Goal: Task Accomplishment & Management: Complete application form

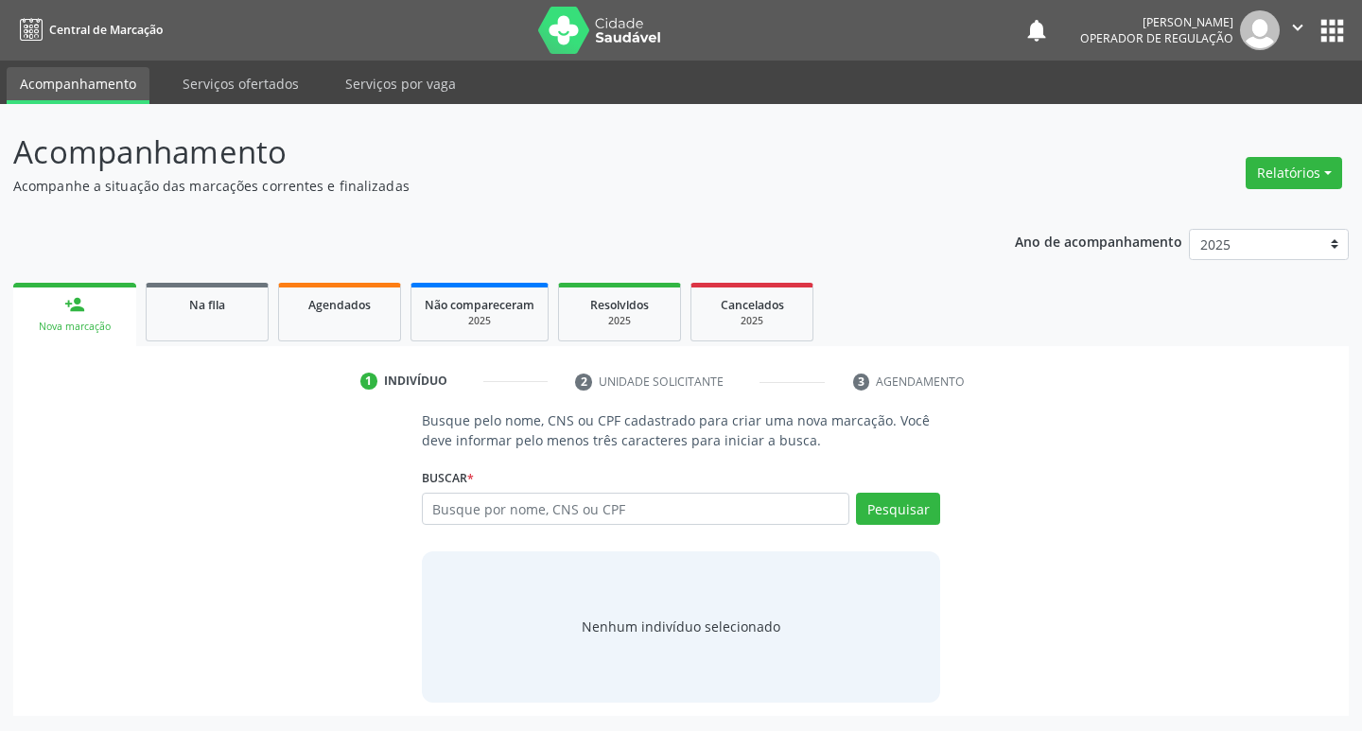
click at [528, 491] on div "Buscar * Busque por nome, CNS ou CPF Nenhum resultado encontrado para: " " Digi…" at bounding box center [681, 501] width 519 height 74
click at [526, 505] on input "text" at bounding box center [636, 509] width 429 height 32
click at [481, 511] on input "text" at bounding box center [636, 509] width 429 height 32
type input "703405227202813"
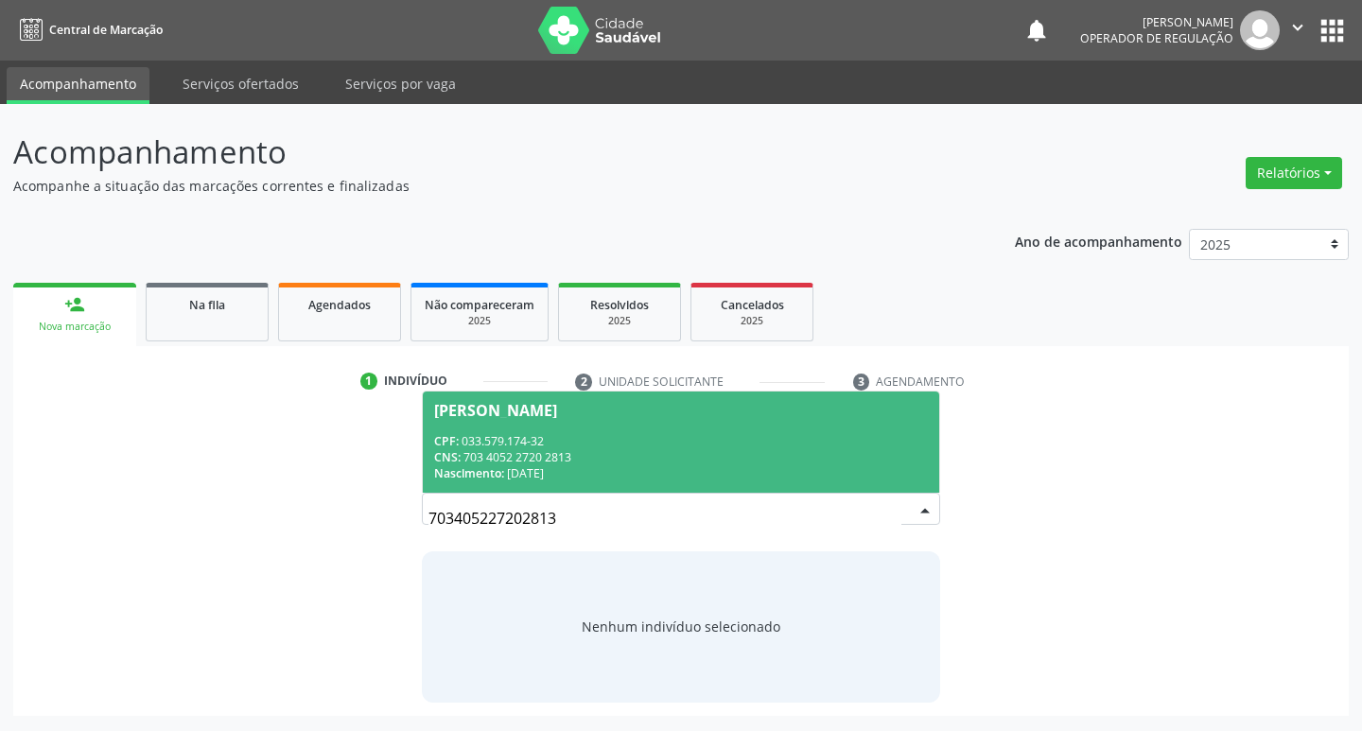
click at [581, 447] on div "CPF: 033.579.174-32" at bounding box center [681, 441] width 495 height 16
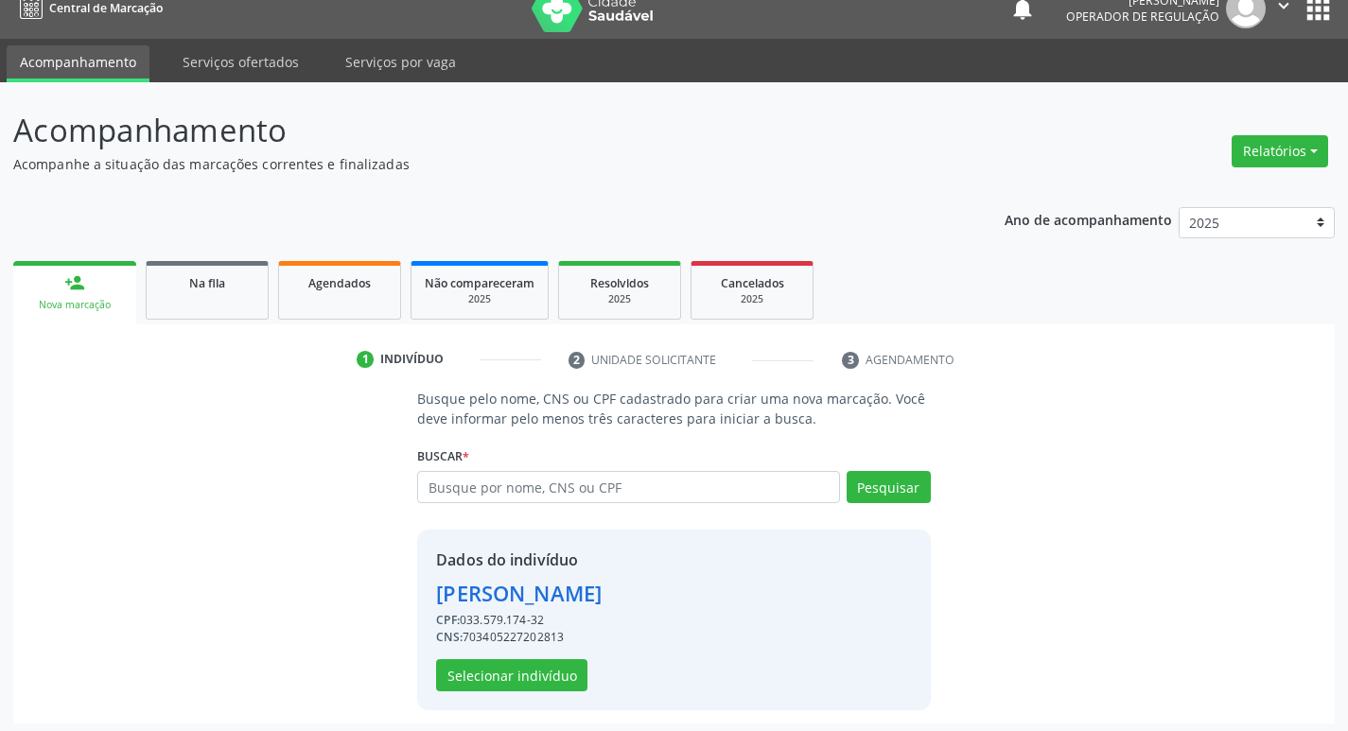
scroll to position [27, 0]
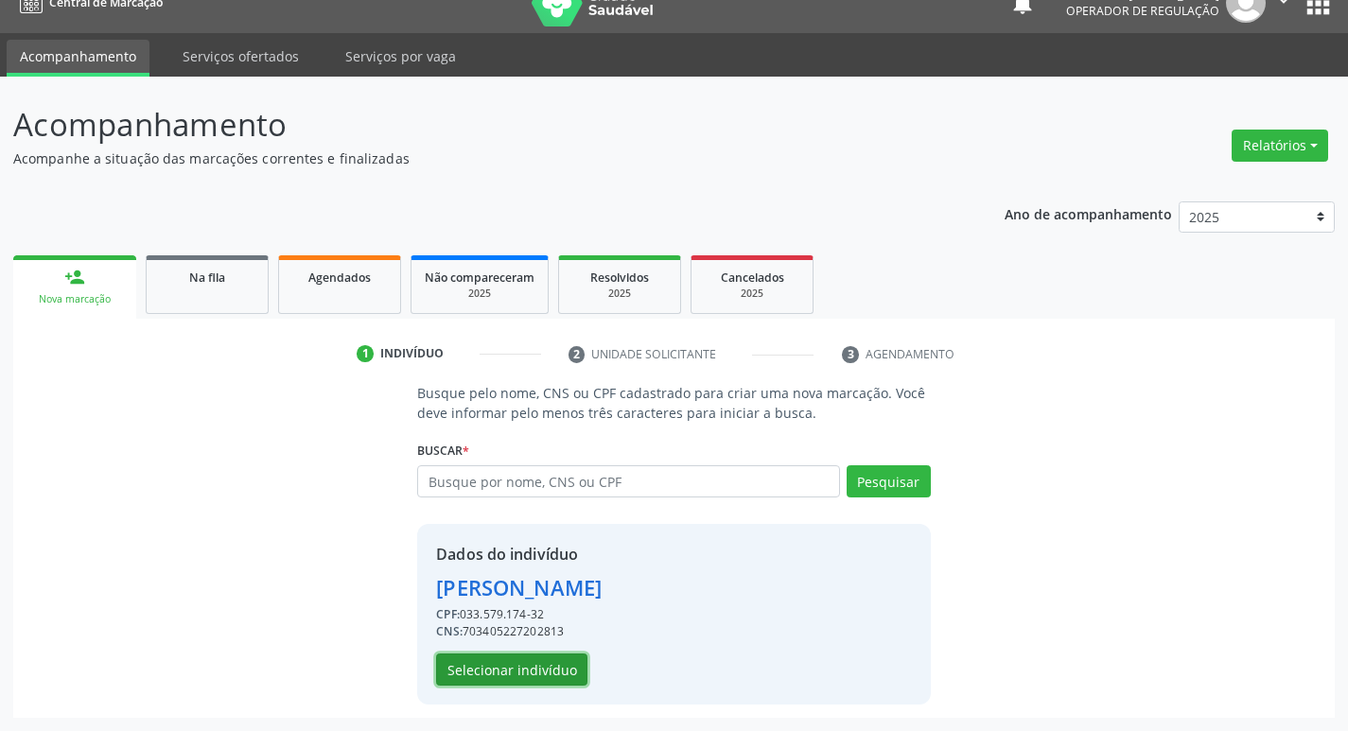
click at [556, 663] on button "Selecionar indivíduo" at bounding box center [511, 670] width 151 height 32
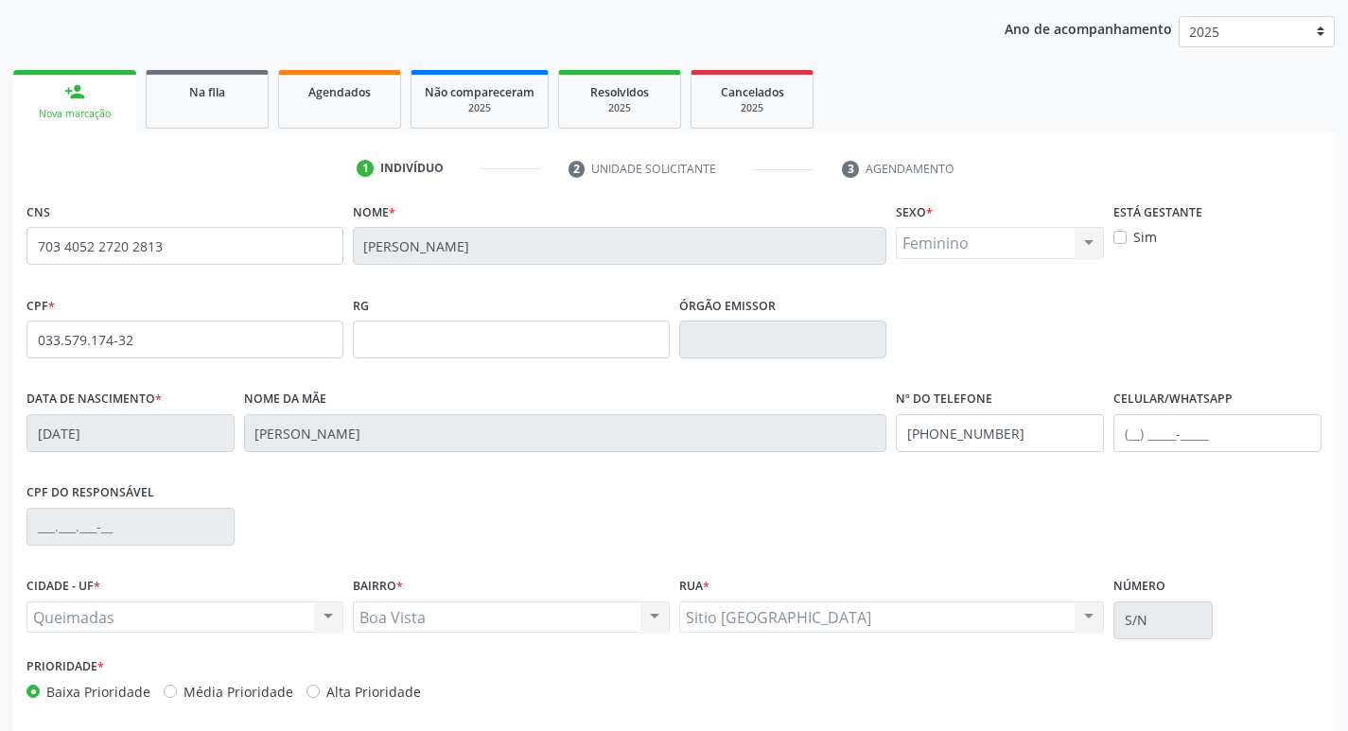
scroll to position [294, 0]
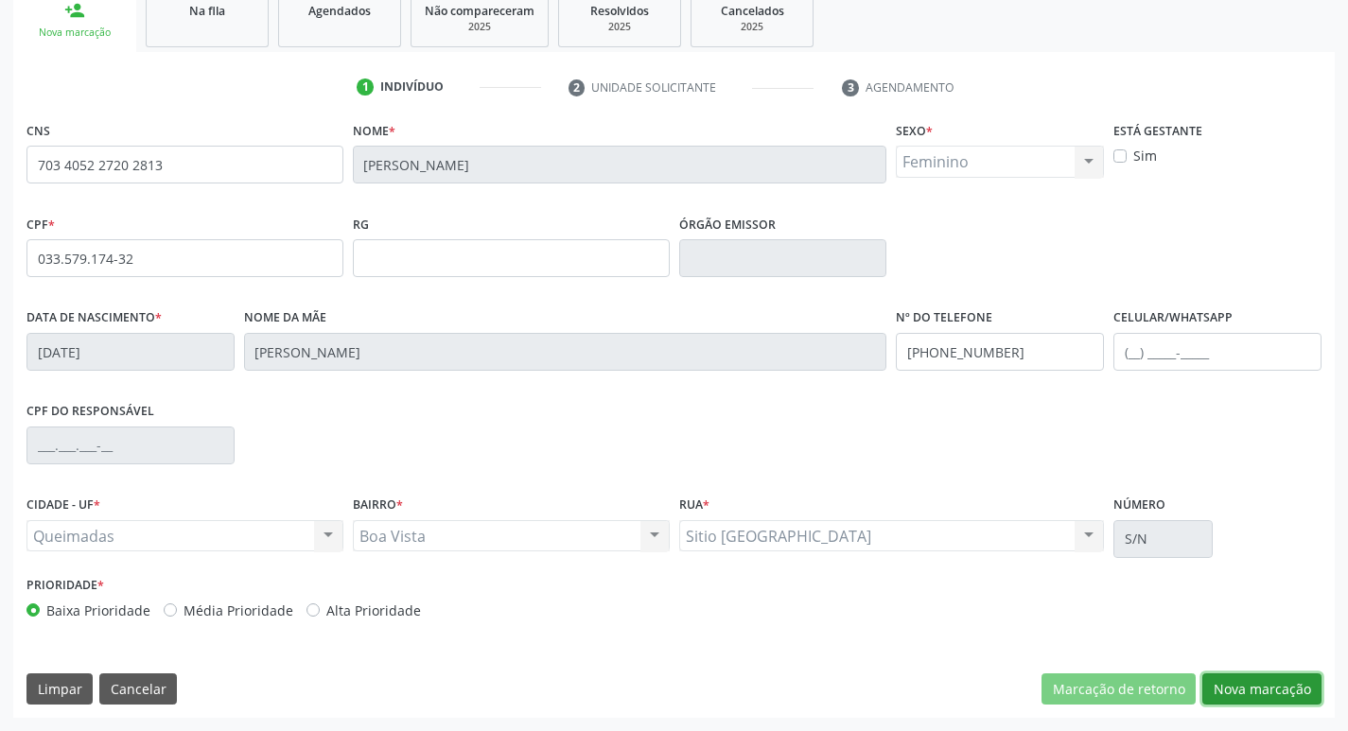
click at [1272, 682] on button "Nova marcação" at bounding box center [1261, 690] width 119 height 32
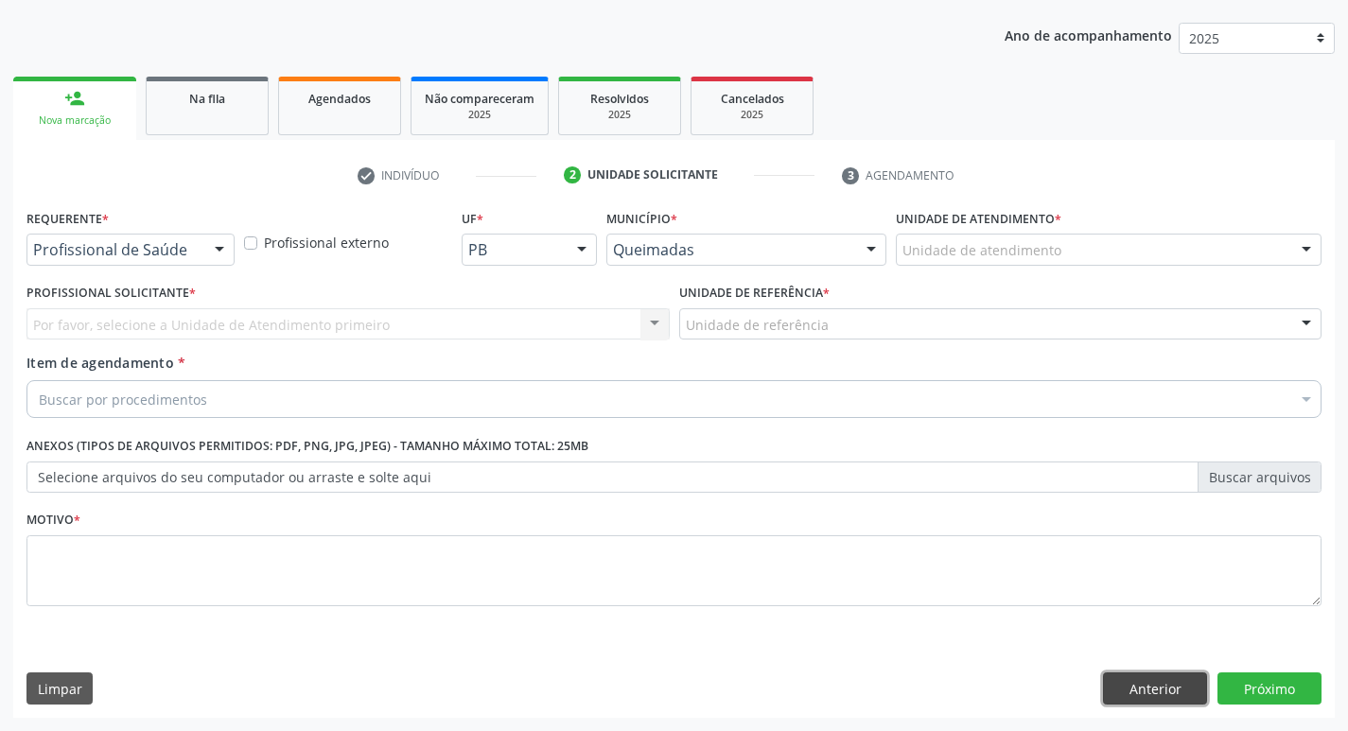
click at [1136, 684] on button "Anterior" at bounding box center [1155, 689] width 104 height 32
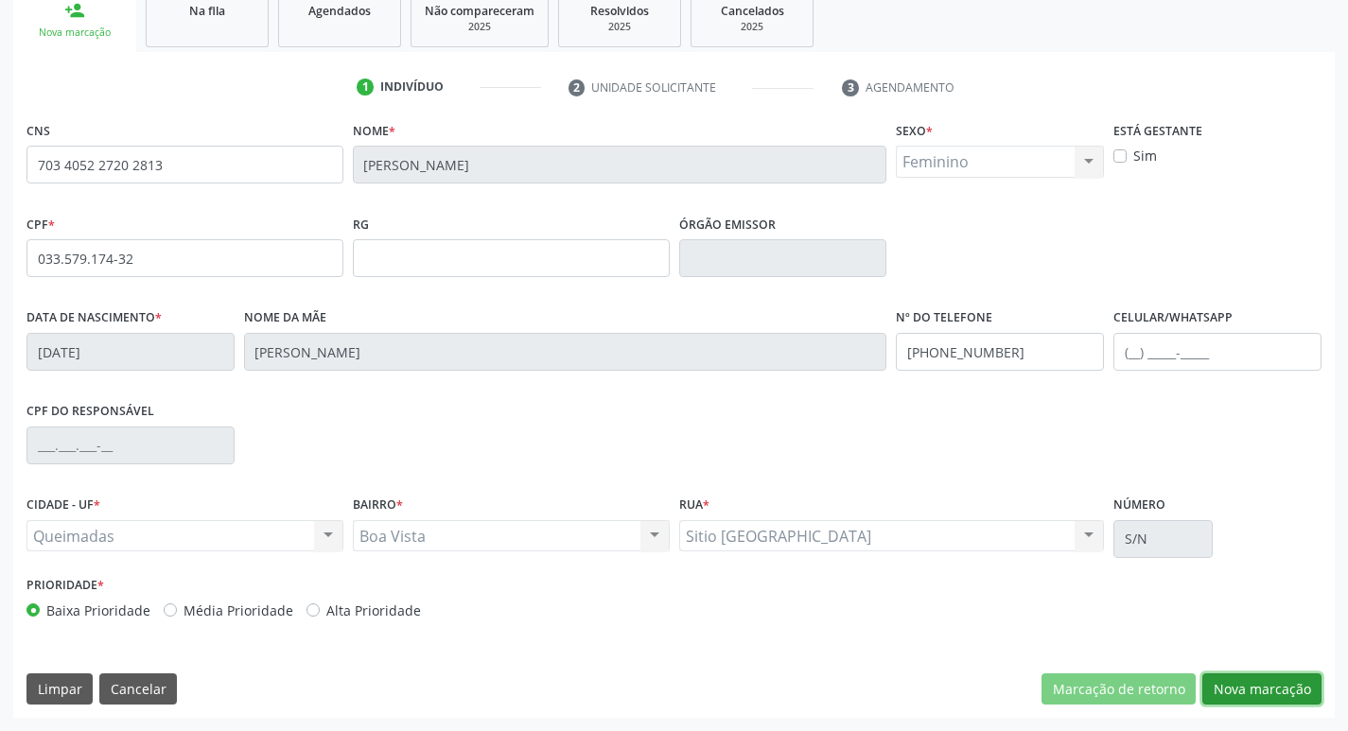
click at [1259, 683] on button "Nova marcação" at bounding box center [1261, 690] width 119 height 32
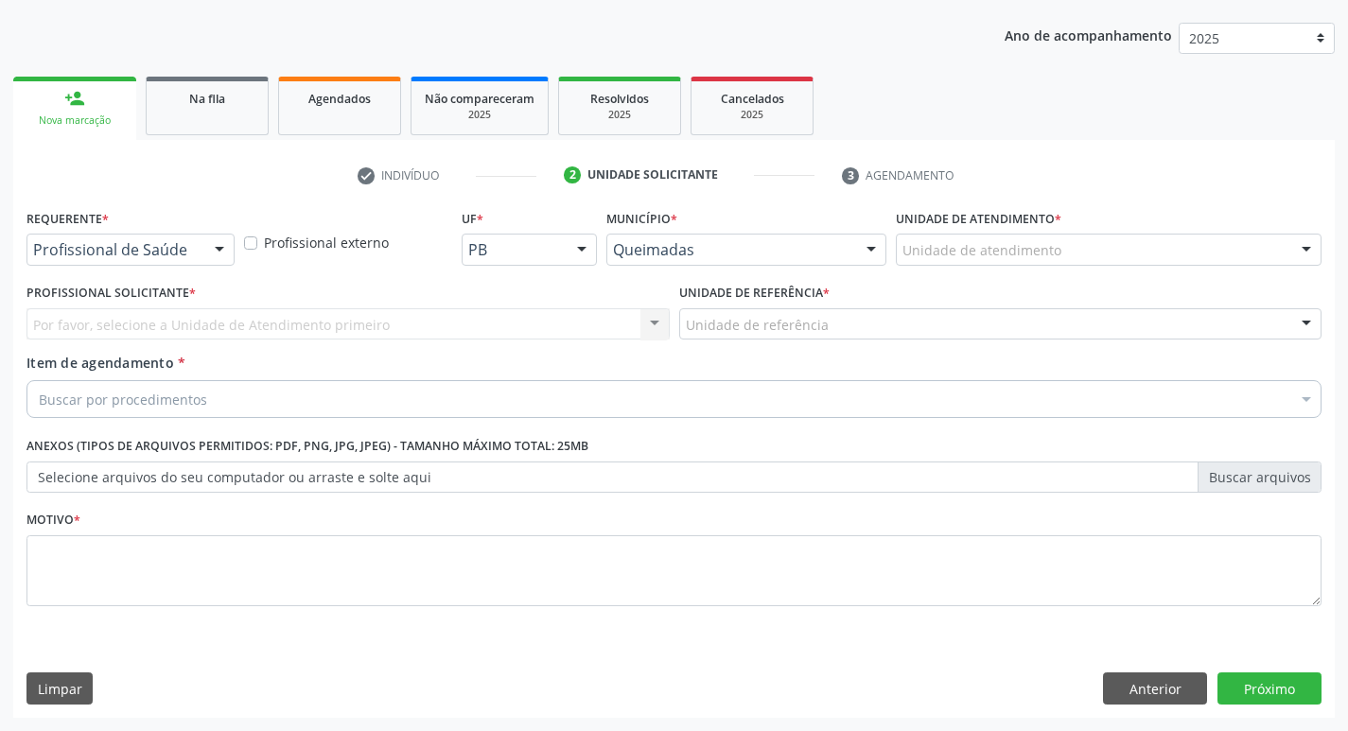
click at [198, 260] on div "Profissional de Saúde" at bounding box center [130, 250] width 208 height 32
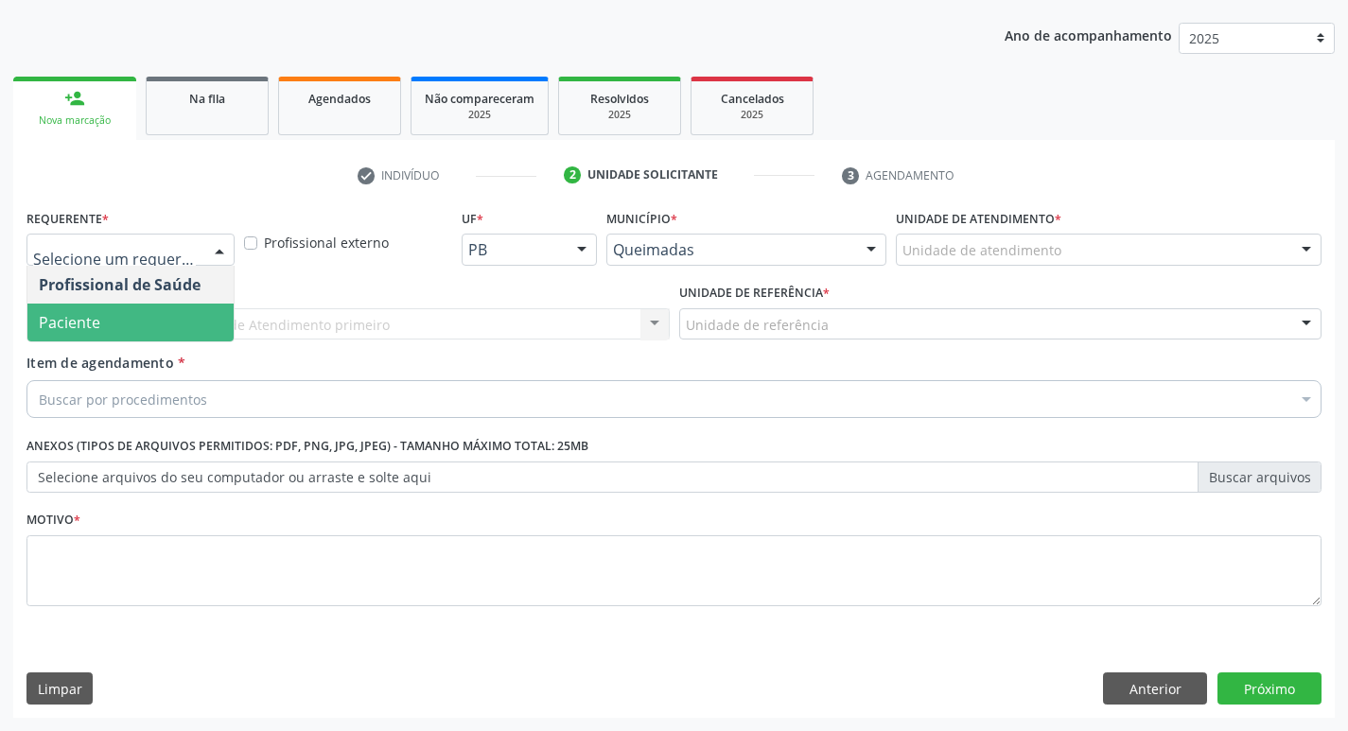
click at [153, 318] on span "Paciente" at bounding box center [130, 323] width 206 height 38
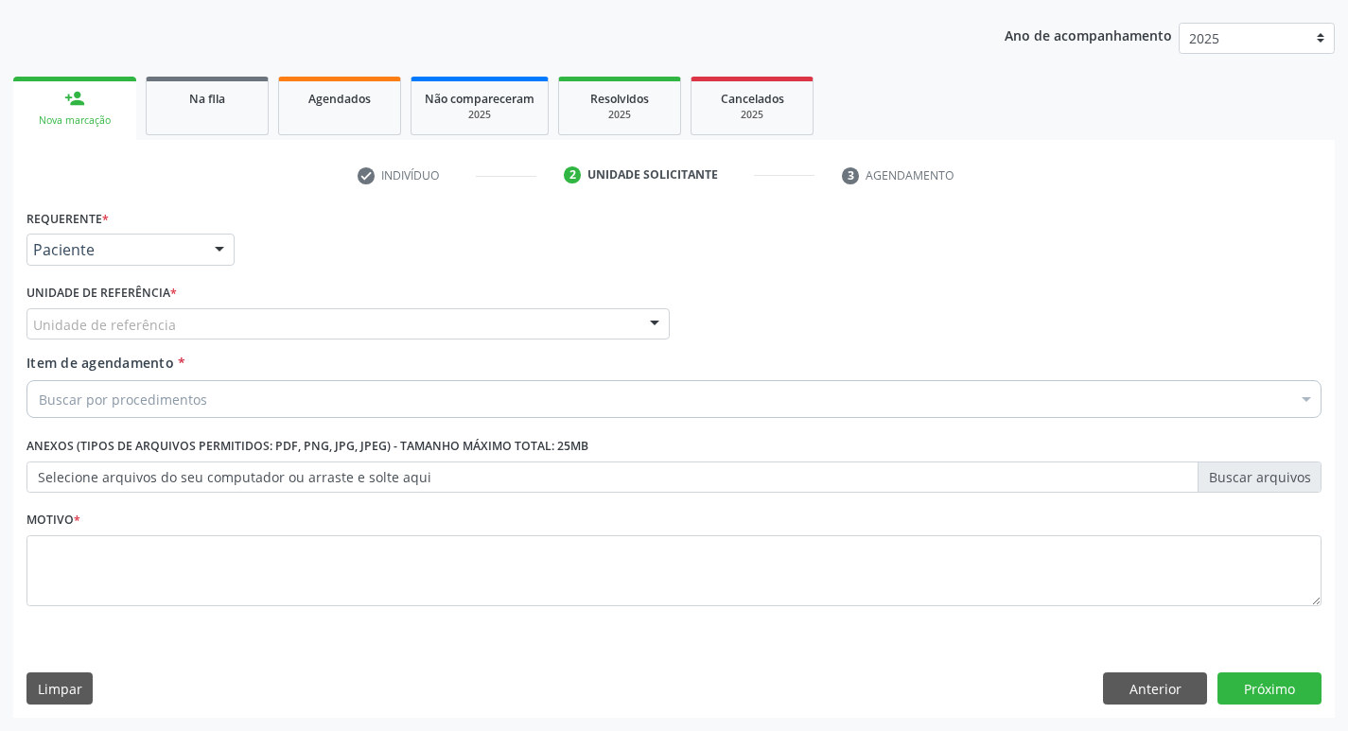
click at [497, 324] on div "Unidade de referência" at bounding box center [347, 324] width 643 height 32
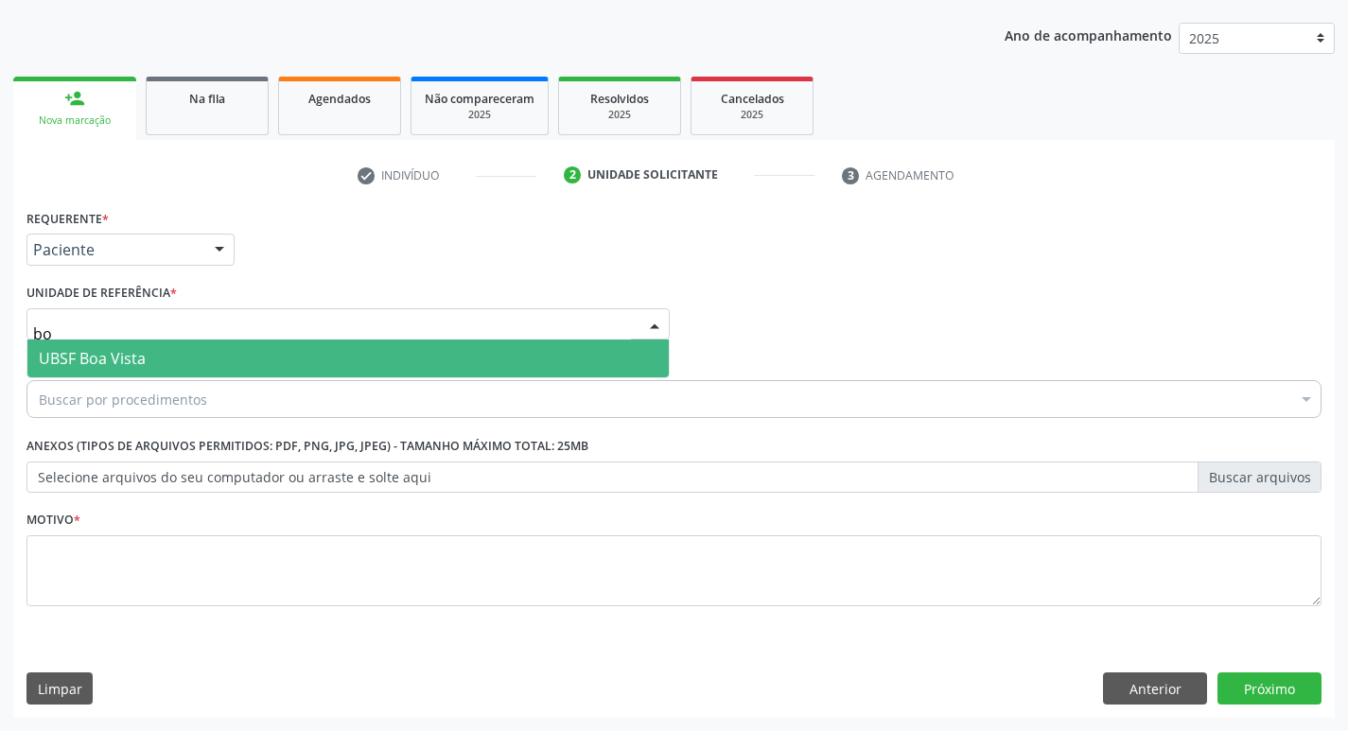
type input "boa"
click at [498, 359] on span "UBSF Boa Vista" at bounding box center [347, 359] width 641 height 38
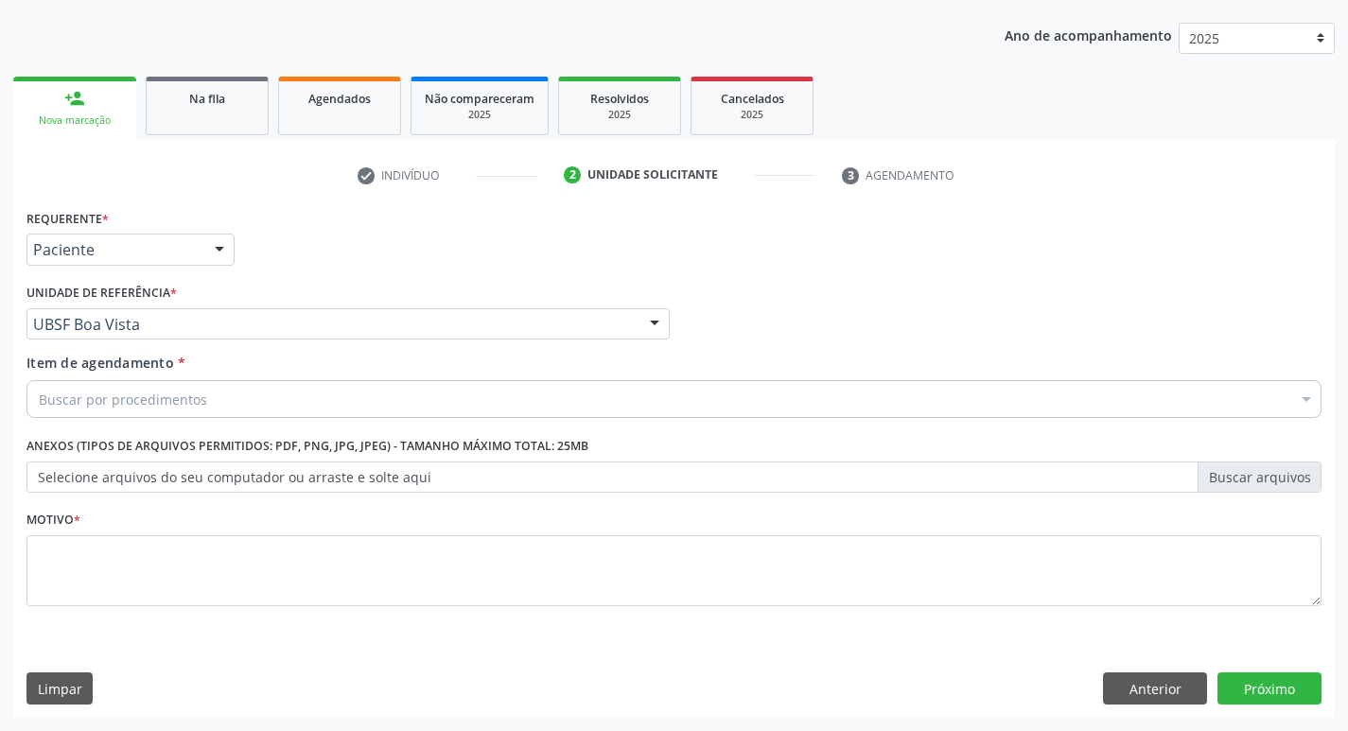
click at [494, 396] on div "Buscar por procedimentos" at bounding box center [673, 399] width 1295 height 38
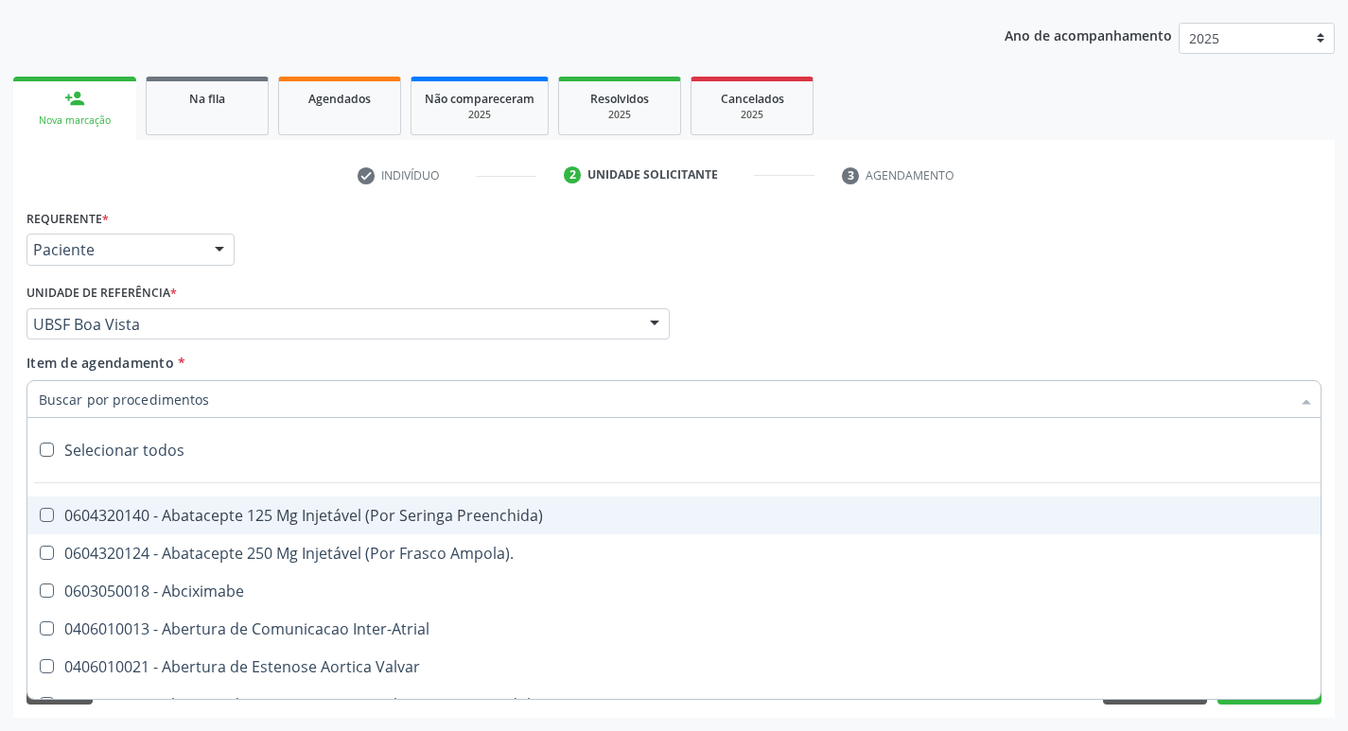
click at [494, 396] on input "Item de agendamento *" at bounding box center [665, 399] width 1252 height 38
click at [460, 404] on input "Item de agendamento *" at bounding box center [665, 399] width 1252 height 38
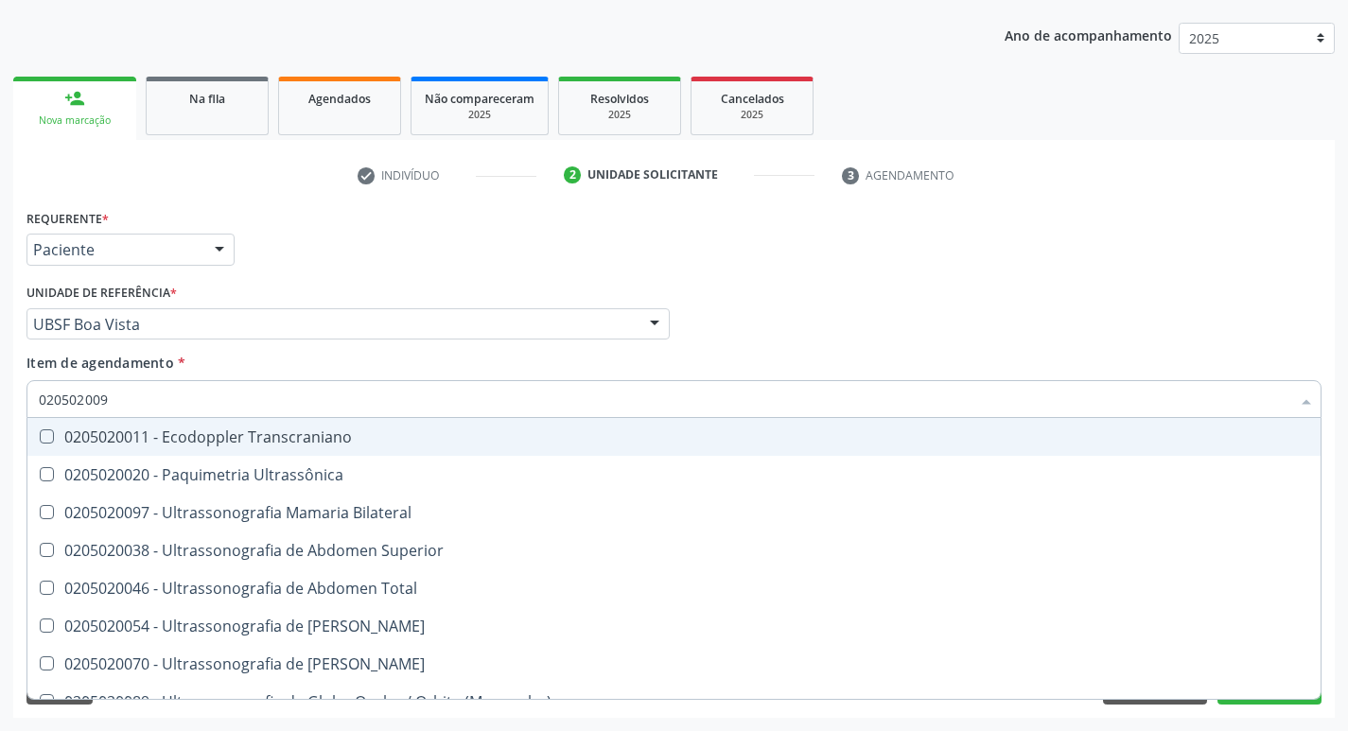
type input "0205020097"
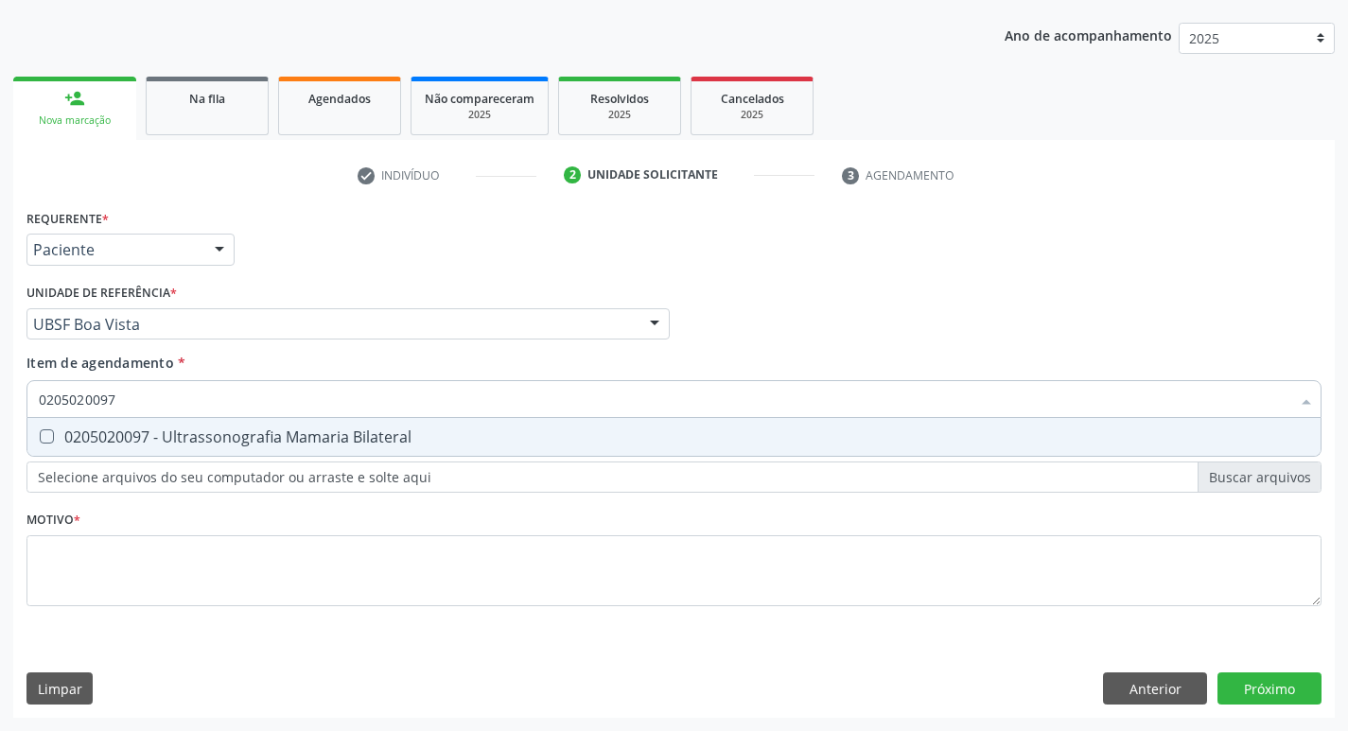
click at [467, 422] on span "0205020097 - Ultrassonografia Mamaria Bilateral" at bounding box center [673, 437] width 1293 height 38
checkbox Bilateral "true"
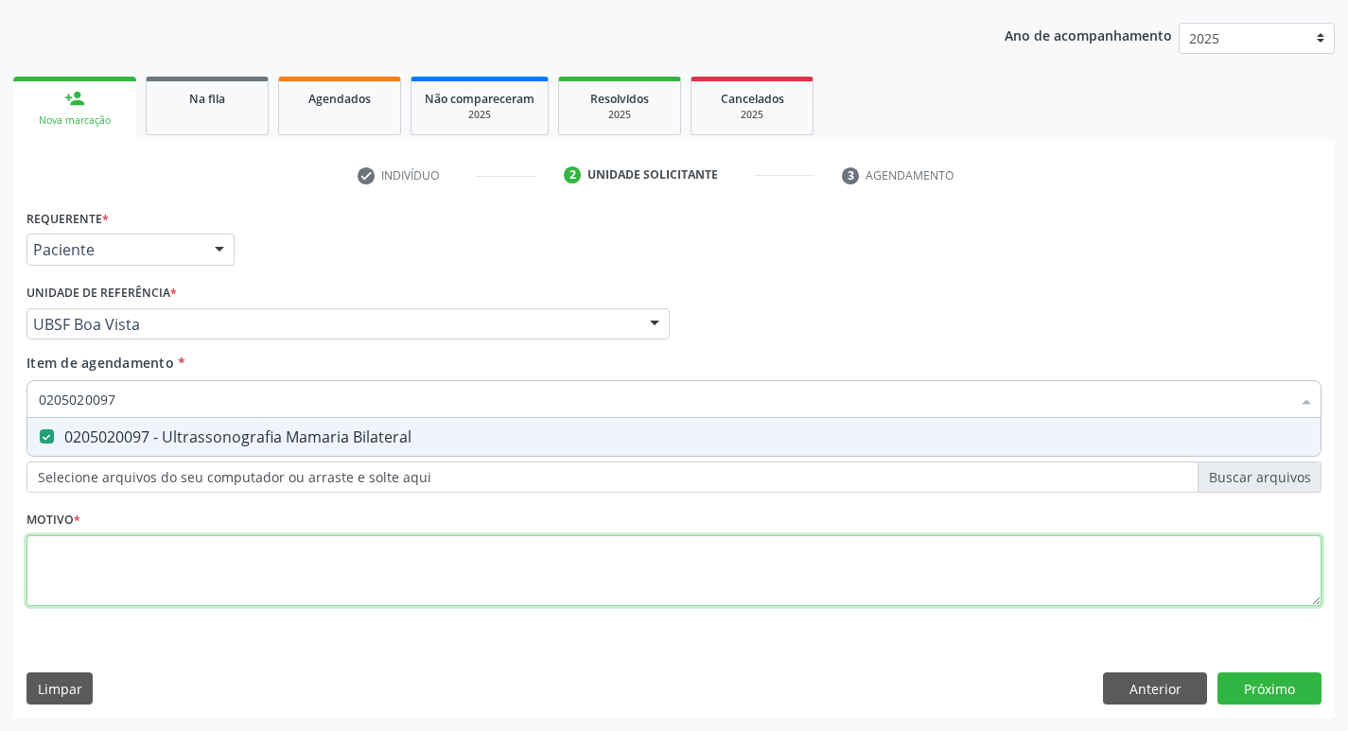
click at [359, 586] on div "Requerente * Paciente Profissional de Saúde Paciente Nenhum resultado encontrad…" at bounding box center [673, 418] width 1295 height 429
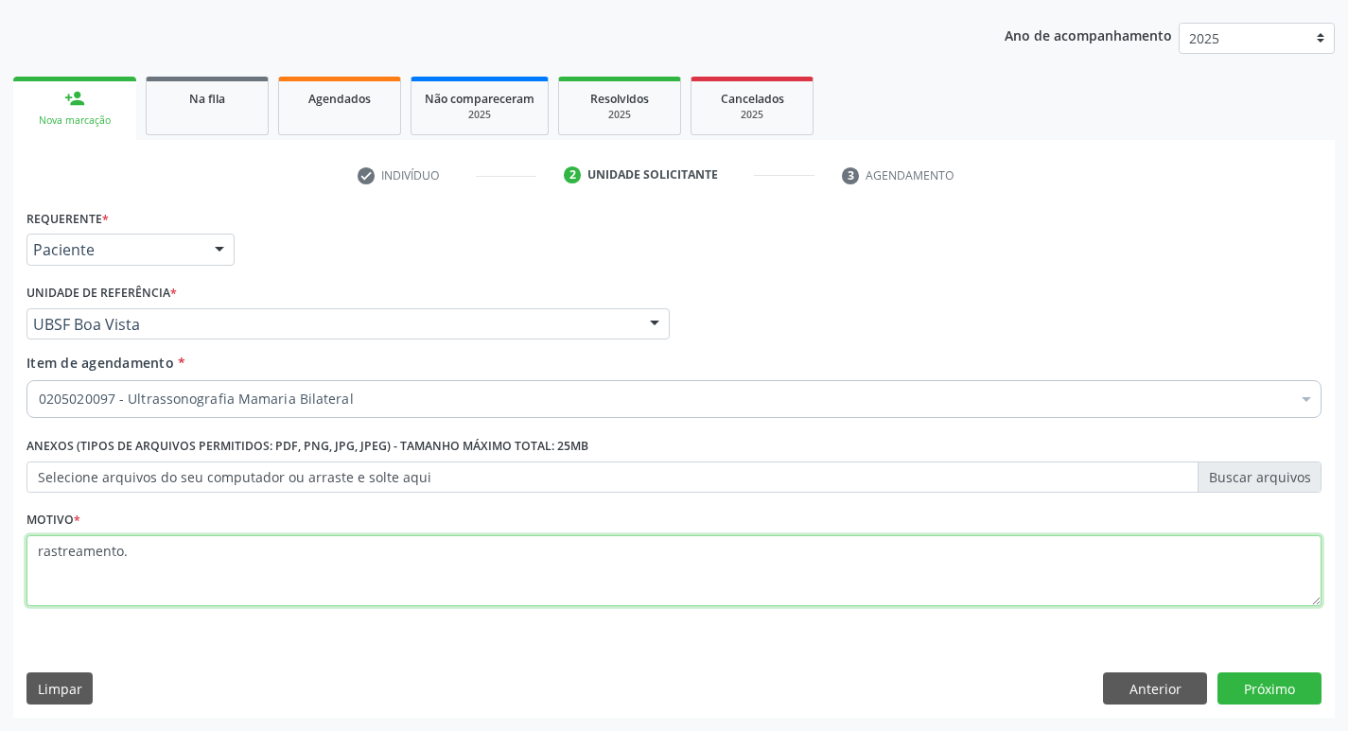
click at [45, 556] on textarea "rastreamento." at bounding box center [673, 571] width 1295 height 72
type textarea "Rastreamento."
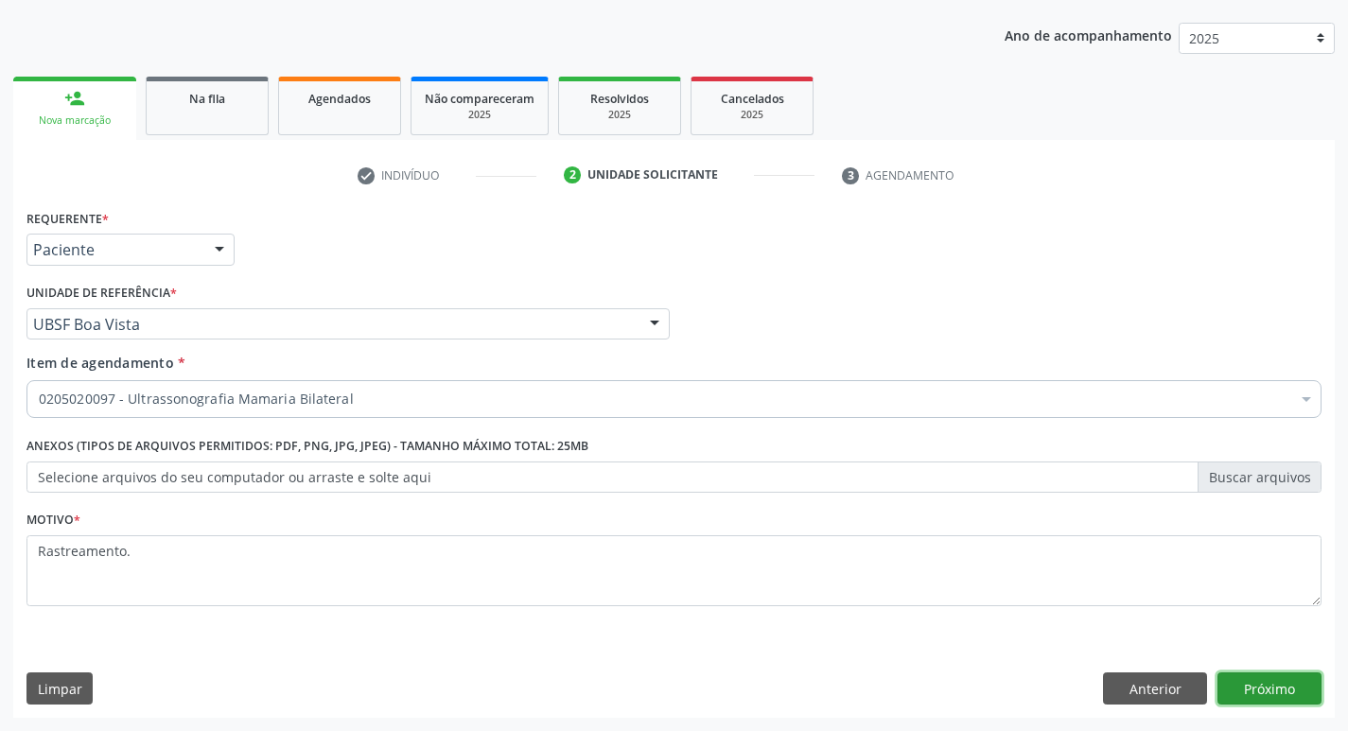
click at [1271, 690] on button "Próximo" at bounding box center [1269, 689] width 104 height 32
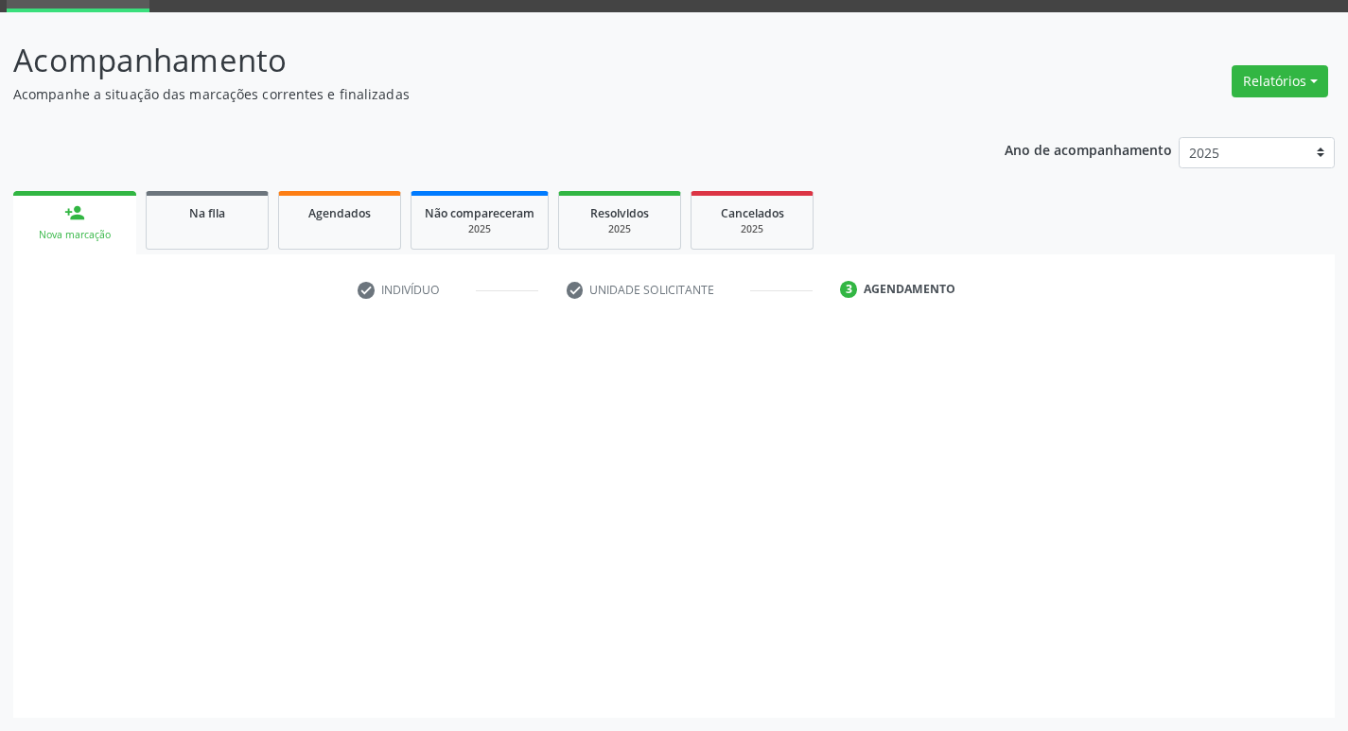
scroll to position [92, 0]
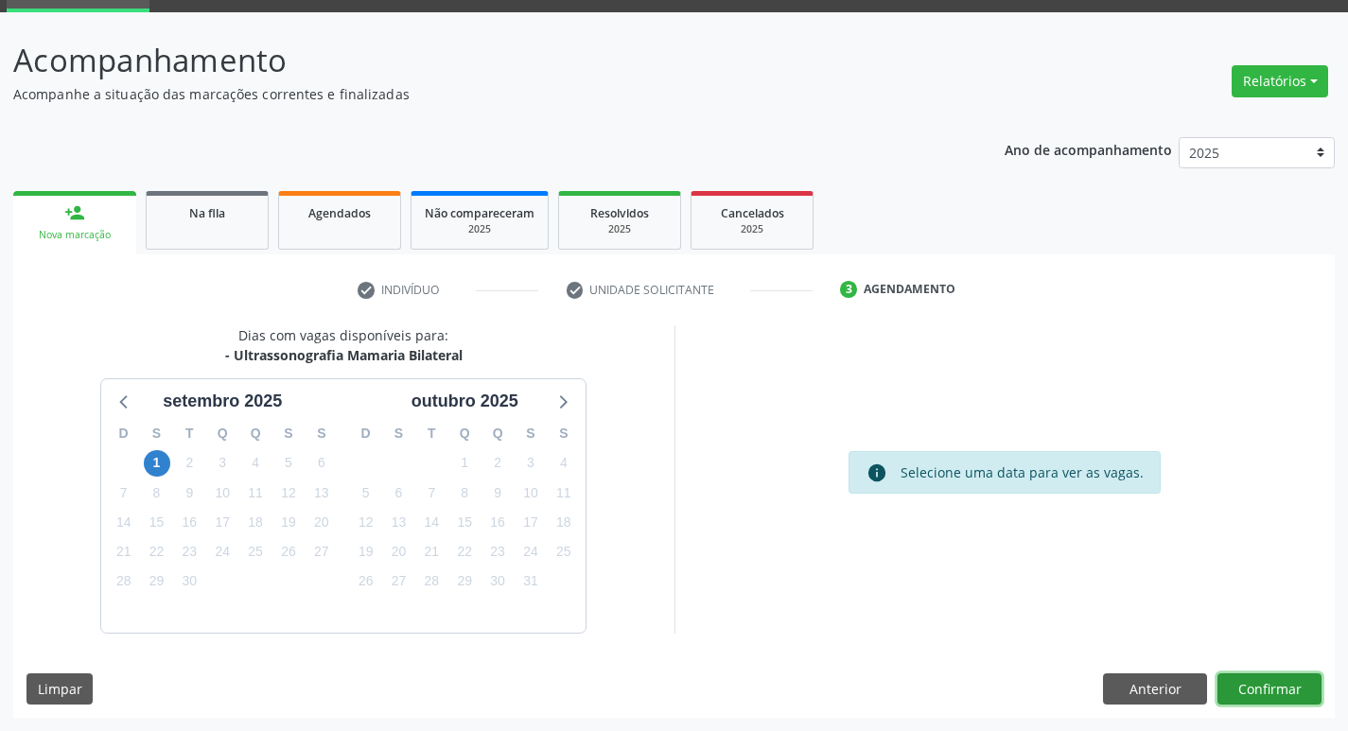
click at [1269, 680] on button "Confirmar" at bounding box center [1269, 690] width 104 height 32
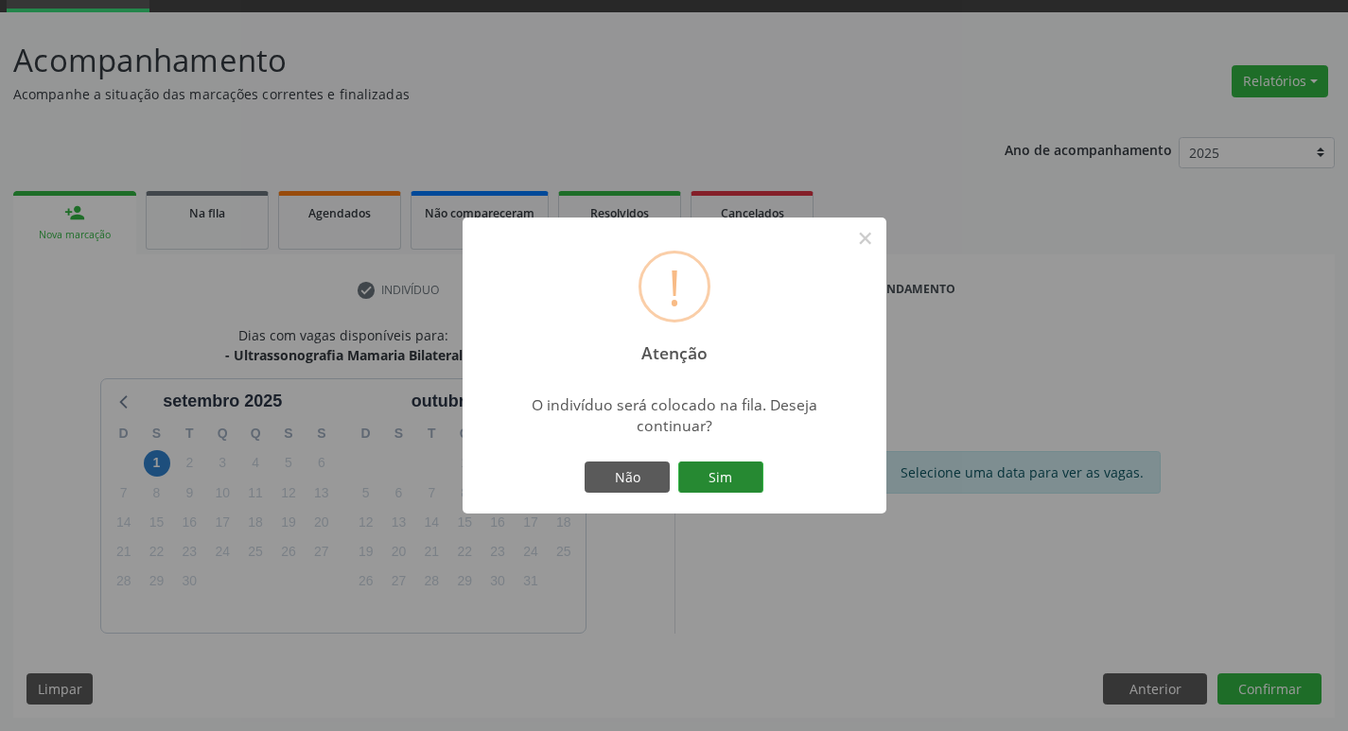
click at [728, 470] on button "Sim" at bounding box center [720, 478] width 85 height 32
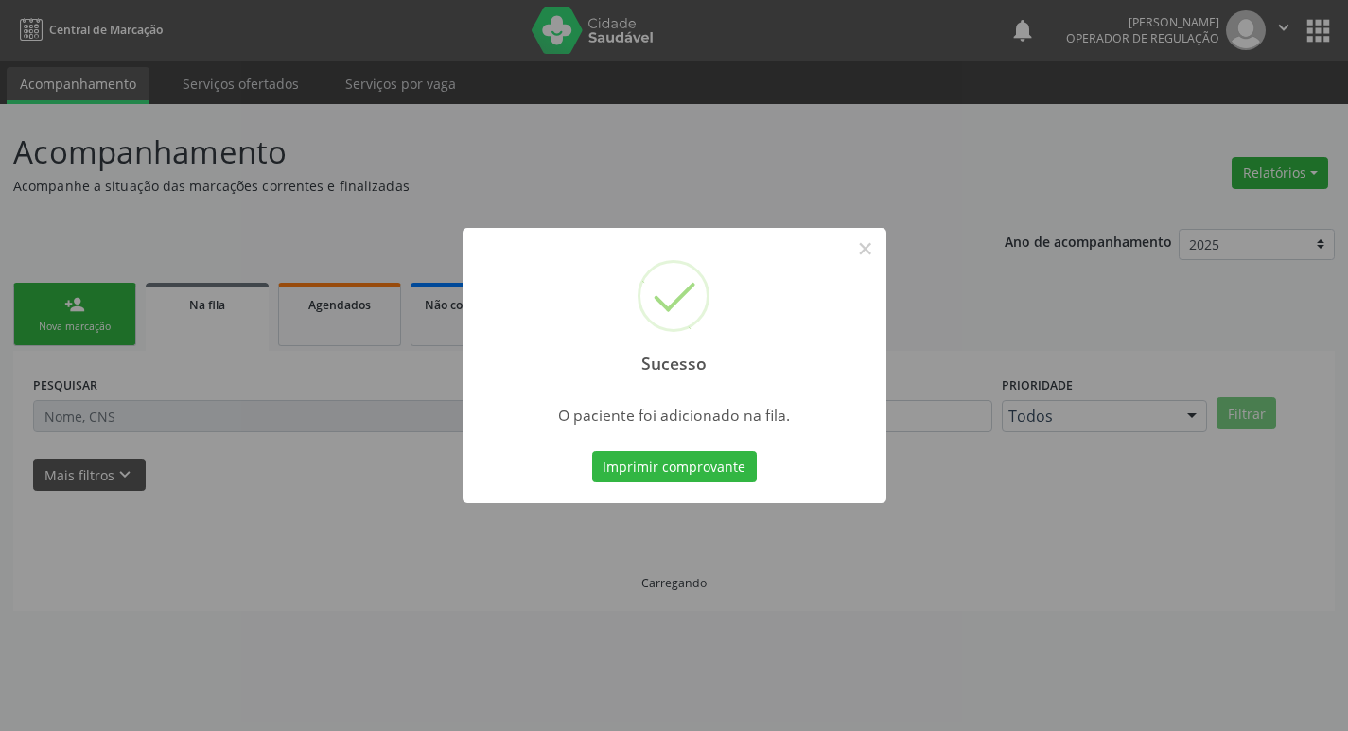
scroll to position [0, 0]
click at [481, 149] on div "Sucesso × O paciente foi adicionado na fila. Imprimir comprovante Cancel" at bounding box center [681, 365] width 1362 height 731
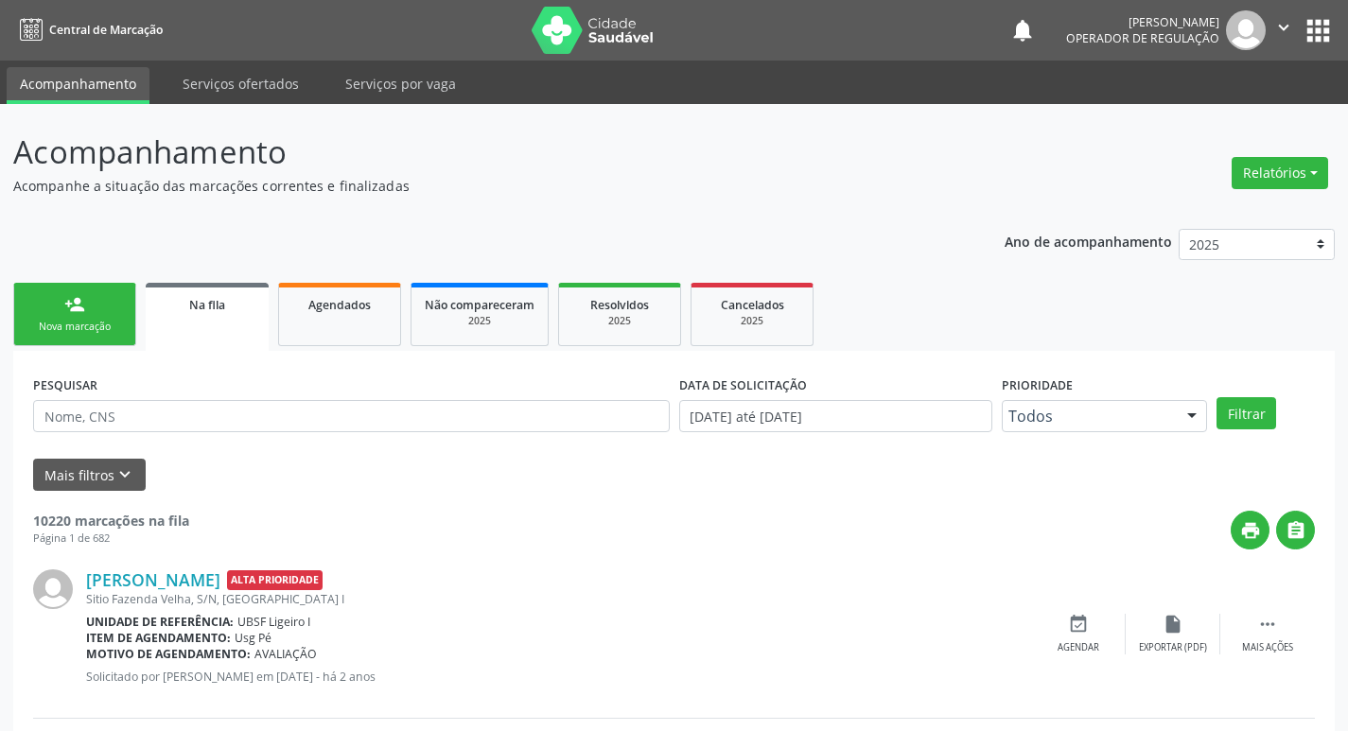
click at [106, 309] on link "person_add Nova marcação" at bounding box center [74, 314] width 123 height 63
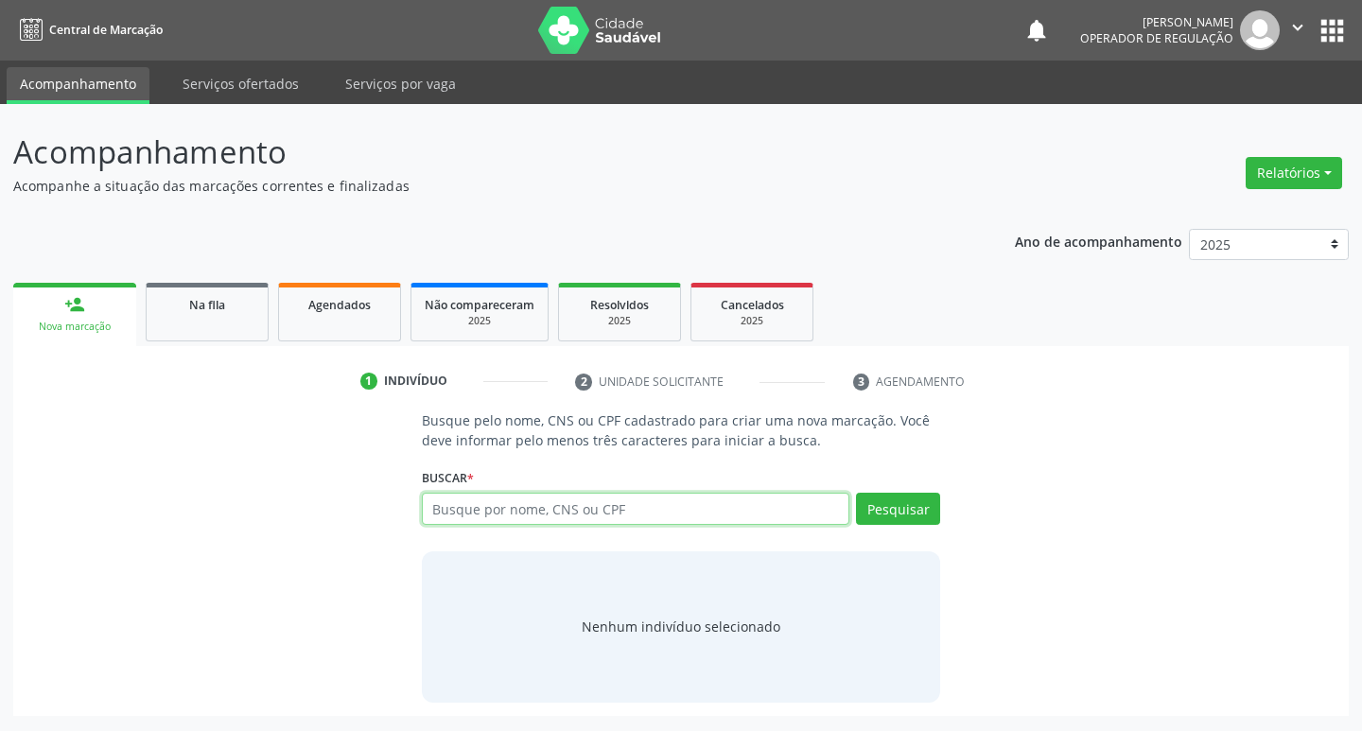
click at [569, 511] on input "text" at bounding box center [636, 509] width 429 height 32
type input "705107477567070"
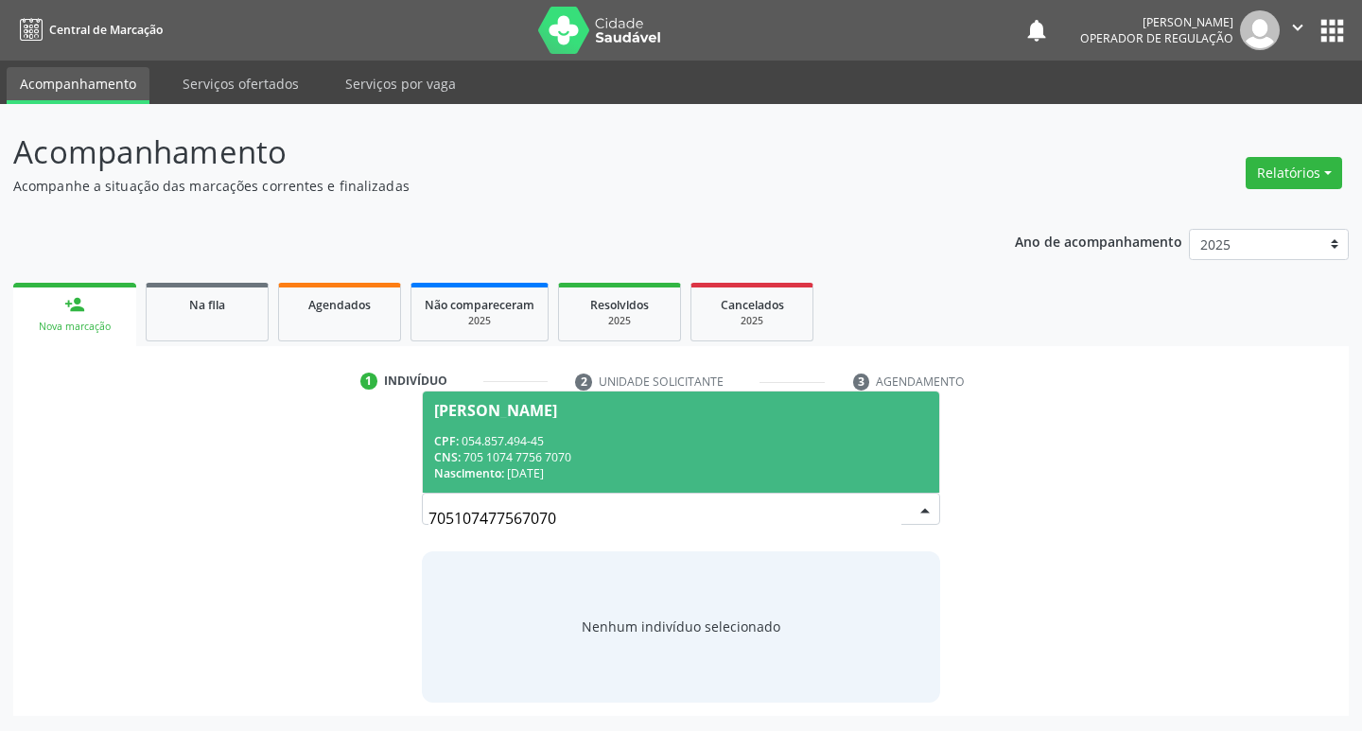
click at [676, 446] on div "CPF: 054.857.494-45" at bounding box center [681, 441] width 495 height 16
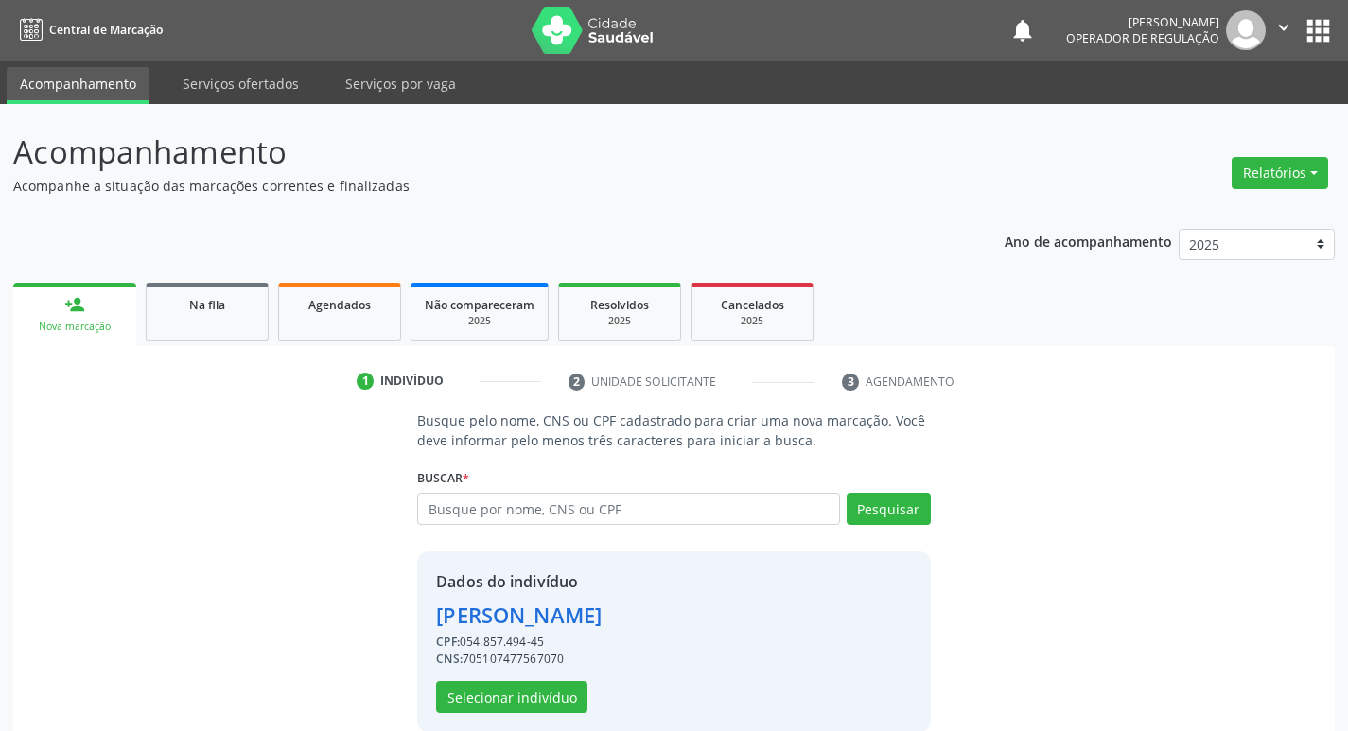
scroll to position [27, 0]
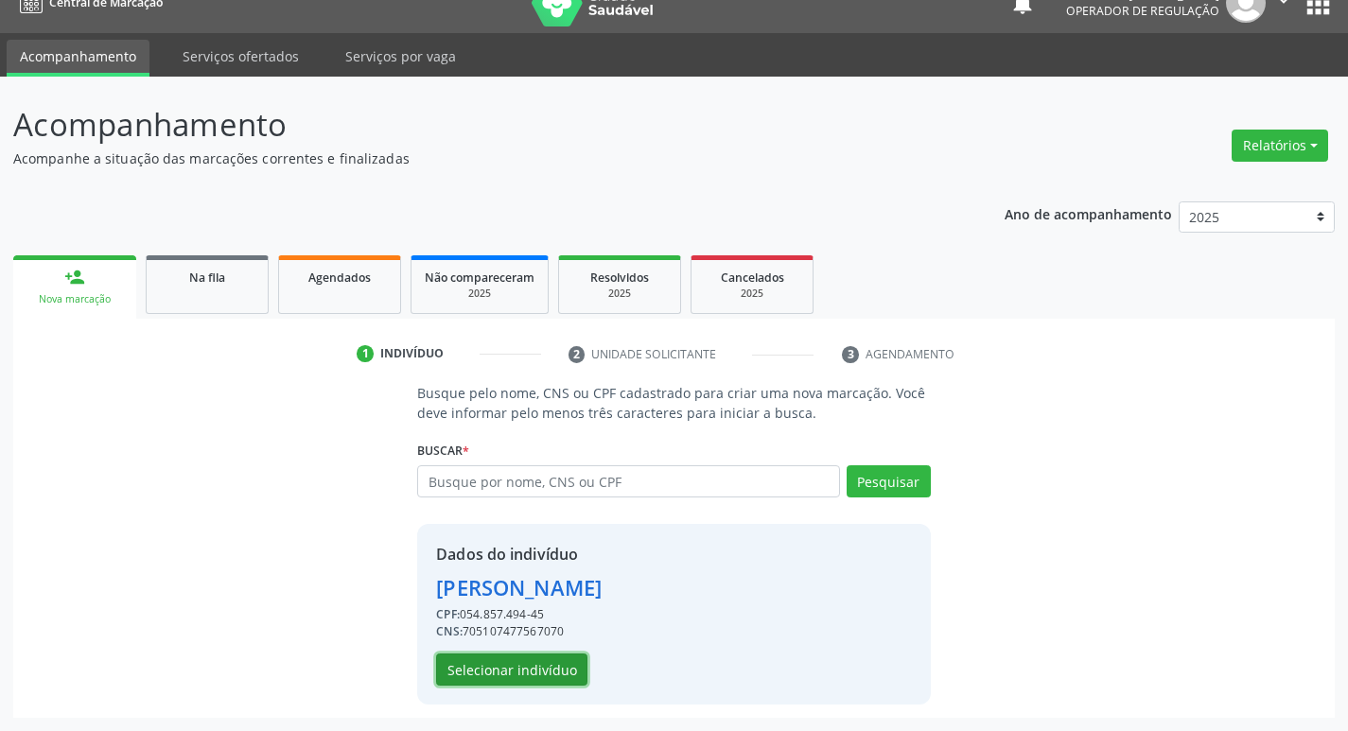
click at [540, 674] on button "Selecionar indivíduo" at bounding box center [511, 670] width 151 height 32
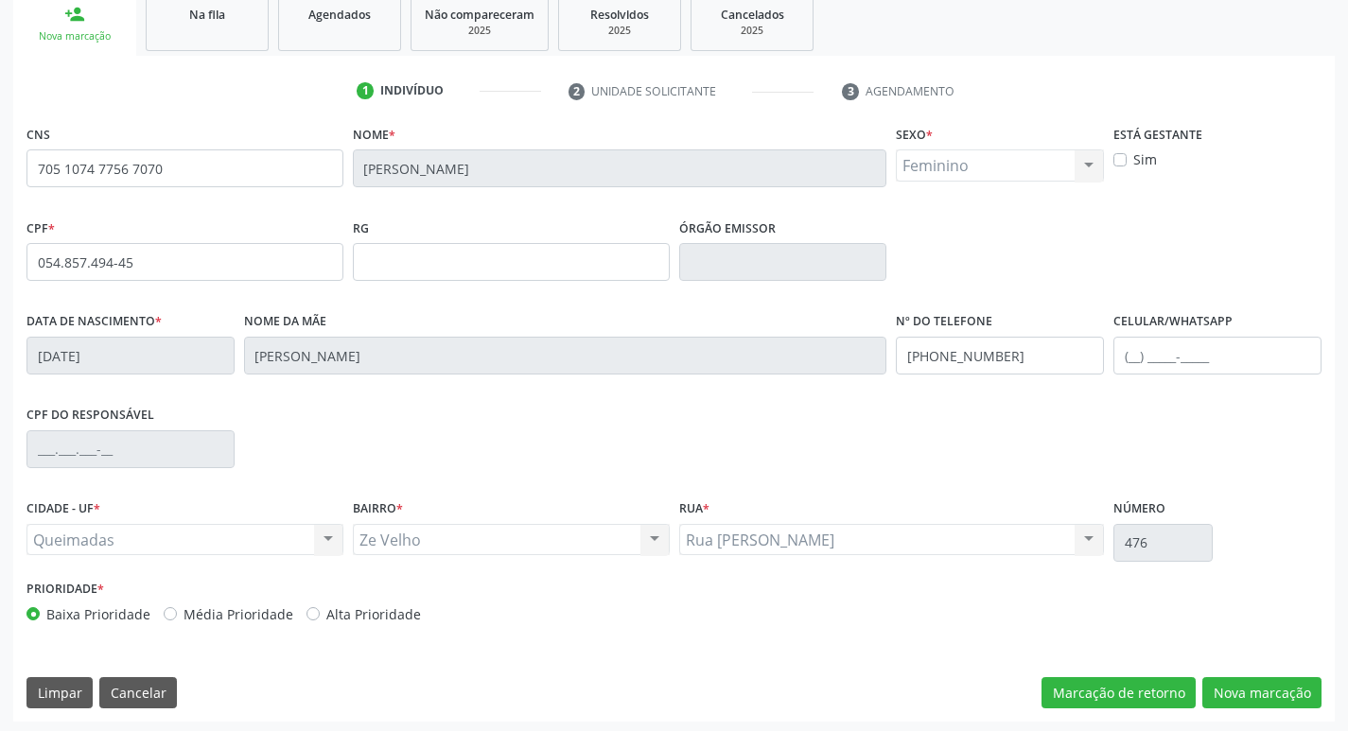
scroll to position [294, 0]
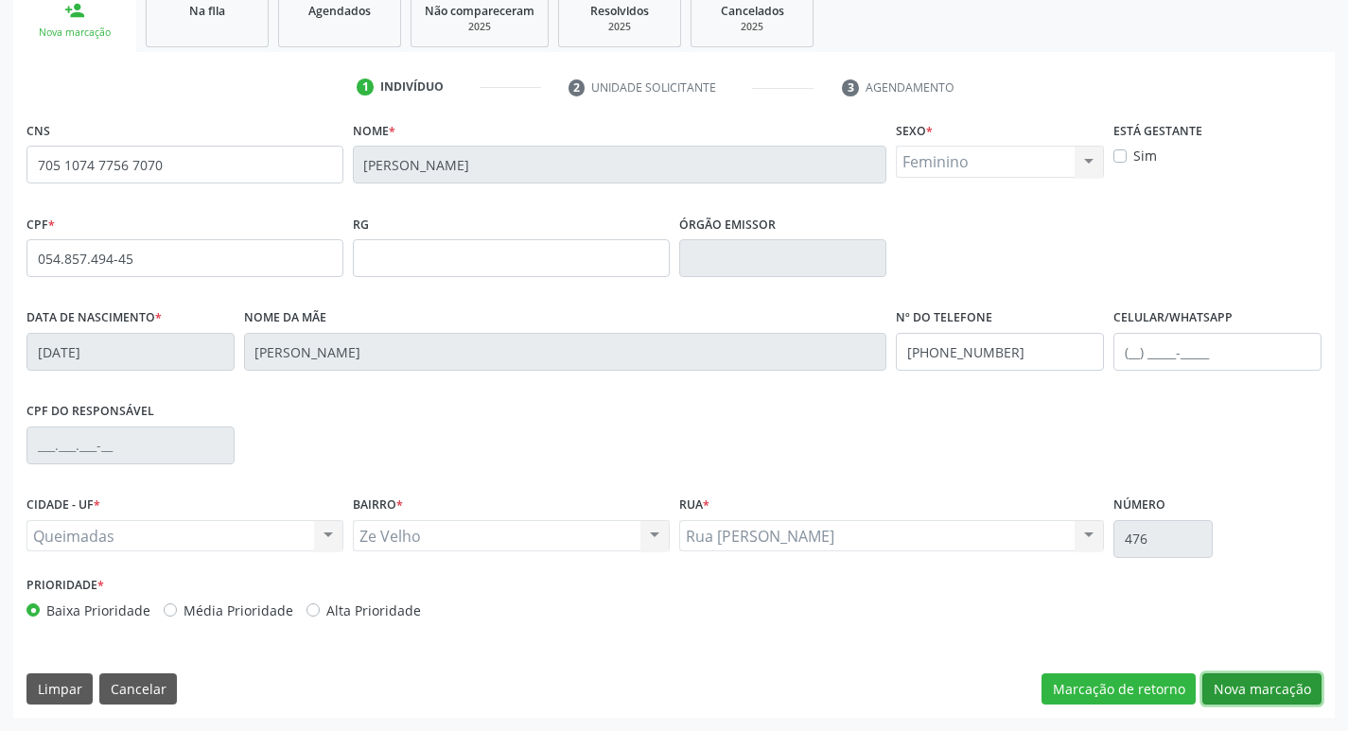
click at [1265, 692] on button "Nova marcação" at bounding box center [1261, 690] width 119 height 32
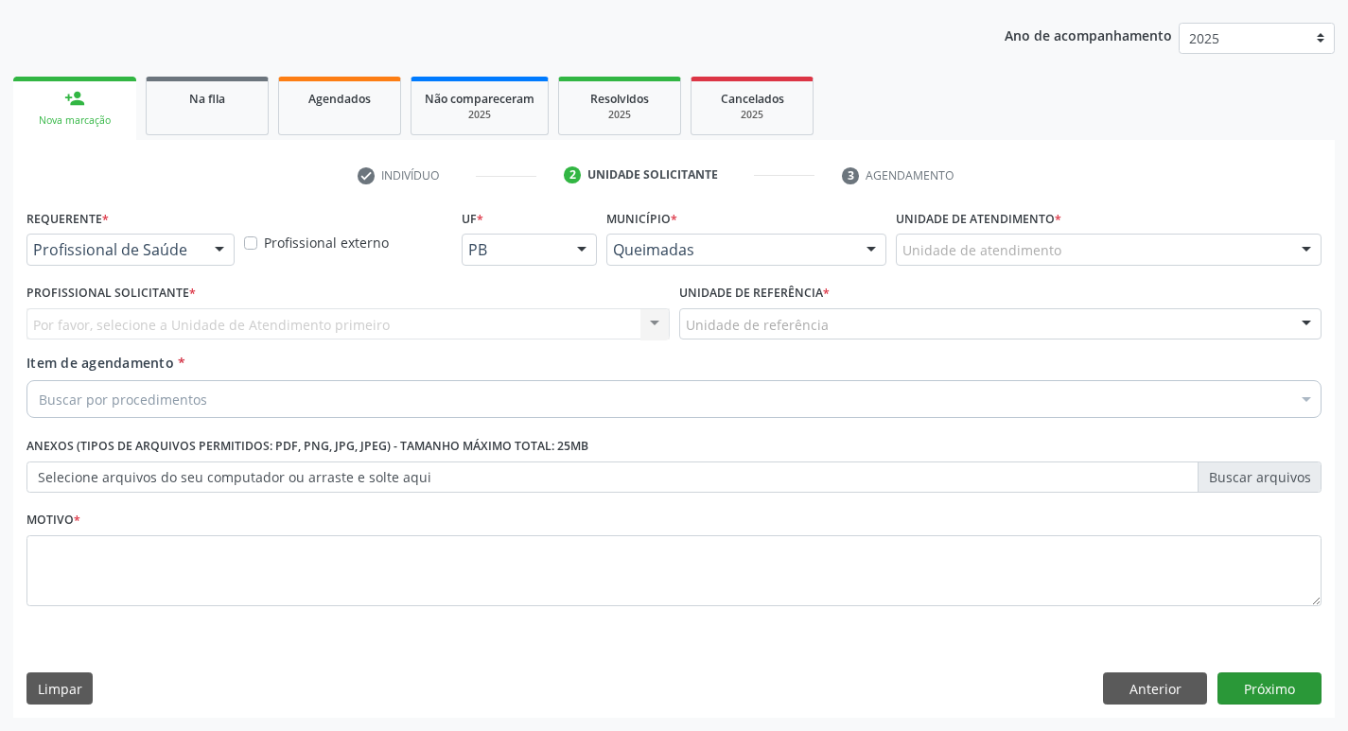
scroll to position [206, 0]
click at [196, 241] on div "Profissional de Saúde" at bounding box center [130, 250] width 208 height 32
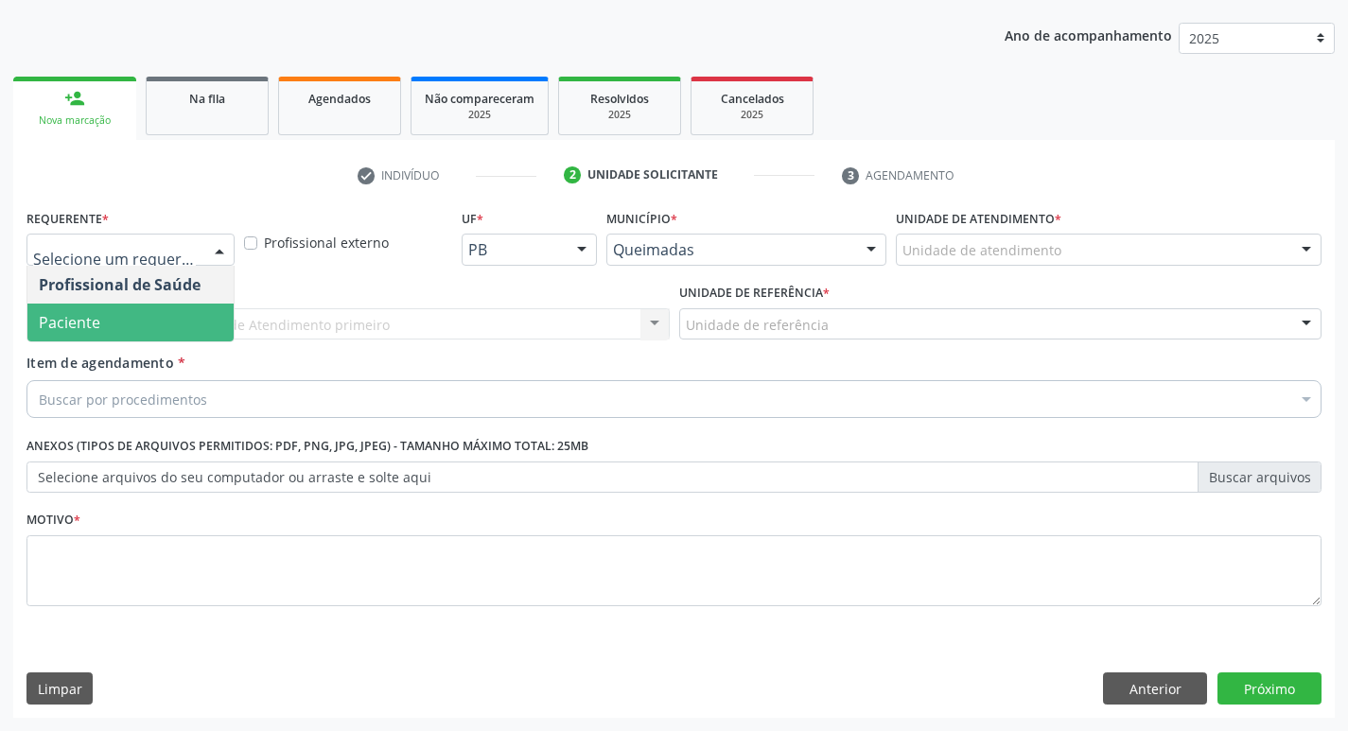
click at [145, 335] on span "Paciente" at bounding box center [130, 323] width 206 height 38
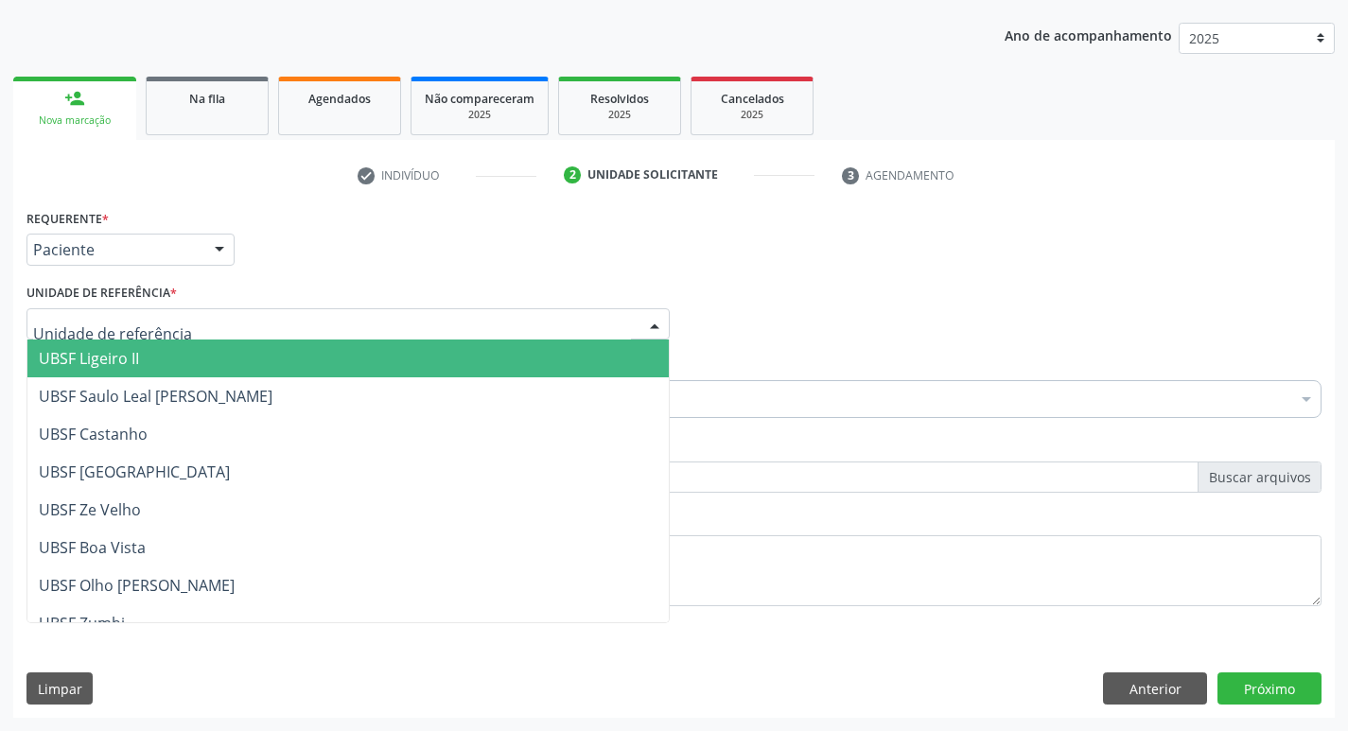
click at [145, 335] on div at bounding box center [347, 324] width 643 height 32
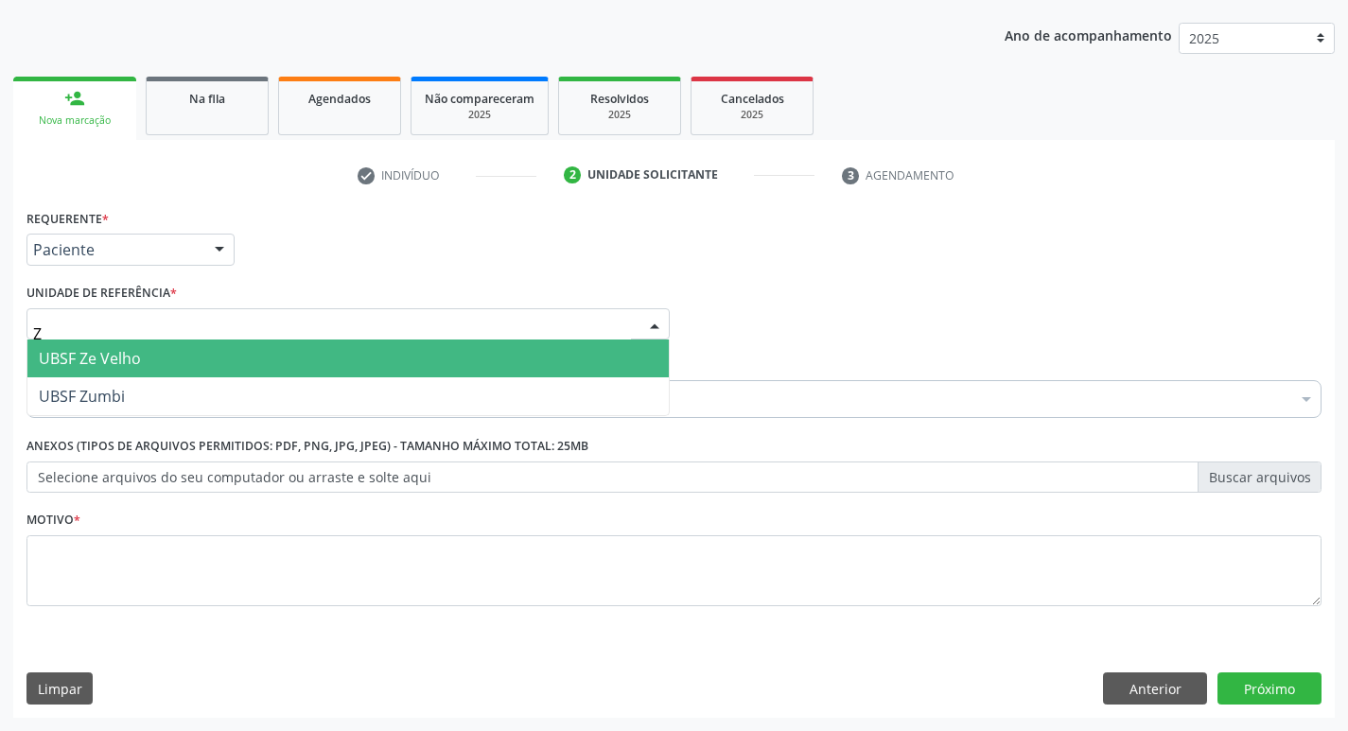
type input "ZE"
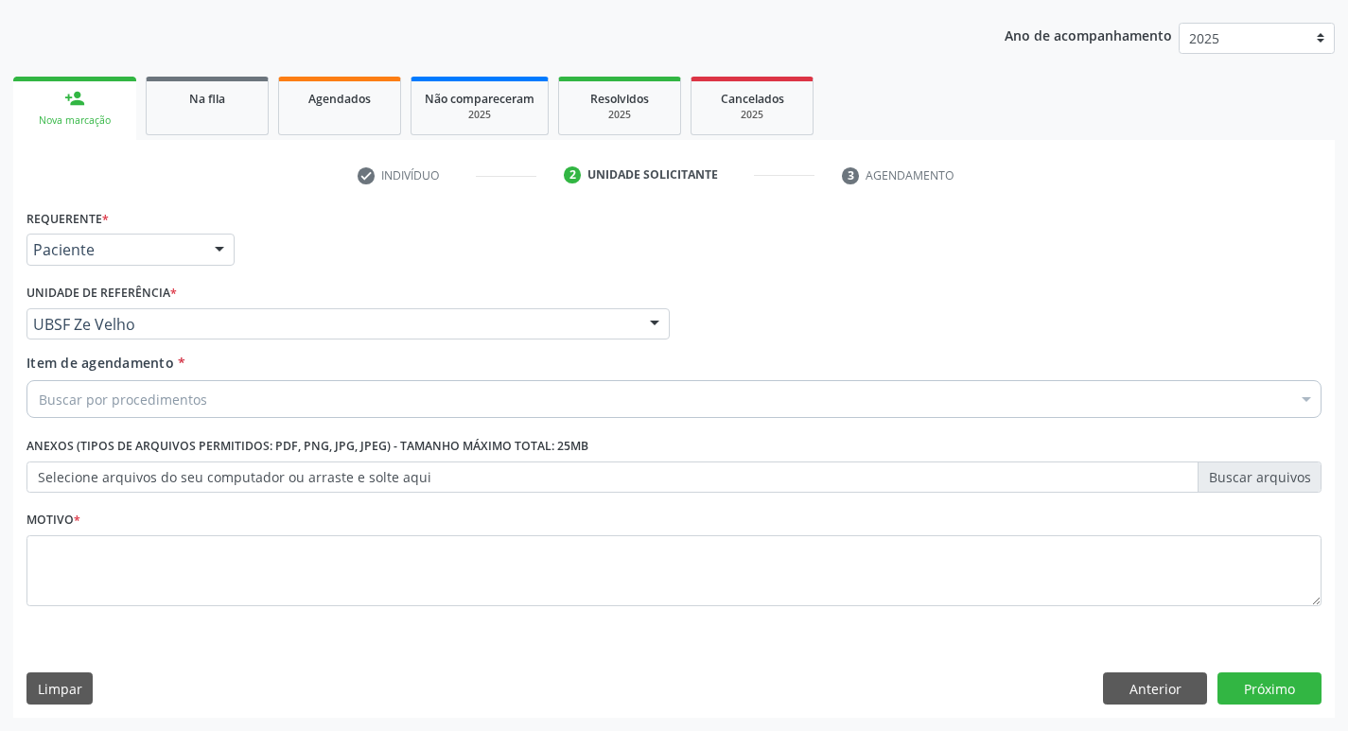
click at [600, 396] on div "Buscar por procedimentos" at bounding box center [673, 399] width 1295 height 38
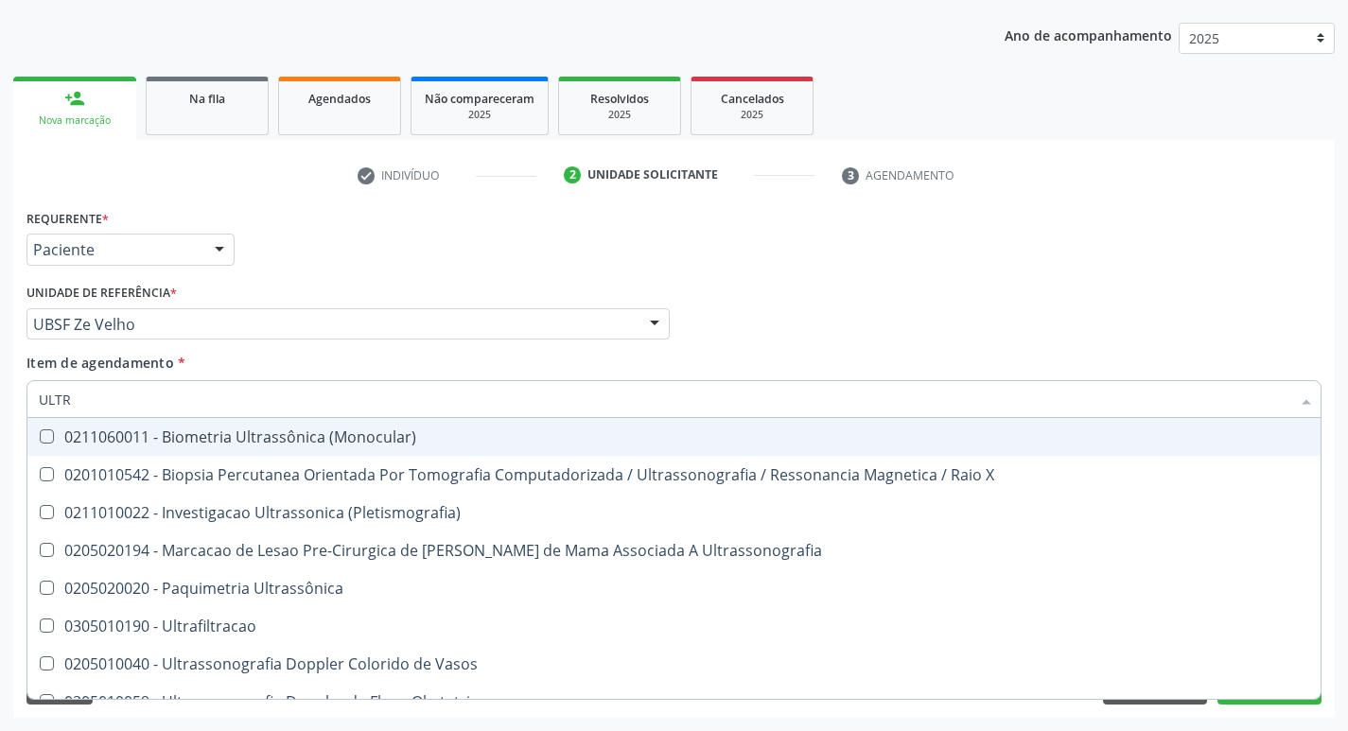
type input "ULTRA"
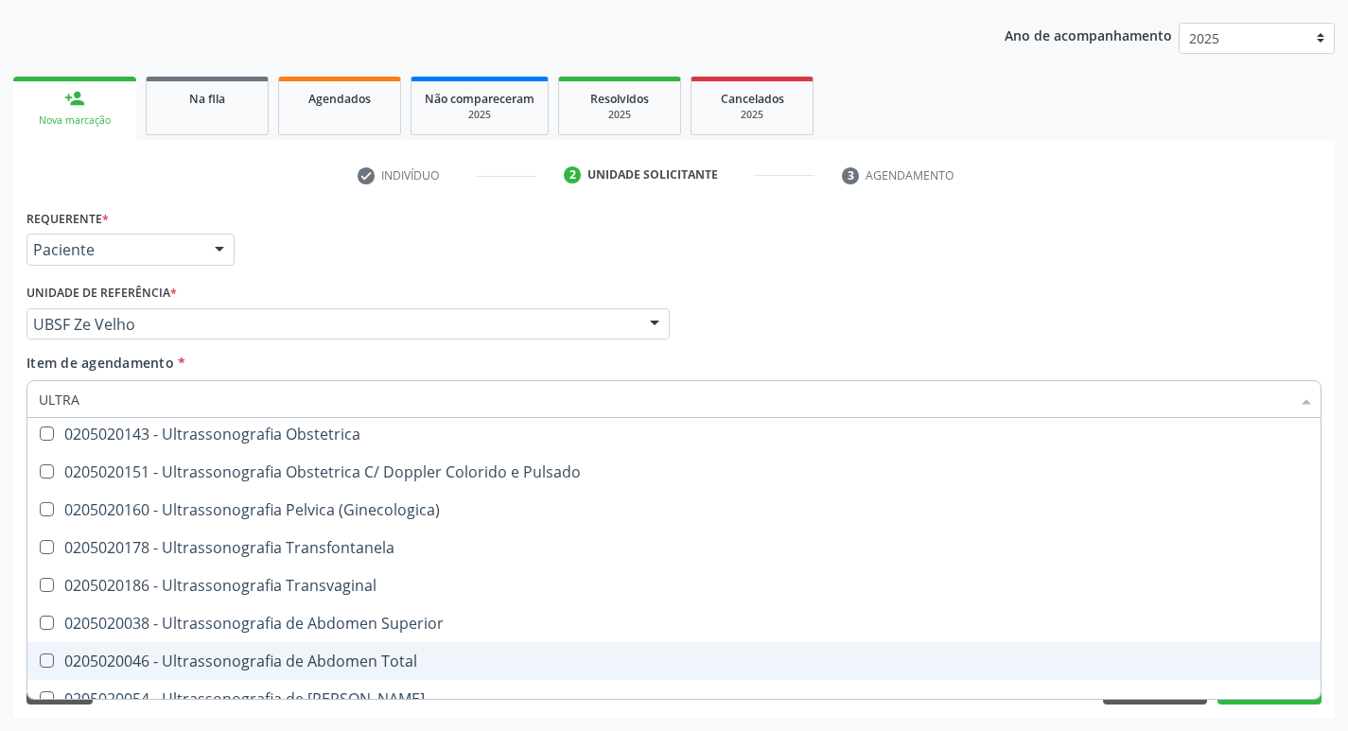
scroll to position [249, 0]
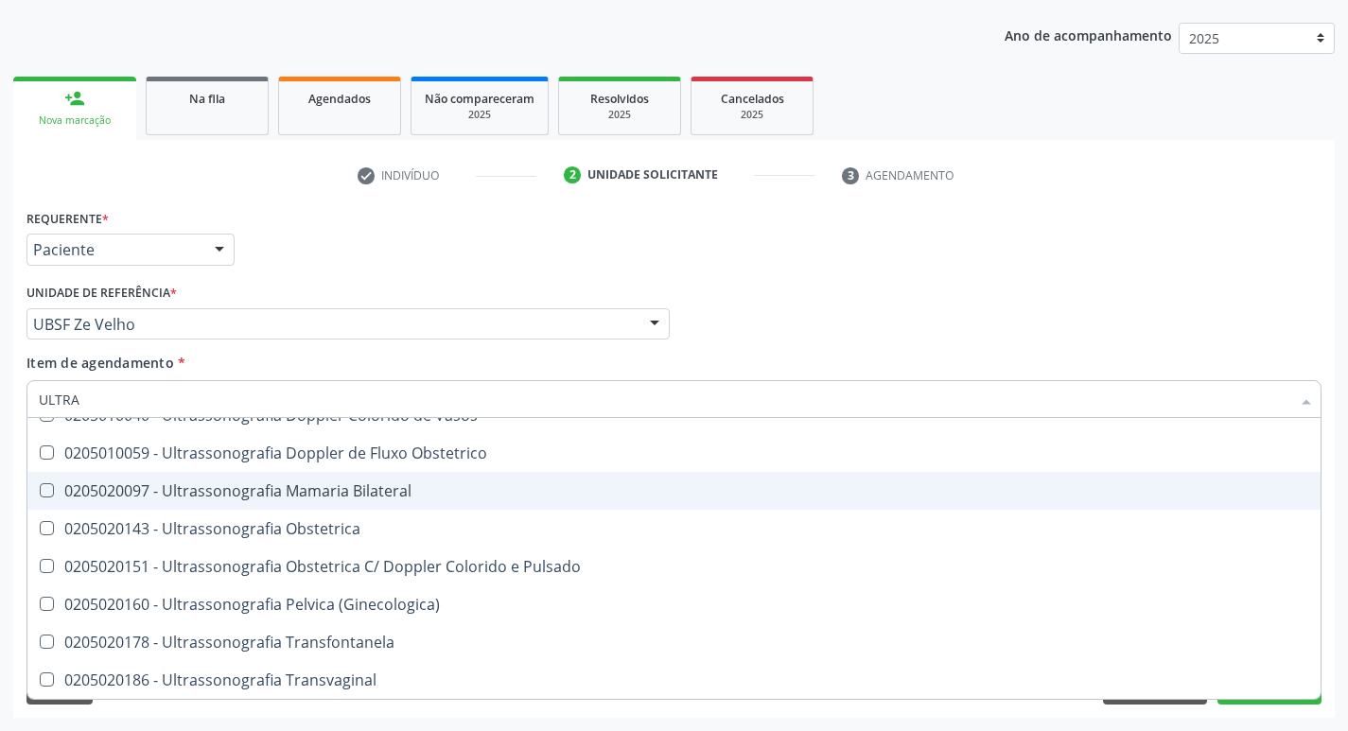
click at [437, 493] on div "0205020097 - Ultrassonografia Mamaria Bilateral" at bounding box center [674, 490] width 1270 height 15
checkbox Bilateral "true"
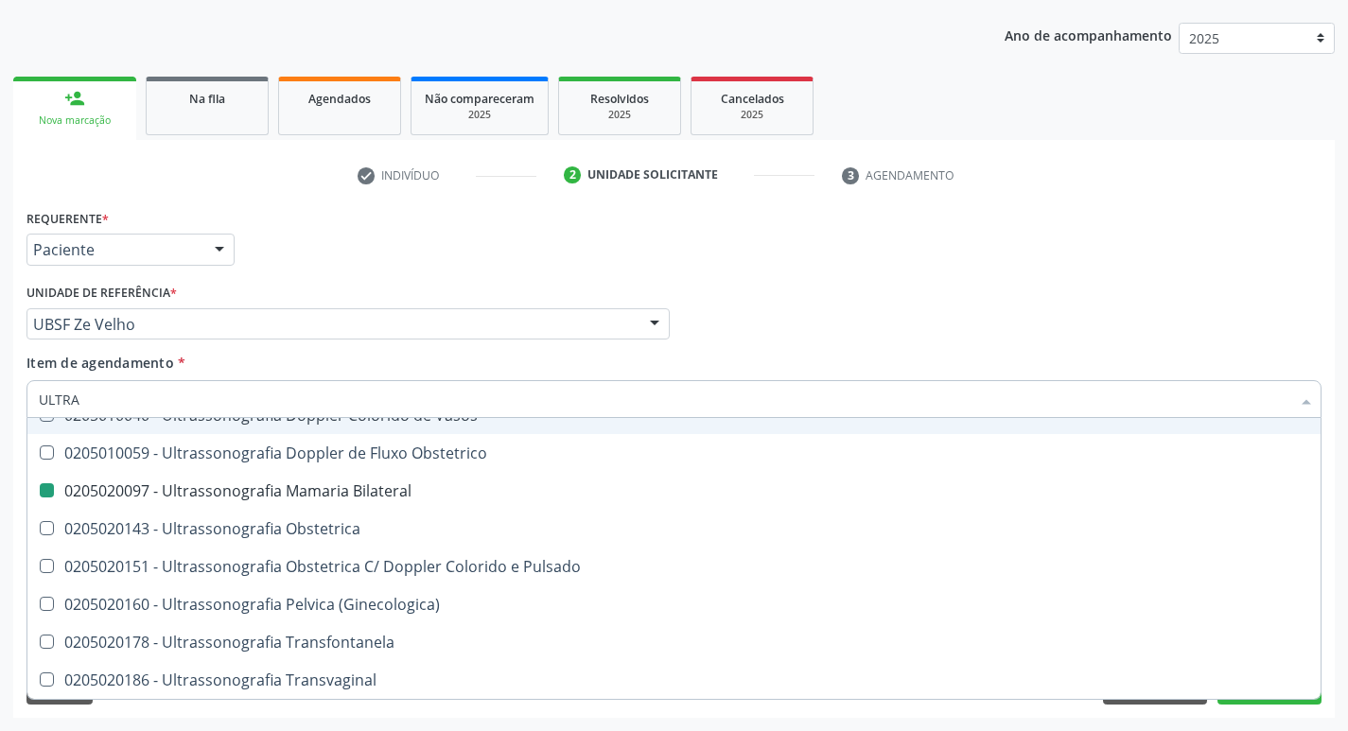
click at [1054, 323] on div "Profissional Solicitante Por favor, selecione a Unidade de Atendimento primeiro…" at bounding box center [674, 316] width 1304 height 74
checkbox X "true"
checkbox Bilateral "false"
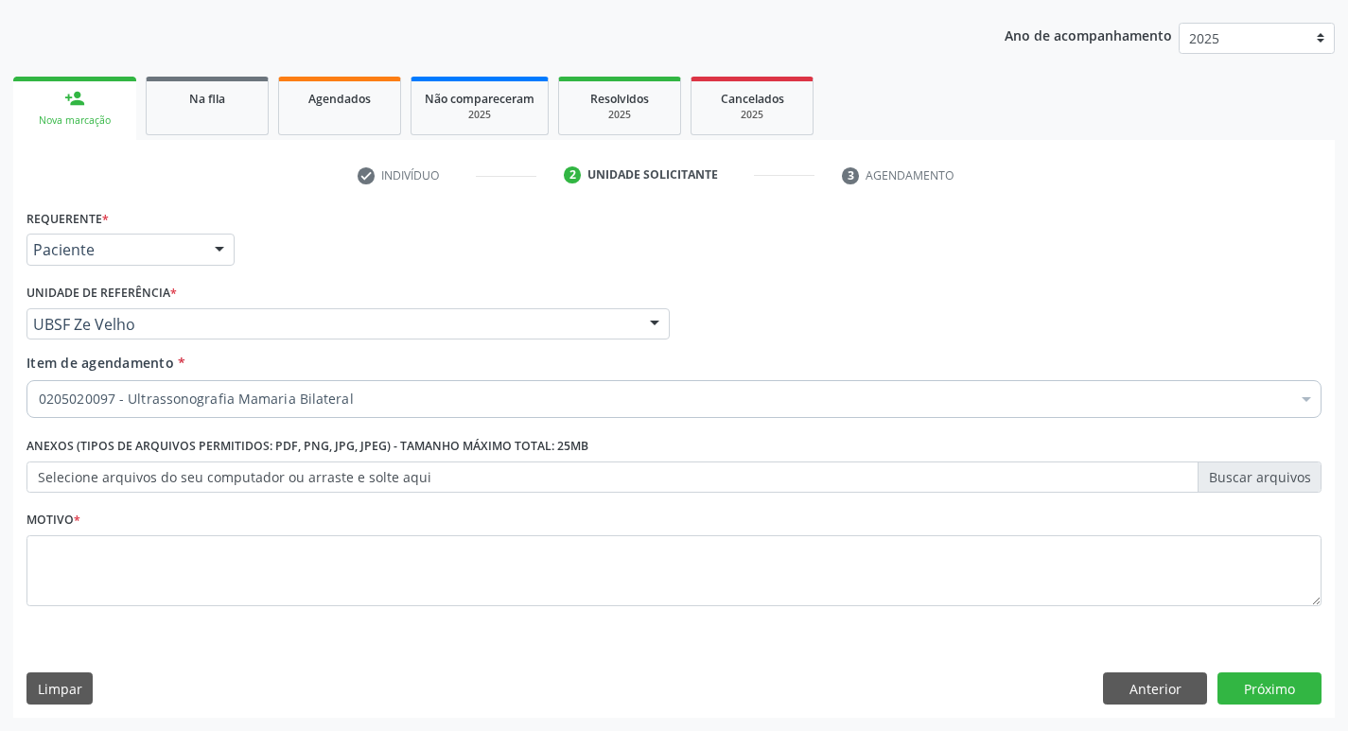
scroll to position [0, 0]
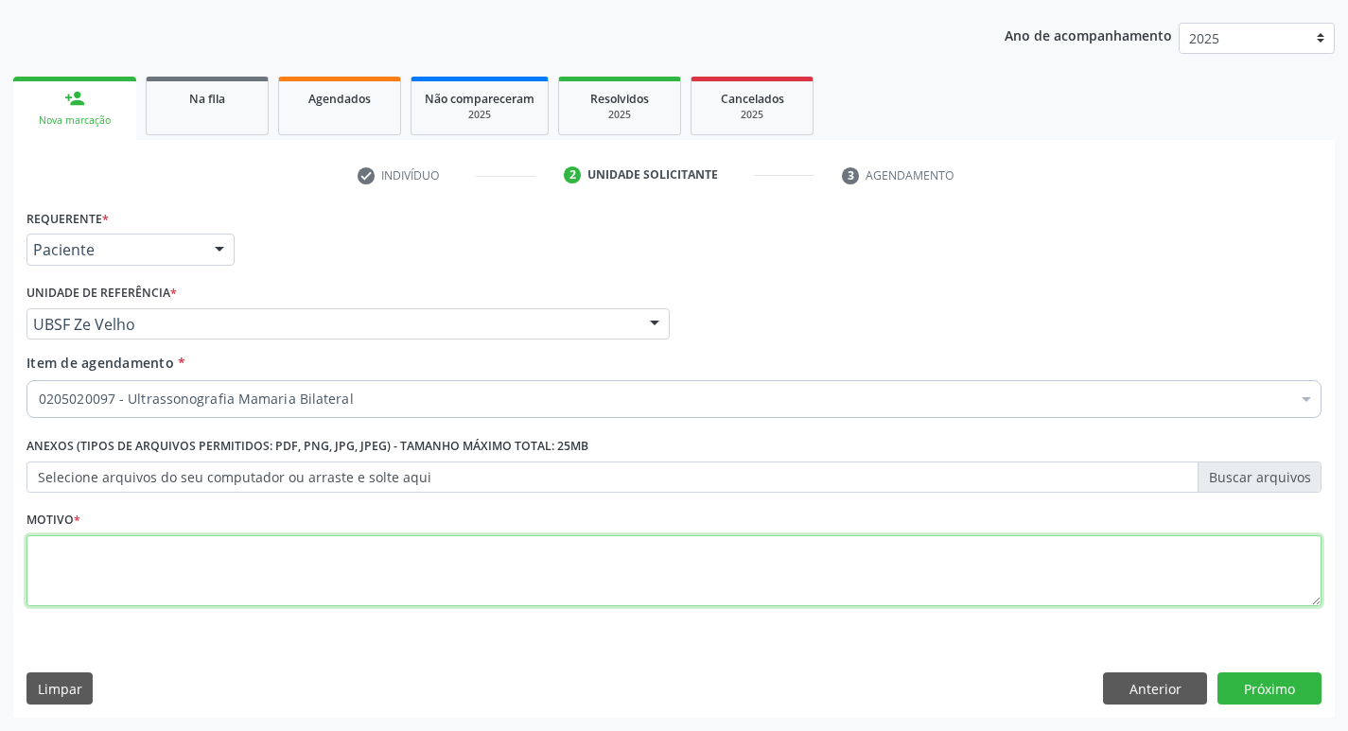
click at [180, 535] on textarea at bounding box center [673, 571] width 1295 height 72
click at [168, 562] on textarea at bounding box center [673, 571] width 1295 height 72
type textarea "ROTINA"
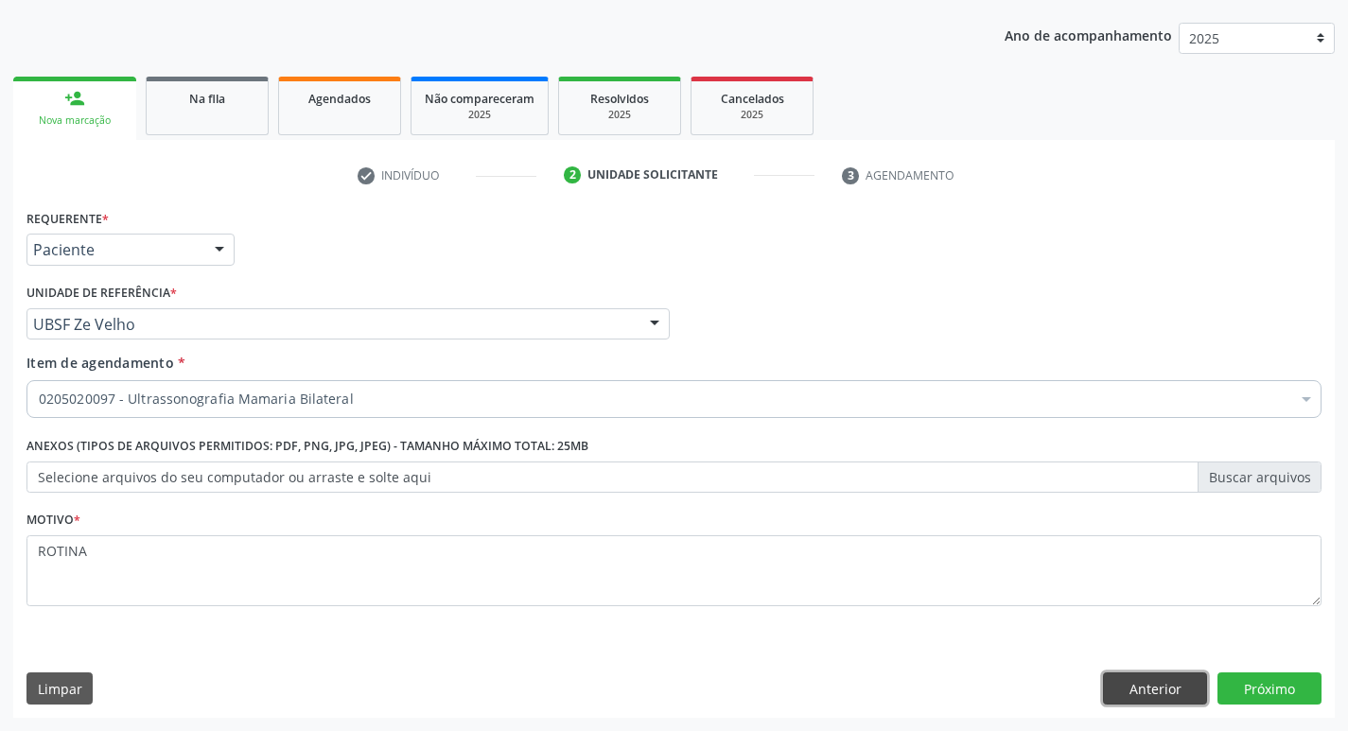
click at [1106, 687] on button "Anterior" at bounding box center [1155, 689] width 104 height 32
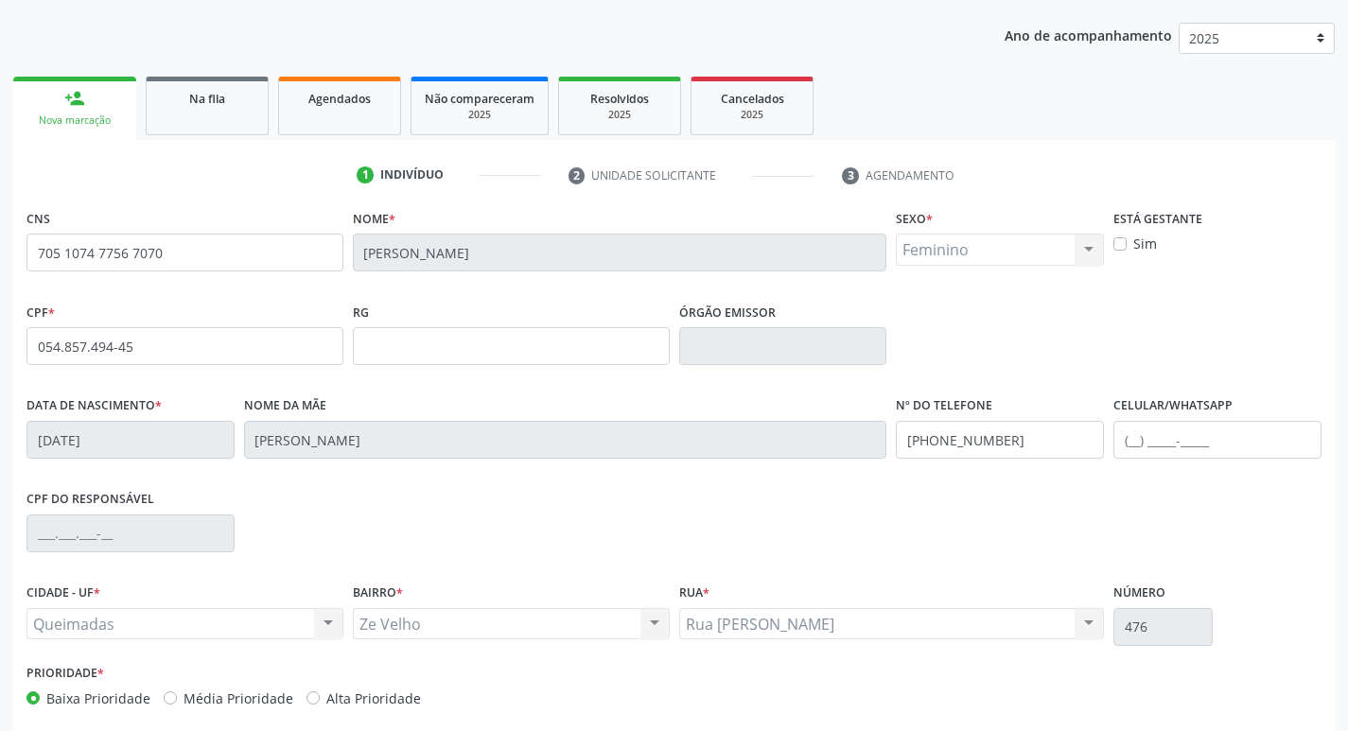
scroll to position [294, 0]
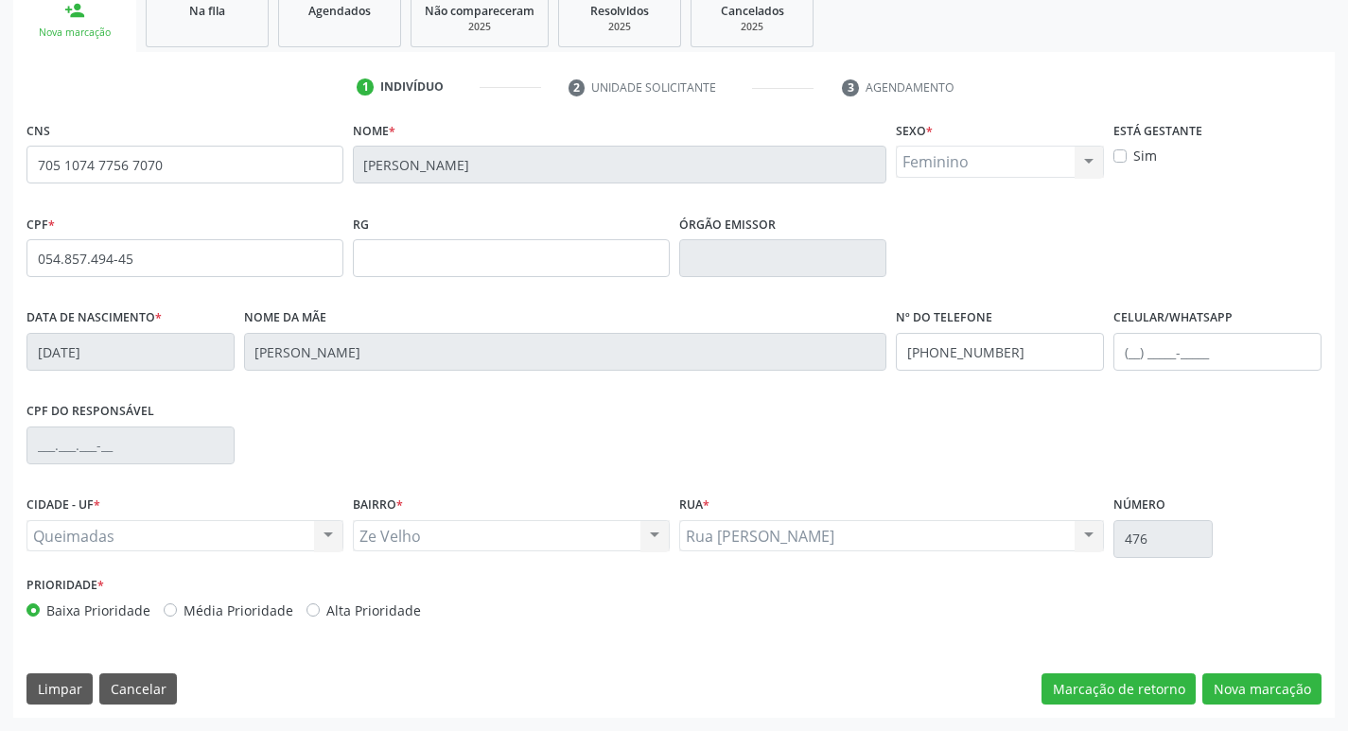
click at [1242, 667] on div "CNS 705 1074 7756 7070 Nome * Hozeny Firmino Belo Costa Sexo * Feminino Masculi…" at bounding box center [674, 417] width 1322 height 602
click at [1242, 680] on button "Nova marcação" at bounding box center [1261, 690] width 119 height 32
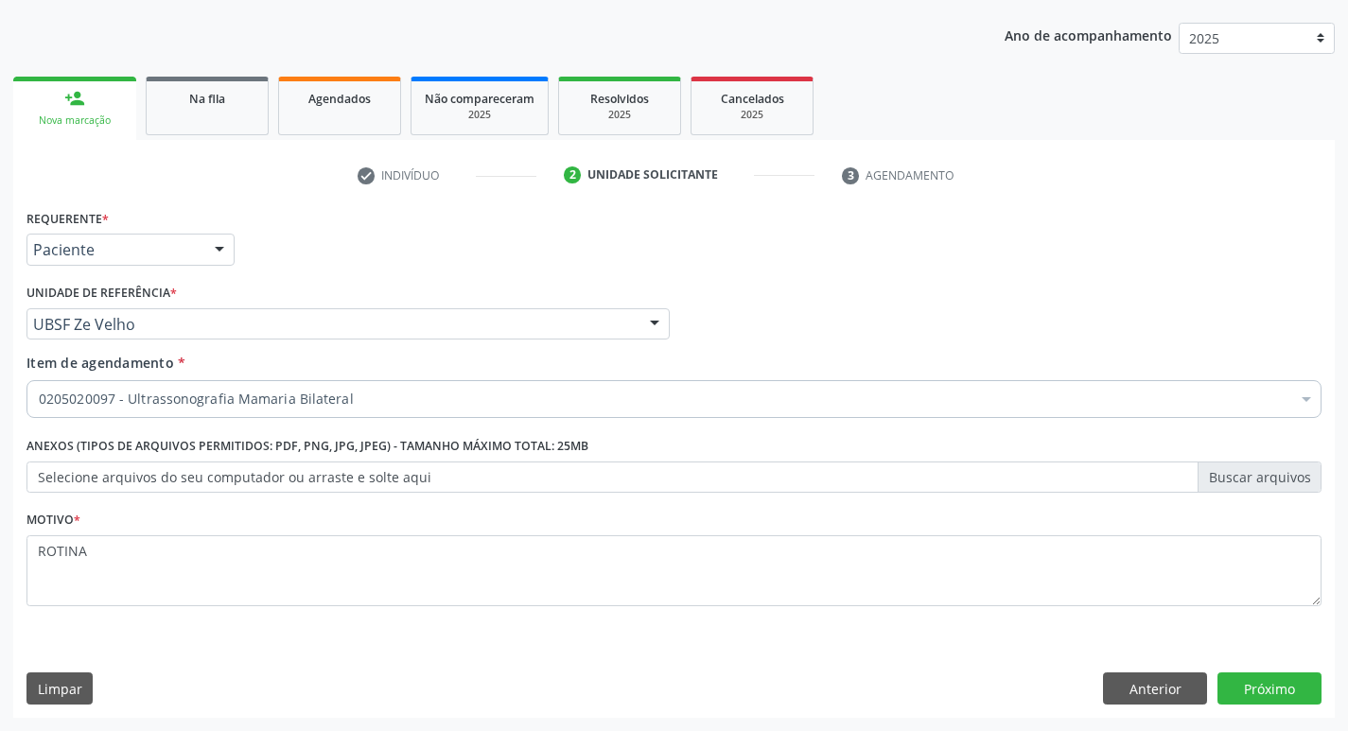
scroll to position [206, 0]
click at [1302, 697] on button "Próximo" at bounding box center [1269, 689] width 104 height 32
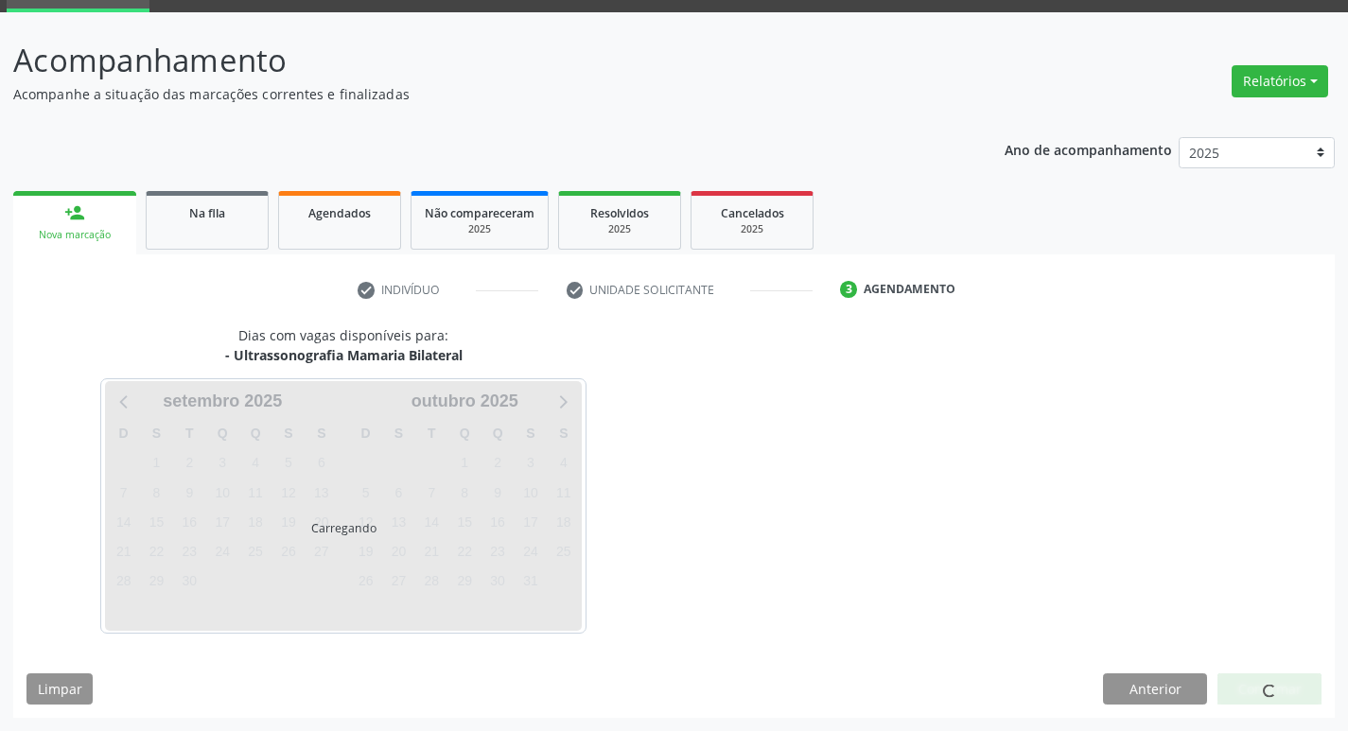
scroll to position [92, 0]
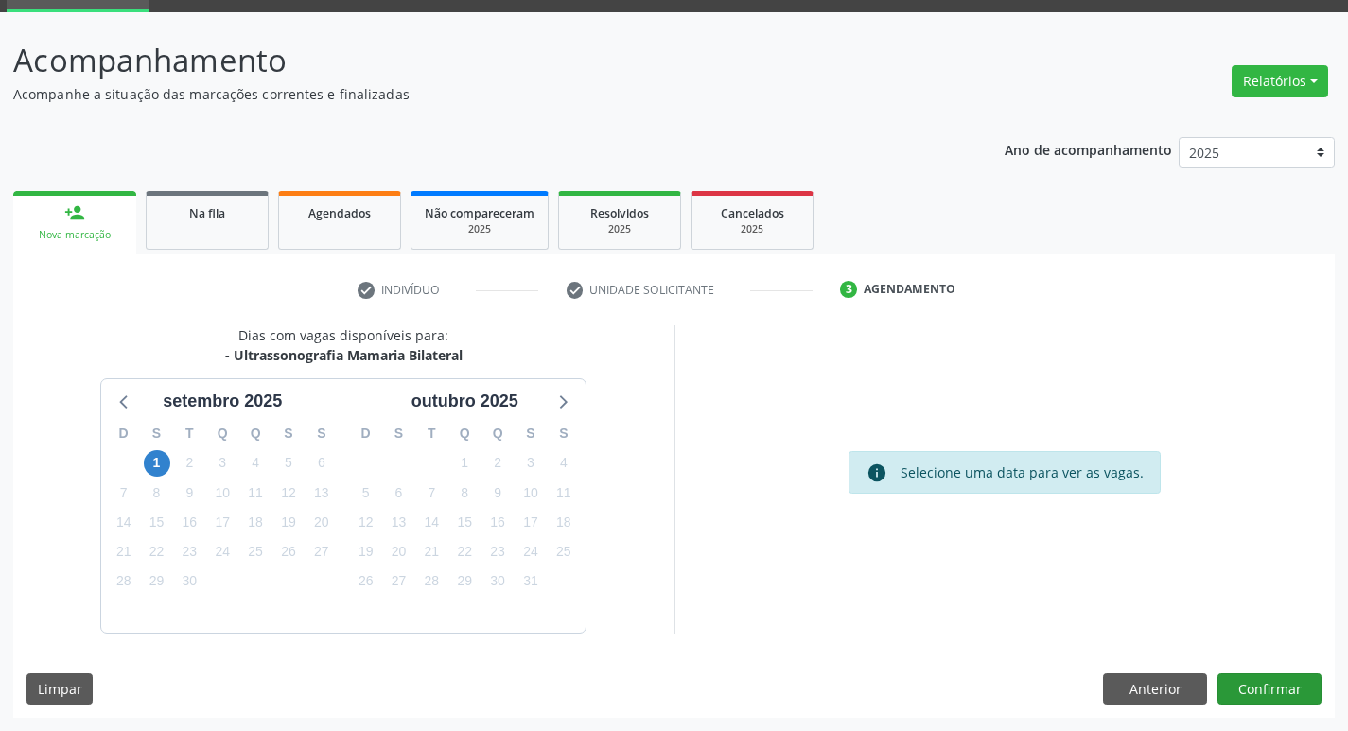
drag, startPoint x: 1275, startPoint y: 670, endPoint x: 1278, endPoint y: 692, distance: 22.9
click at [1277, 673] on div "Dias com vagas disponíveis para: - Ultrassonografia Mamaria Bilateral setembro …" at bounding box center [674, 521] width 1322 height 393
click at [1278, 692] on button "Confirmar" at bounding box center [1269, 690] width 104 height 32
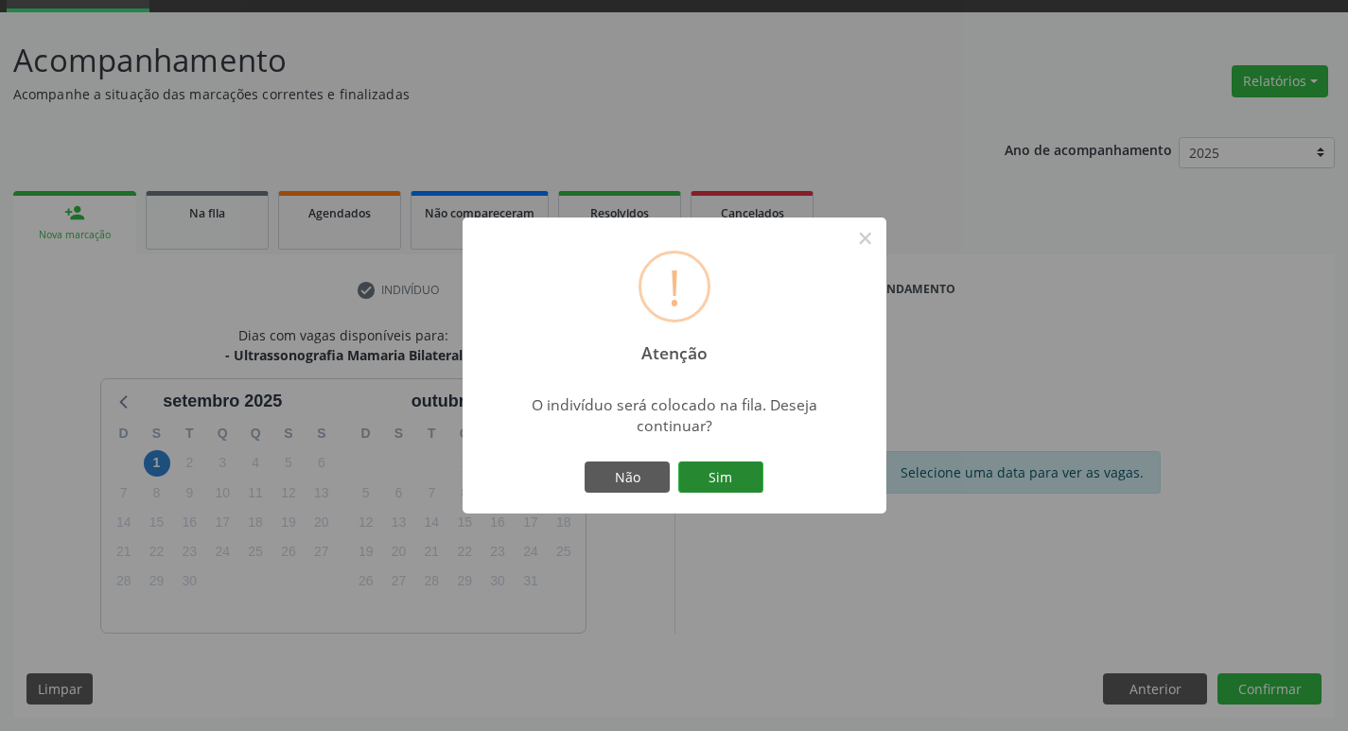
click at [746, 484] on button "Sim" at bounding box center [720, 478] width 85 height 32
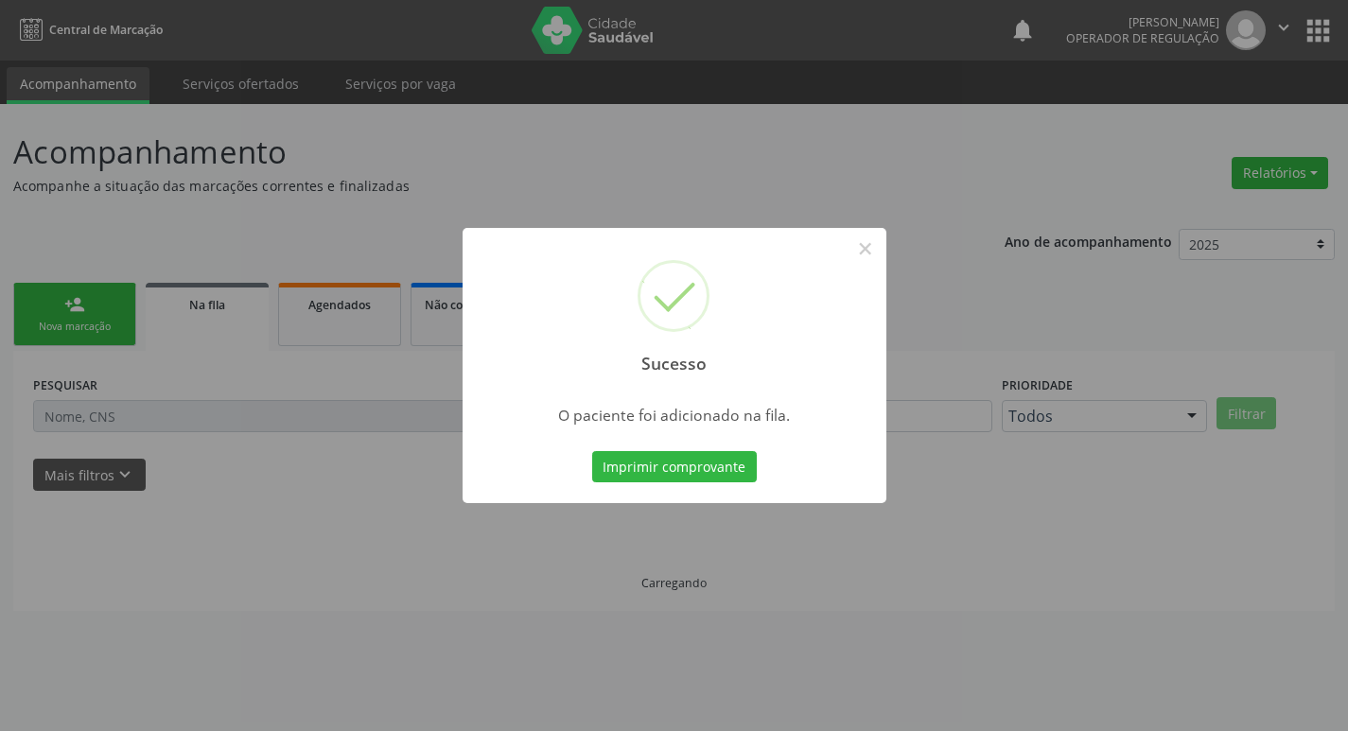
scroll to position [0, 0]
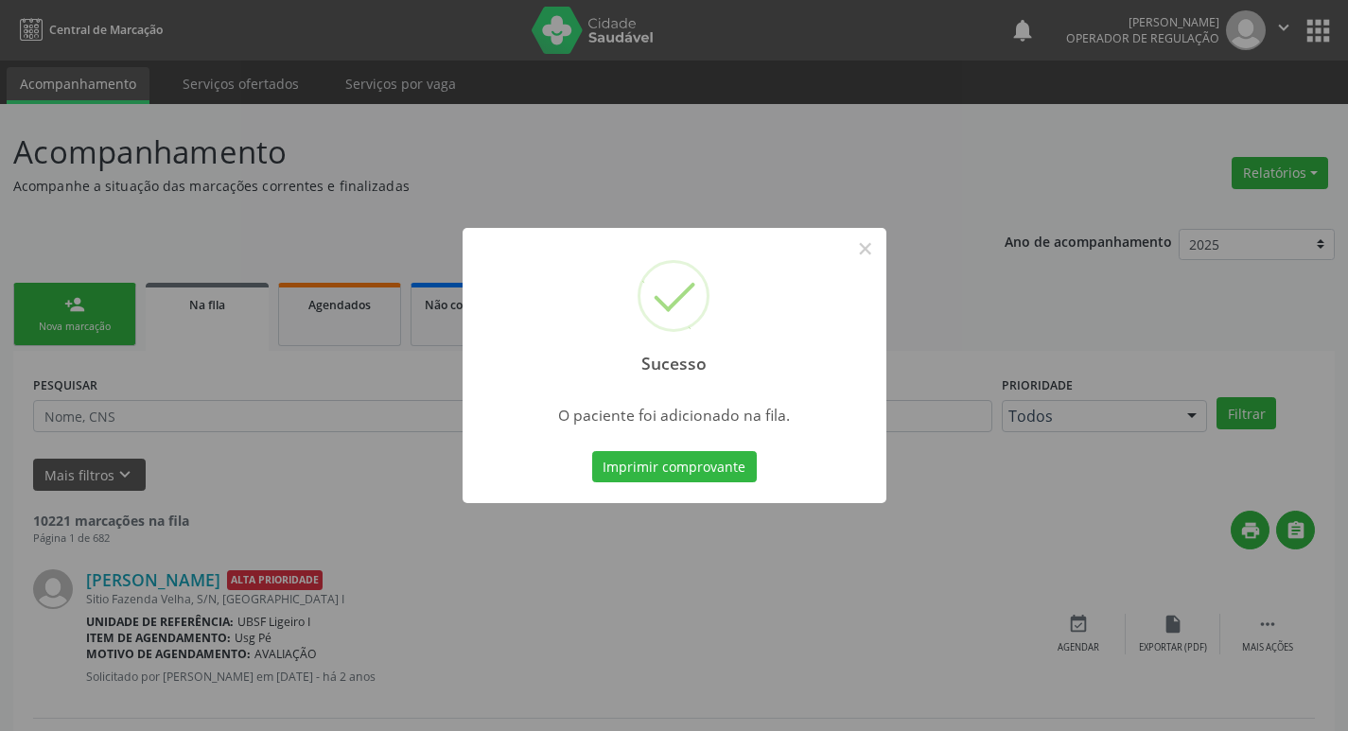
click at [171, 279] on div "Sucesso × O paciente foi adicionado na fila. Imprimir comprovante Cancel" at bounding box center [674, 365] width 1348 height 731
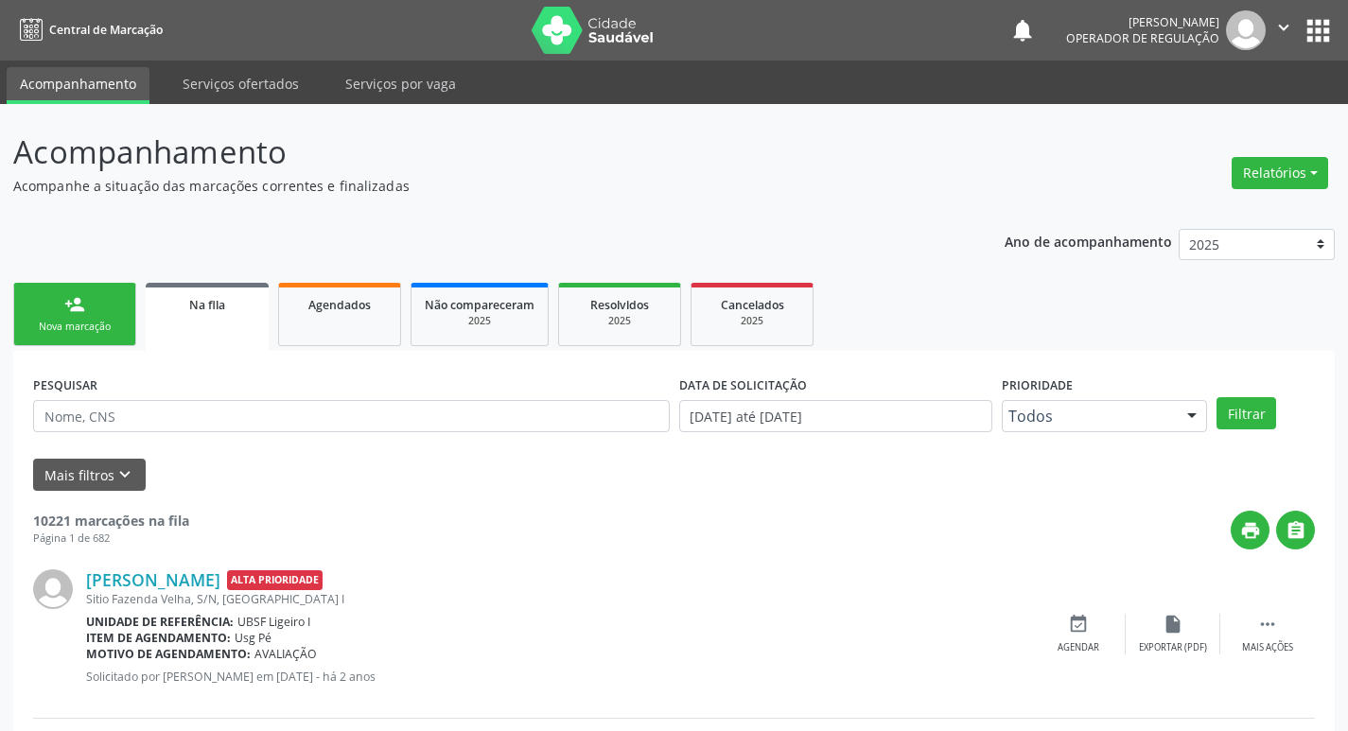
click at [52, 308] on link "person_add Nova marcação" at bounding box center [74, 314] width 123 height 63
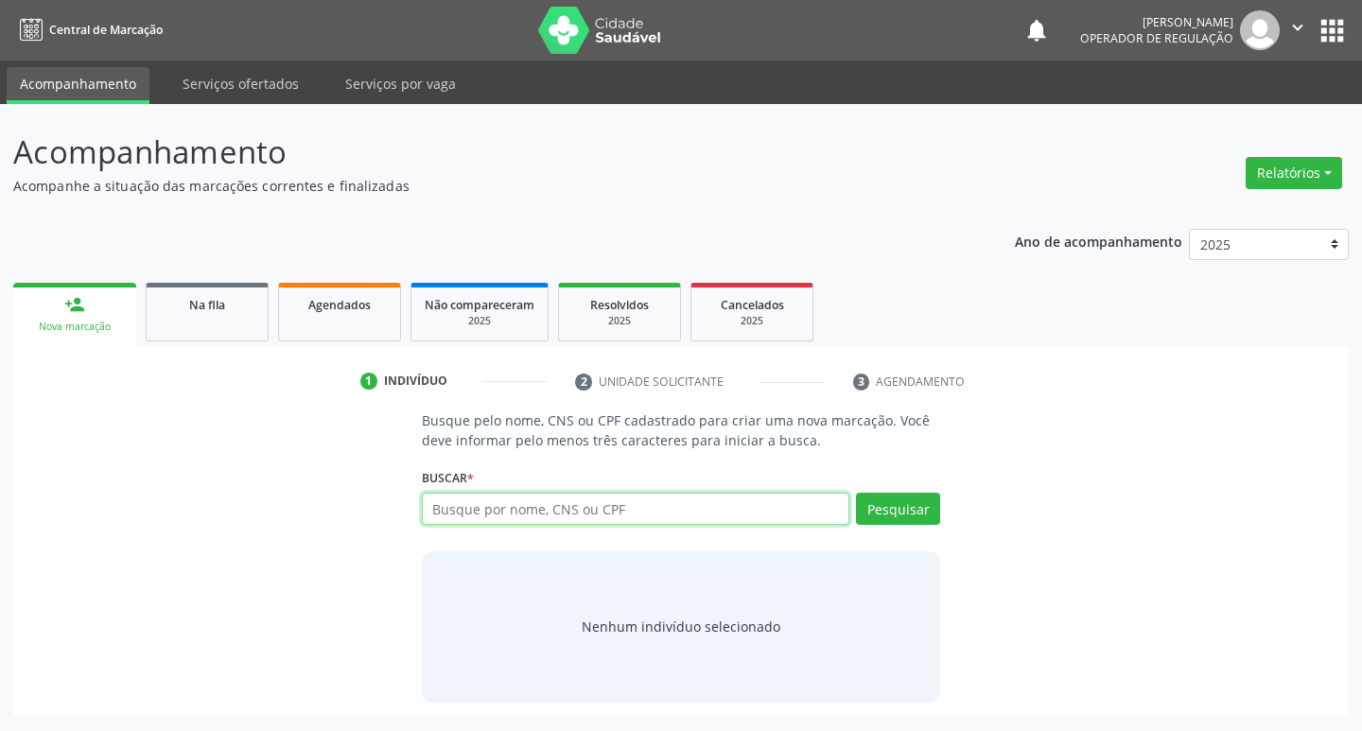
click at [498, 506] on input "text" at bounding box center [636, 509] width 429 height 32
type input "701204059473317"
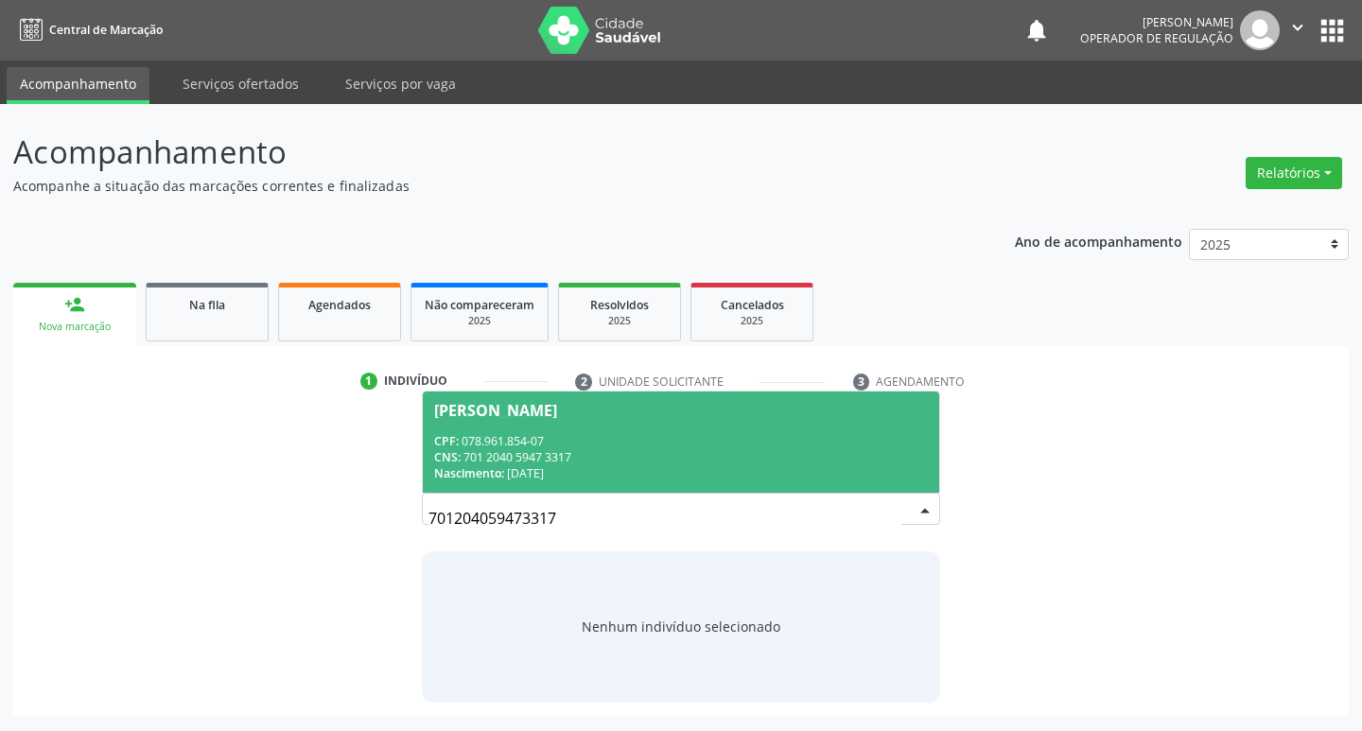
click at [701, 445] on div "CPF: 078.961.854-07" at bounding box center [681, 441] width 495 height 16
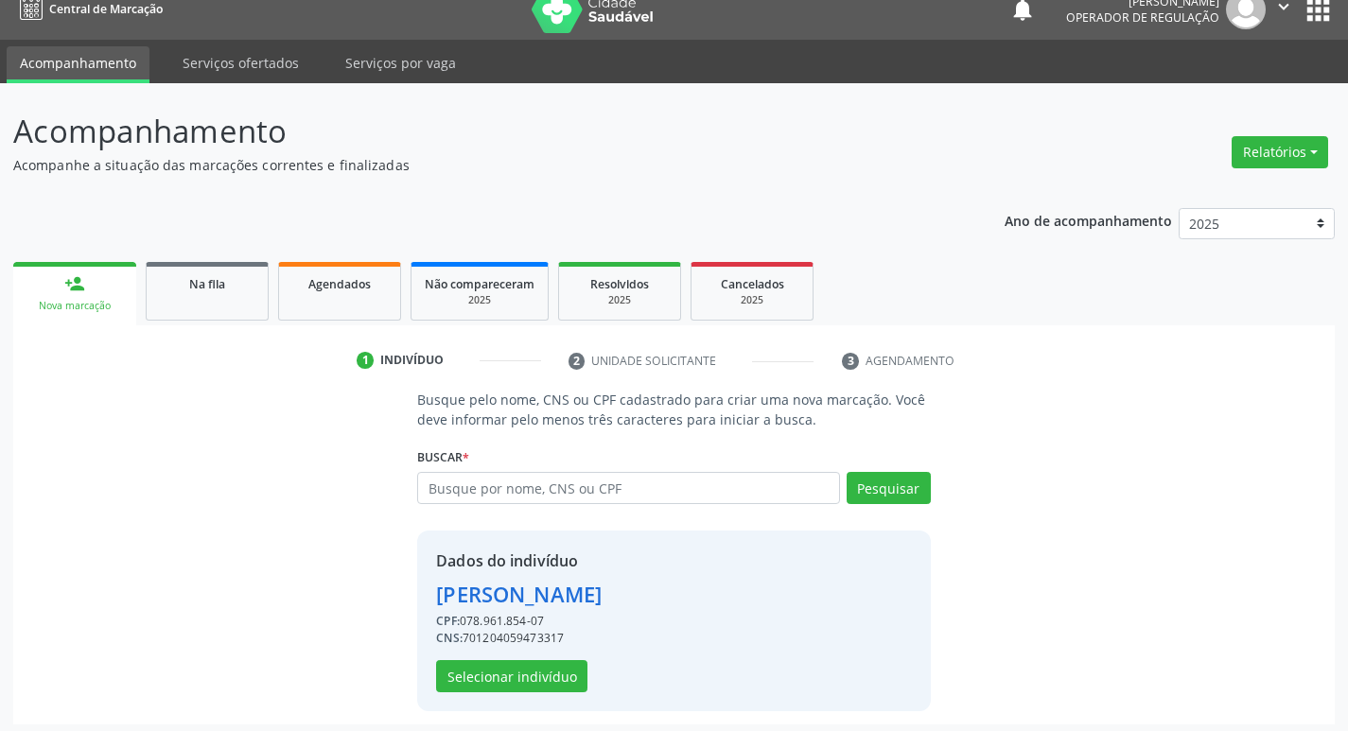
scroll to position [27, 0]
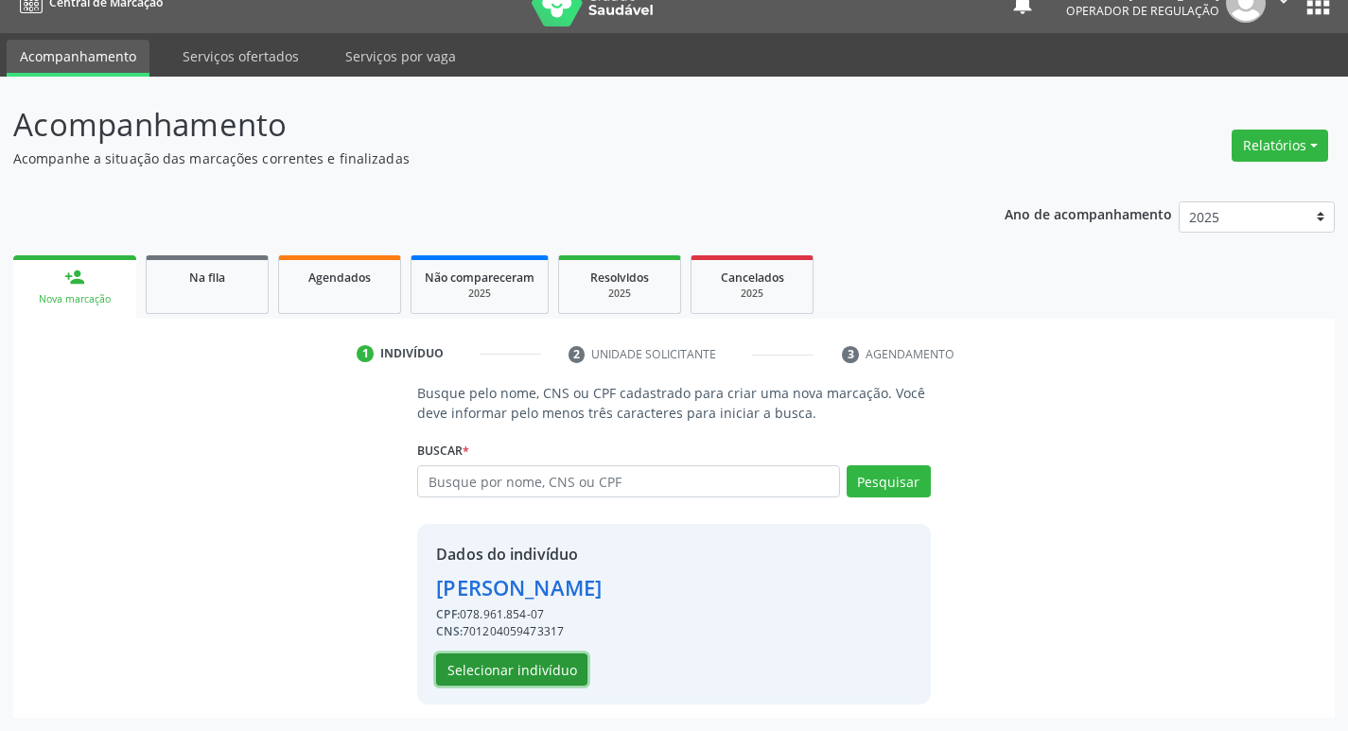
click at [496, 678] on button "Selecionar indivíduo" at bounding box center [511, 670] width 151 height 32
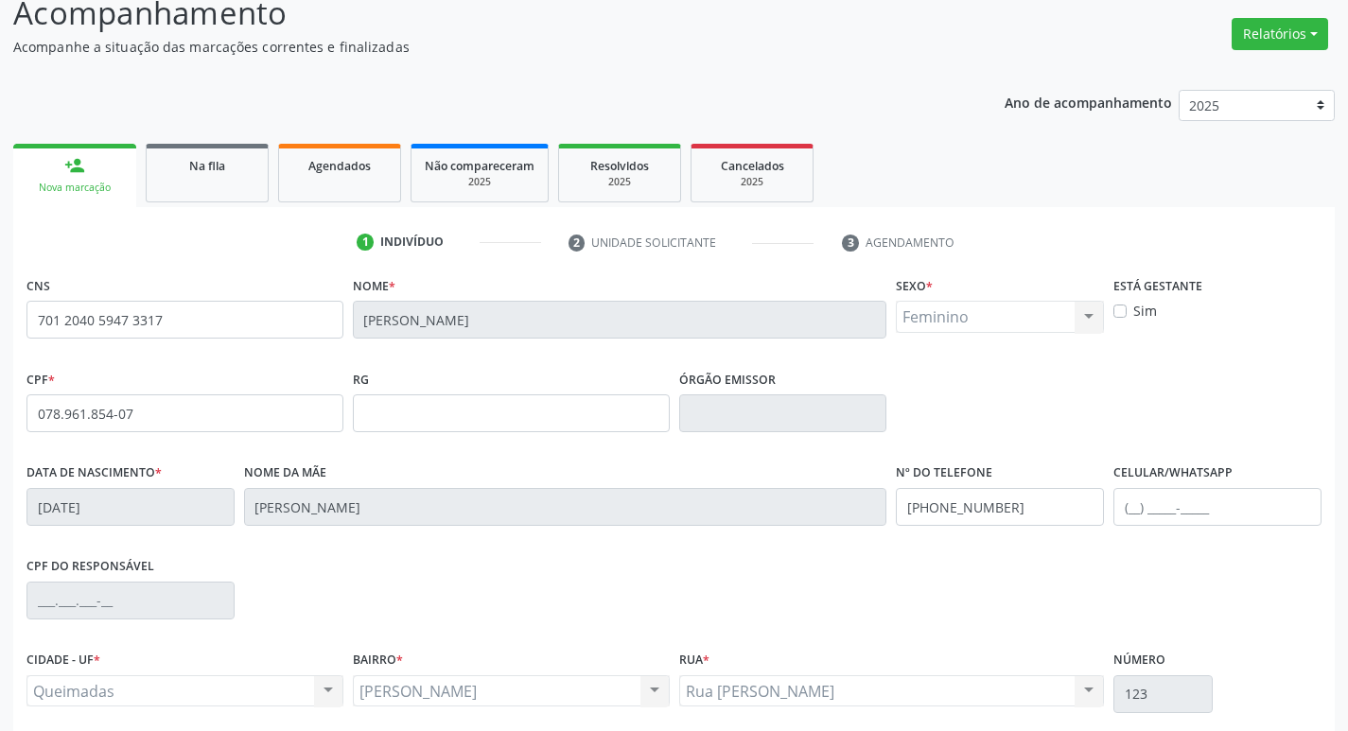
scroll to position [294, 0]
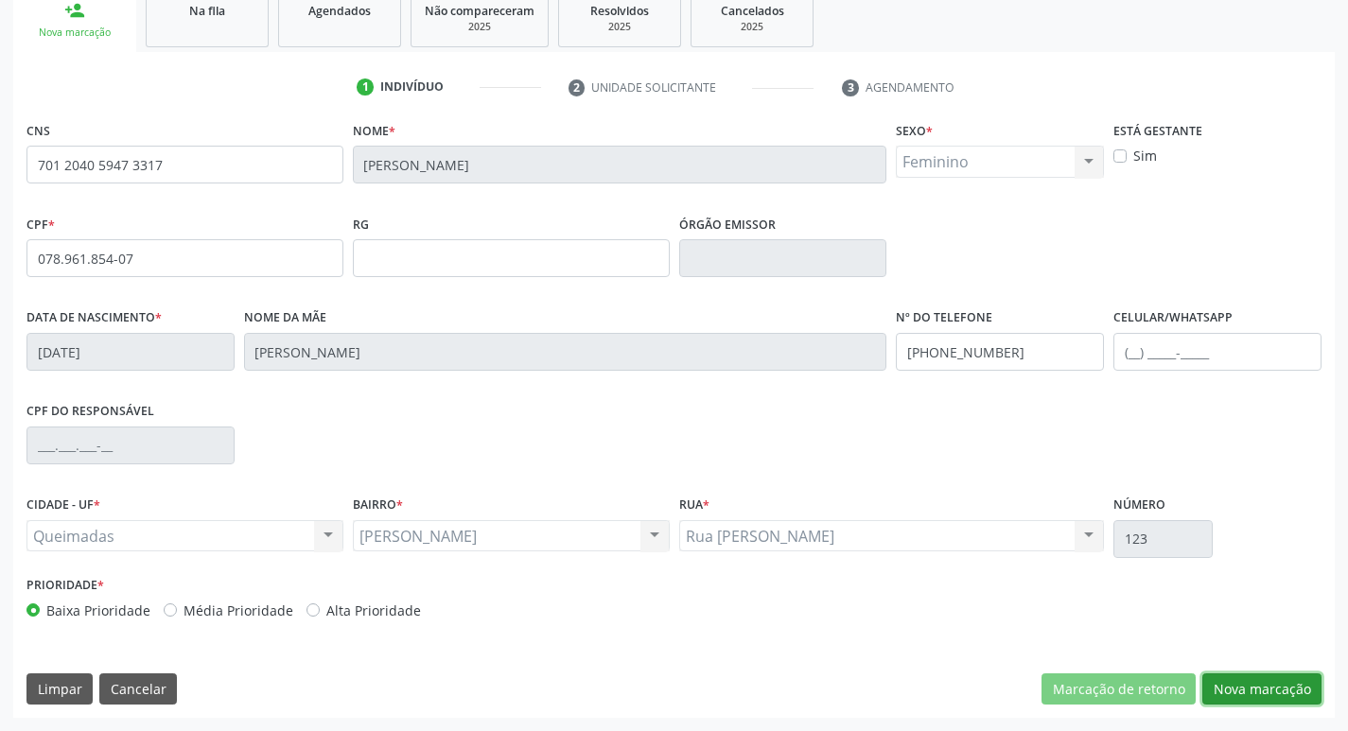
click at [1279, 679] on button "Nova marcação" at bounding box center [1261, 690] width 119 height 32
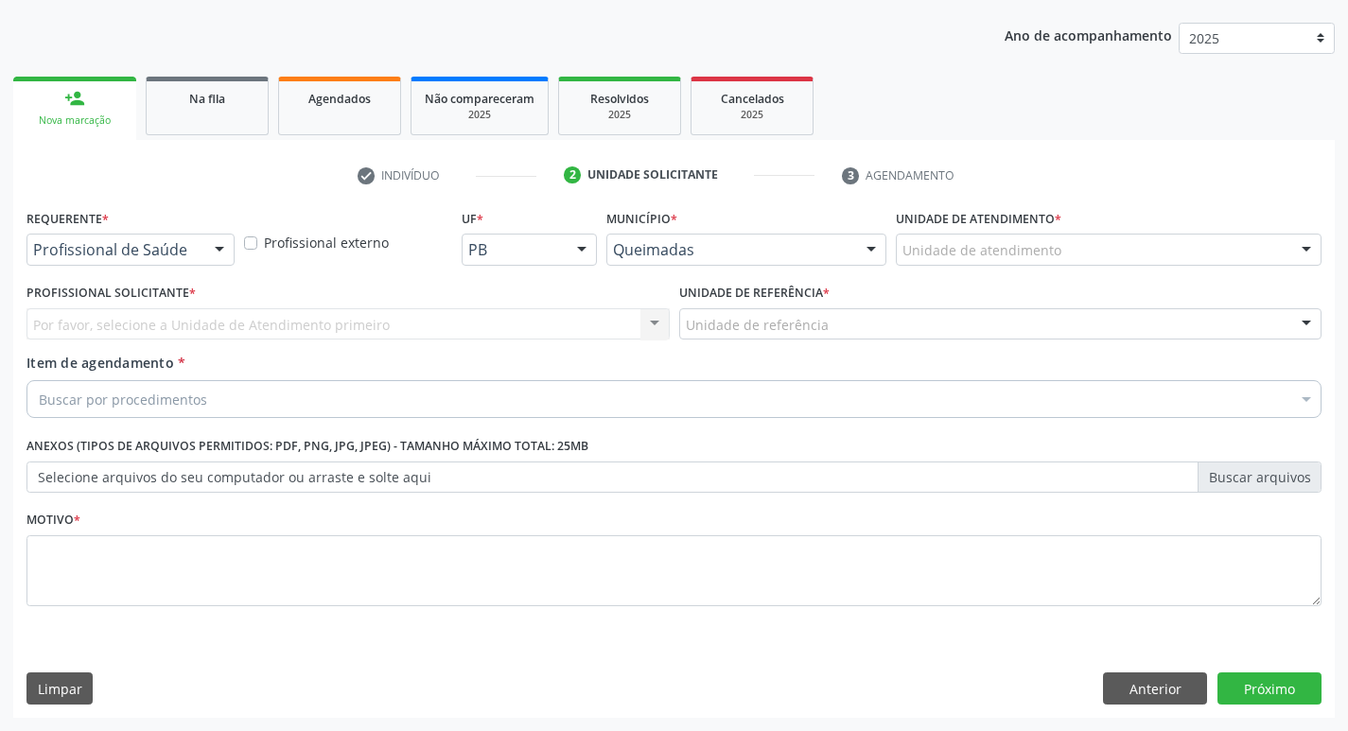
scroll to position [206, 0]
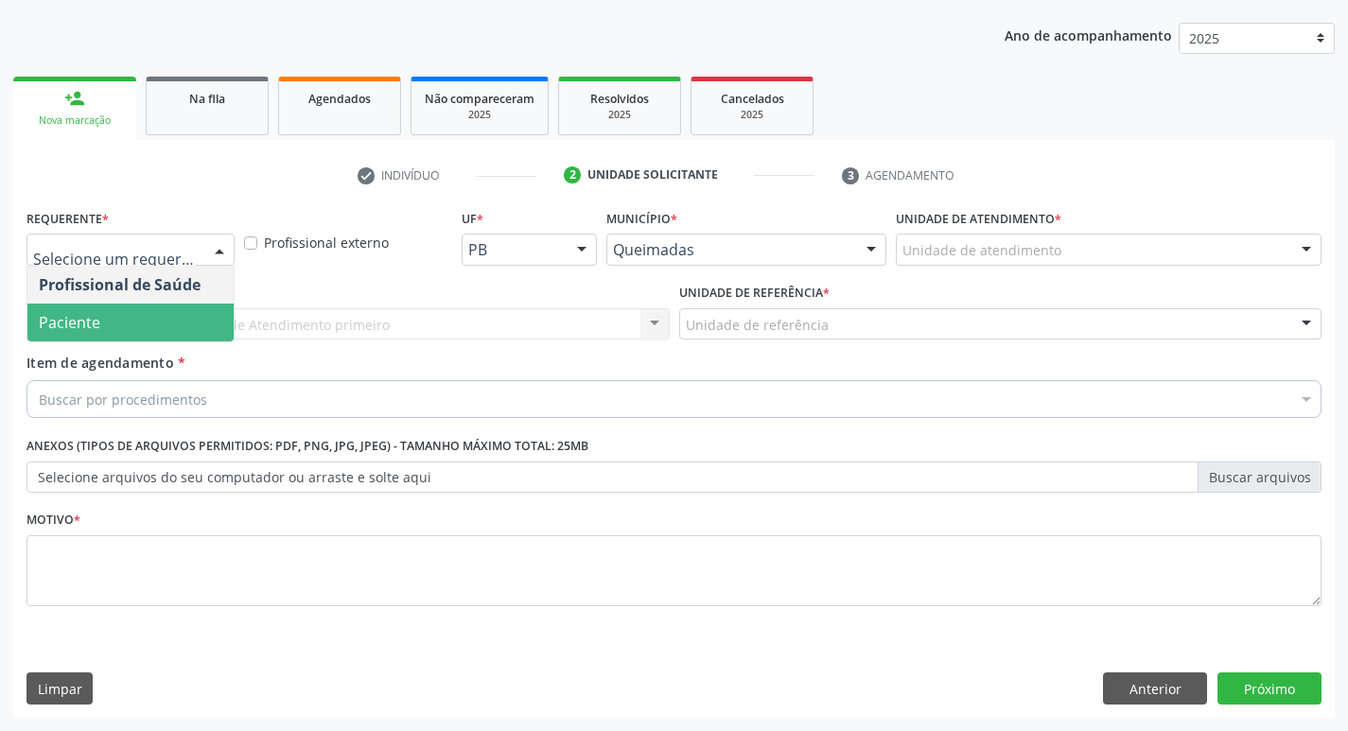
click at [193, 316] on span "Paciente" at bounding box center [130, 323] width 206 height 38
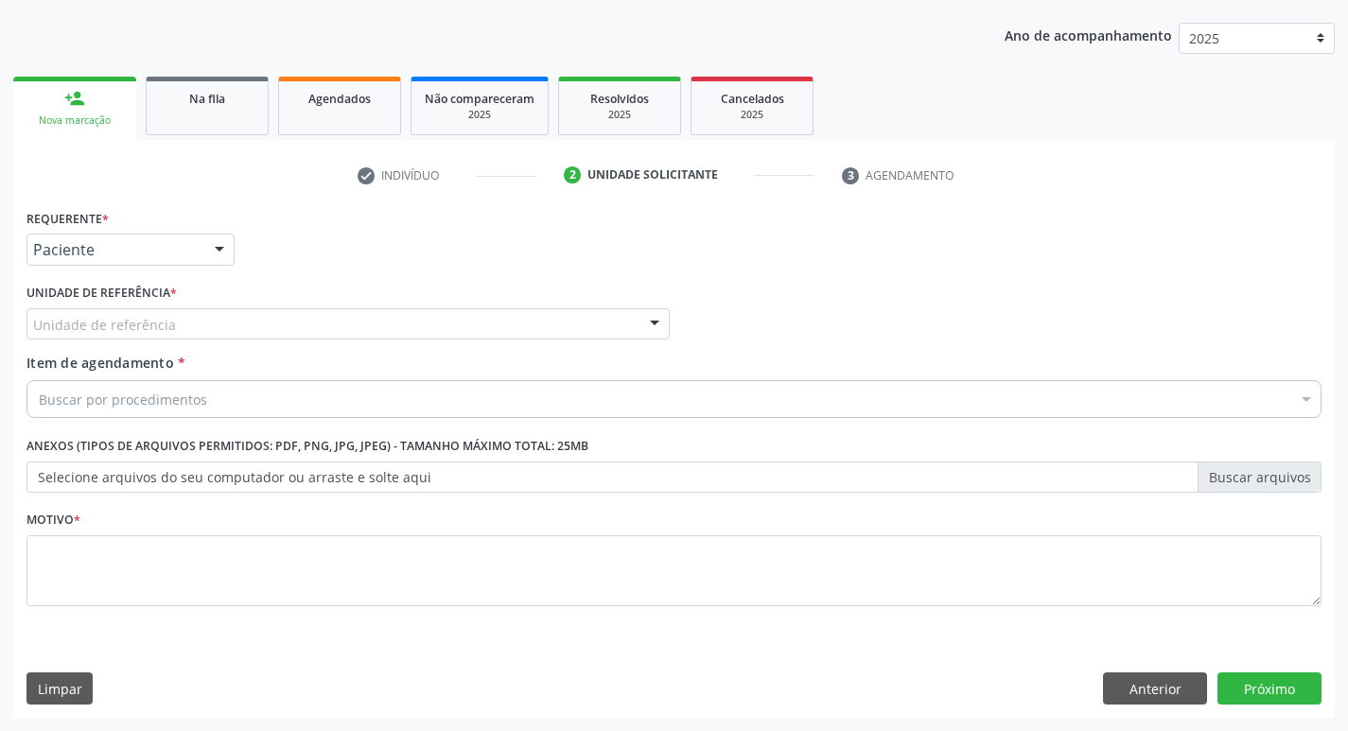
click at [212, 314] on div "Unidade de referência" at bounding box center [347, 324] width 643 height 32
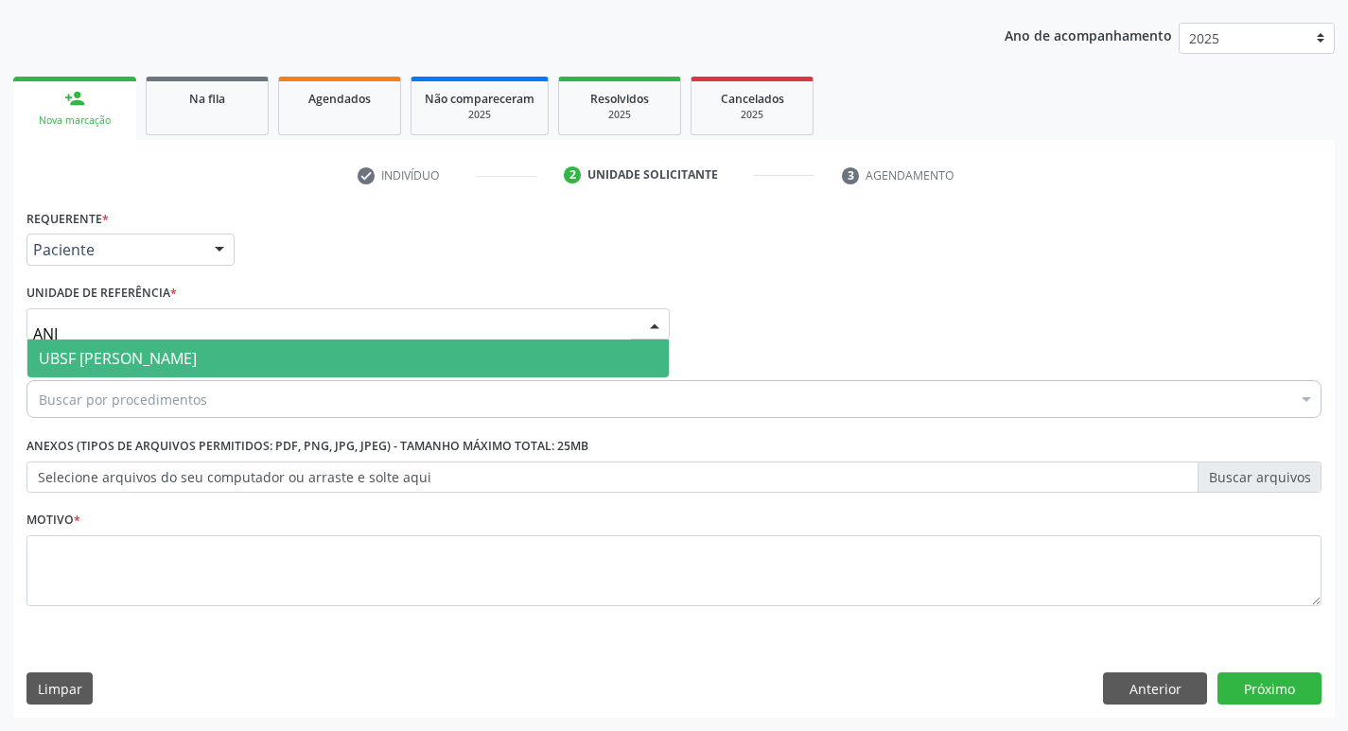
type input "ANIB"
click at [192, 342] on span "UBSF [PERSON_NAME]" at bounding box center [347, 359] width 641 height 38
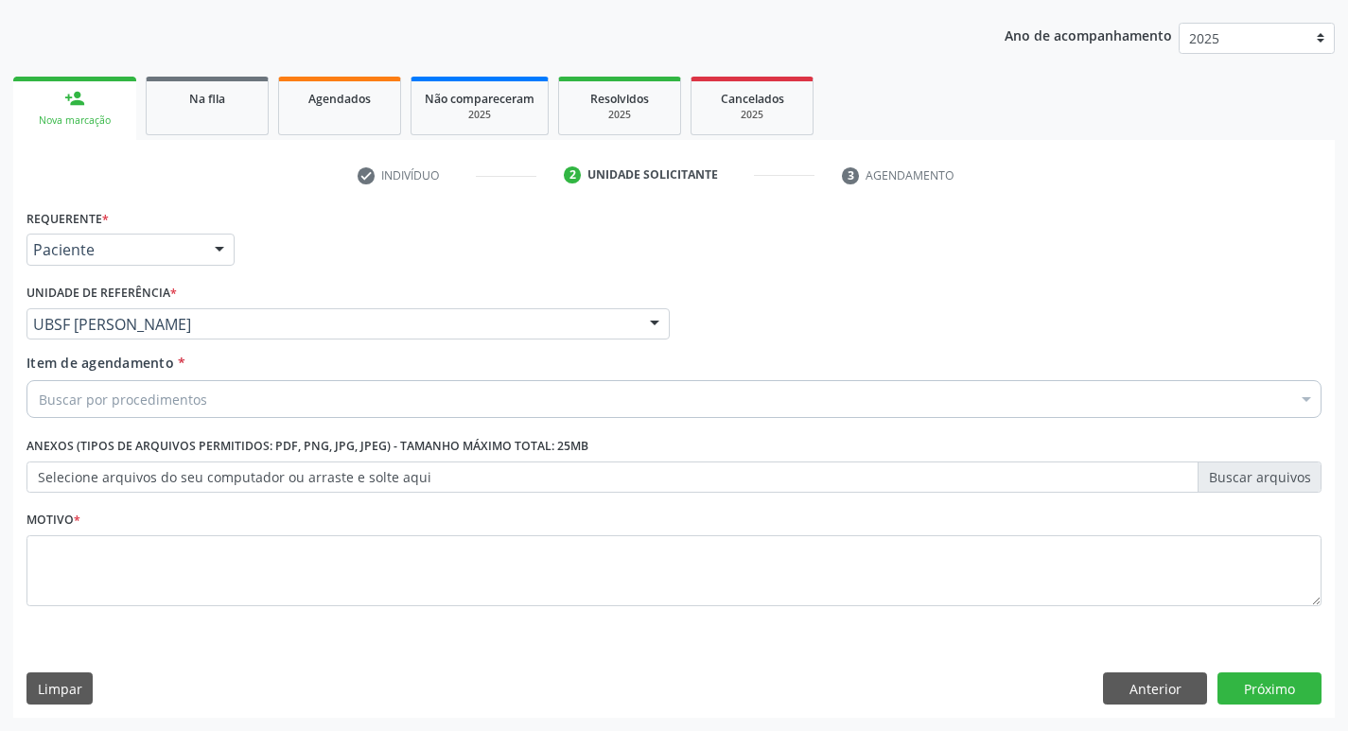
click at [213, 405] on div "Buscar por procedimentos" at bounding box center [673, 399] width 1295 height 38
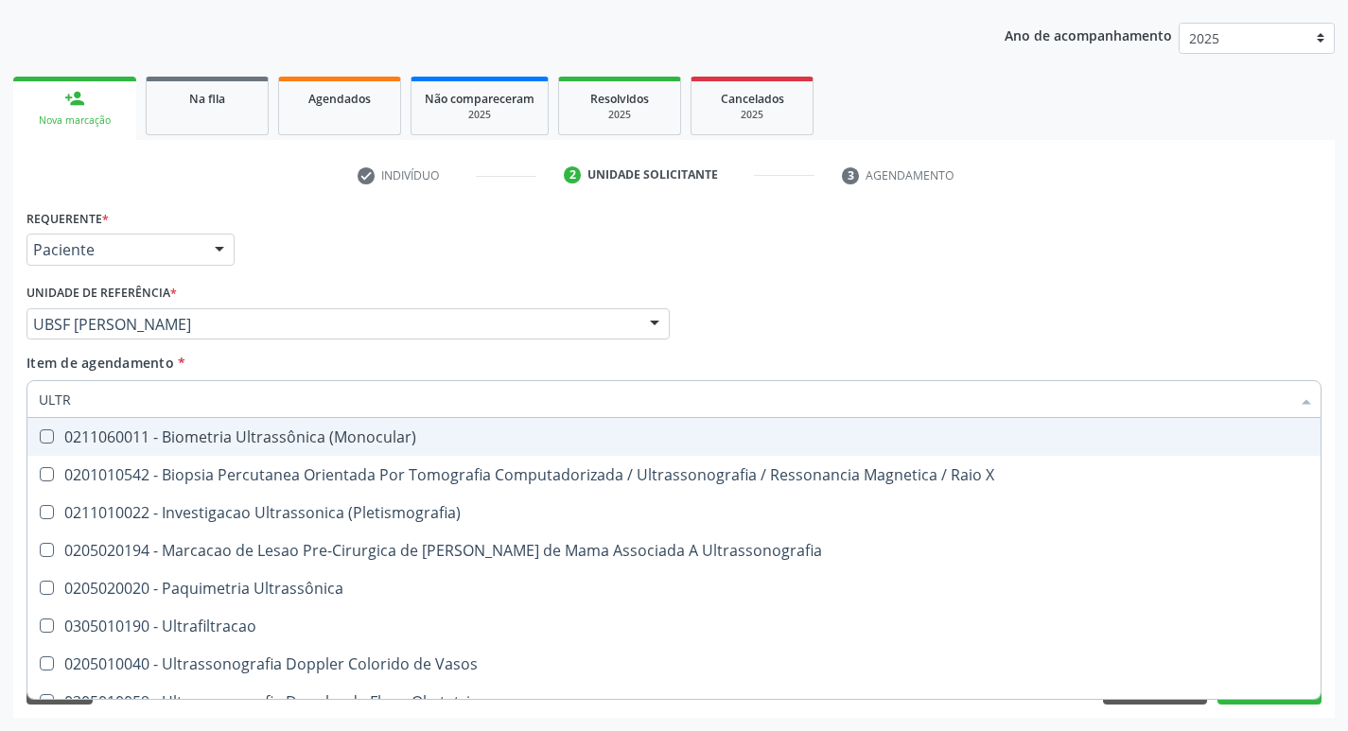
type input "ULTRA"
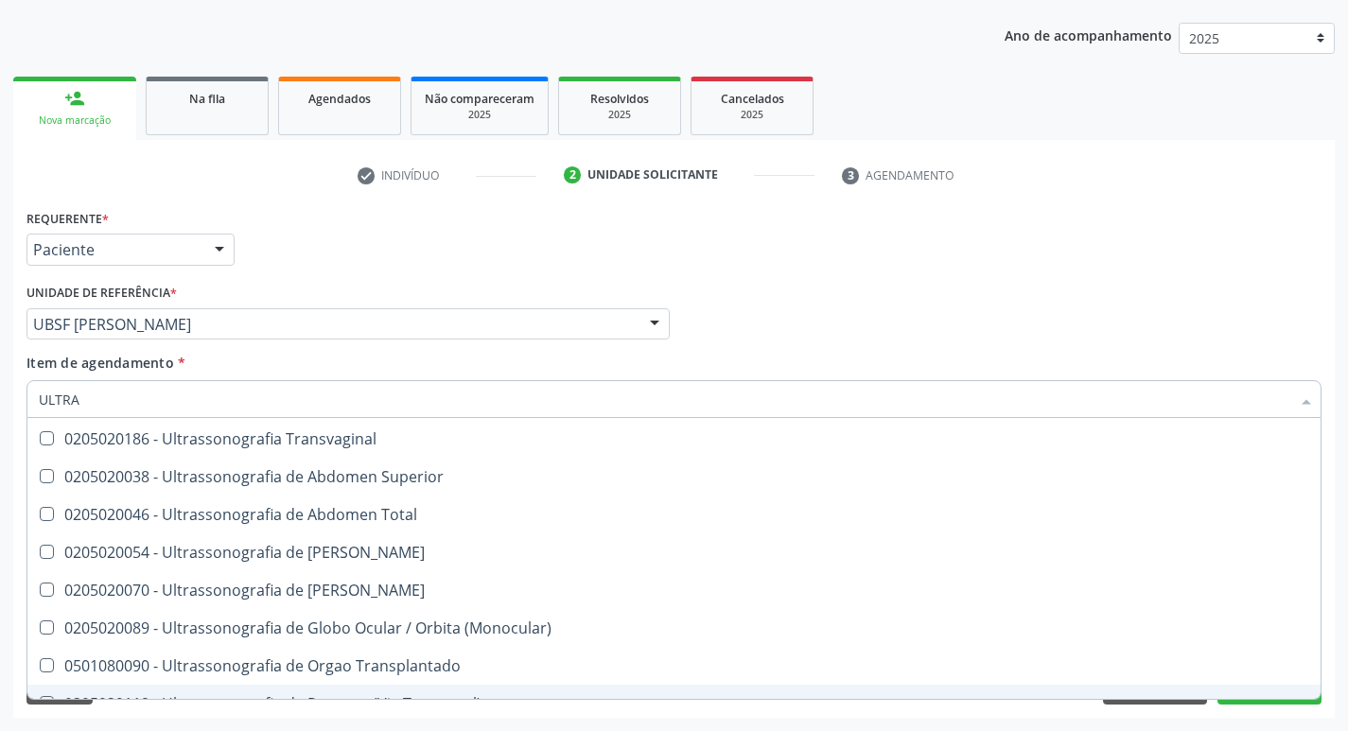
scroll to position [249, 0]
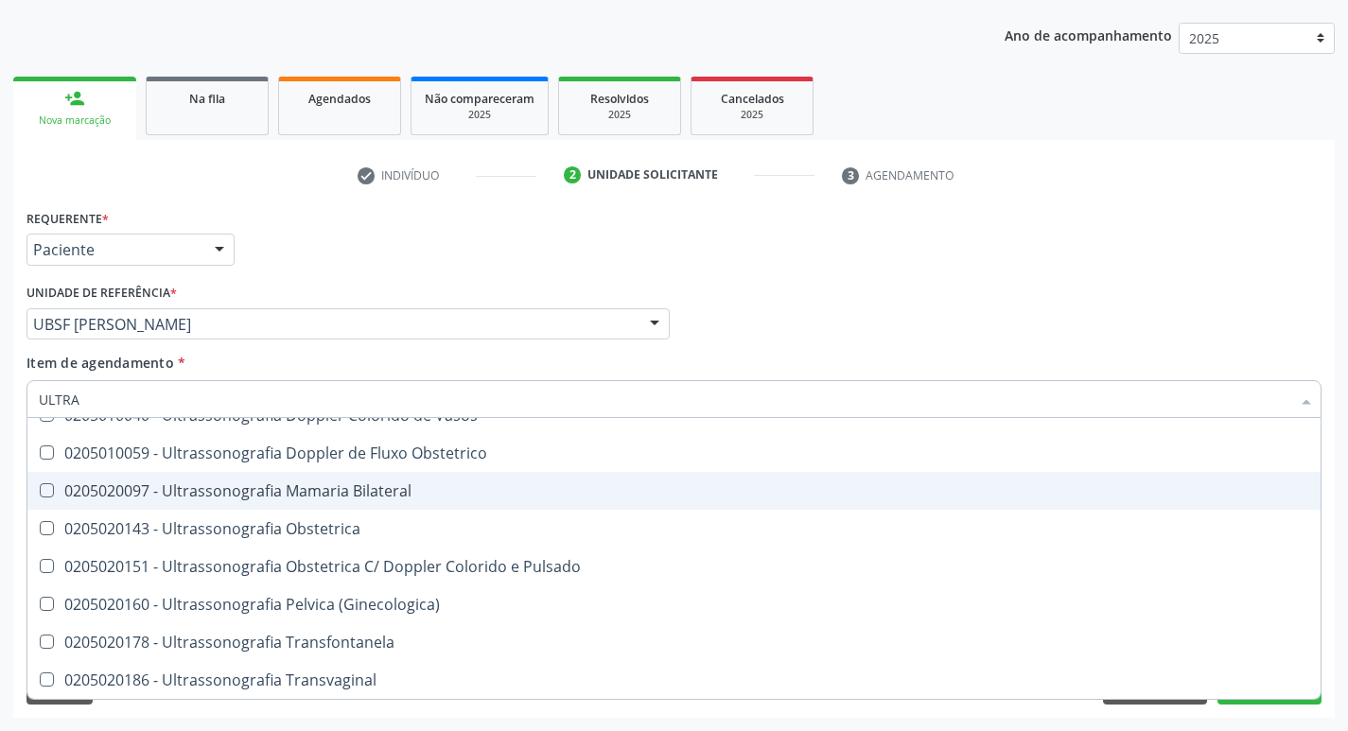
click at [365, 496] on div "0205020097 - Ultrassonografia Mamaria Bilateral" at bounding box center [674, 490] width 1270 height 15
checkbox Bilateral "true"
click at [362, 219] on div "Requerente * Paciente Profissional de Saúde Paciente Nenhum resultado encontrad…" at bounding box center [674, 241] width 1304 height 74
checkbox X "true"
checkbox Bilateral "false"
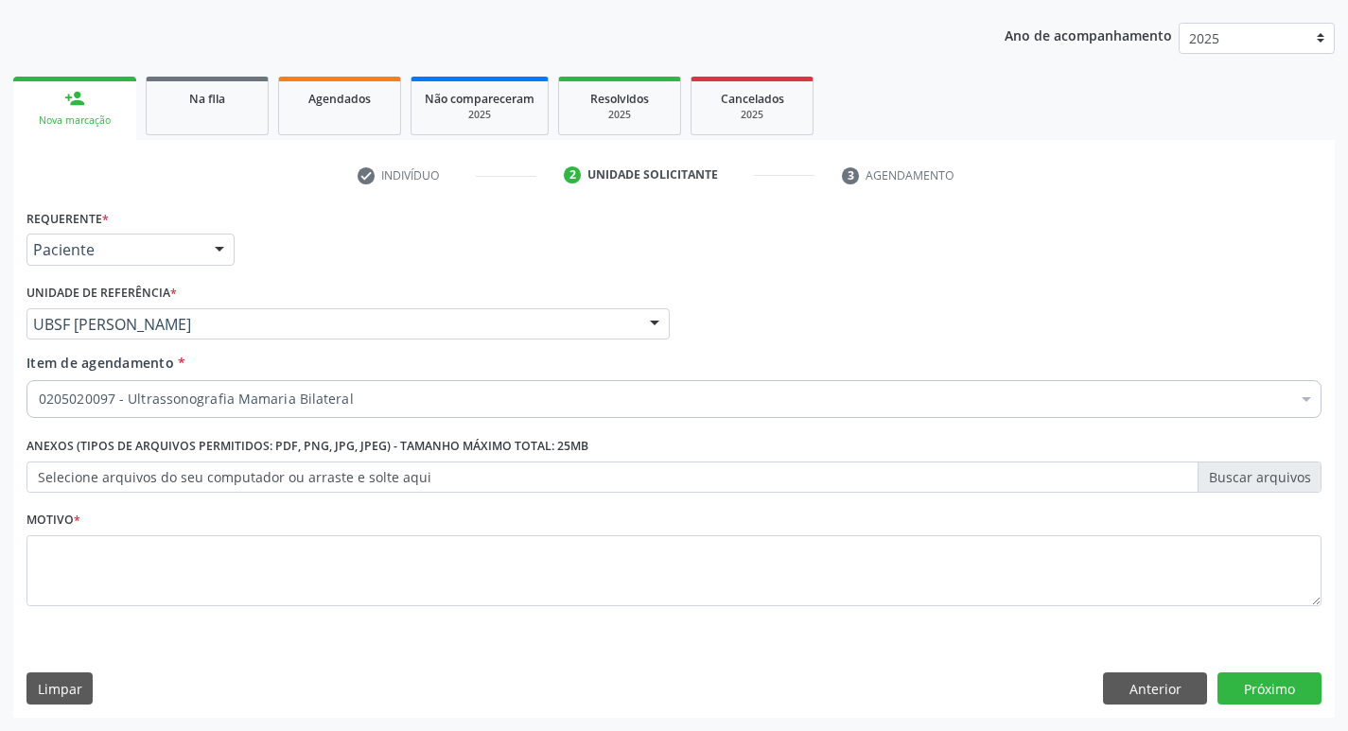
scroll to position [0, 0]
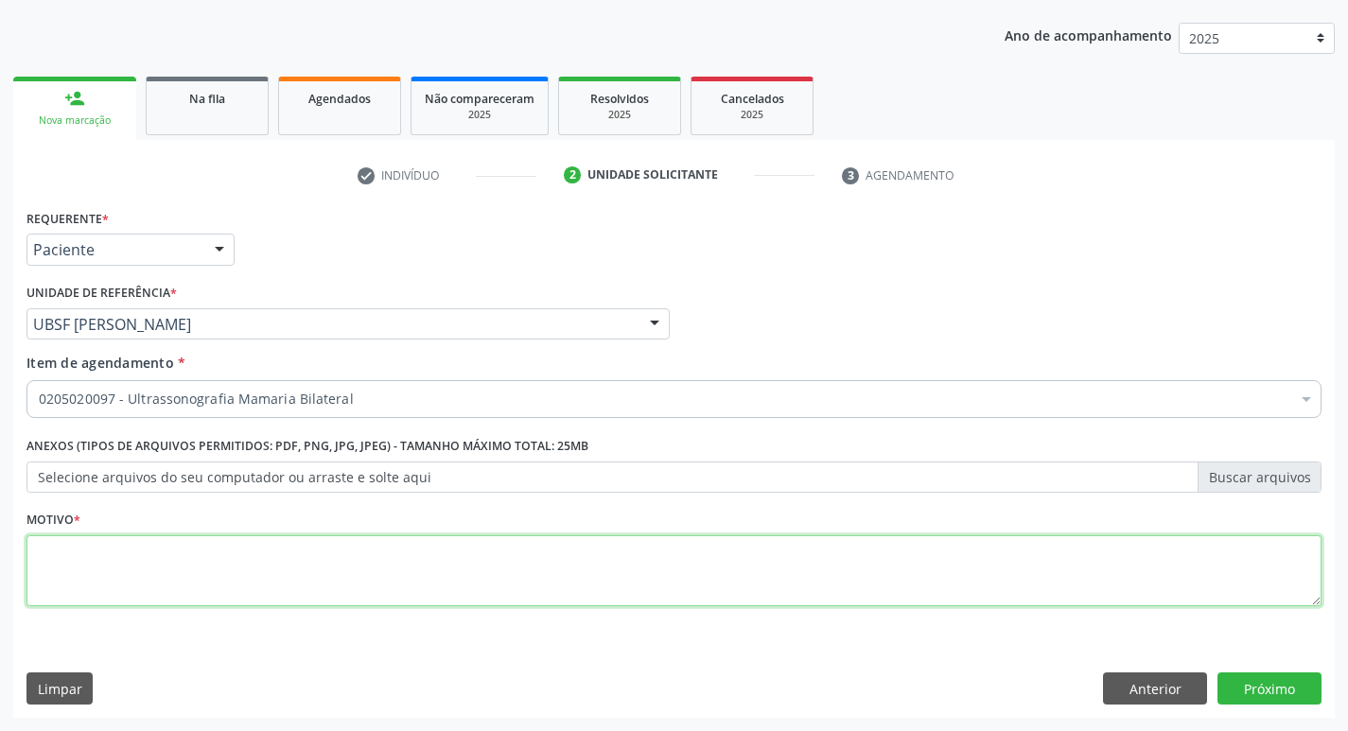
click at [173, 562] on textarea at bounding box center [673, 571] width 1295 height 72
type textarea "AVALIAÇÃO"
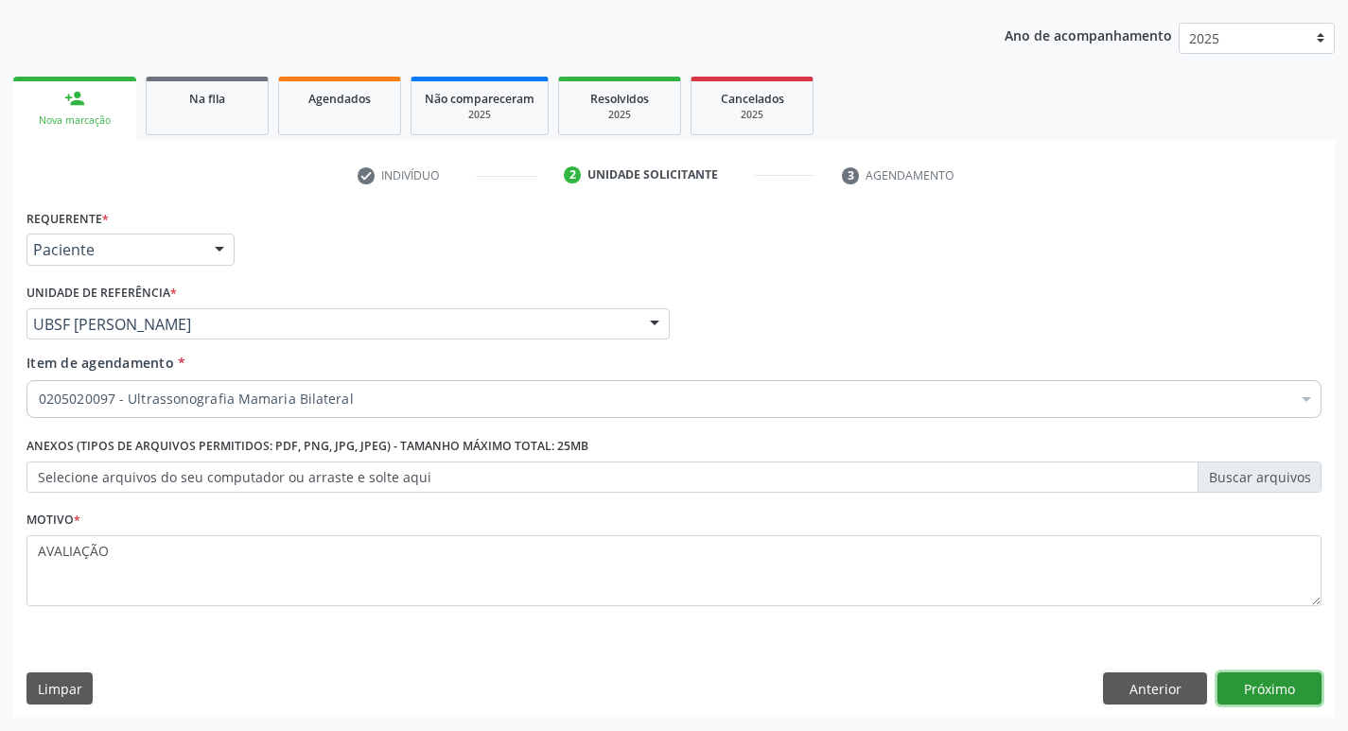
click at [1273, 694] on button "Próximo" at bounding box center [1269, 689] width 104 height 32
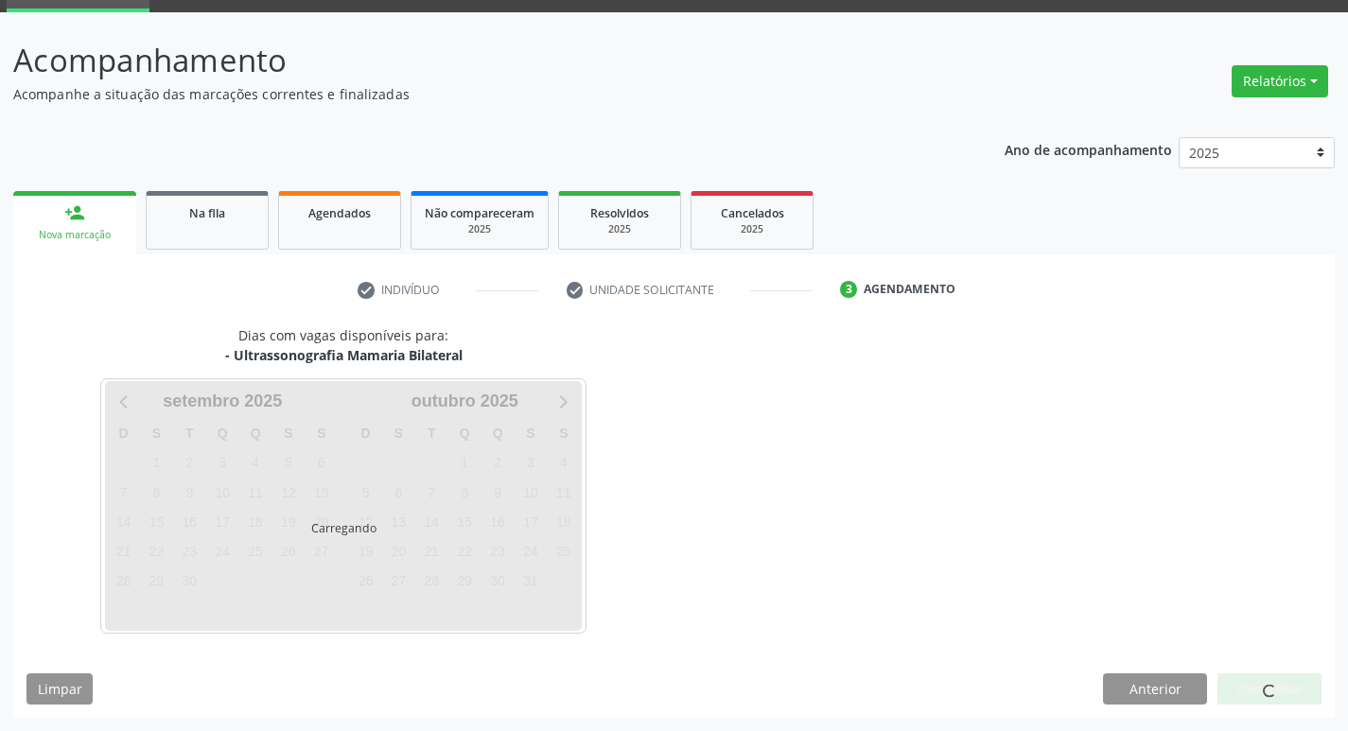
scroll to position [92, 0]
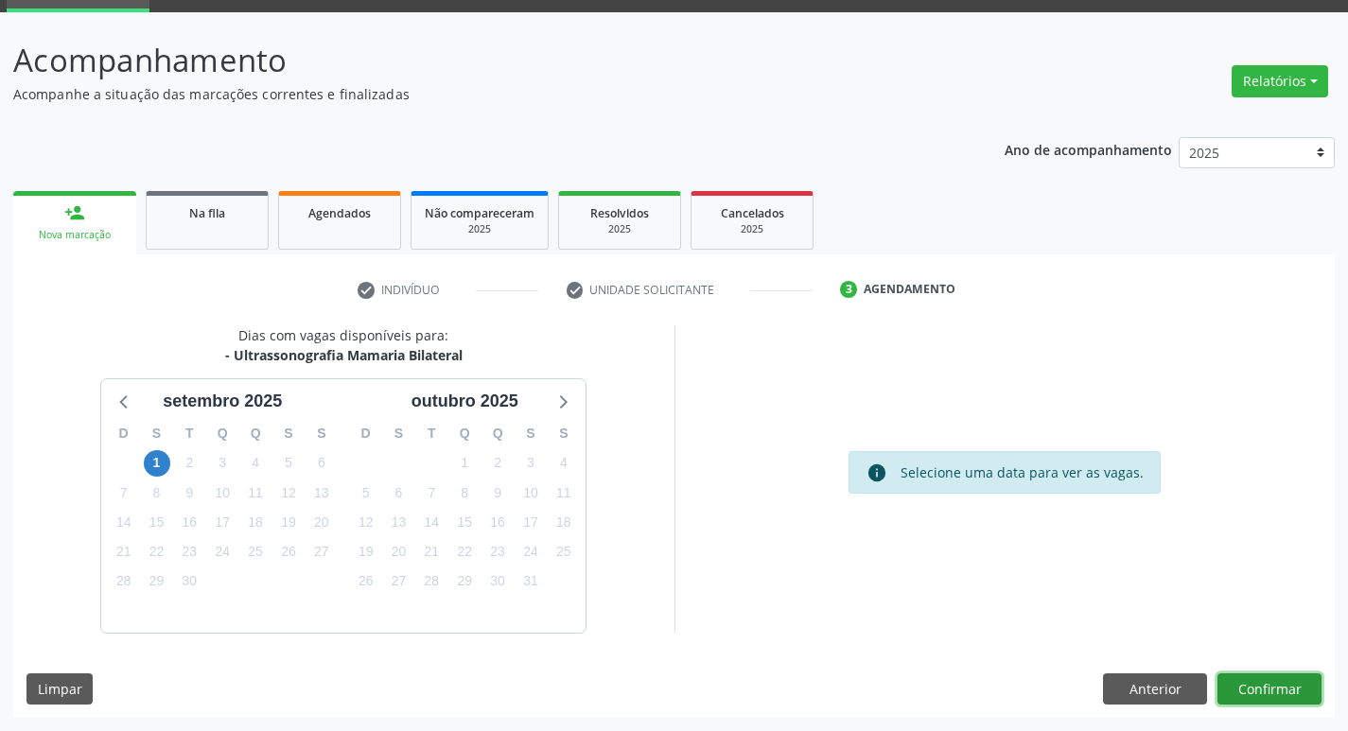
click at [1234, 682] on button "Confirmar" at bounding box center [1269, 690] width 104 height 32
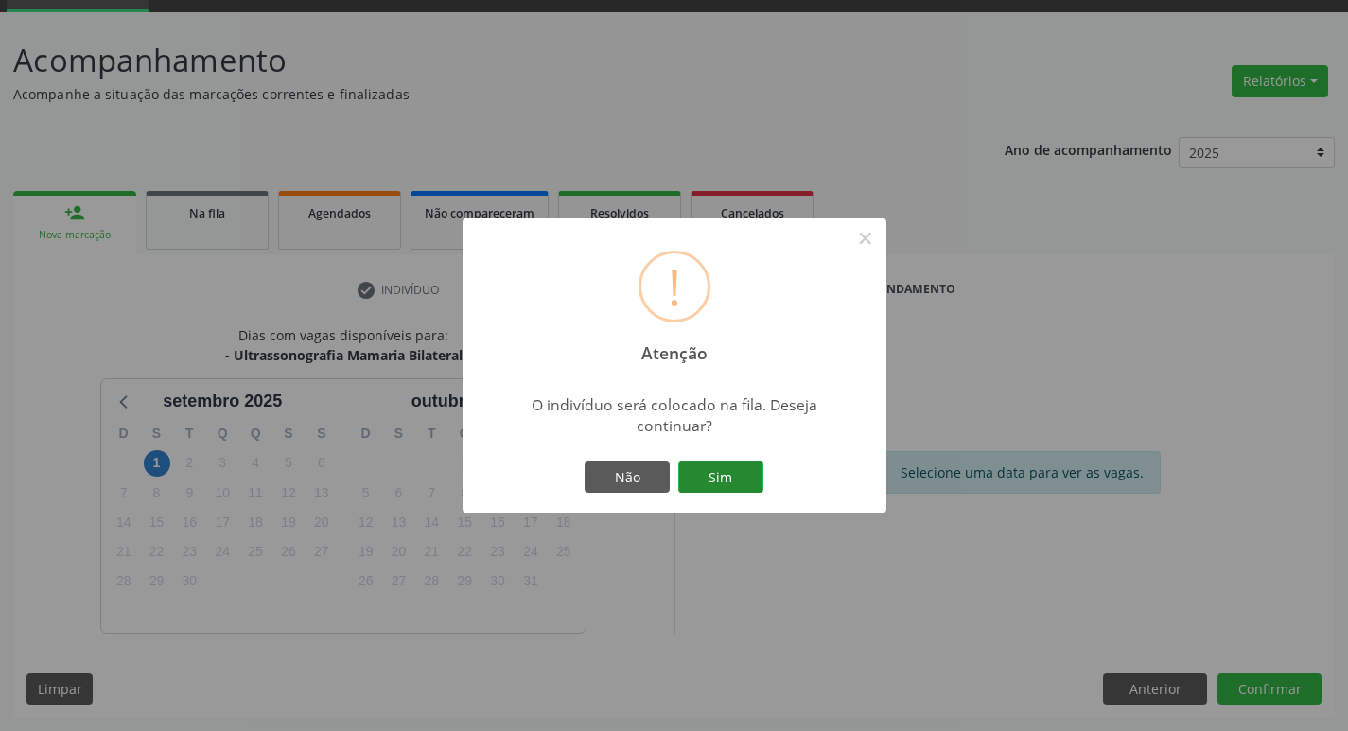
click at [725, 464] on button "Sim" at bounding box center [720, 478] width 85 height 32
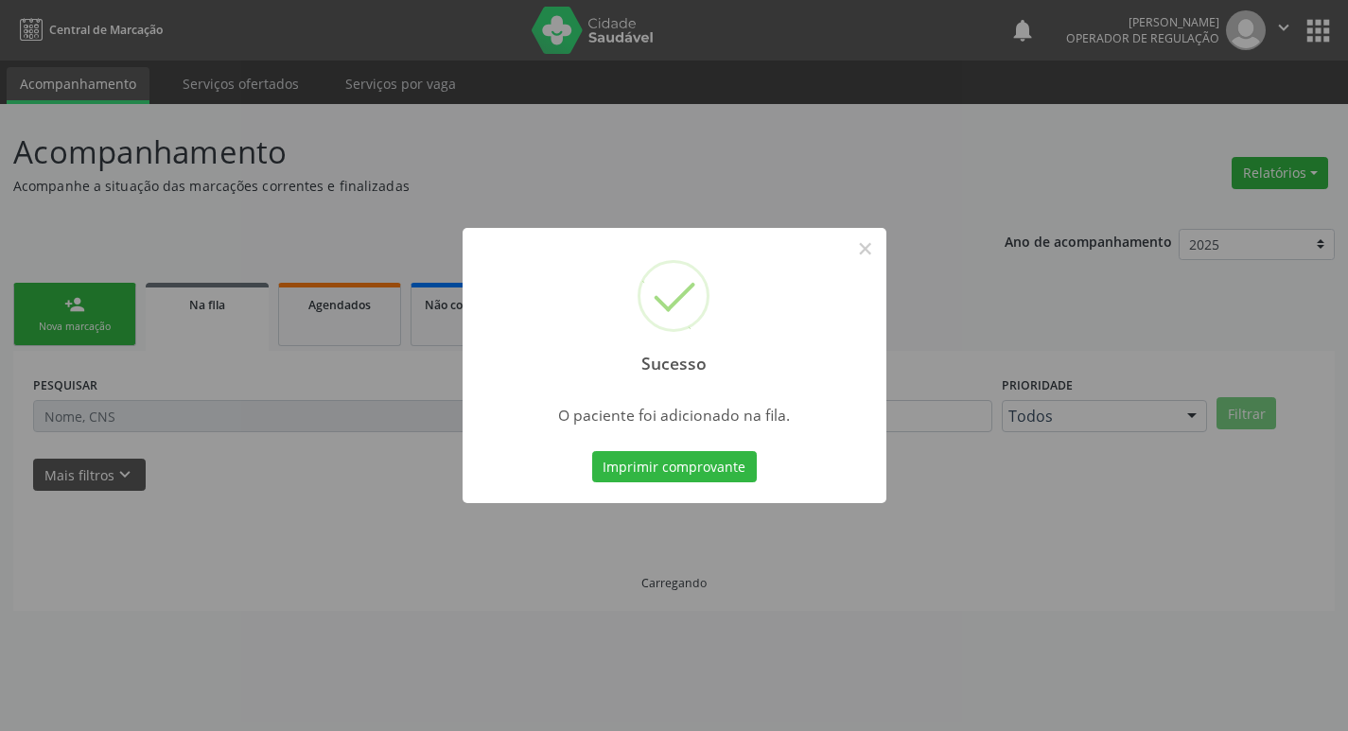
scroll to position [0, 0]
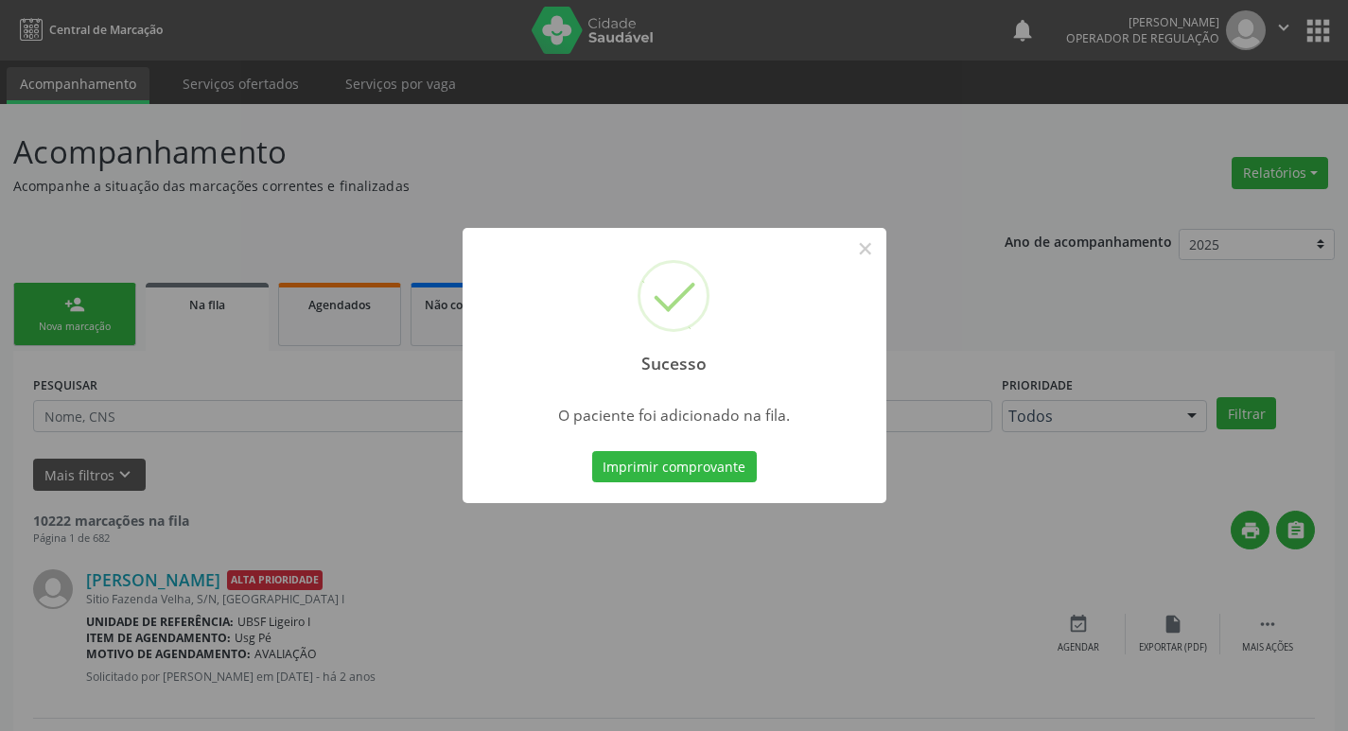
click at [224, 246] on div "Sucesso × O paciente foi adicionado na fila. Imprimir comprovante Cancel" at bounding box center [674, 365] width 1348 height 731
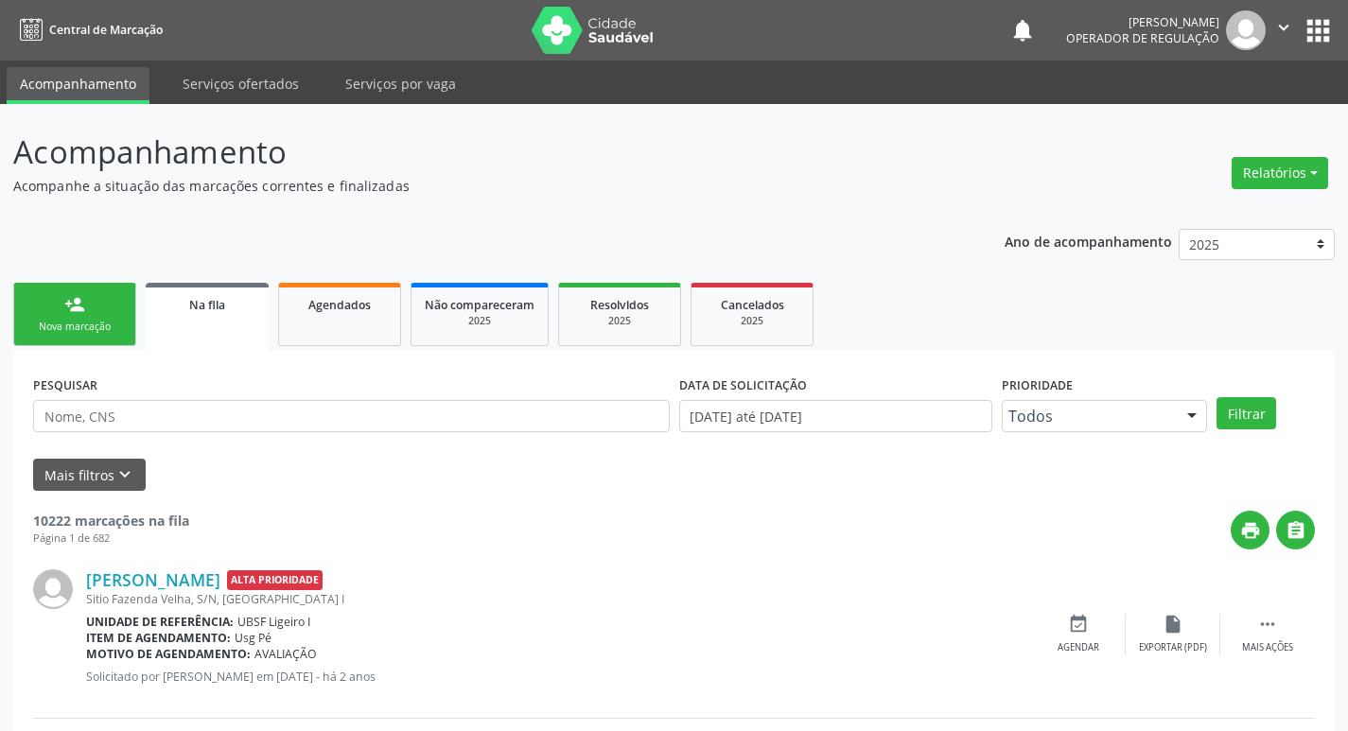
click at [106, 323] on div "Nova marcação" at bounding box center [74, 327] width 95 height 14
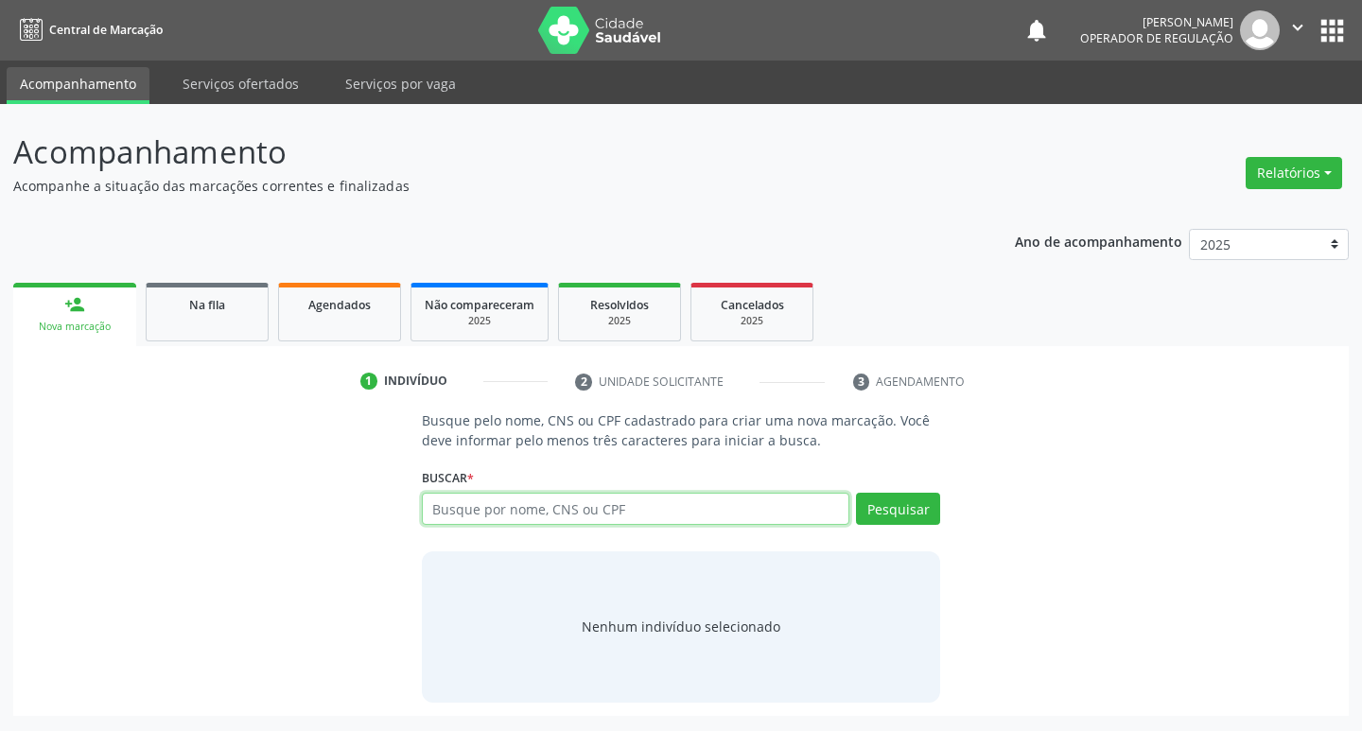
click at [729, 511] on input "text" at bounding box center [636, 509] width 429 height 32
type input "705006202003451"
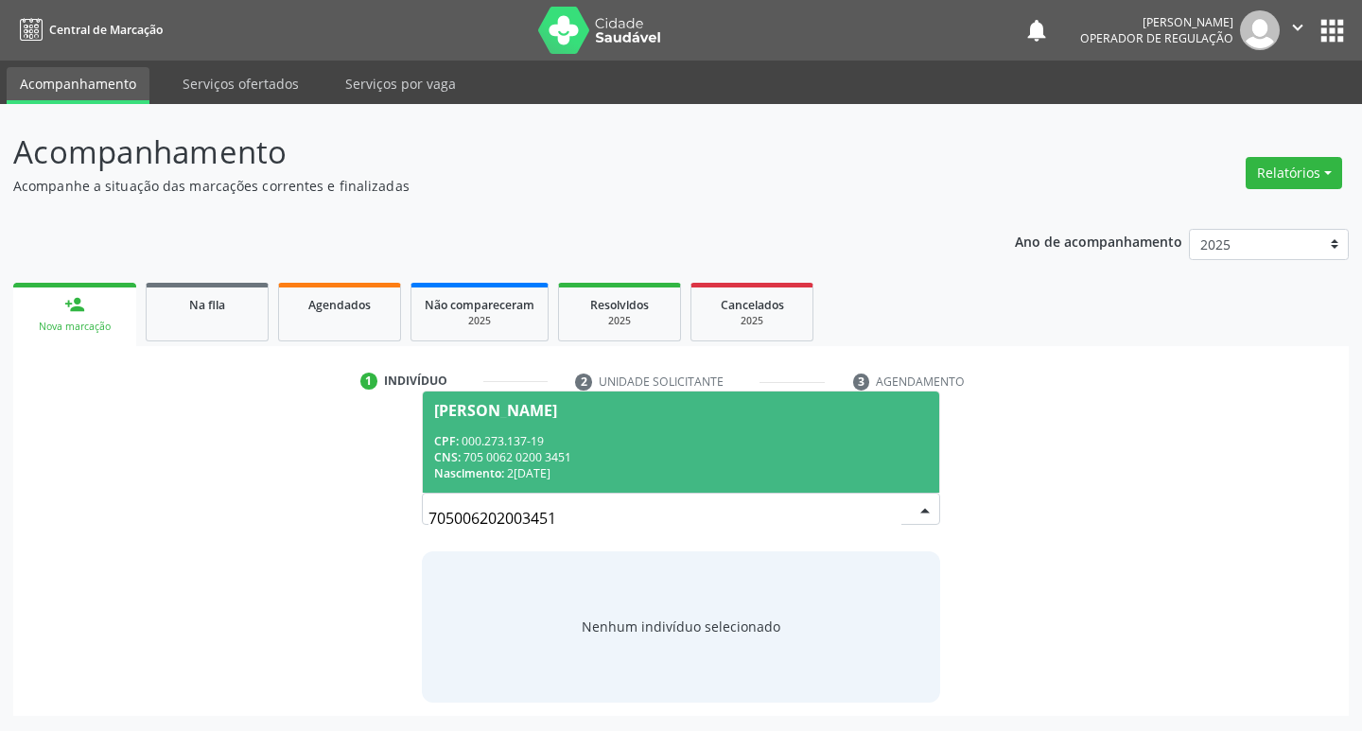
click at [733, 430] on span "Mariene da Silva Araújo CPF: 000.273.137-19 CNS: 705 0062 0200 3451 Nascimento:…" at bounding box center [681, 442] width 517 height 101
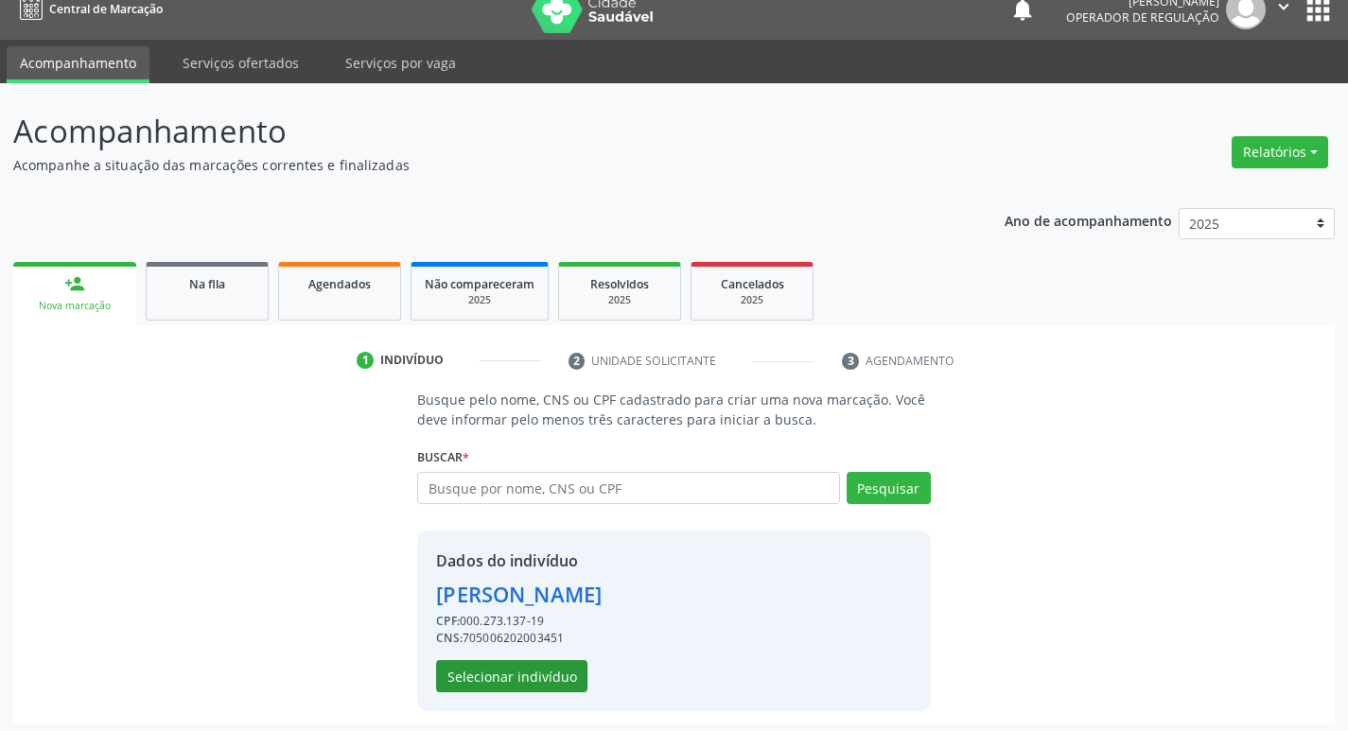
scroll to position [27, 0]
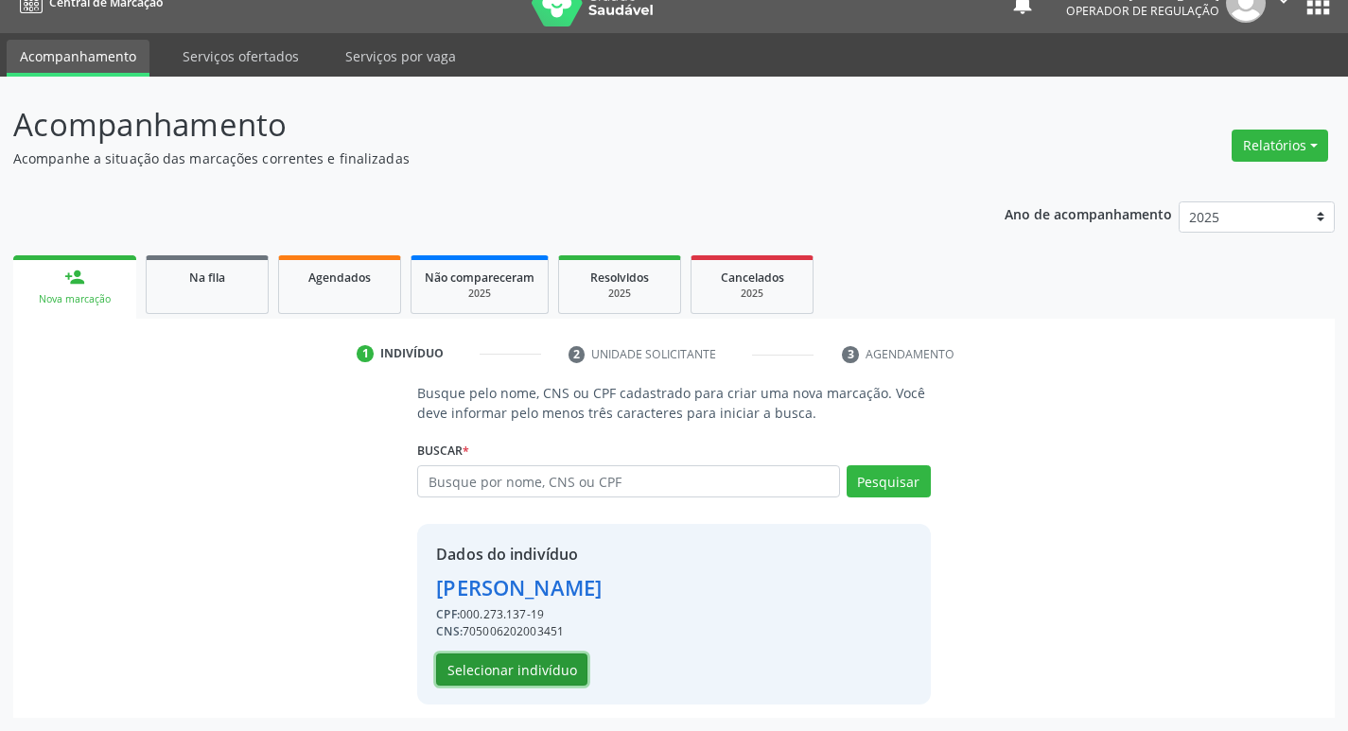
click at [548, 673] on button "Selecionar indivíduo" at bounding box center [511, 670] width 151 height 32
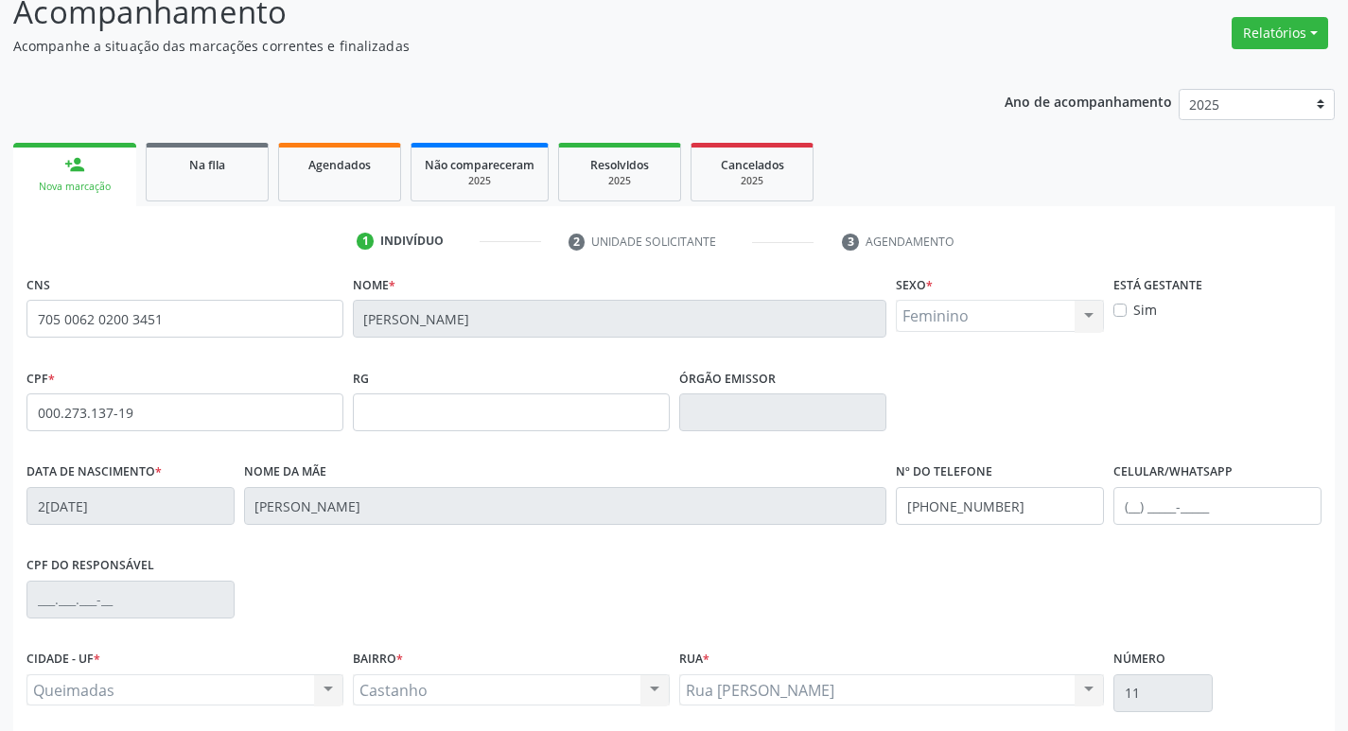
scroll to position [294, 0]
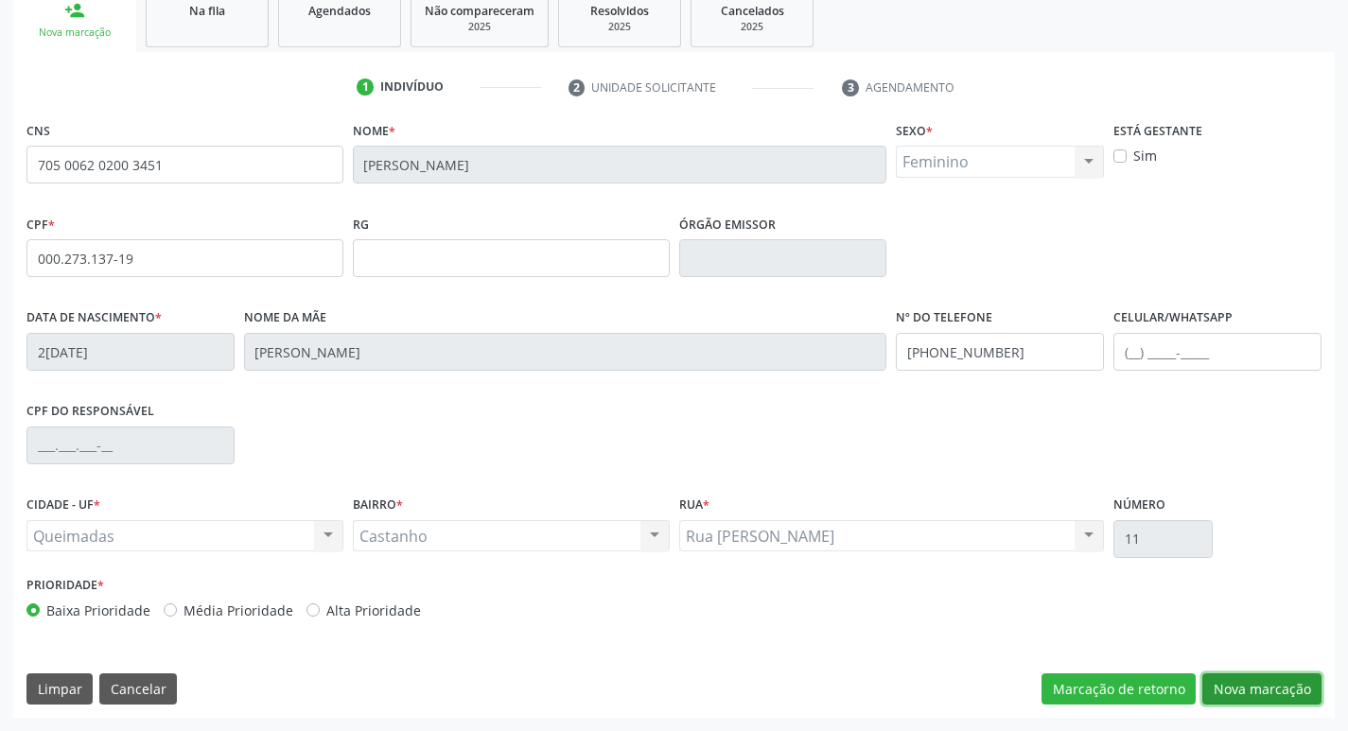
click at [1284, 685] on button "Nova marcação" at bounding box center [1261, 690] width 119 height 32
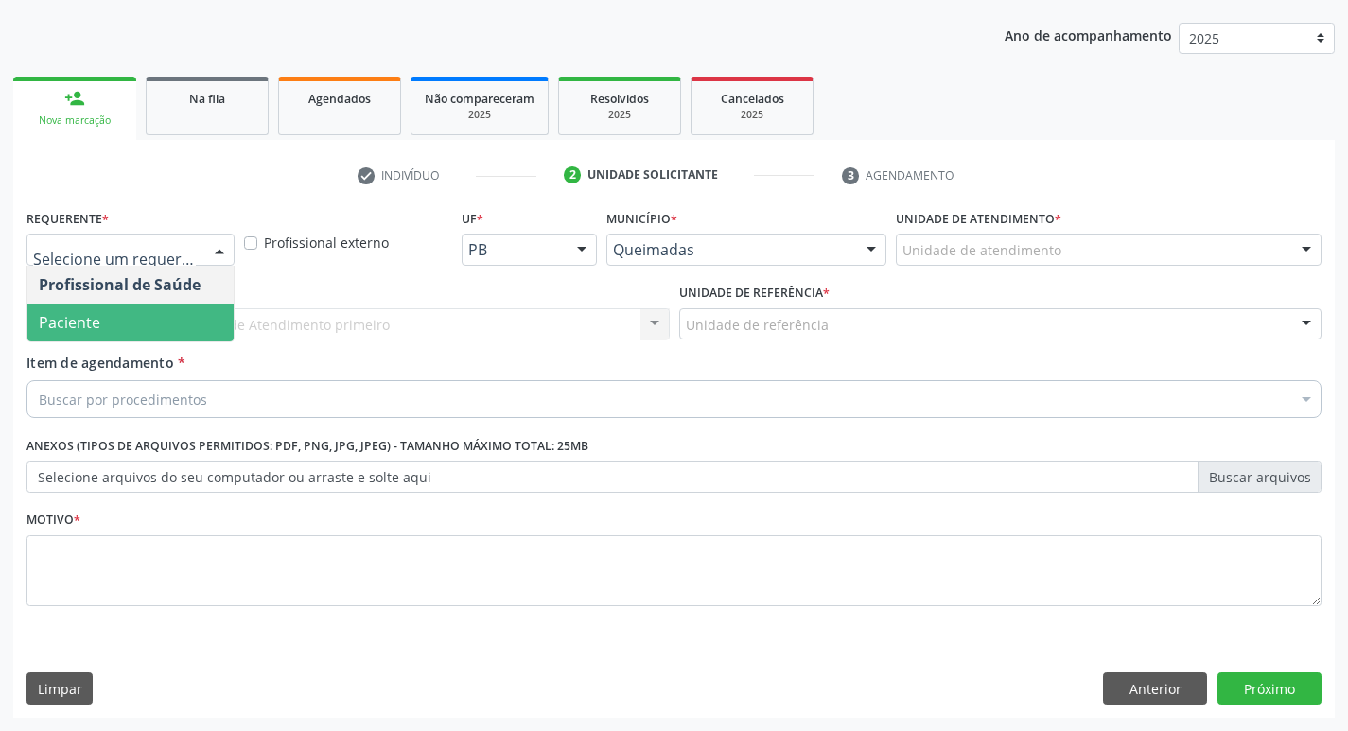
click at [91, 316] on span "Paciente" at bounding box center [69, 322] width 61 height 21
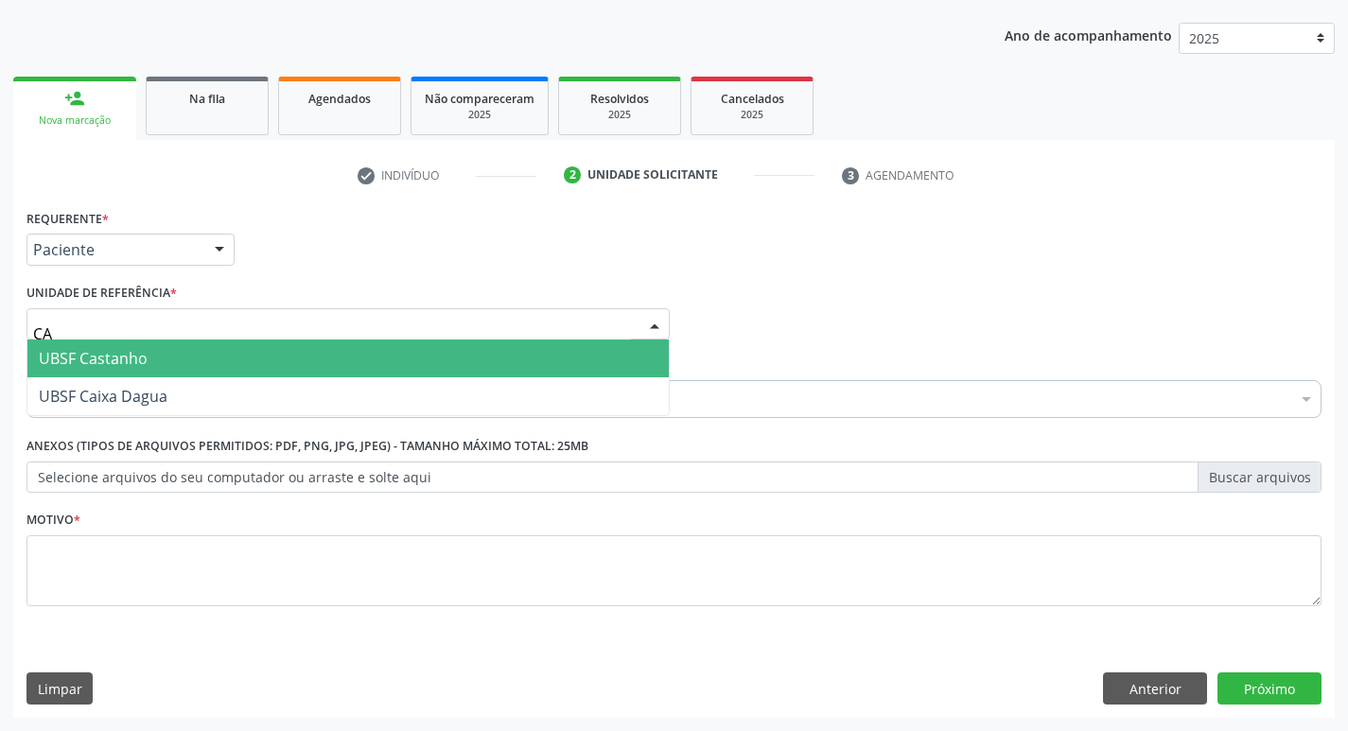
type input "CAS"
click at [105, 368] on span "UBSF Castanho" at bounding box center [93, 358] width 109 height 21
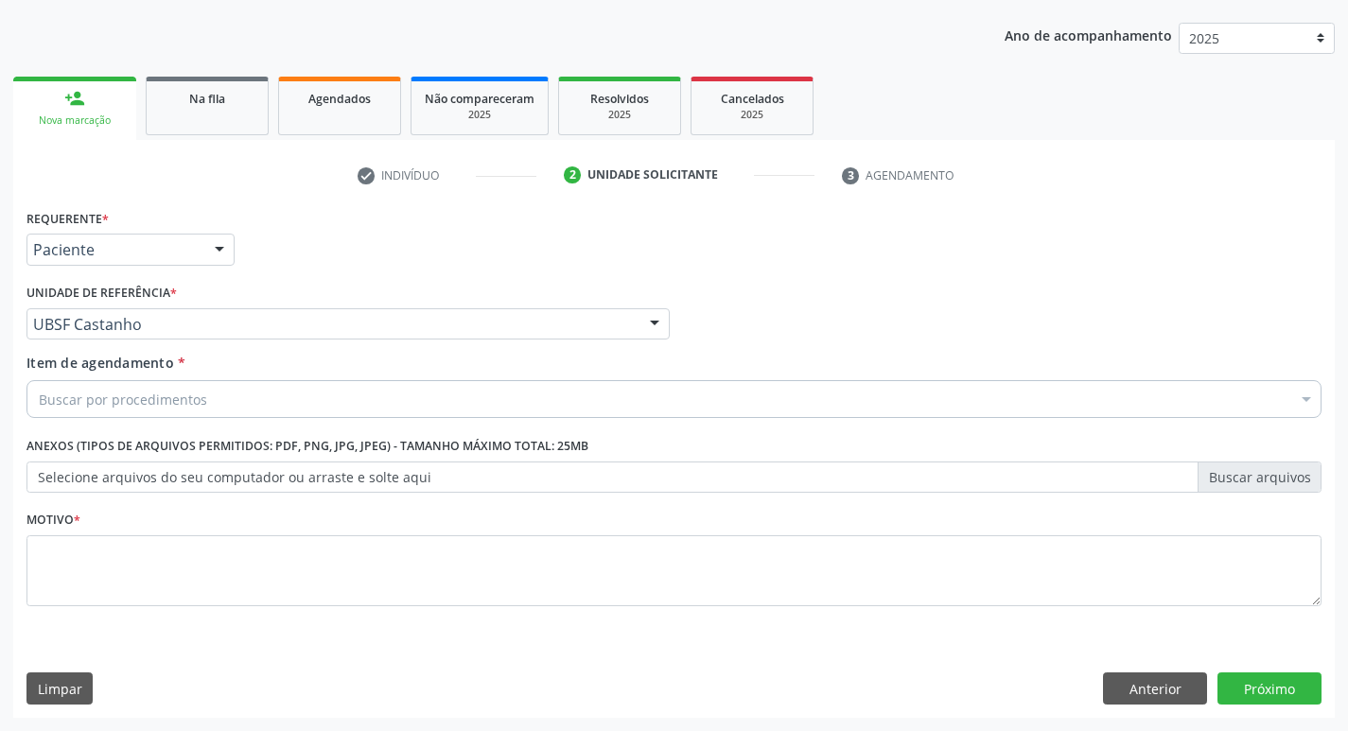
click at [105, 382] on div "Buscar por procedimentos" at bounding box center [673, 399] width 1295 height 38
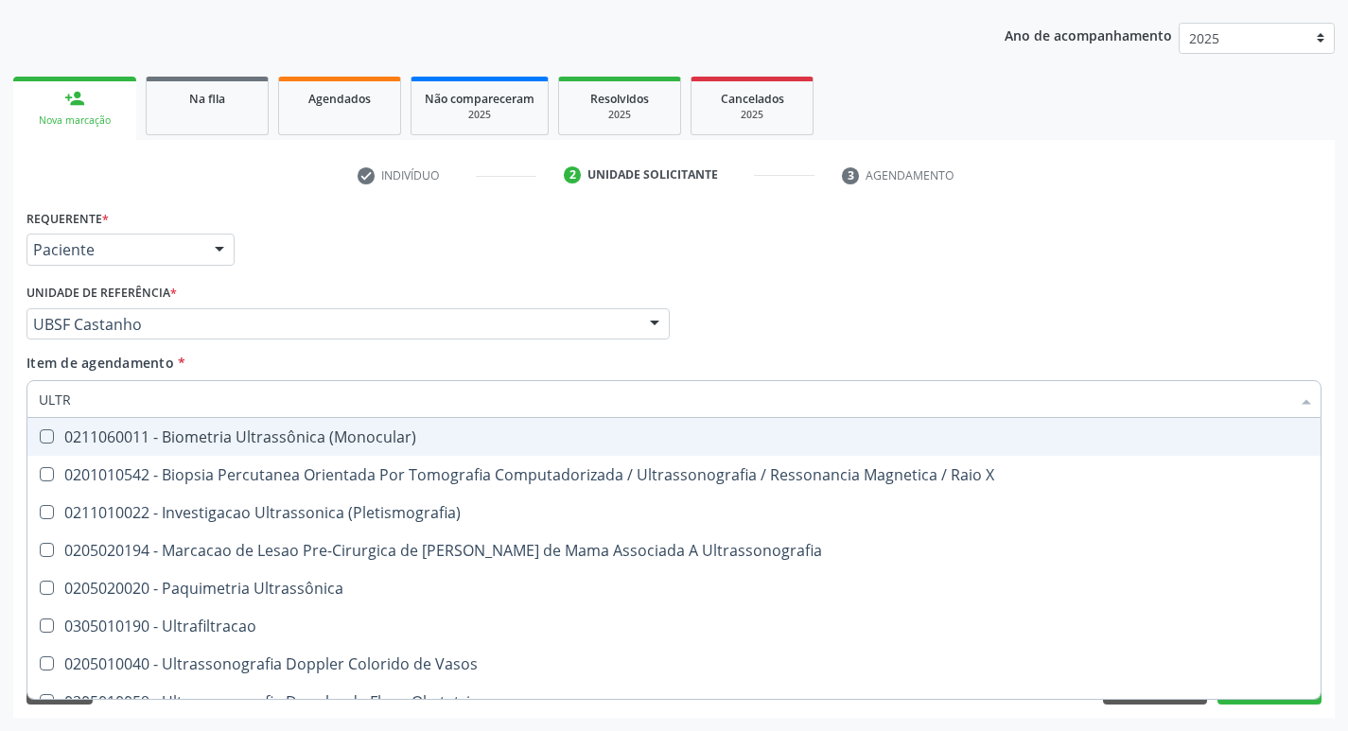
type input "ULTRA"
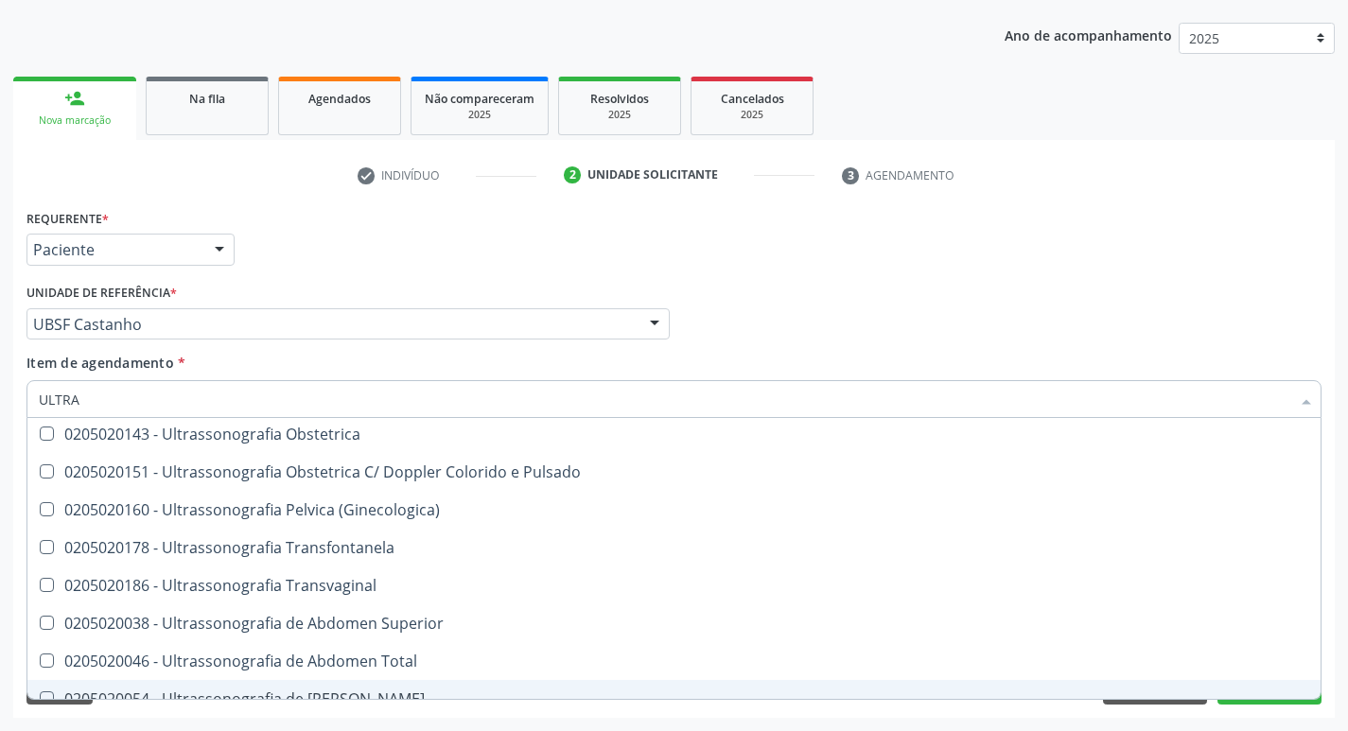
scroll to position [249, 0]
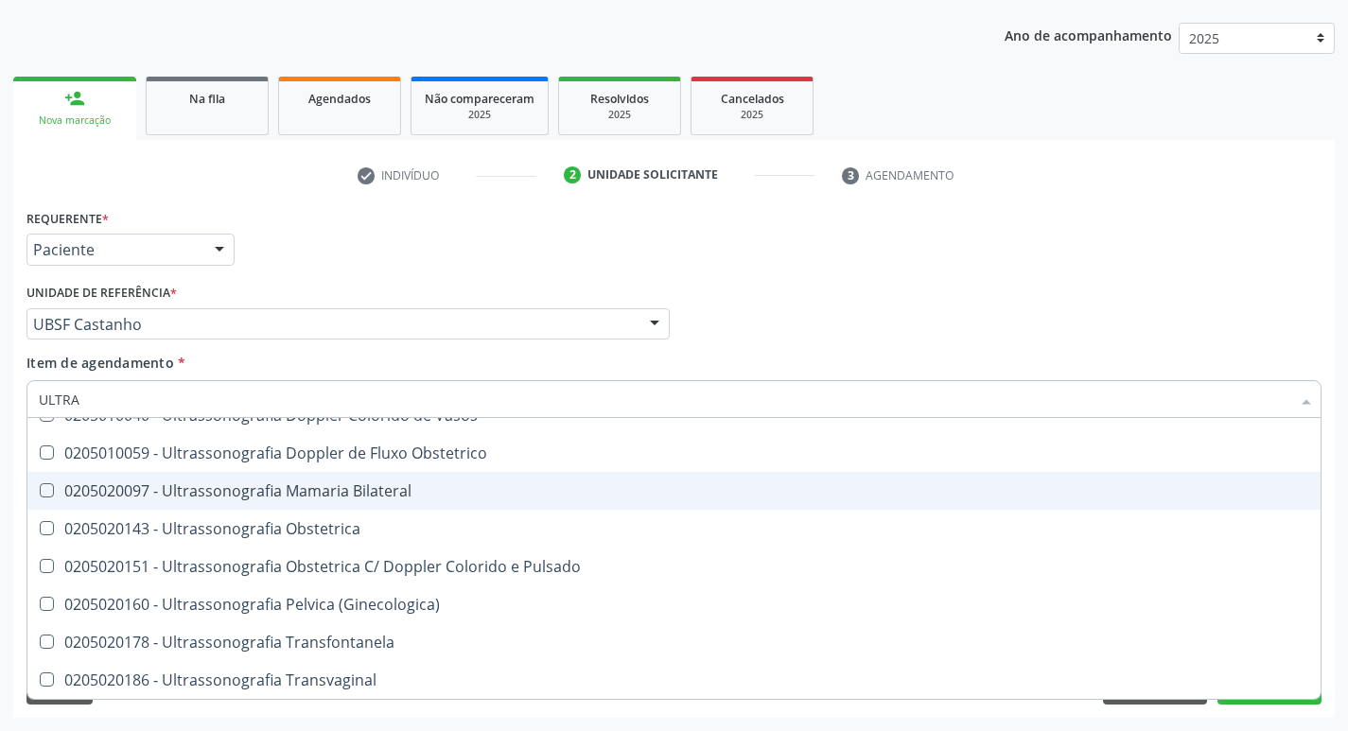
click at [394, 497] on div "0205020097 - Ultrassonografia Mamaria Bilateral" at bounding box center [674, 490] width 1270 height 15
checkbox Bilateral "true"
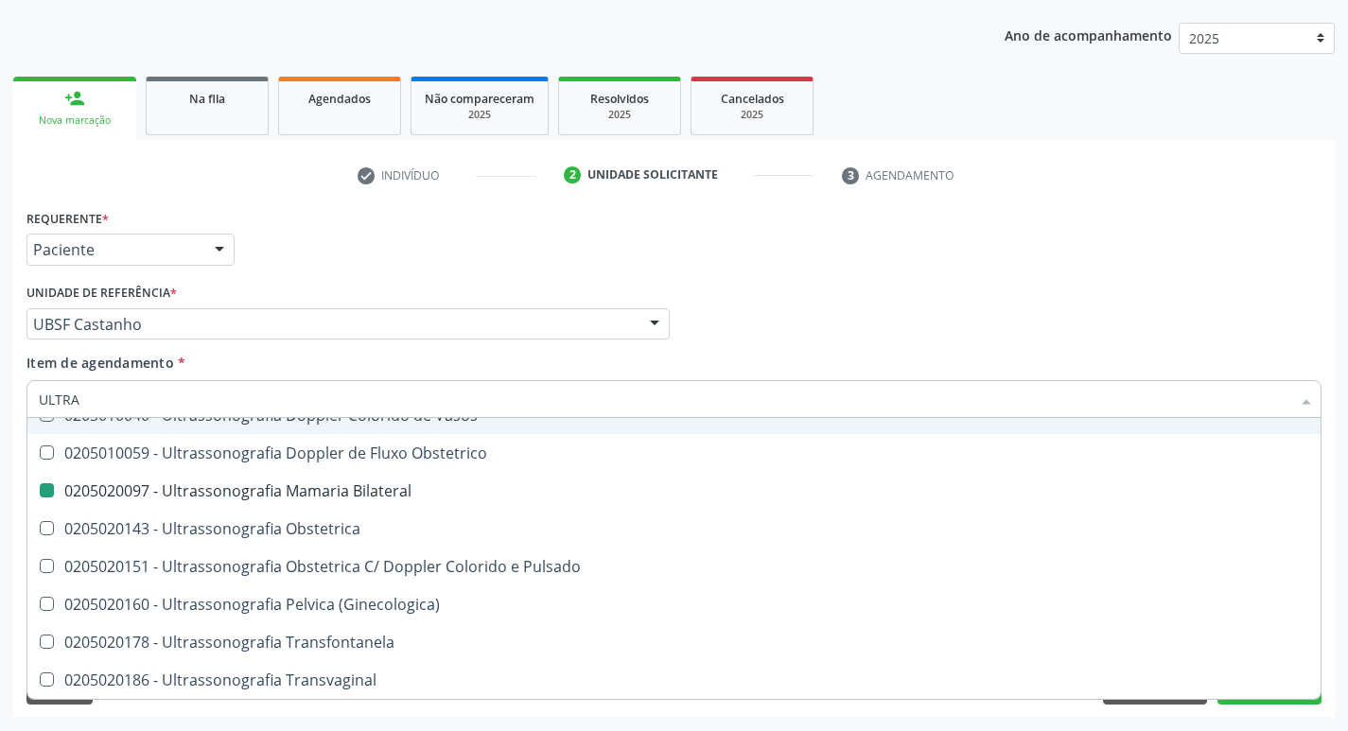
click at [851, 332] on div "Profissional Solicitante Por favor, selecione a Unidade de Atendimento primeiro…" at bounding box center [674, 316] width 1304 height 74
checkbox X "true"
checkbox Bilateral "false"
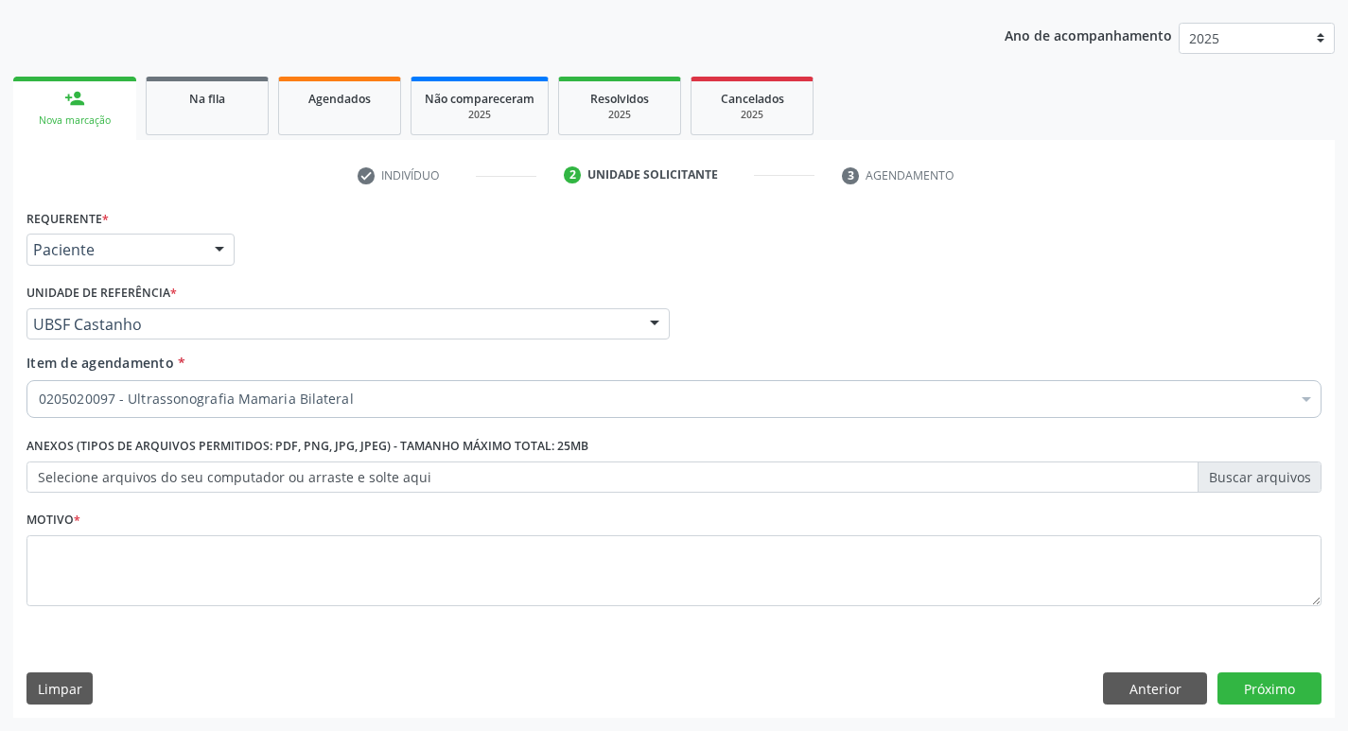
scroll to position [0, 0]
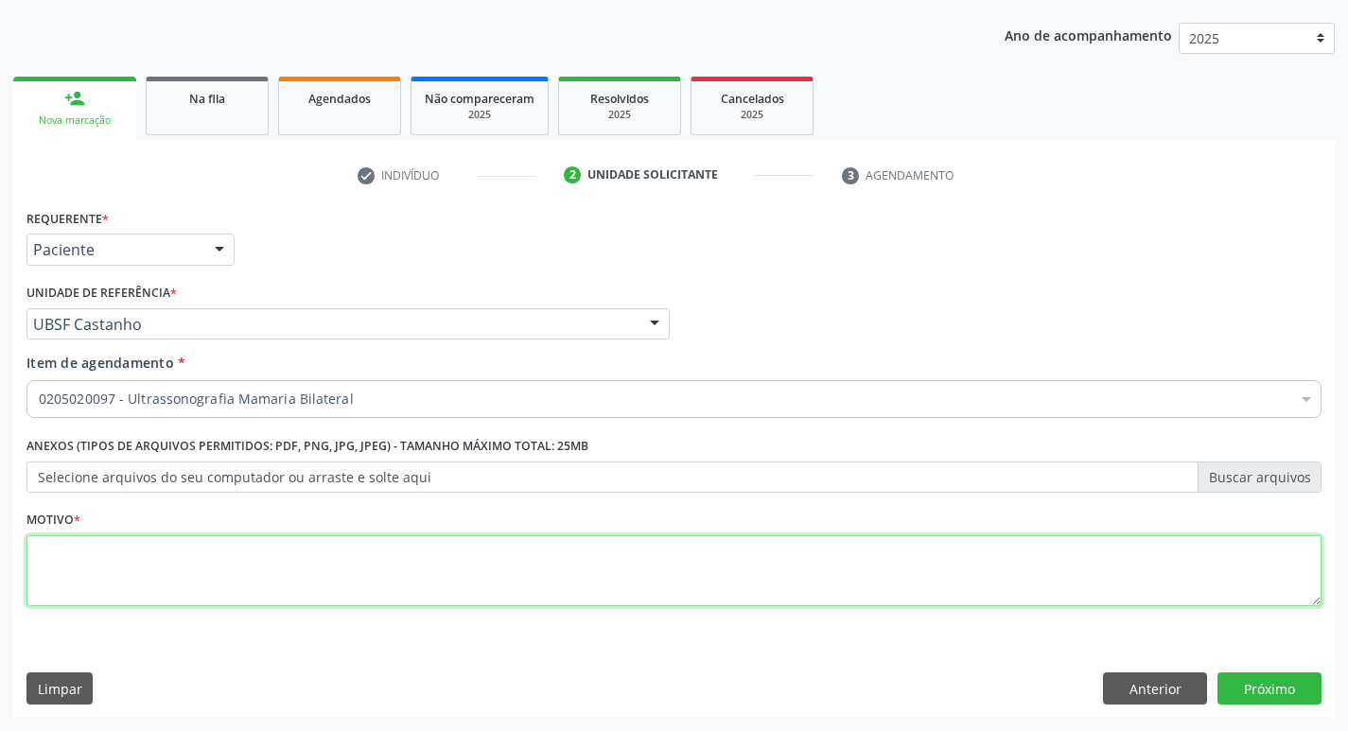
click at [216, 563] on textarea at bounding box center [673, 571] width 1295 height 72
type textarea "RASTREIO"
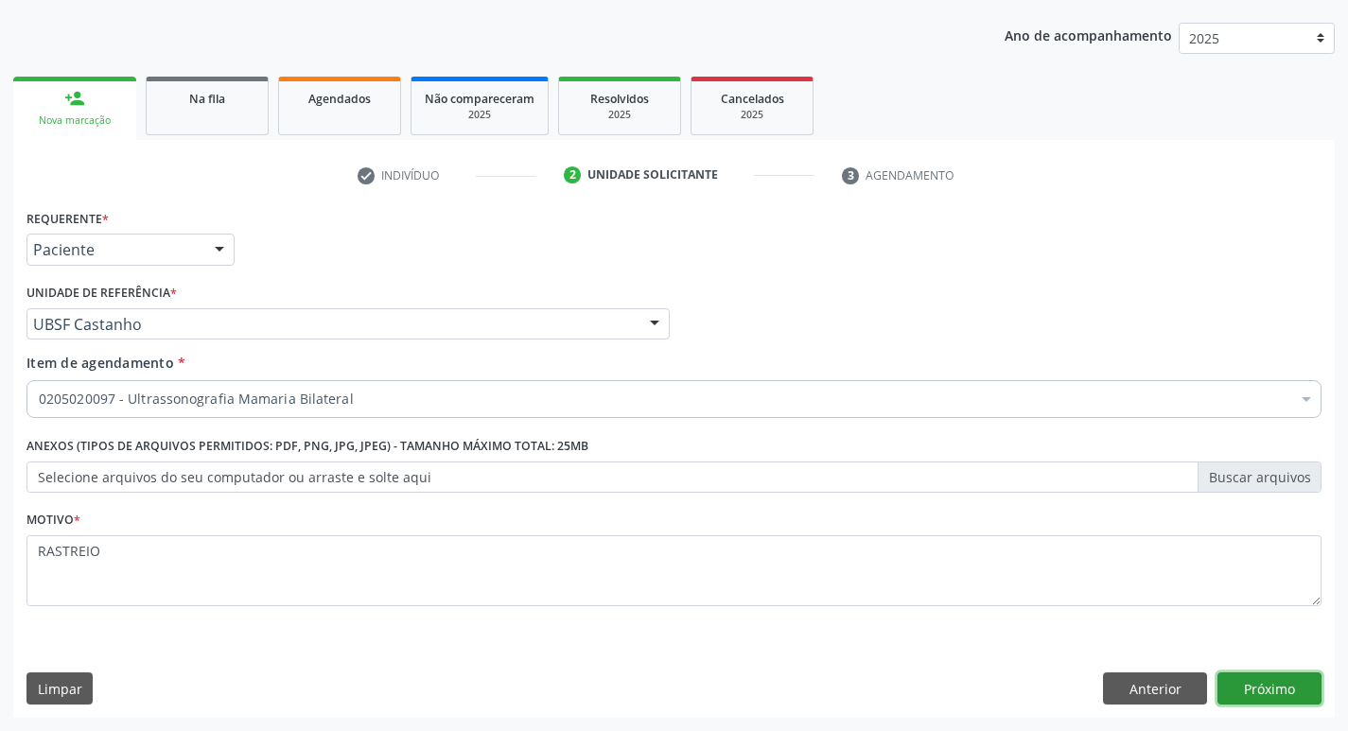
click at [1279, 698] on button "Próximo" at bounding box center [1269, 689] width 104 height 32
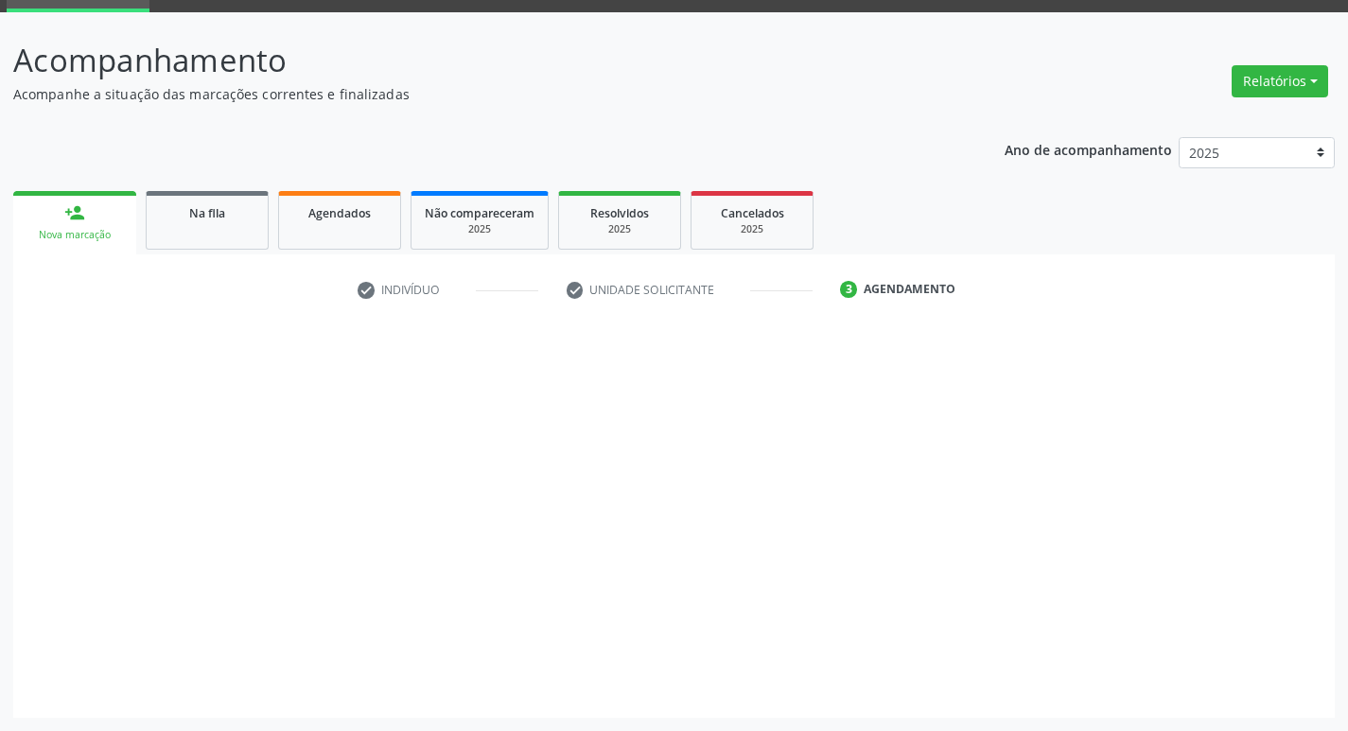
scroll to position [92, 0]
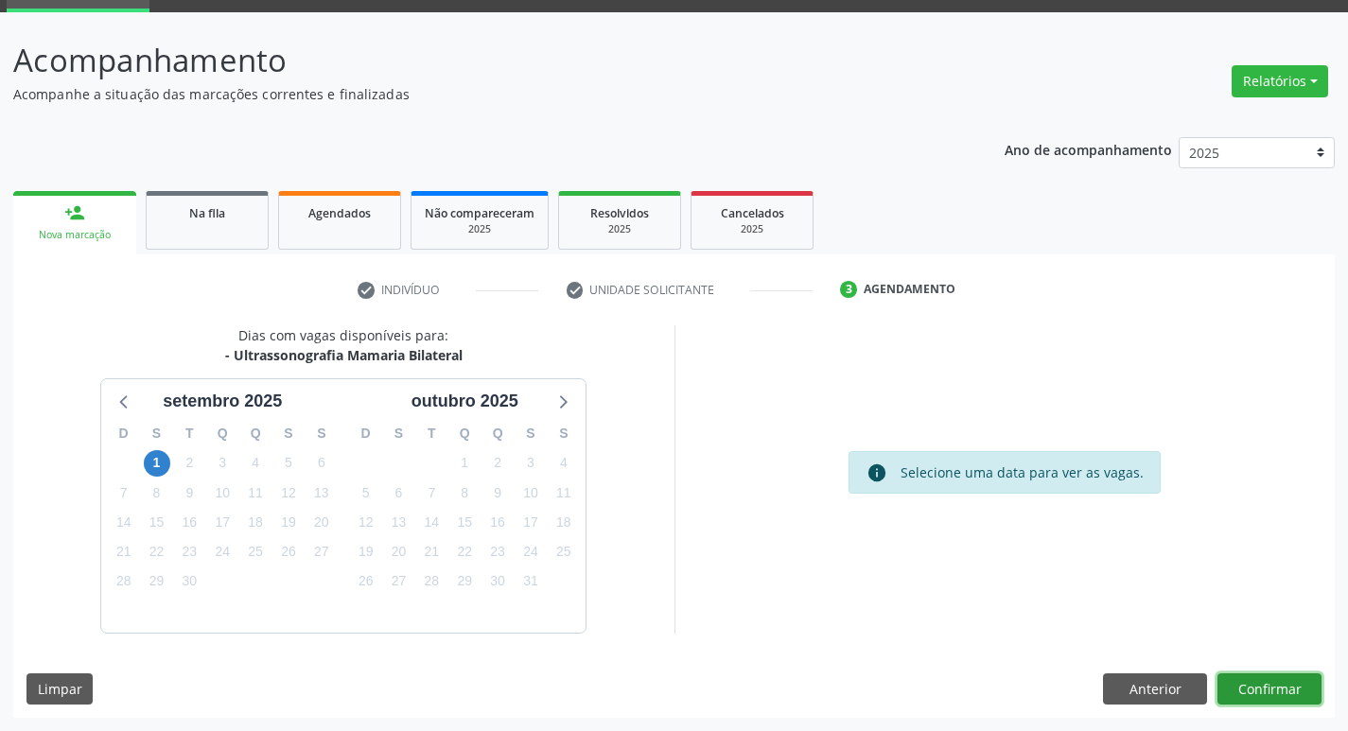
click at [1251, 681] on button "Confirmar" at bounding box center [1269, 690] width 104 height 32
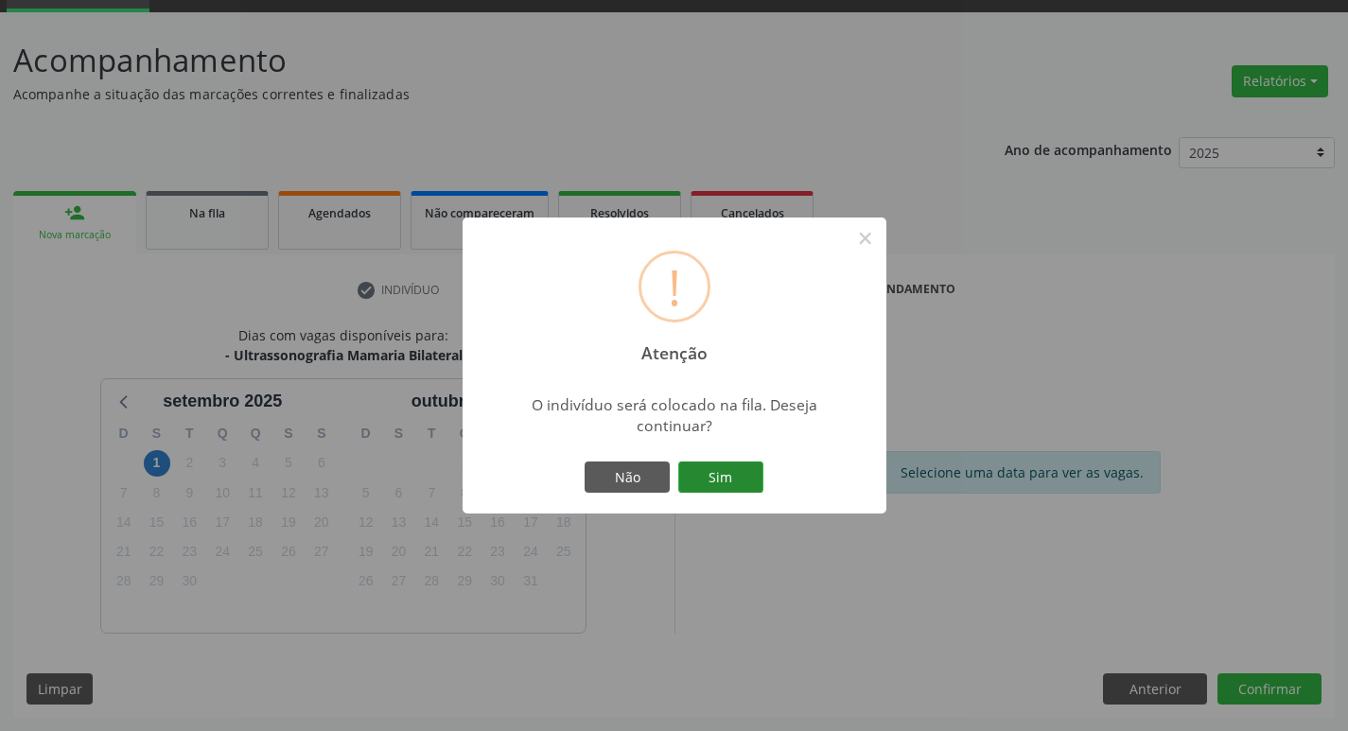
click at [753, 482] on button "Sim" at bounding box center [720, 478] width 85 height 32
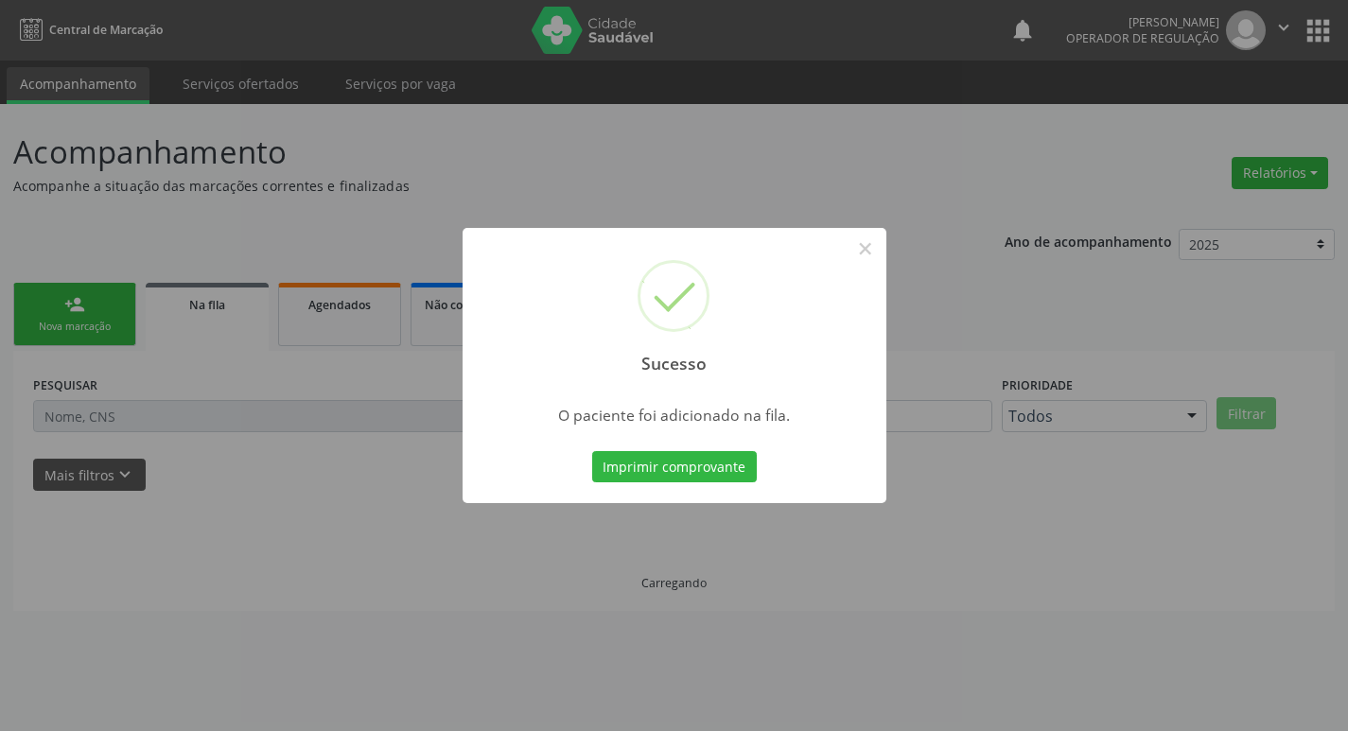
scroll to position [0, 0]
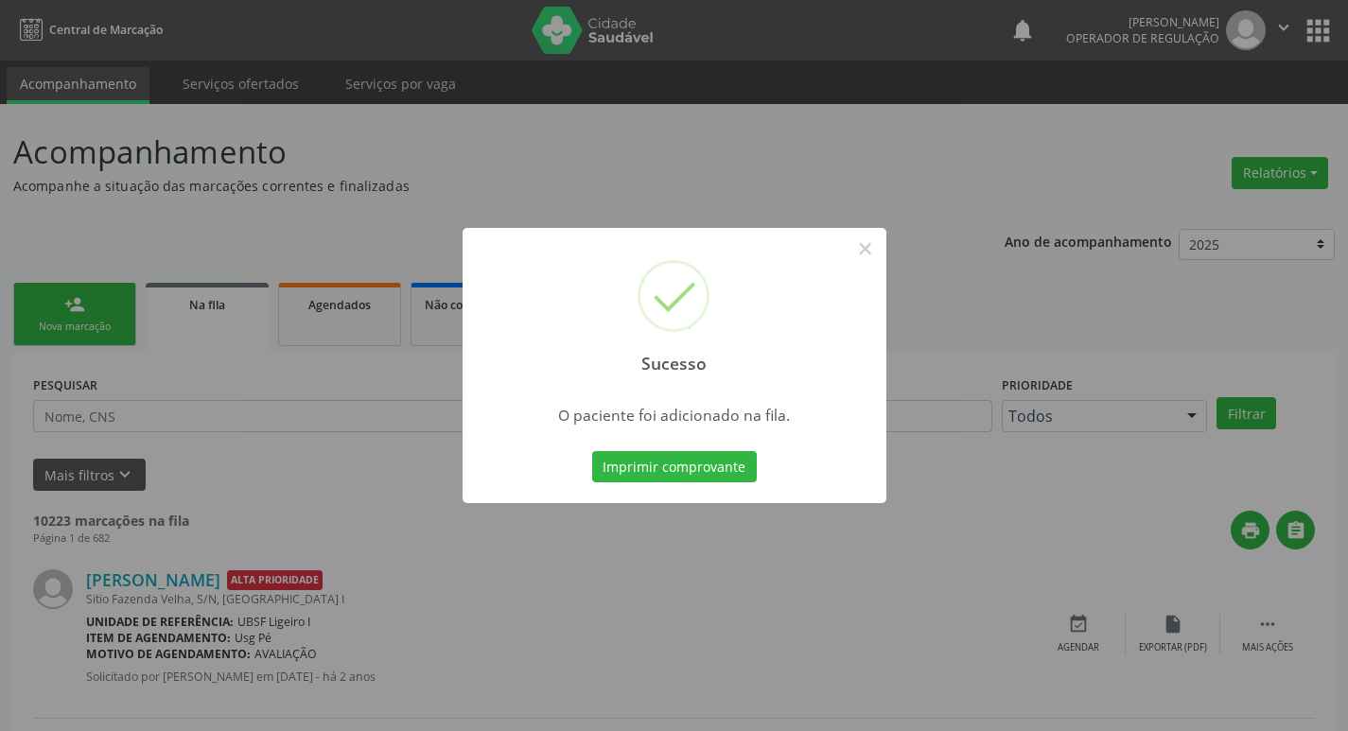
drag, startPoint x: 219, startPoint y: 143, endPoint x: 44, endPoint y: 212, distance: 188.1
click at [213, 143] on div "Sucesso × O paciente foi adicionado na fila. Imprimir comprovante Cancel" at bounding box center [674, 365] width 1348 height 731
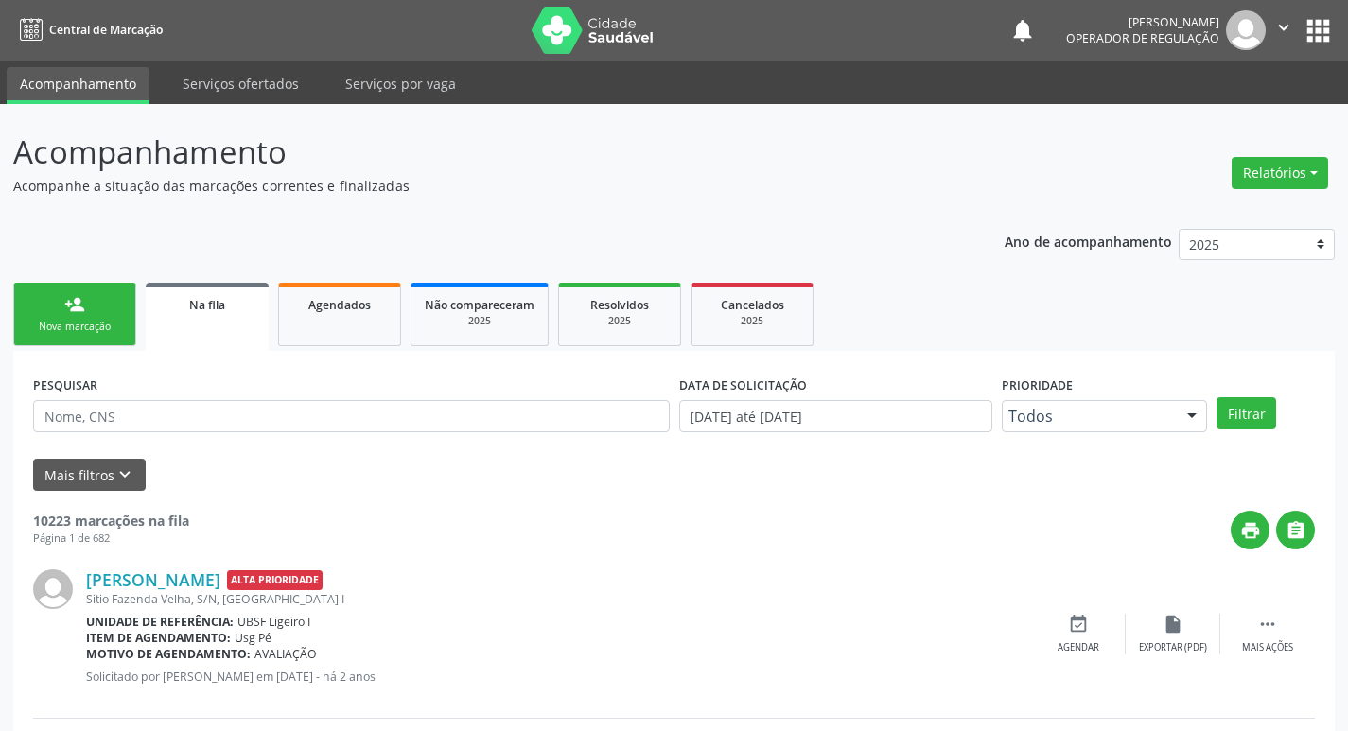
drag, startPoint x: 71, startPoint y: 338, endPoint x: 96, endPoint y: 12, distance: 326.3
click at [71, 339] on link "person_add Nova marcação" at bounding box center [74, 314] width 123 height 63
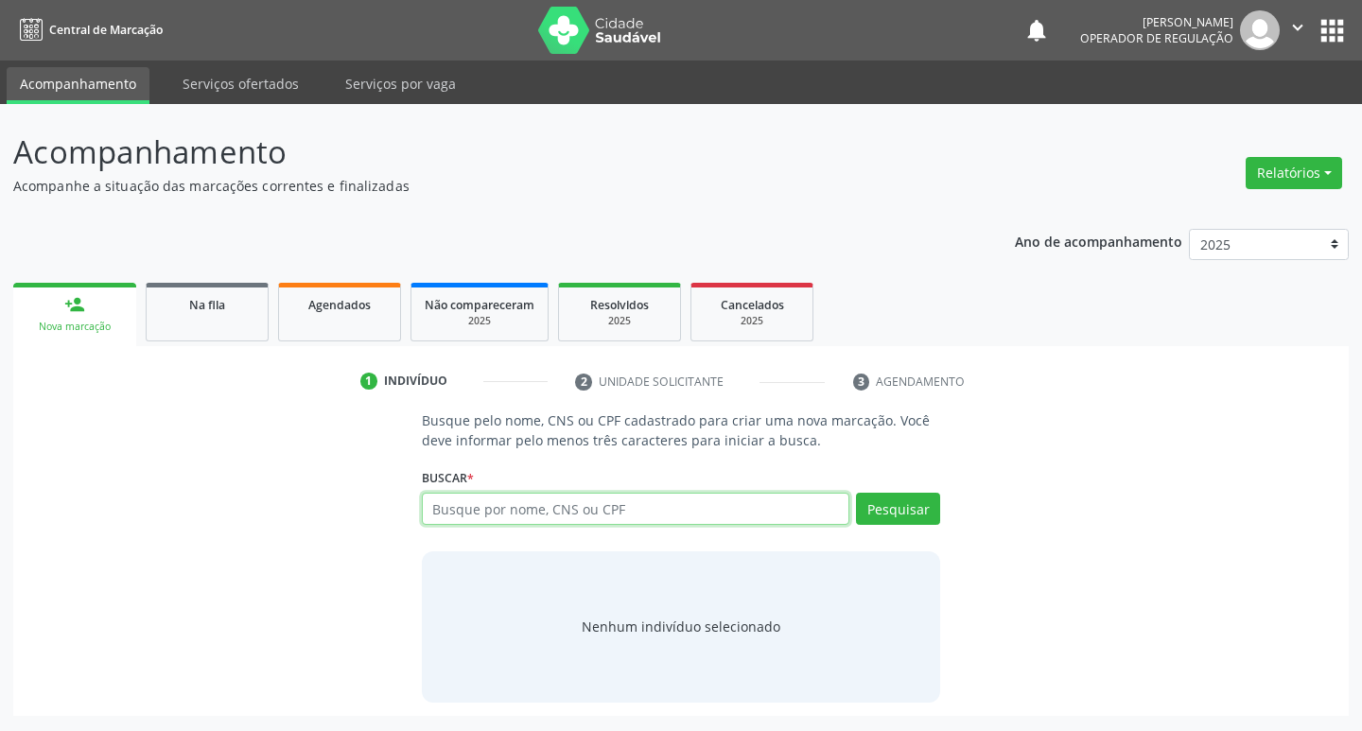
click at [448, 514] on input "text" at bounding box center [636, 509] width 429 height 32
type input "700009345061406"
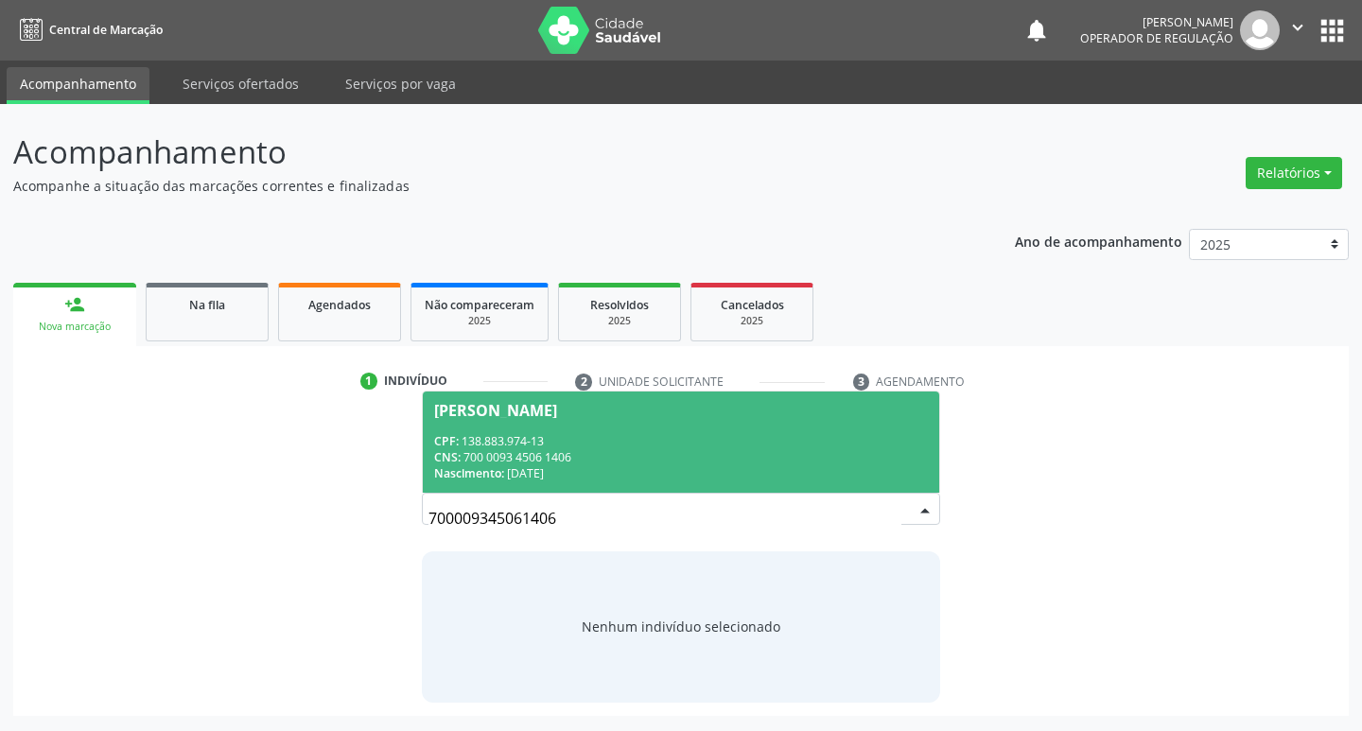
click at [669, 408] on div "Gizeli Marinho Ferreira" at bounding box center [681, 410] width 495 height 15
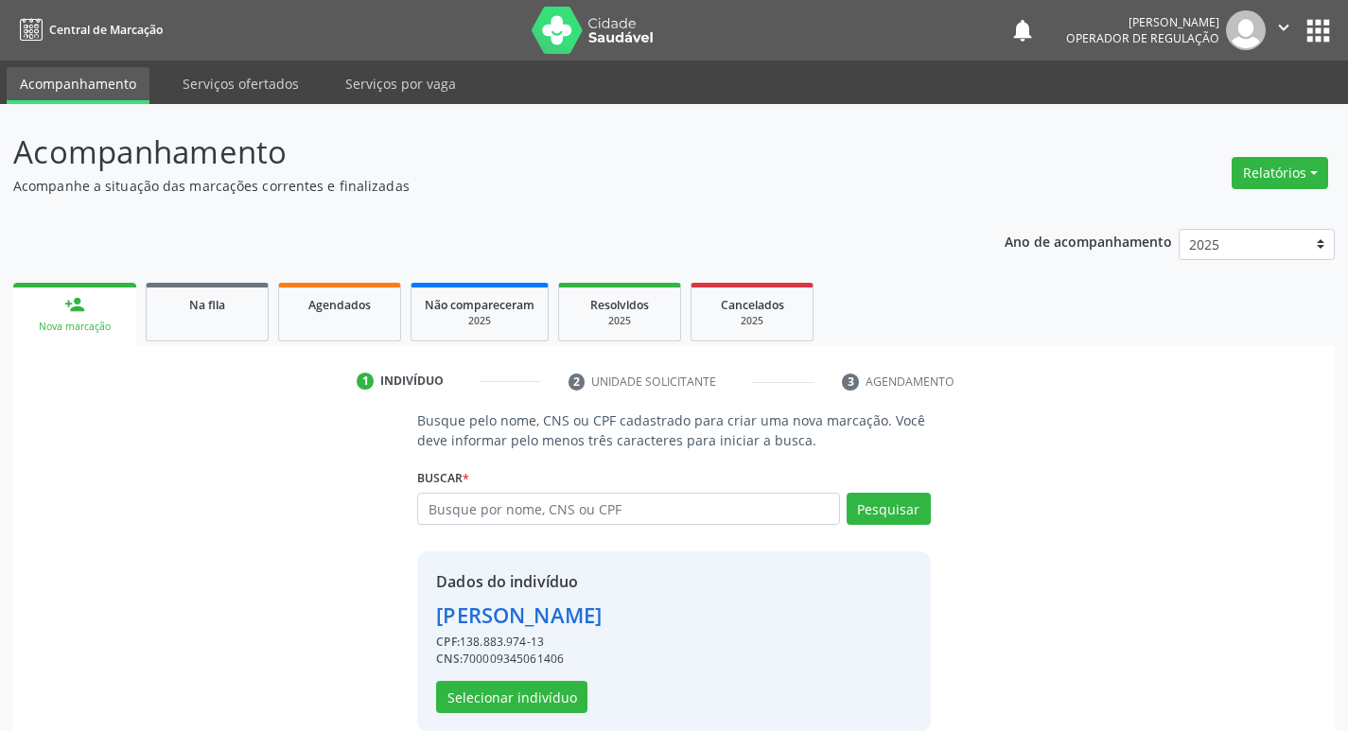
scroll to position [27, 0]
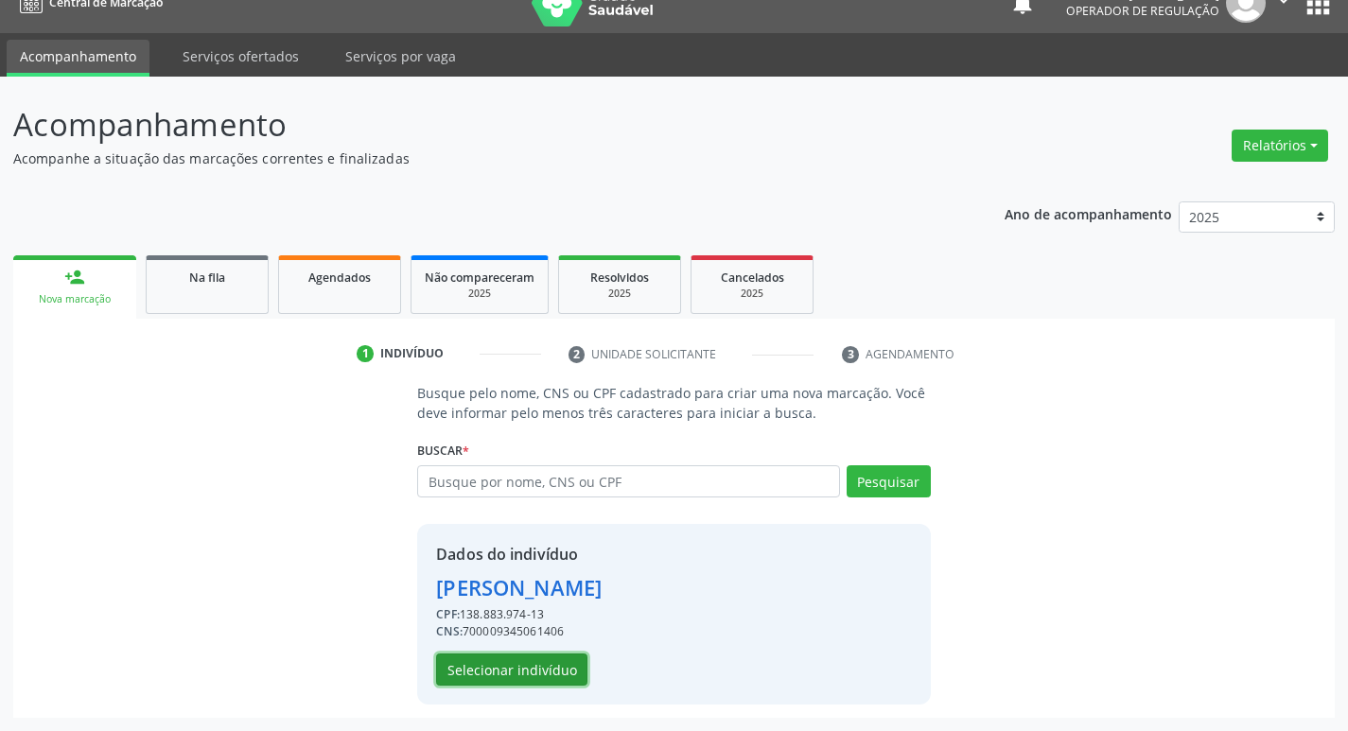
click at [518, 664] on button "Selecionar indivíduo" at bounding box center [511, 670] width 151 height 32
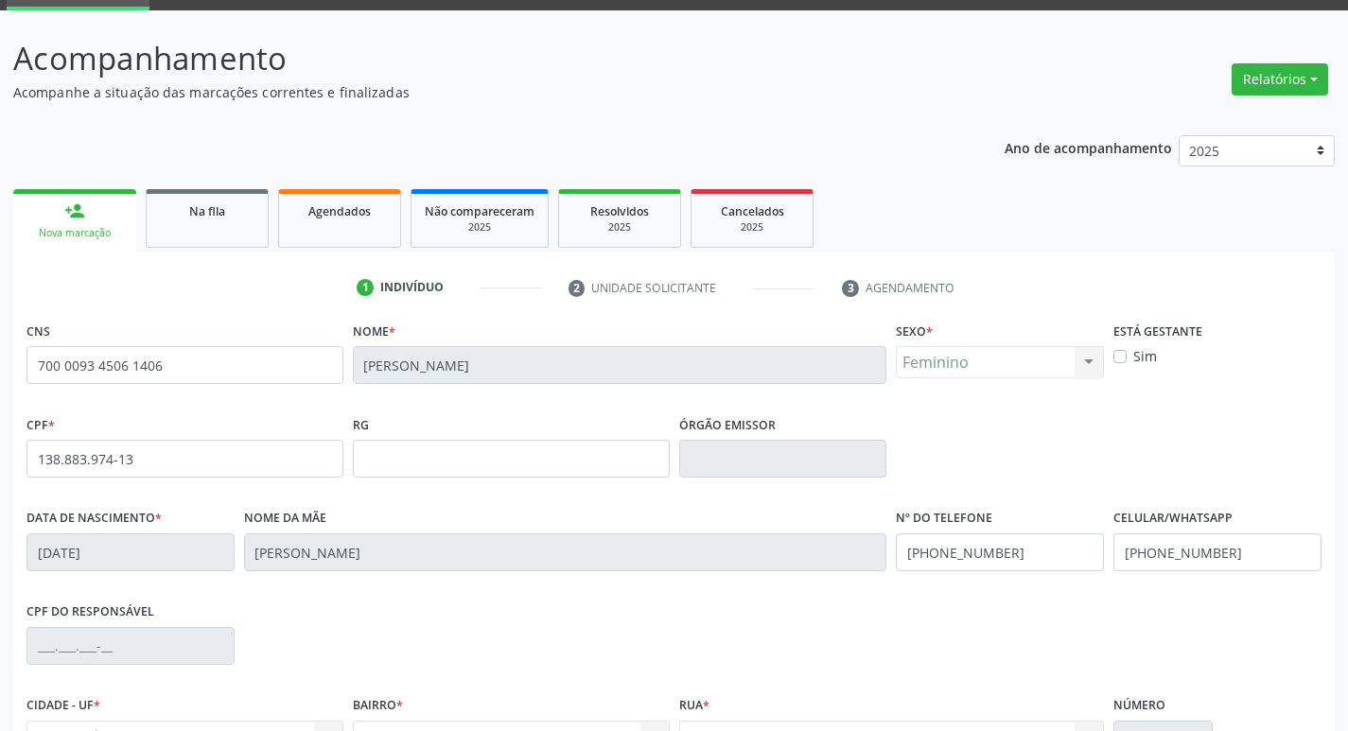
scroll to position [294, 0]
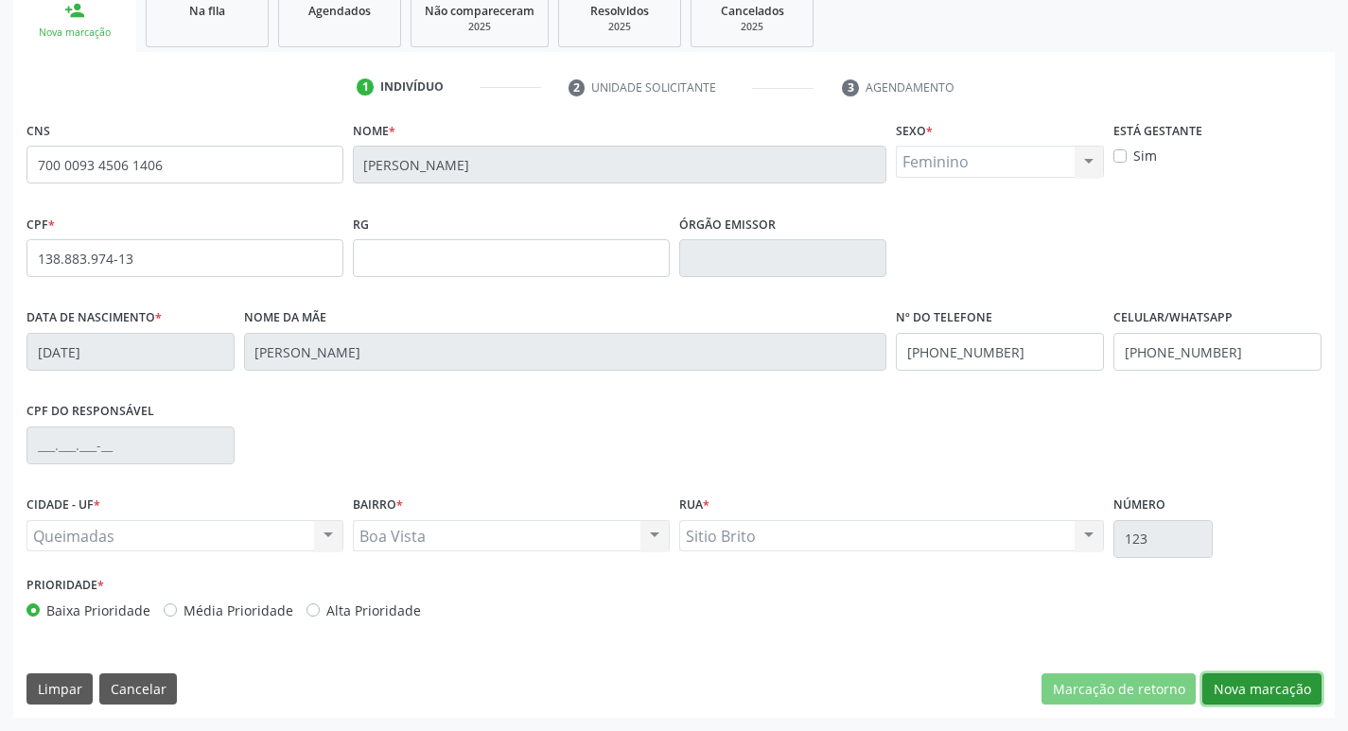
click at [1256, 676] on button "Nova marcação" at bounding box center [1261, 690] width 119 height 32
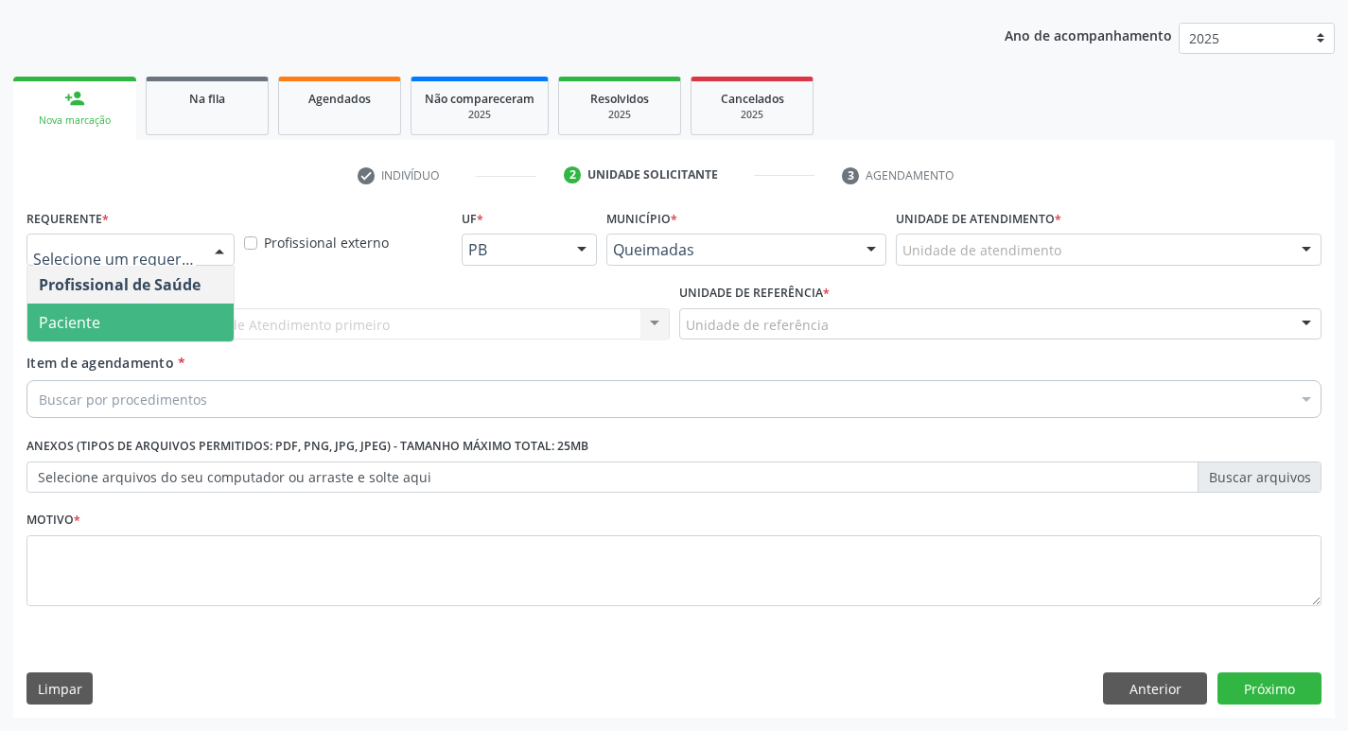
click at [110, 332] on span "Paciente" at bounding box center [130, 323] width 206 height 38
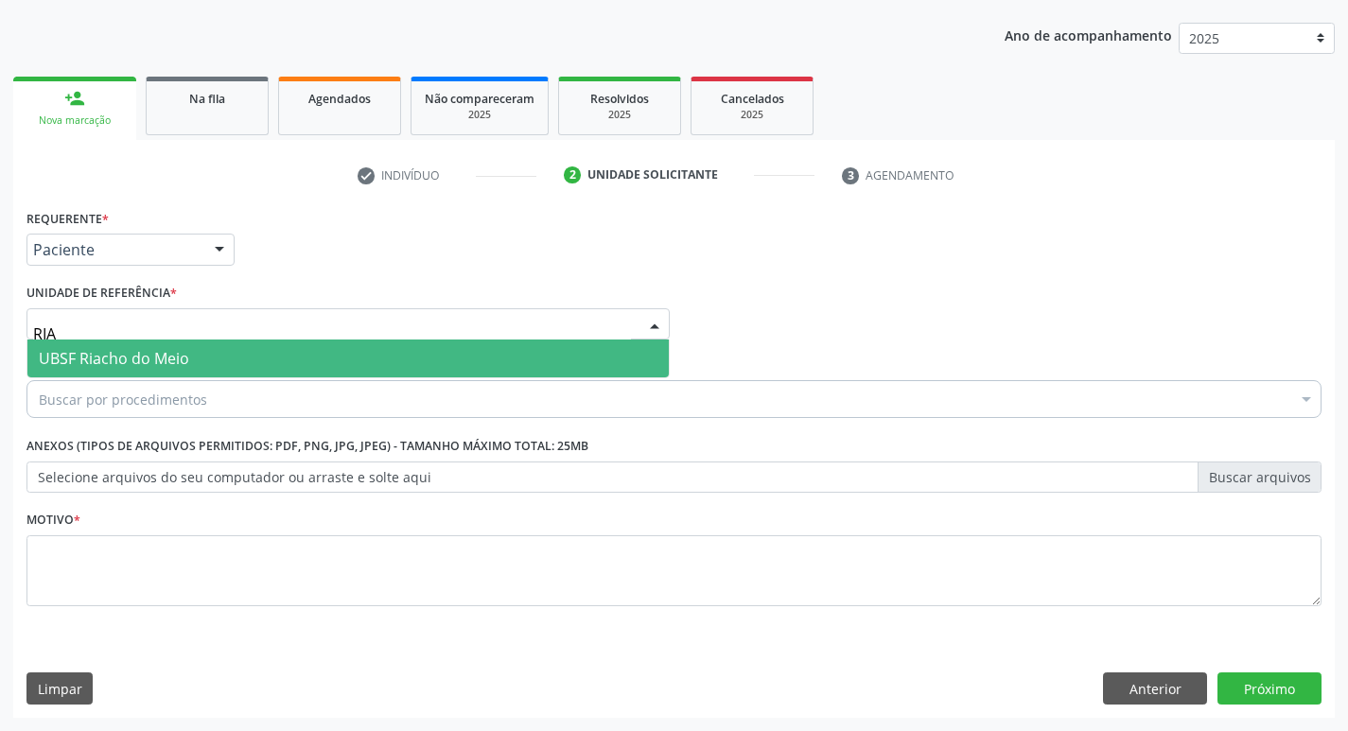
type input "RIAC"
click at [114, 354] on span "UBSF Riacho do Meio" at bounding box center [114, 358] width 150 height 21
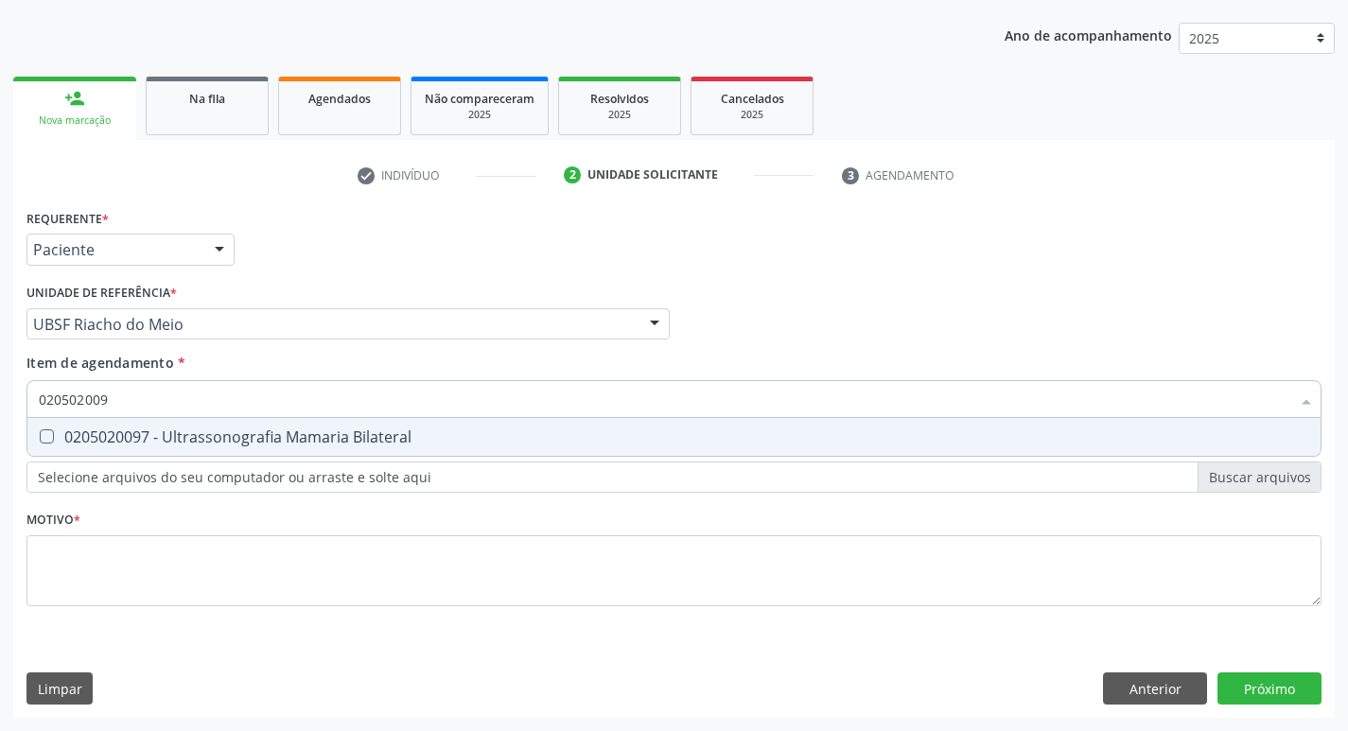
type input "0205020097"
click at [204, 437] on div "0205020097 - Ultrassonografia Mamaria Bilateral" at bounding box center [674, 436] width 1270 height 15
checkbox Bilateral "true"
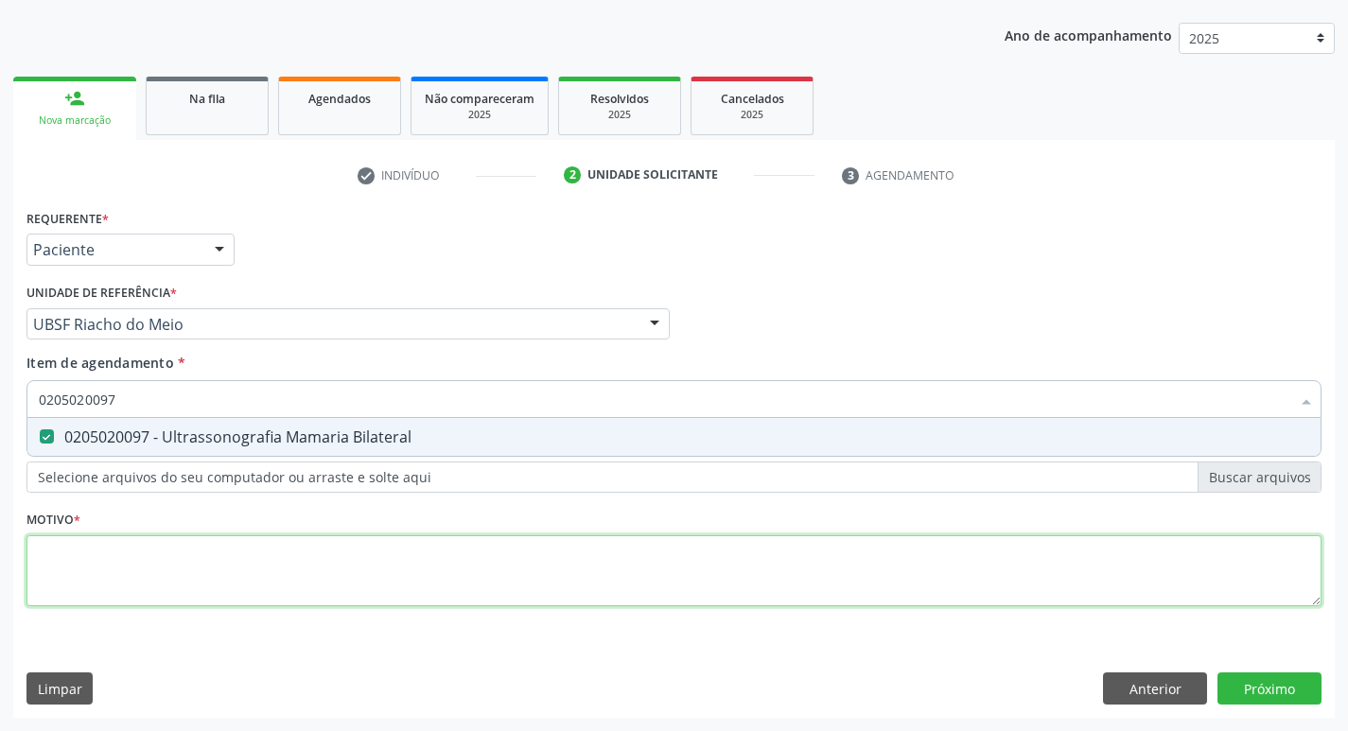
click at [150, 590] on div "Requerente * Paciente Profissional de Saúde Paciente Nenhum resultado encontrad…" at bounding box center [673, 418] width 1295 height 429
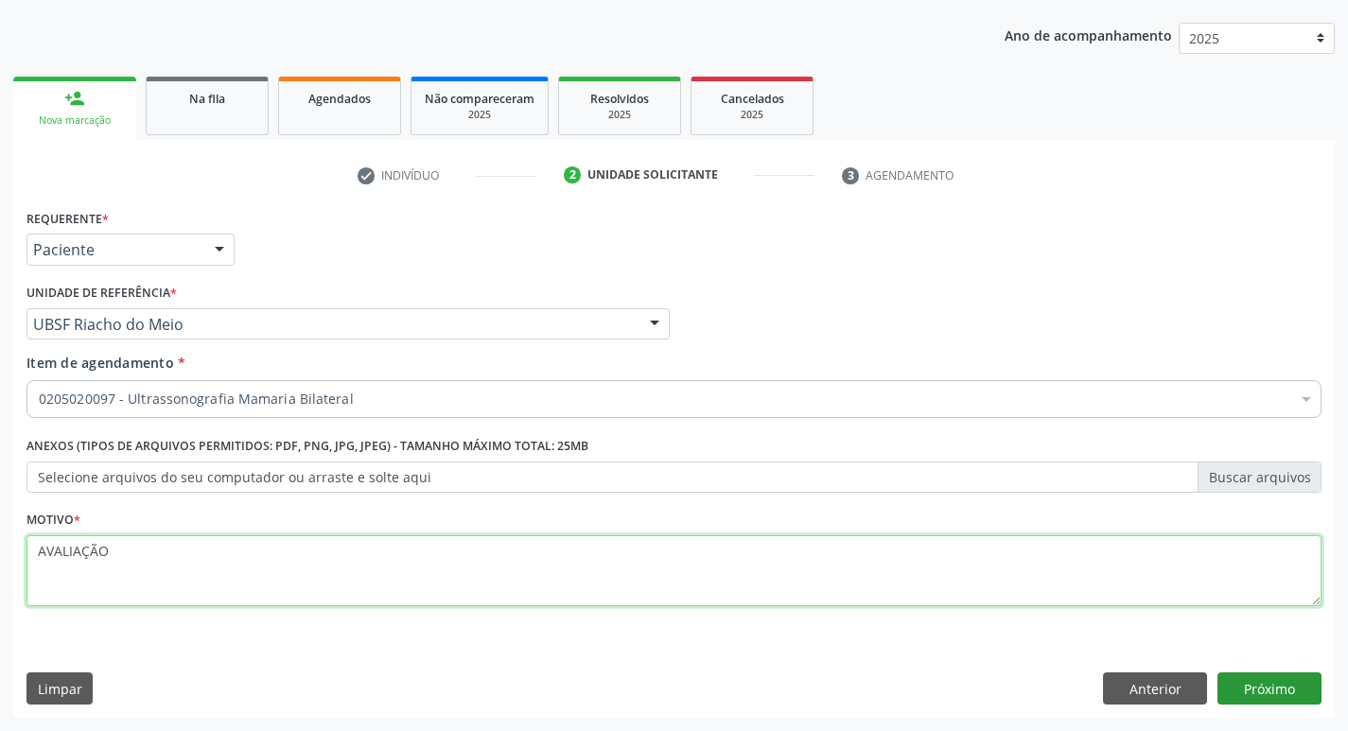
type textarea "AVALIAÇÃO"
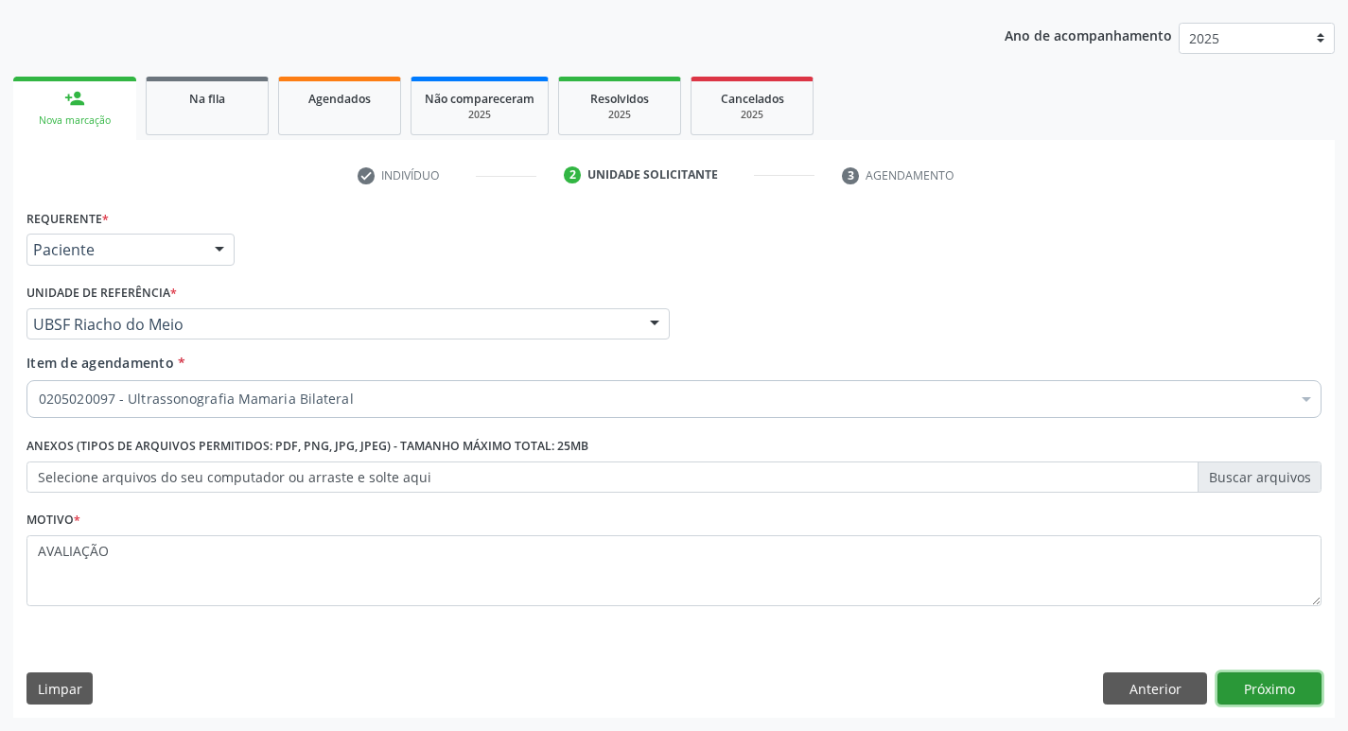
click at [1308, 702] on button "Próximo" at bounding box center [1269, 689] width 104 height 32
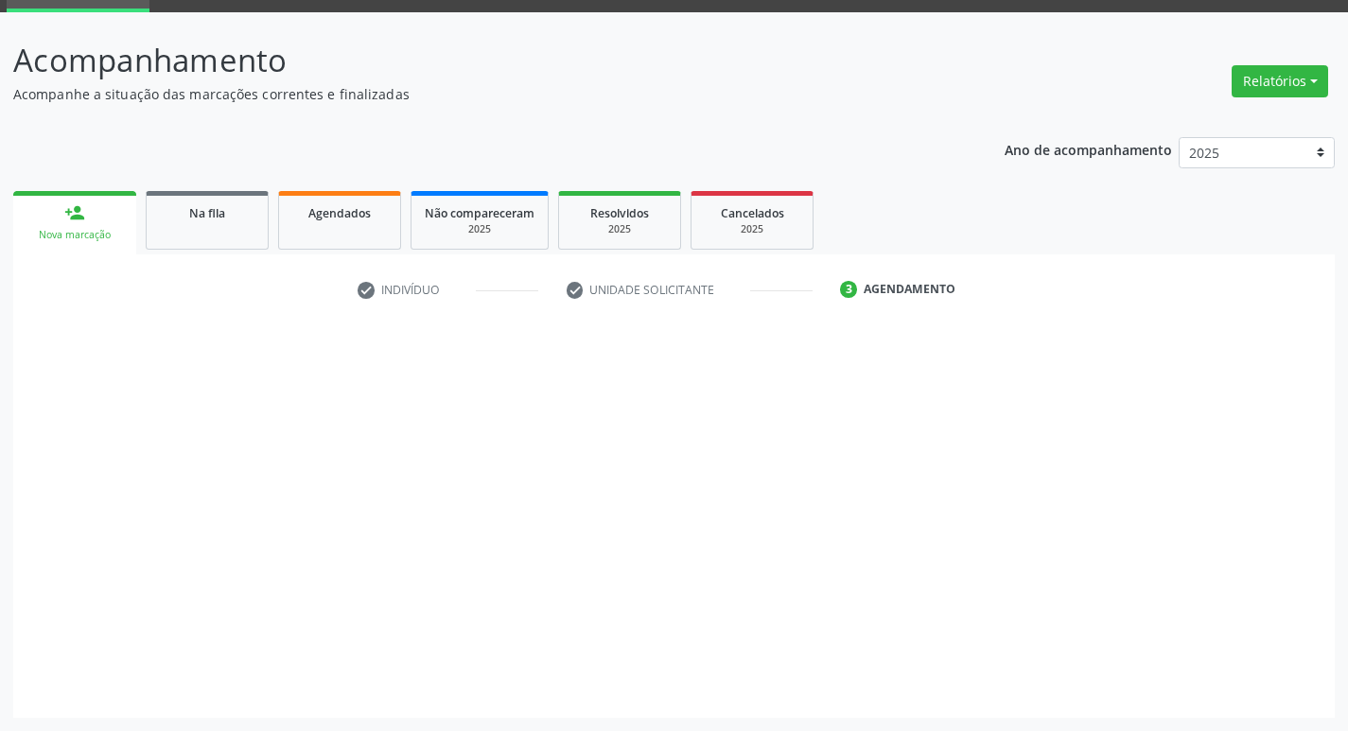
scroll to position [92, 0]
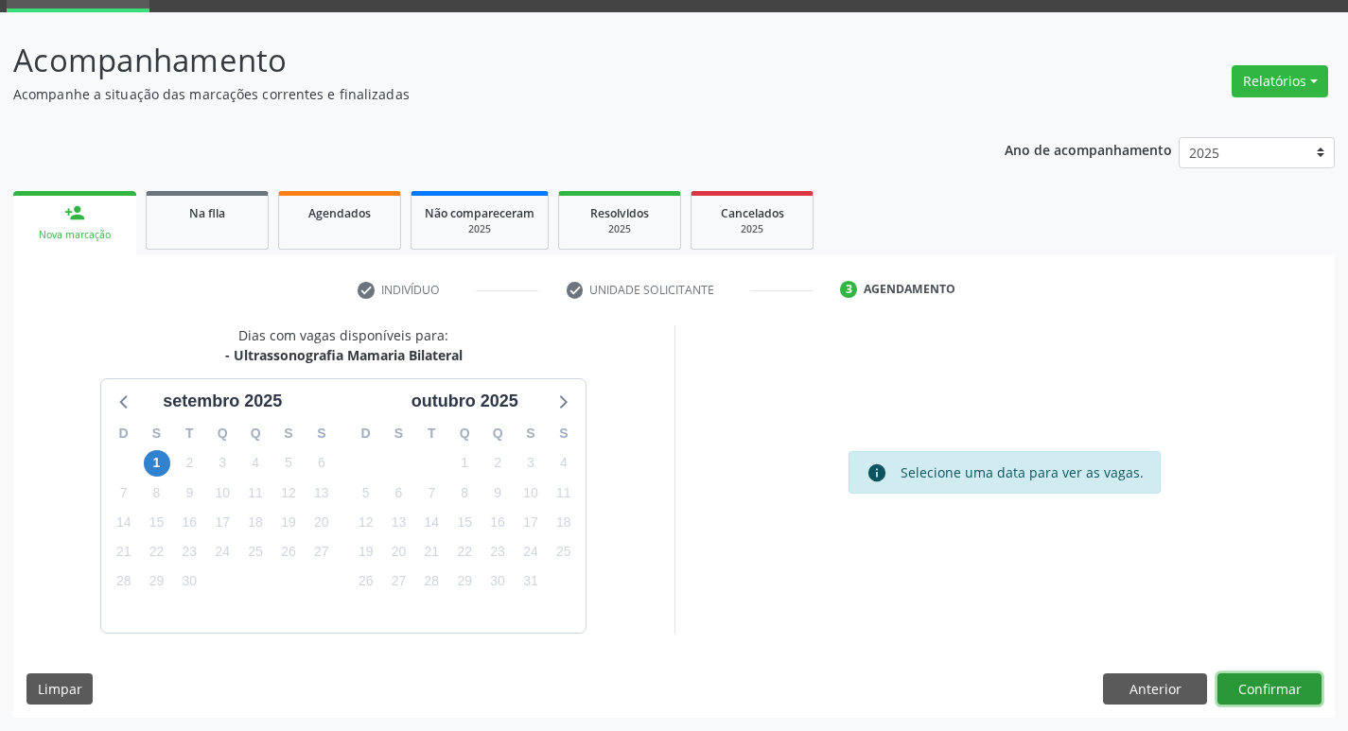
click at [1288, 684] on button "Confirmar" at bounding box center [1269, 690] width 104 height 32
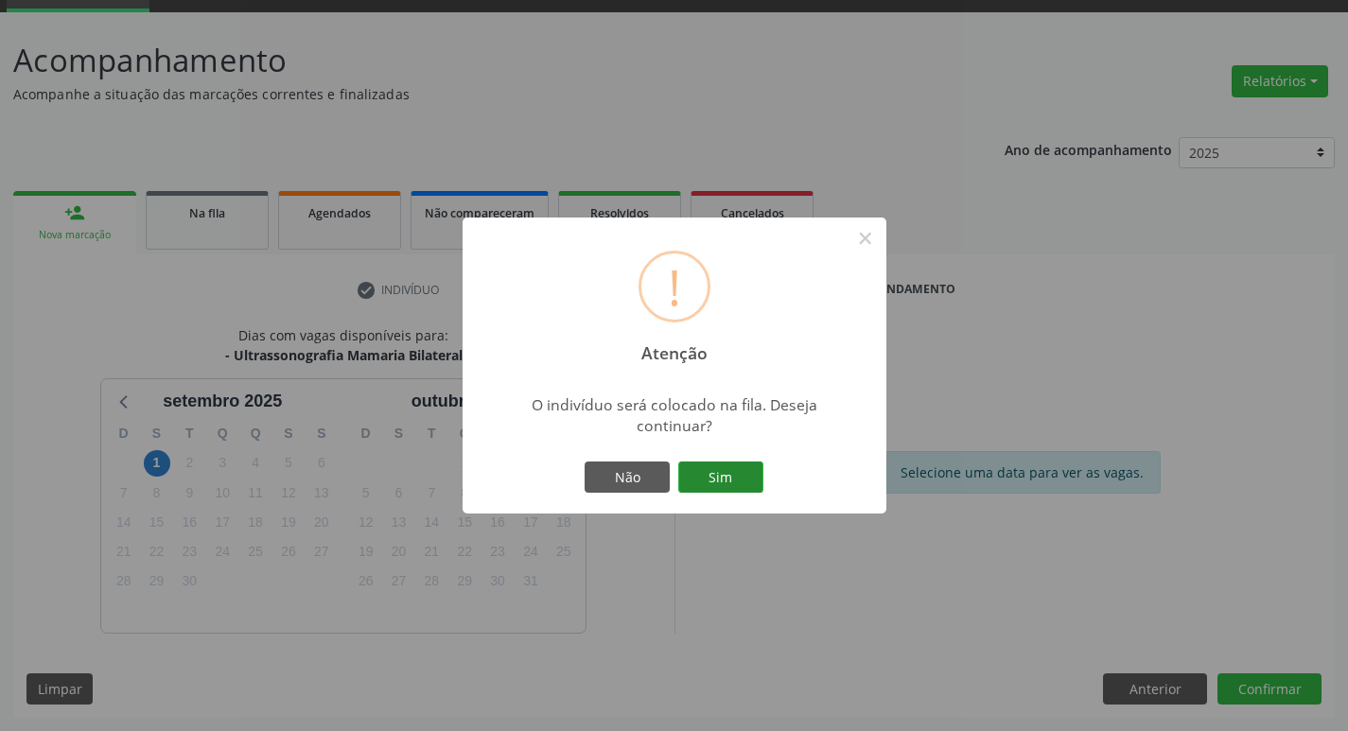
click at [734, 482] on button "Sim" at bounding box center [720, 478] width 85 height 32
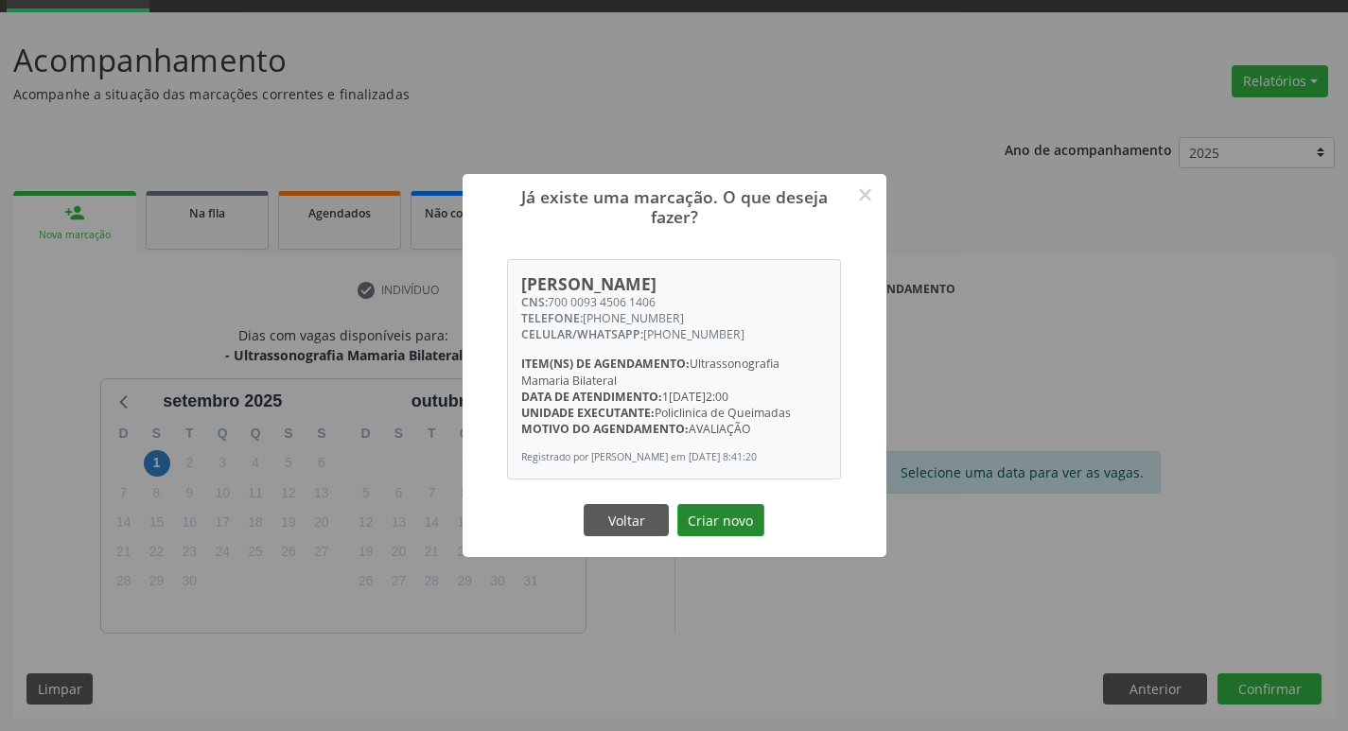
click at [726, 536] on button "Criar novo" at bounding box center [720, 520] width 87 height 32
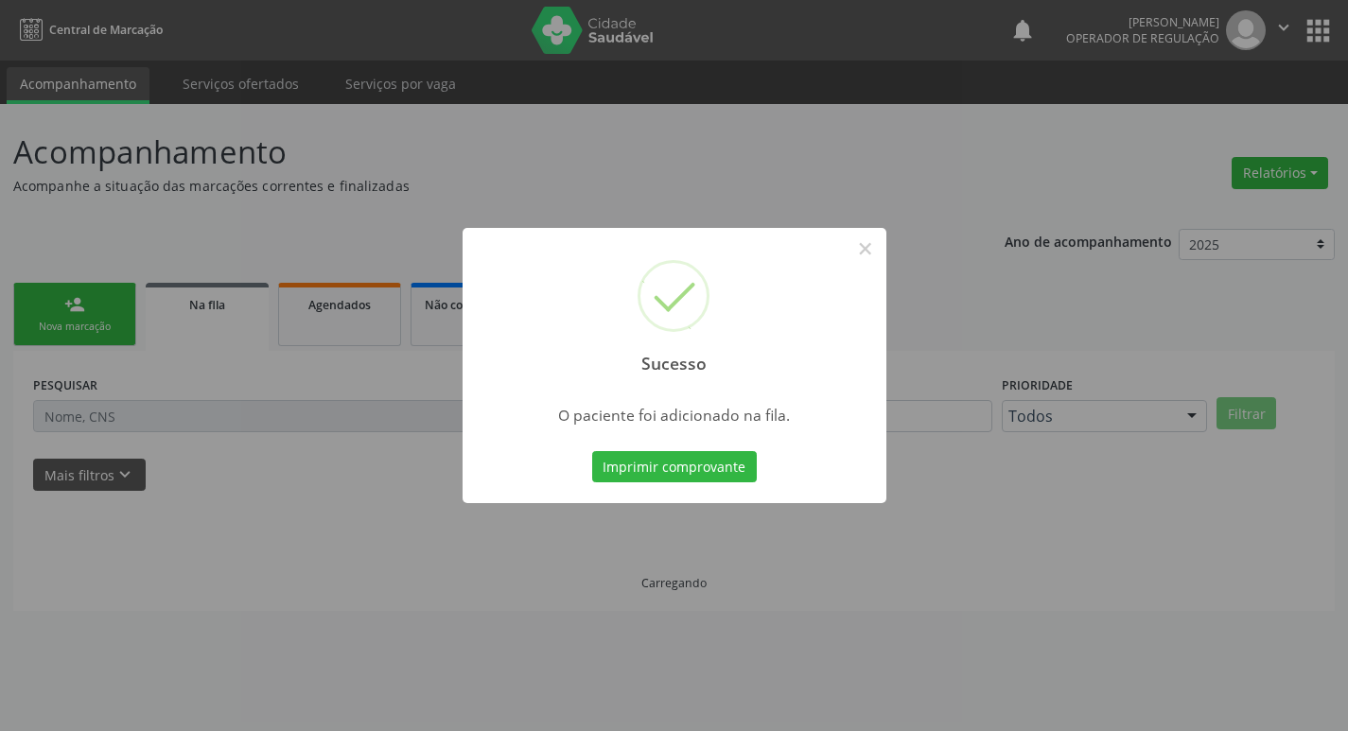
scroll to position [0, 0]
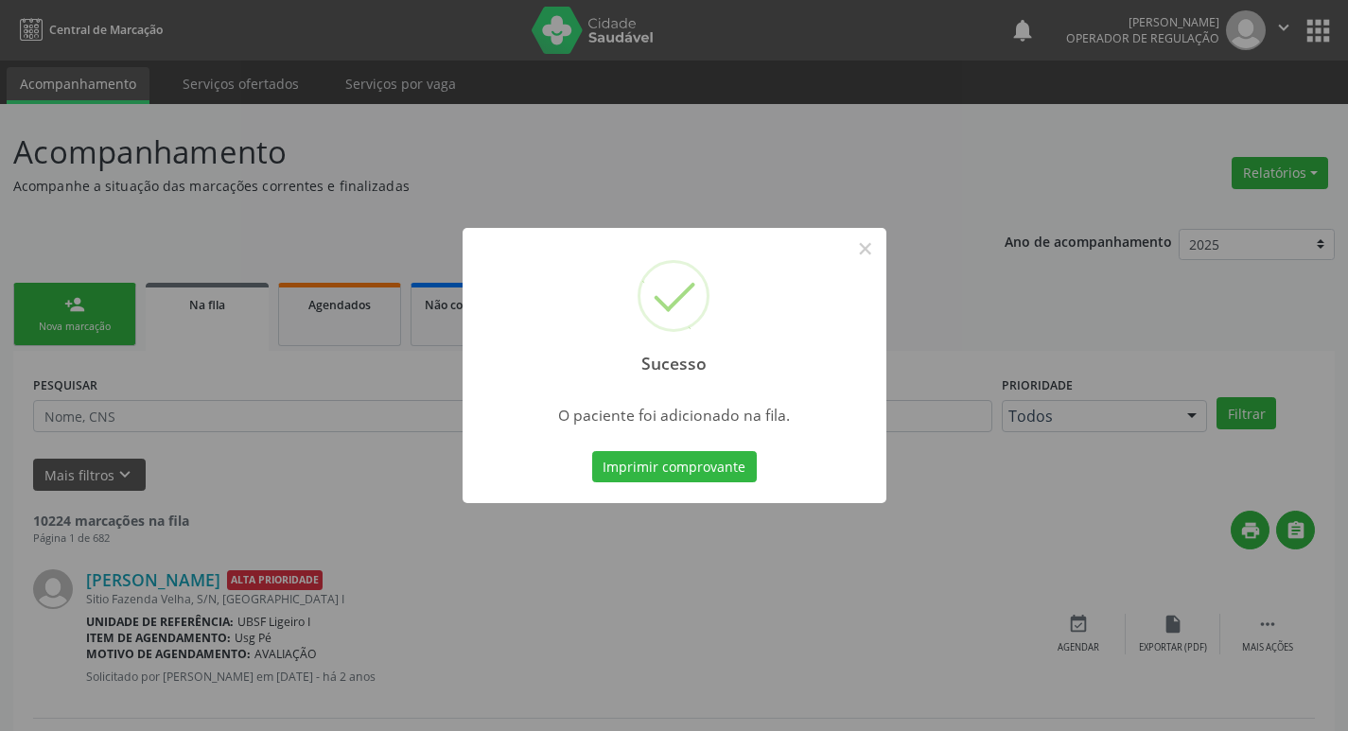
click at [483, 198] on div "Sucesso × O paciente foi adicionado na fila. Imprimir comprovante Cancel" at bounding box center [674, 365] width 1348 height 731
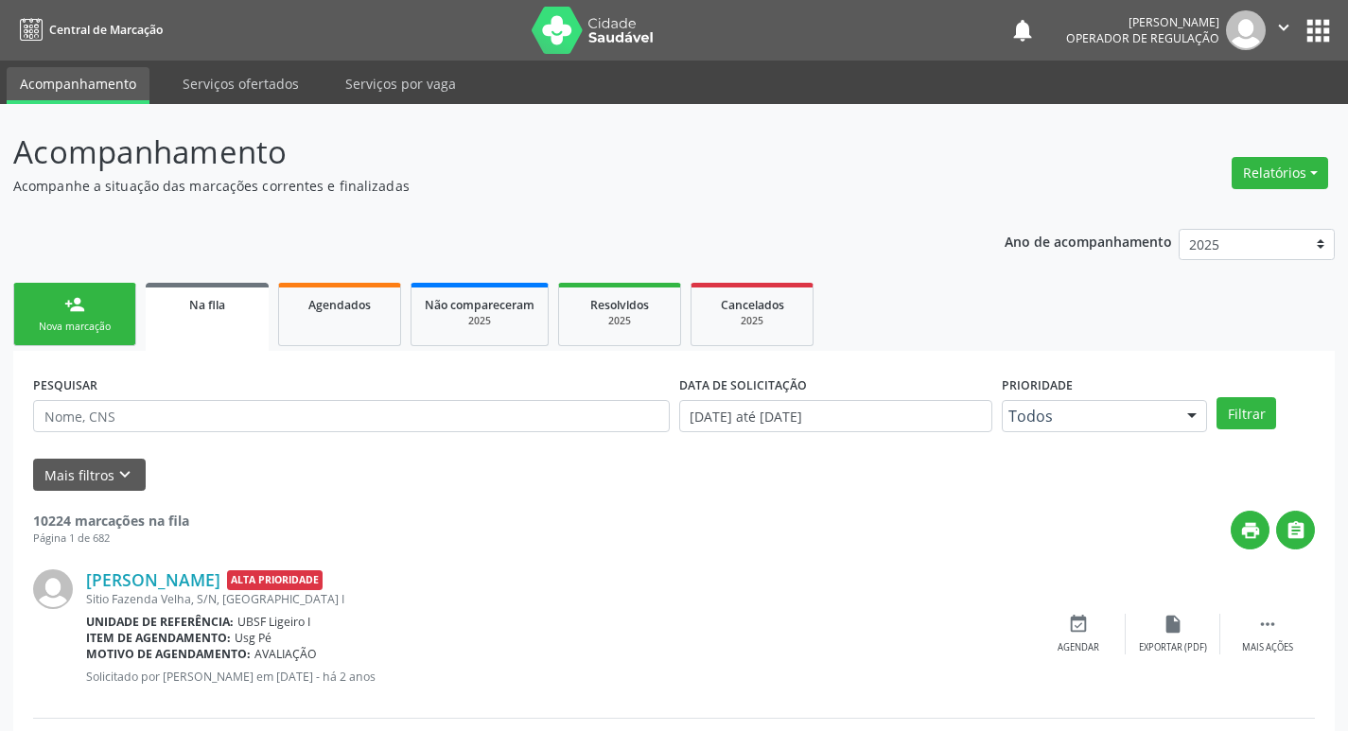
click at [91, 328] on div "Nova marcação" at bounding box center [74, 327] width 95 height 14
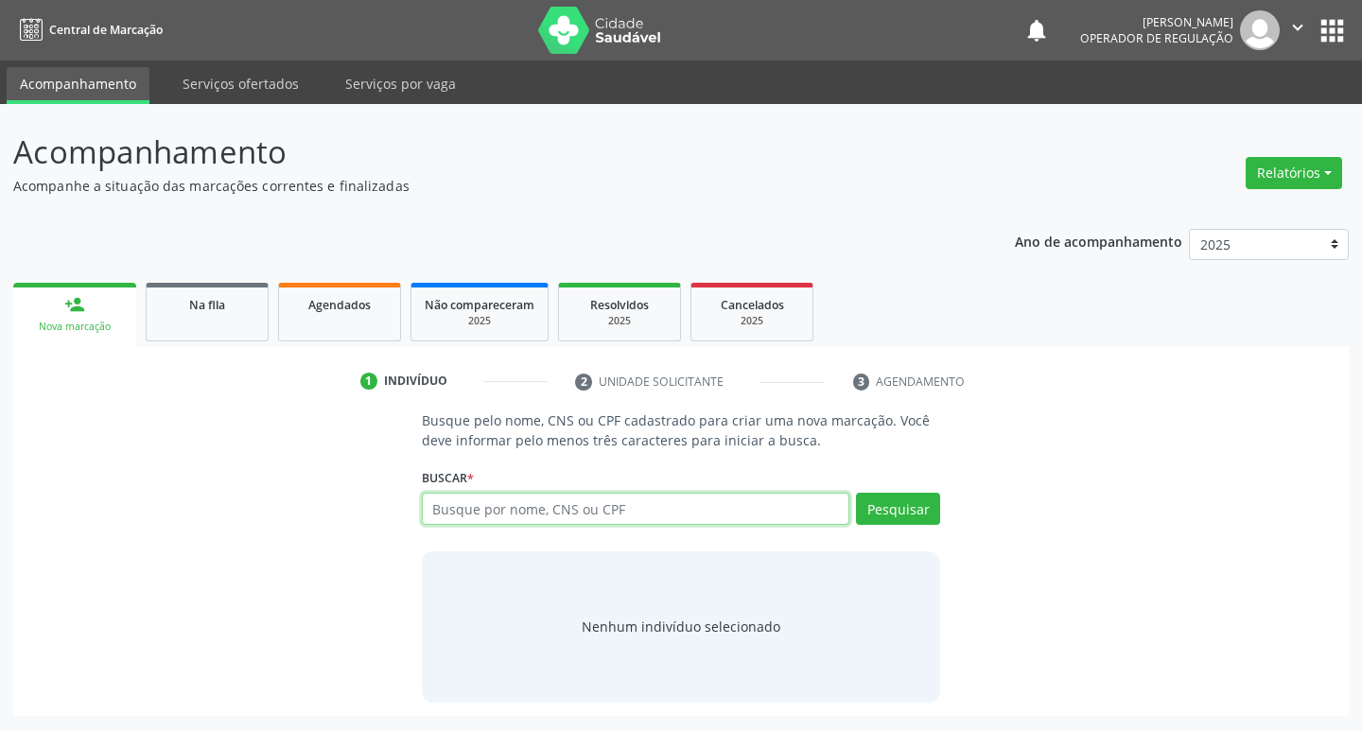
click at [485, 519] on input "text" at bounding box center [636, 509] width 429 height 32
type input "702804125146768"
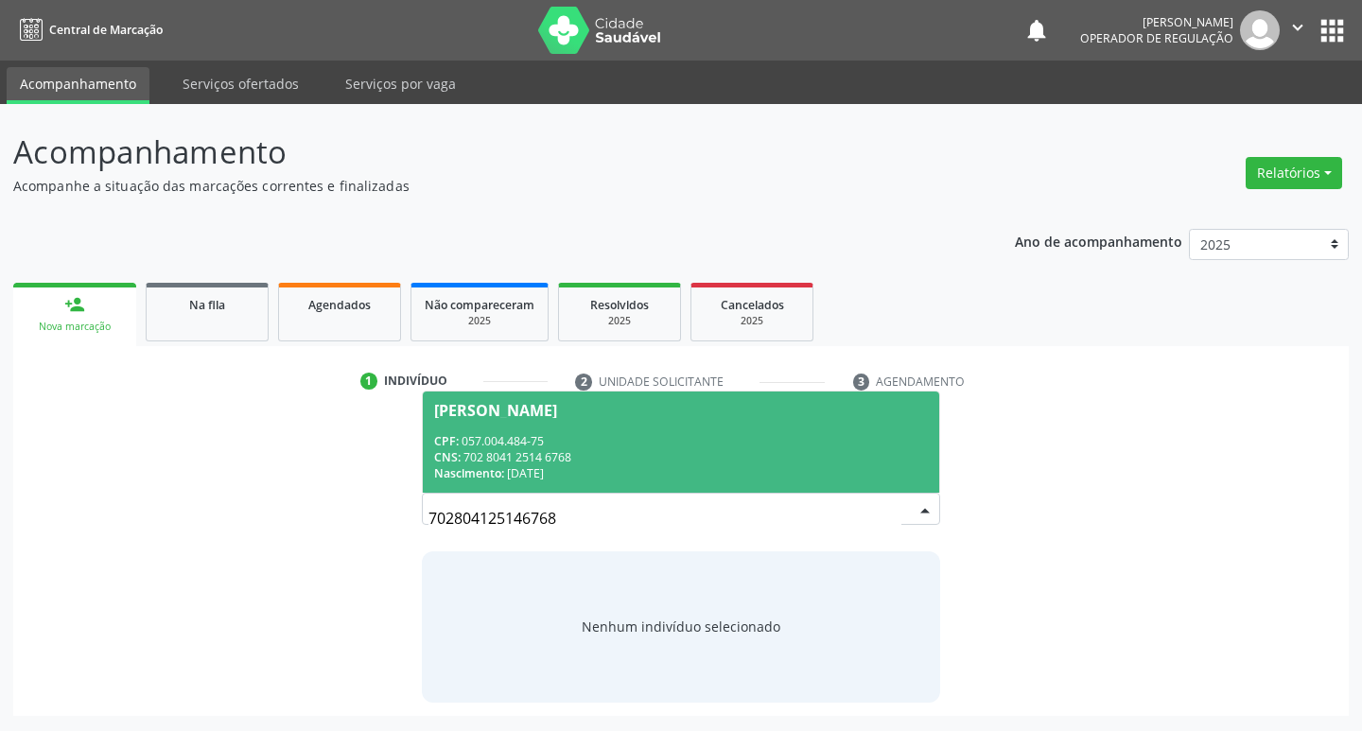
click at [701, 438] on div "CPF: 057.004.484-75" at bounding box center [681, 441] width 495 height 16
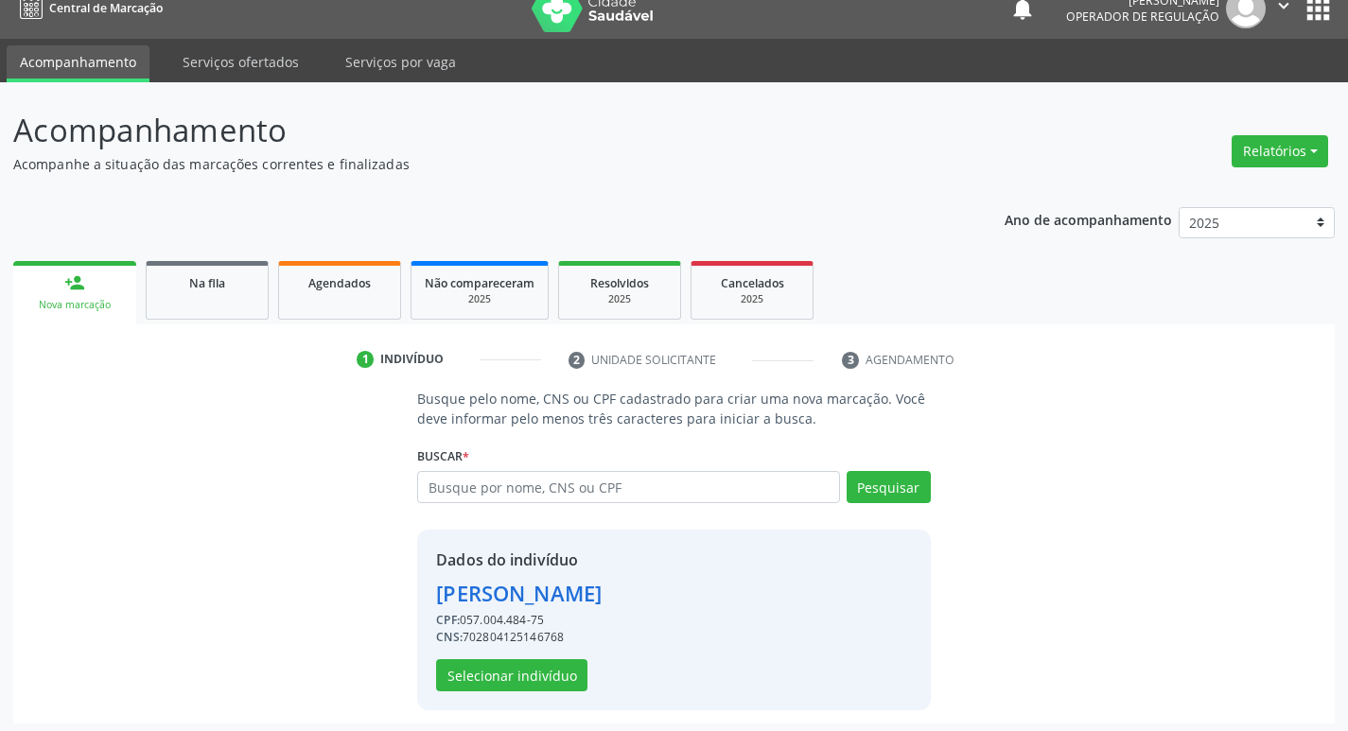
scroll to position [27, 0]
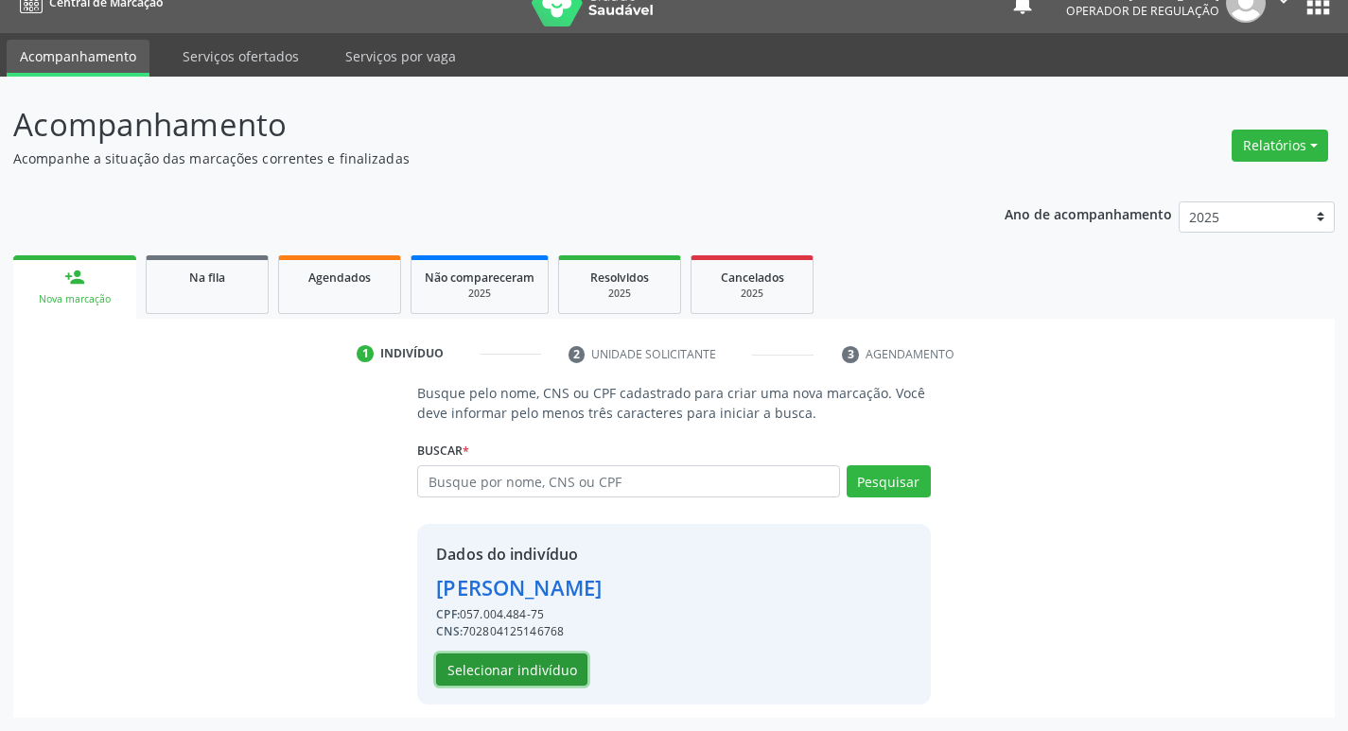
click at [542, 664] on button "Selecionar indivíduo" at bounding box center [511, 670] width 151 height 32
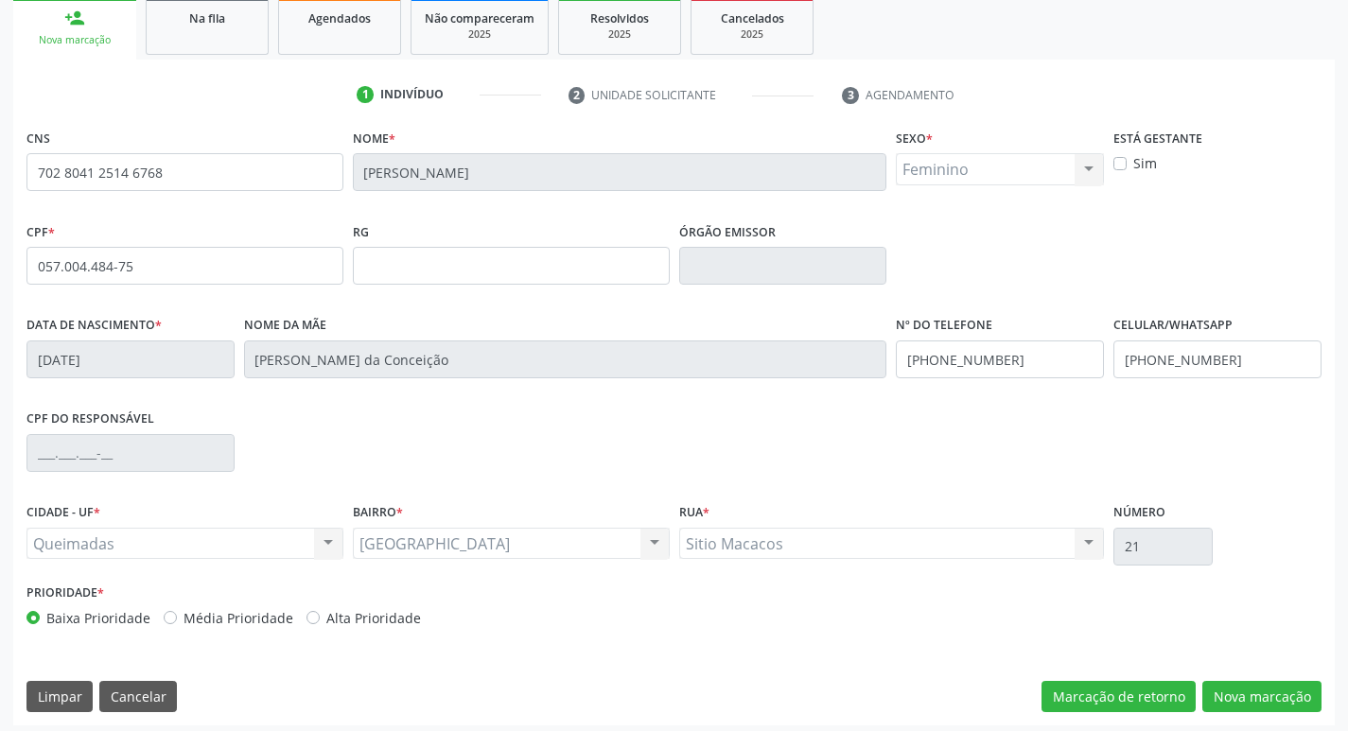
scroll to position [294, 0]
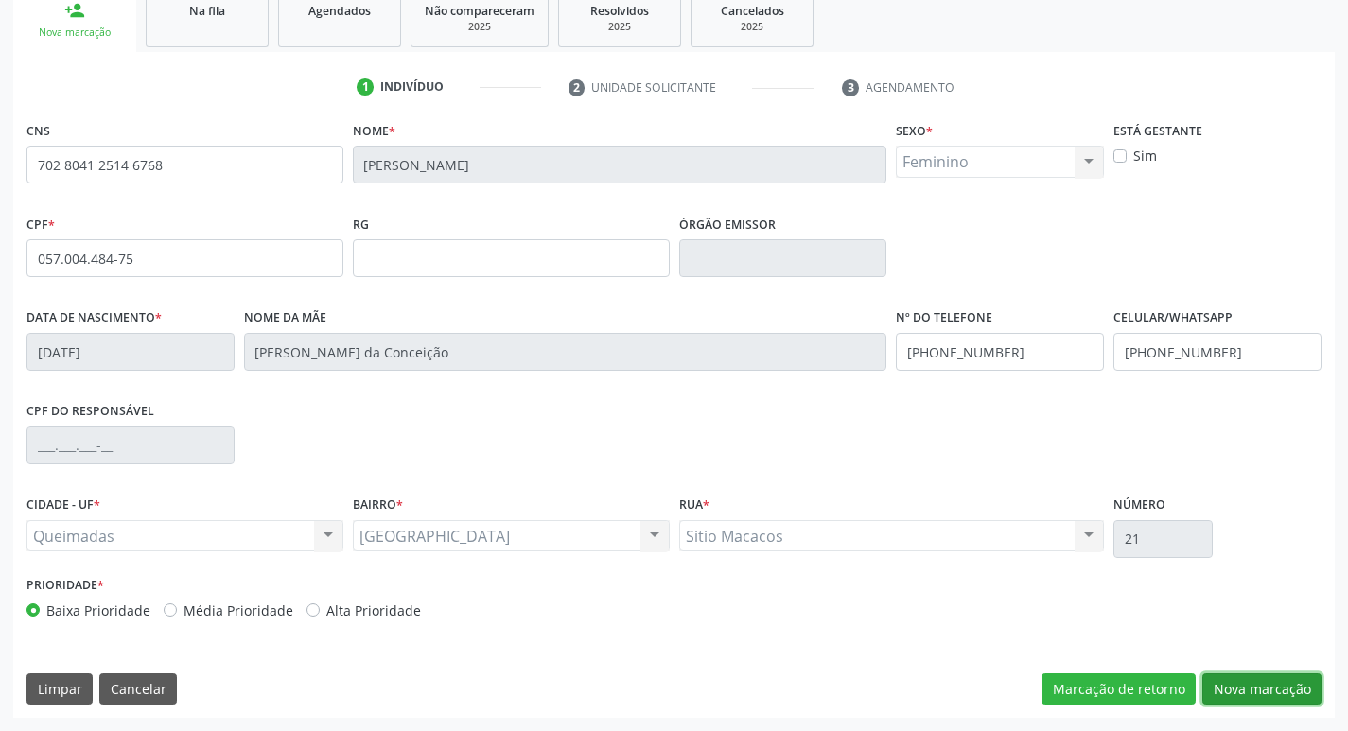
click at [1252, 681] on button "Nova marcação" at bounding box center [1261, 690] width 119 height 32
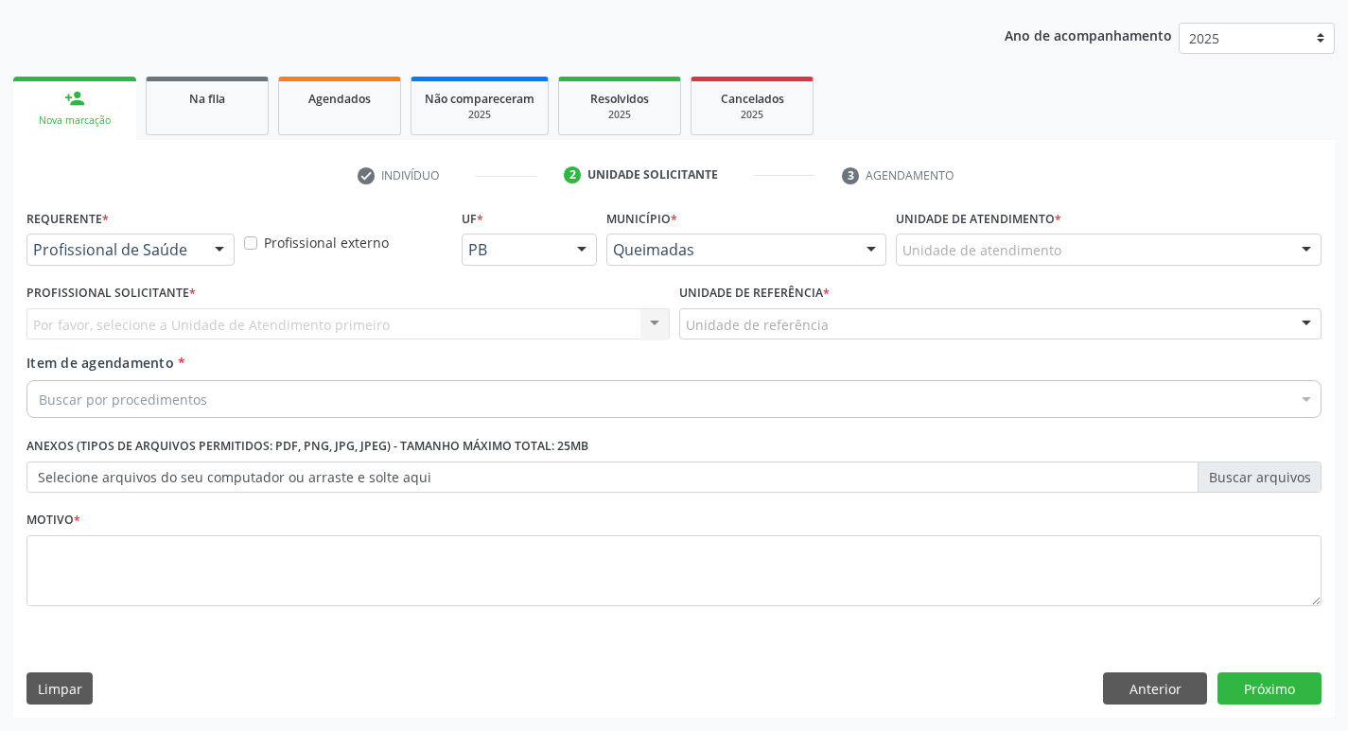
click at [205, 241] on div at bounding box center [219, 251] width 28 height 32
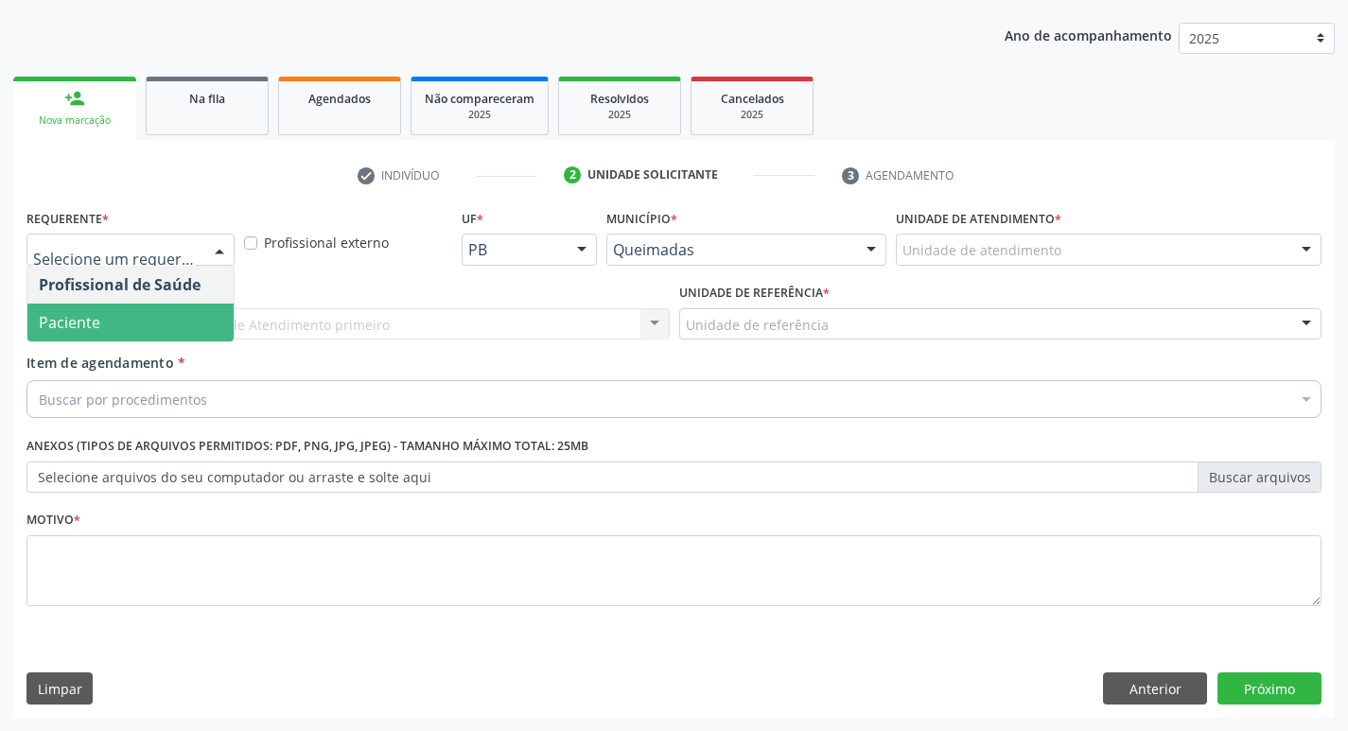
click at [147, 328] on span "Paciente" at bounding box center [130, 323] width 206 height 38
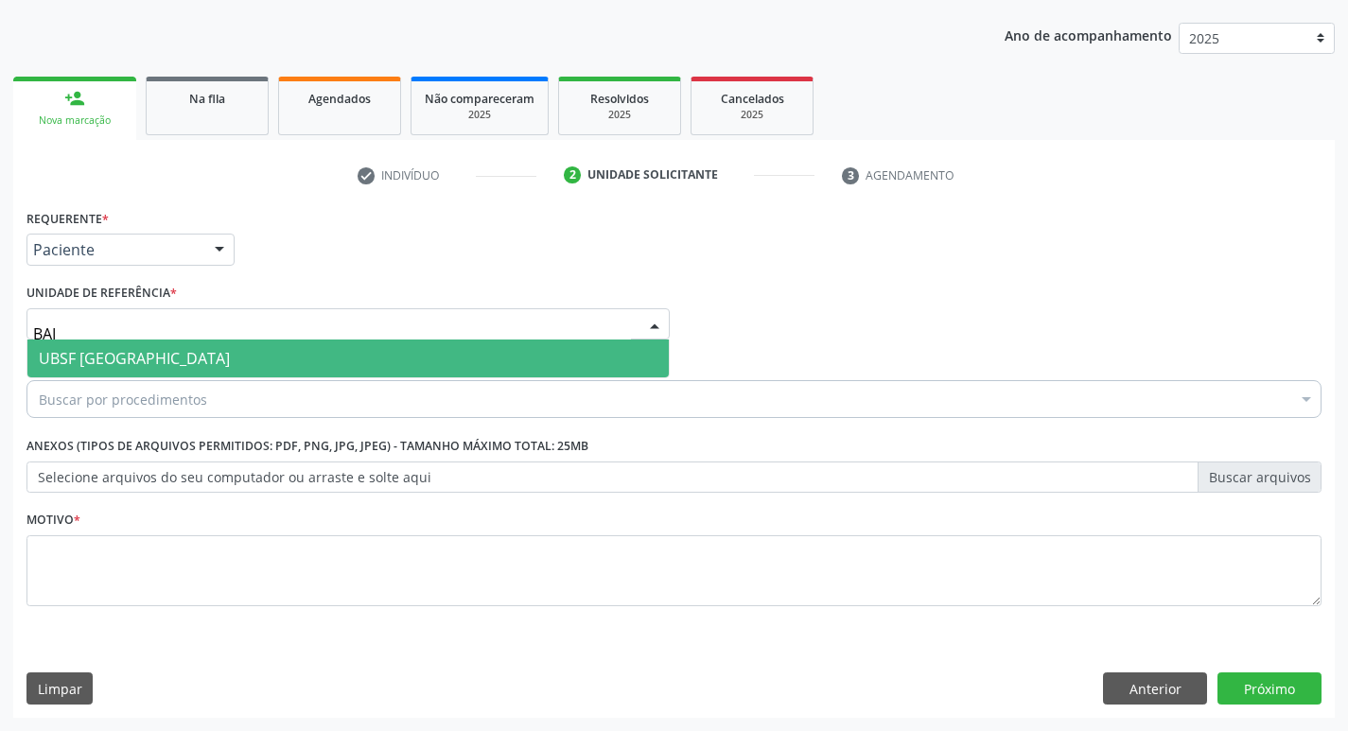
type input "BAIX"
click at [178, 362] on span "UBSF [GEOGRAPHIC_DATA]" at bounding box center [347, 359] width 641 height 38
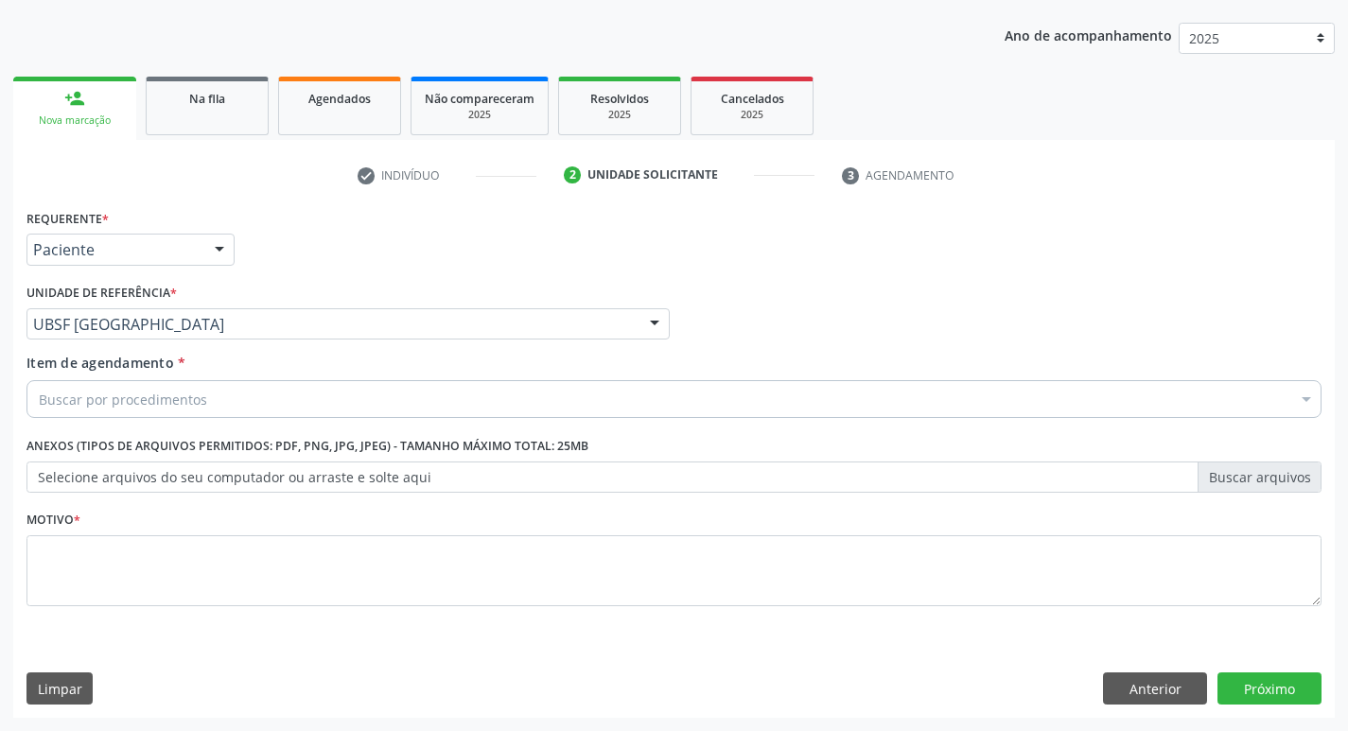
click at [301, 384] on div "Buscar por procedimentos" at bounding box center [673, 399] width 1295 height 38
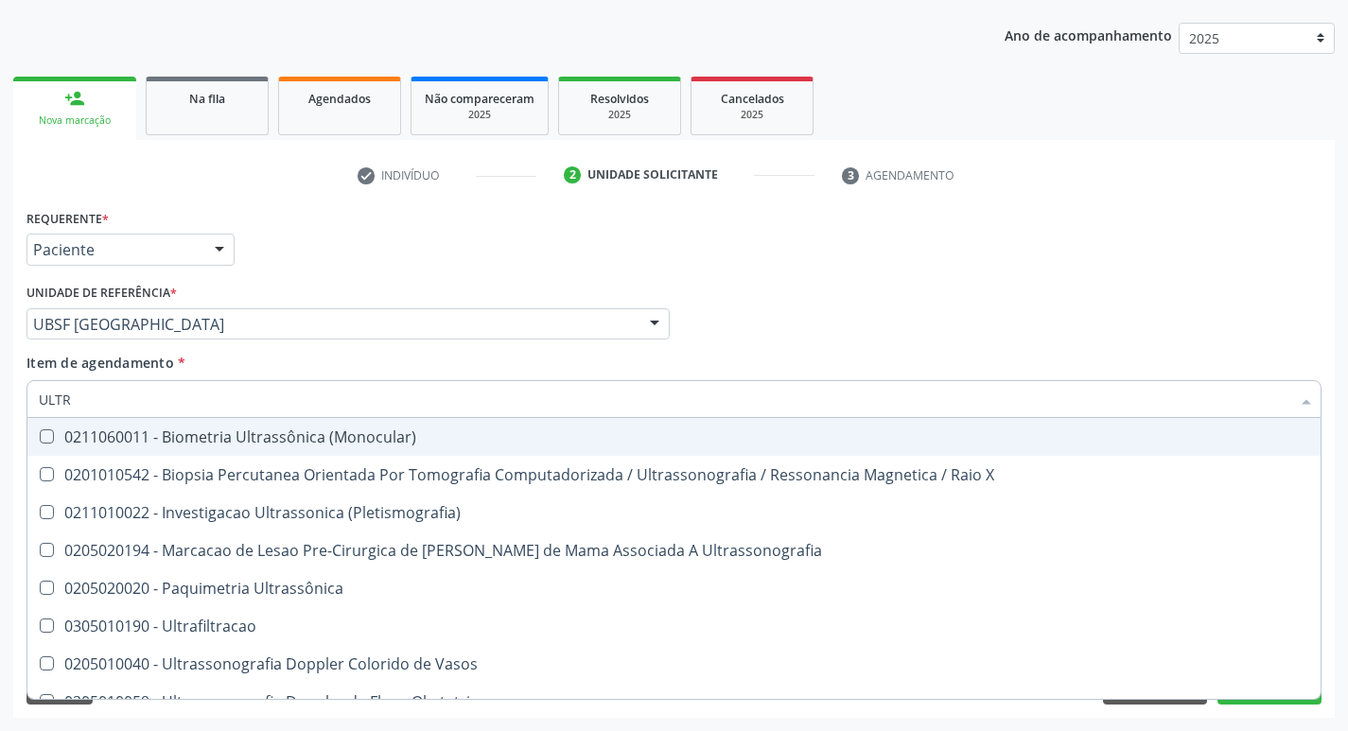
type input "ULTRA"
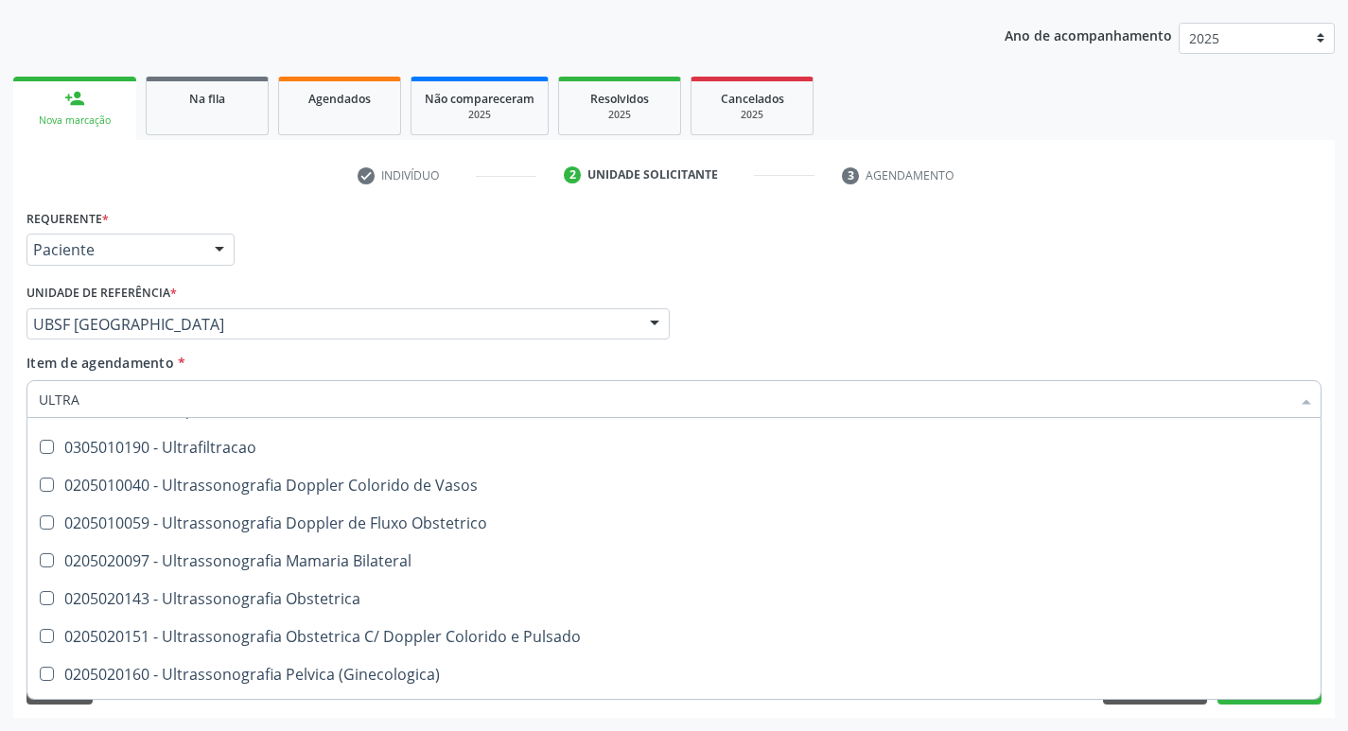
scroll to position [154, 0]
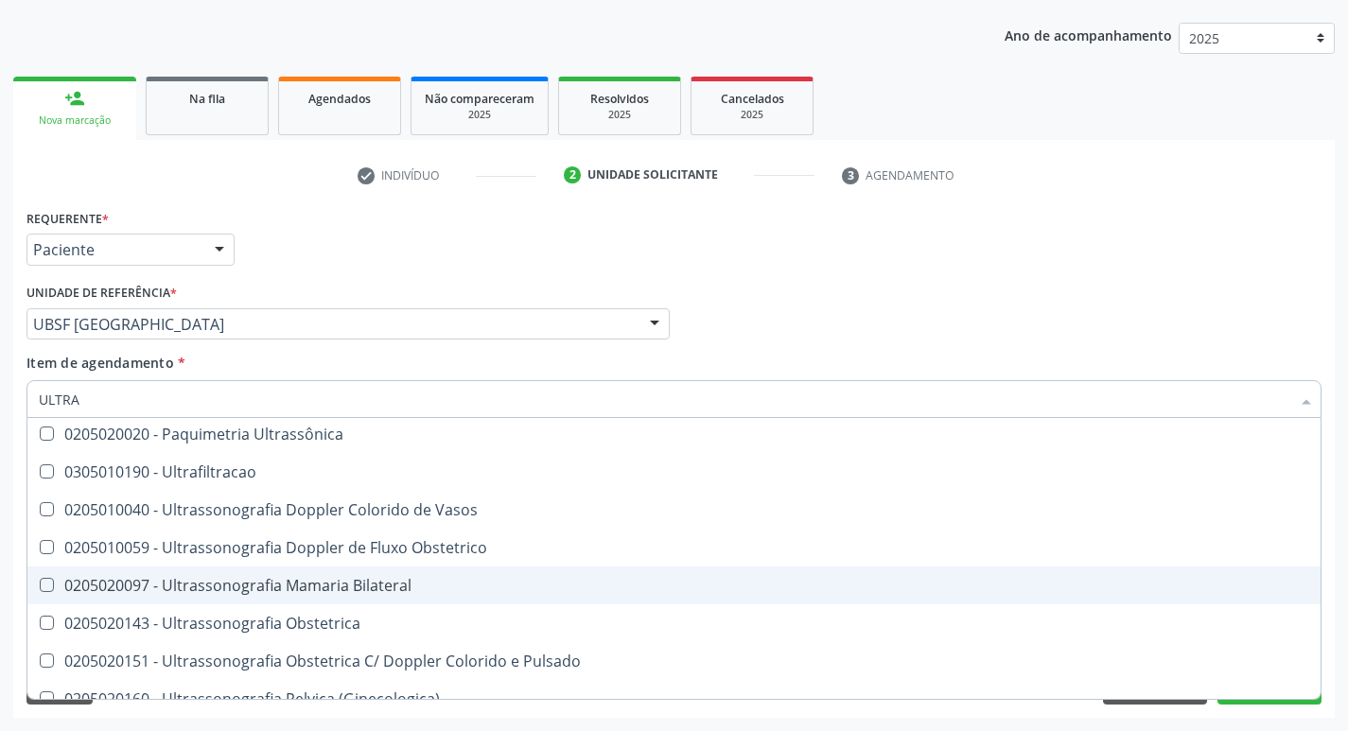
click at [438, 593] on div "0205020097 - Ultrassonografia Mamaria Bilateral" at bounding box center [674, 585] width 1270 height 15
checkbox Bilateral "true"
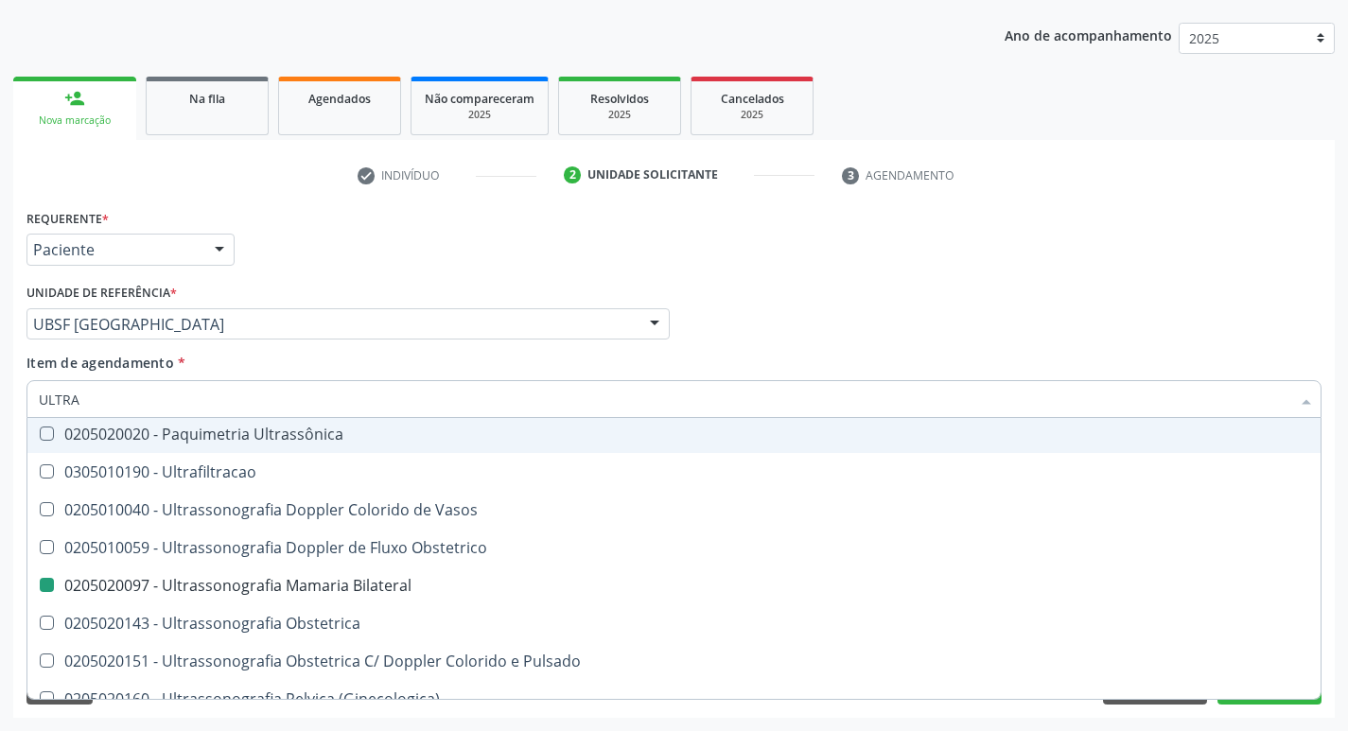
click at [645, 223] on div "Requerente * Paciente Profissional de Saúde Paciente Nenhum resultado encontrad…" at bounding box center [674, 241] width 1304 height 74
checkbox X "true"
checkbox Bilateral "false"
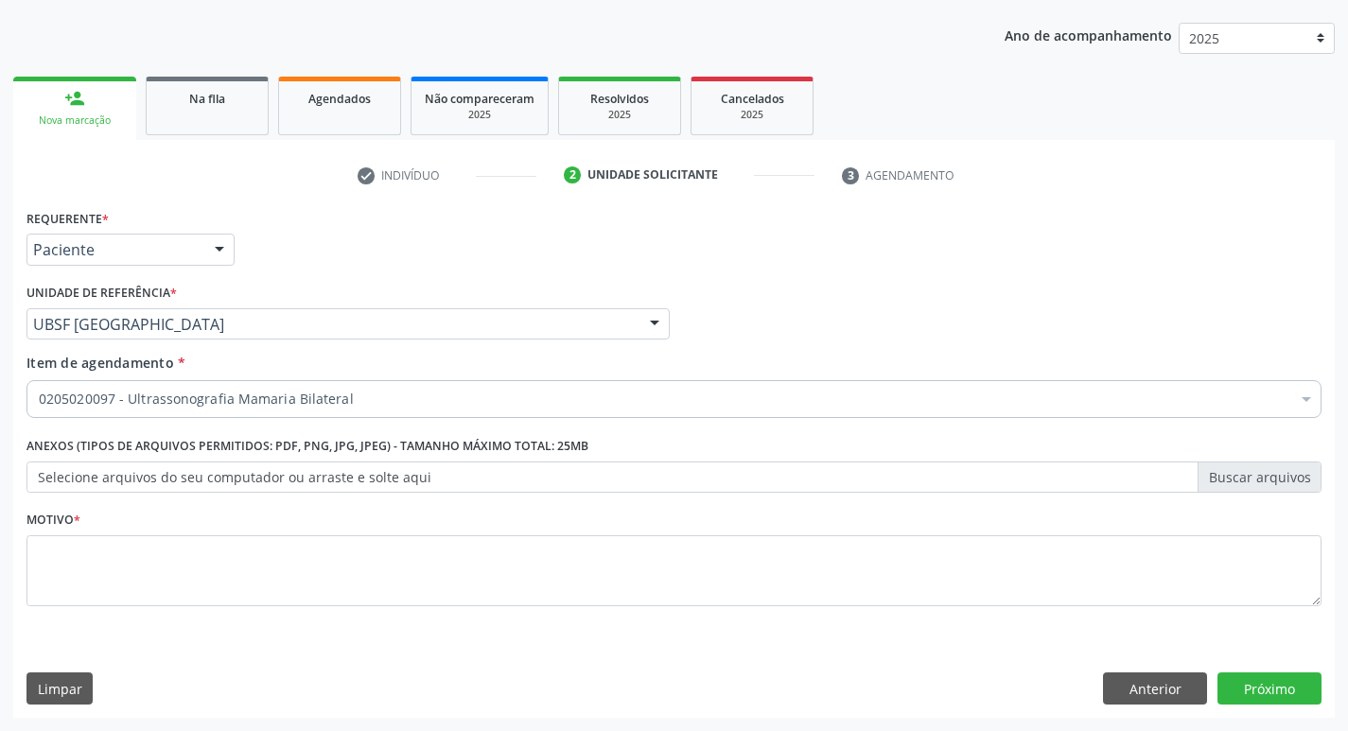
scroll to position [0, 0]
click at [1164, 698] on button "Anterior" at bounding box center [1155, 689] width 104 height 32
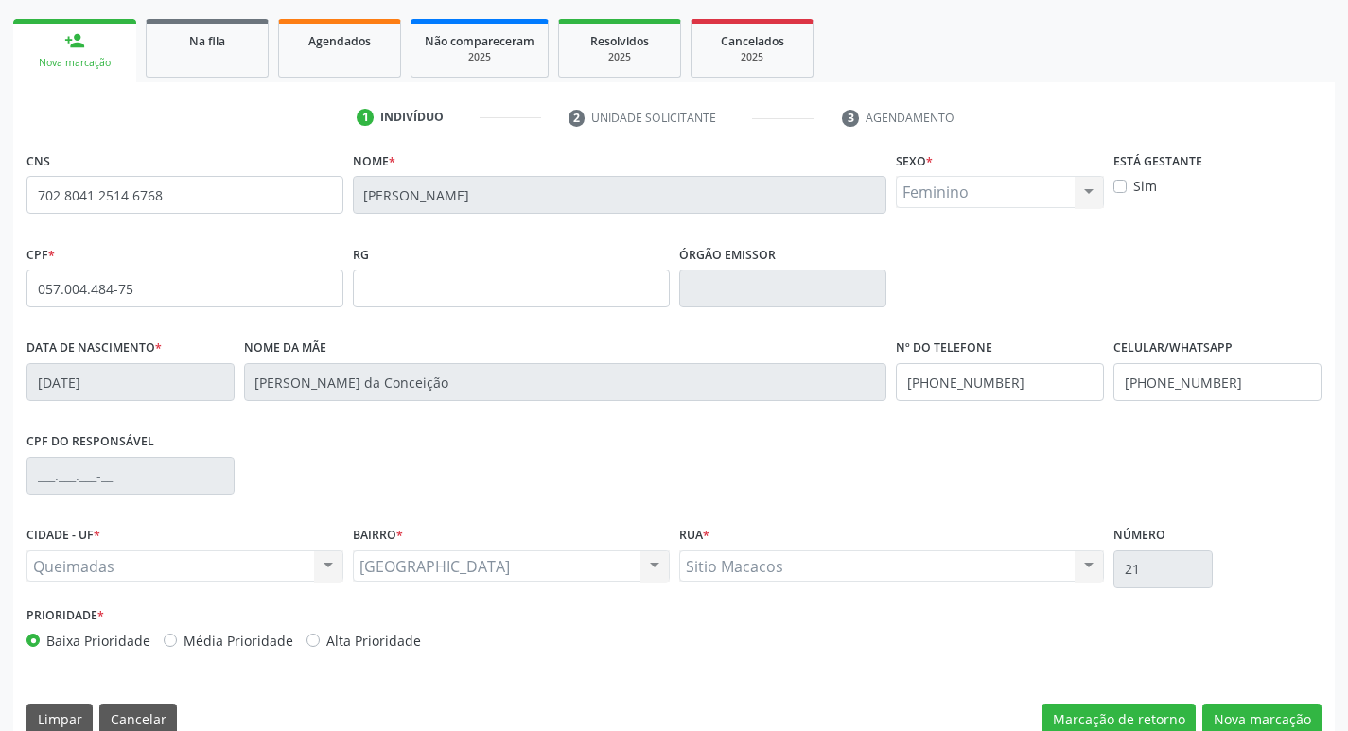
scroll to position [294, 0]
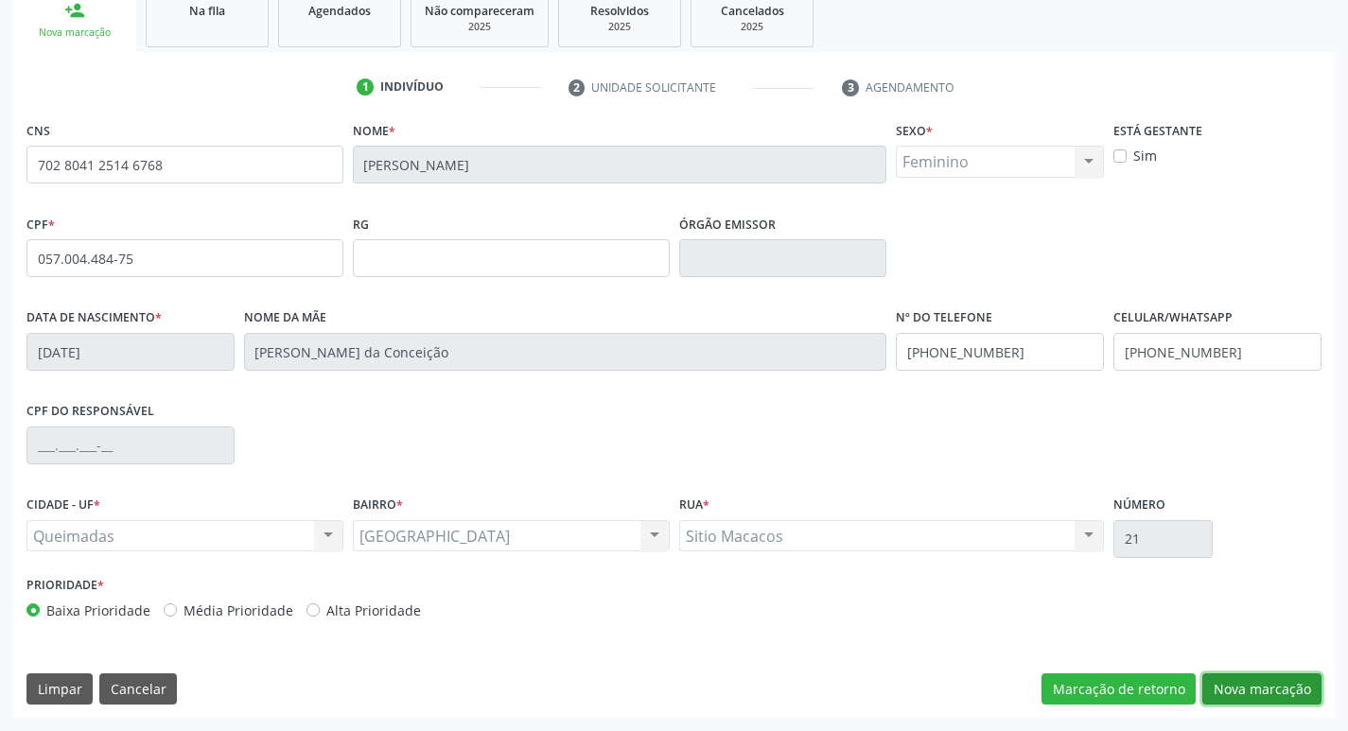
click at [1228, 680] on button "Nova marcação" at bounding box center [1261, 690] width 119 height 32
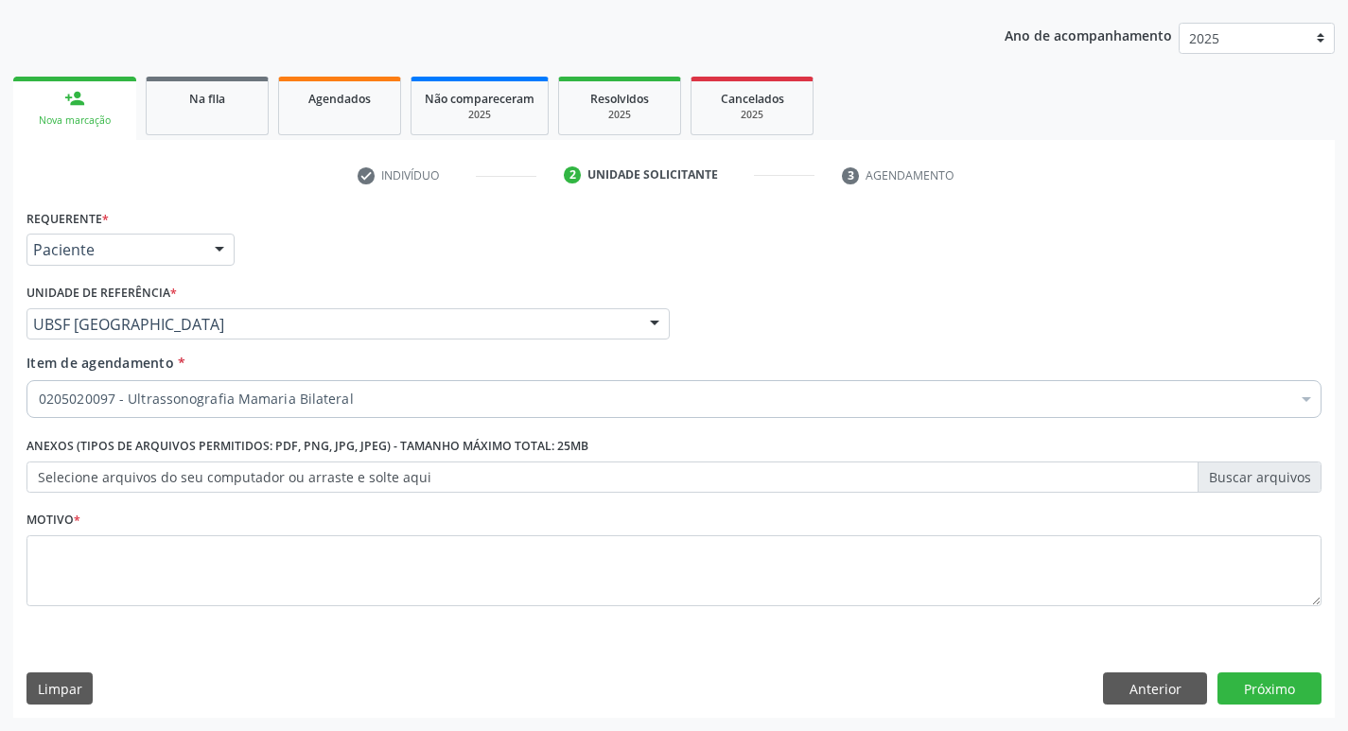
scroll to position [206, 0]
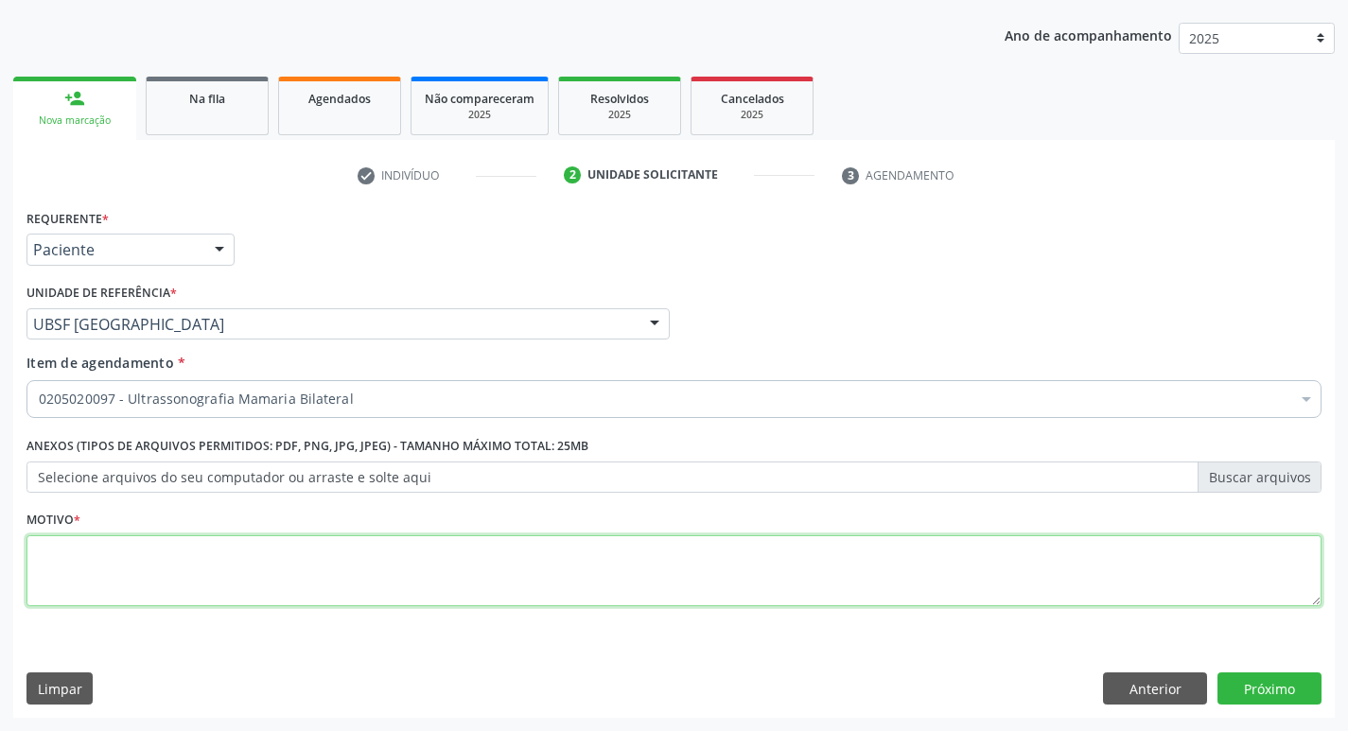
click at [361, 579] on textarea at bounding box center [673, 571] width 1295 height 72
type textarea "RASTREIO"
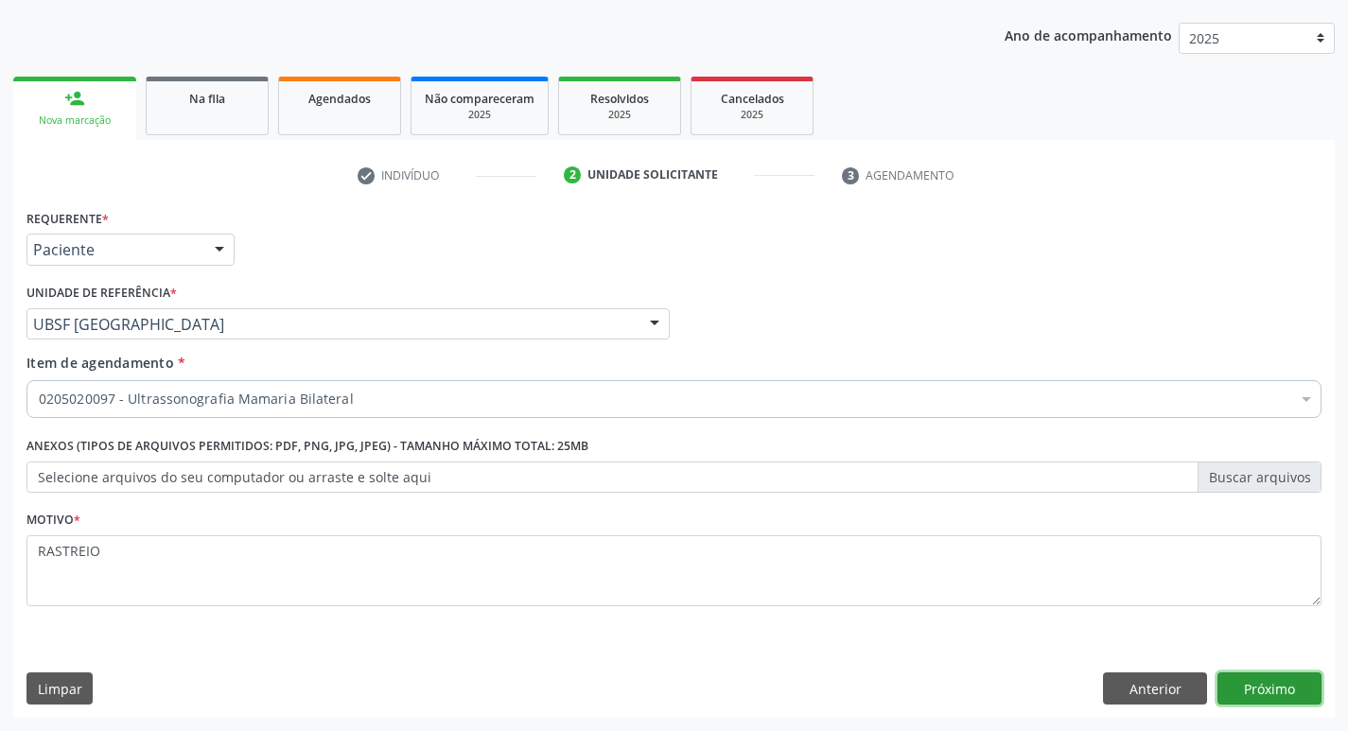
click at [1252, 678] on button "Próximo" at bounding box center [1269, 689] width 104 height 32
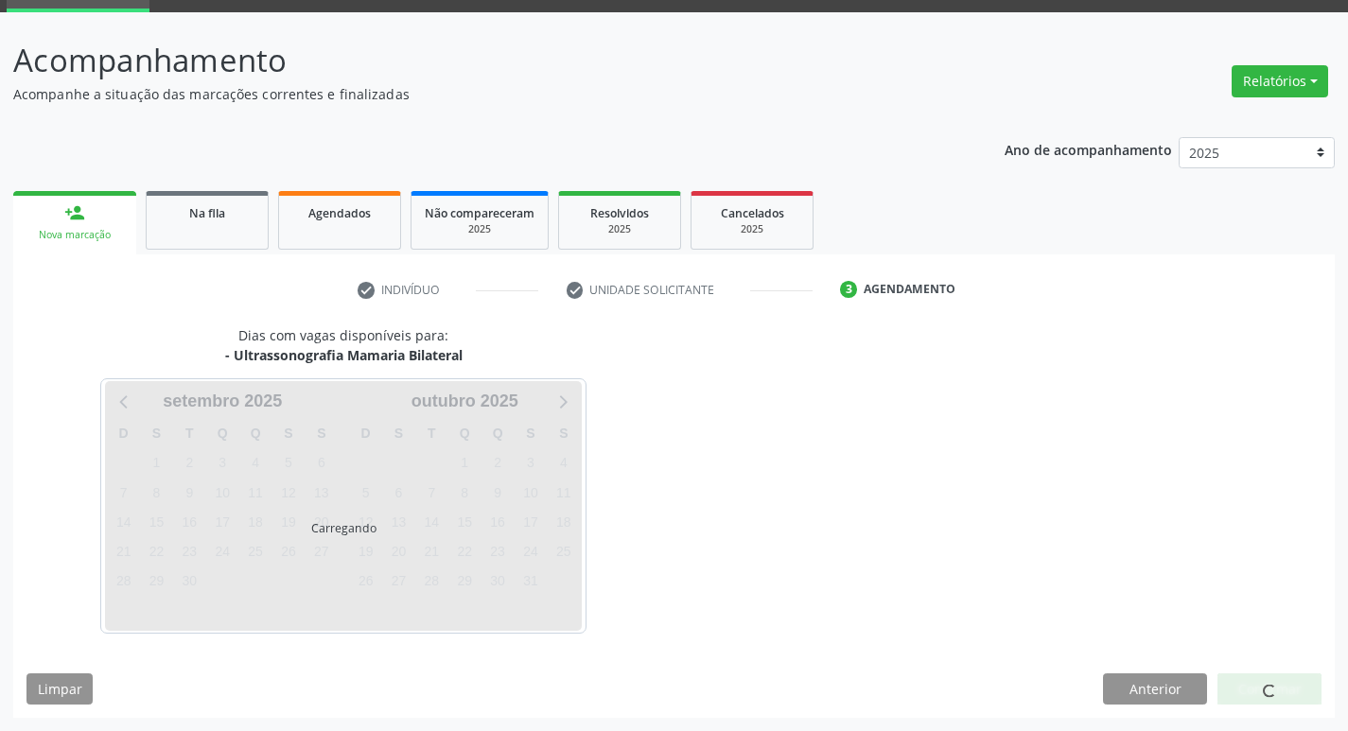
scroll to position [92, 0]
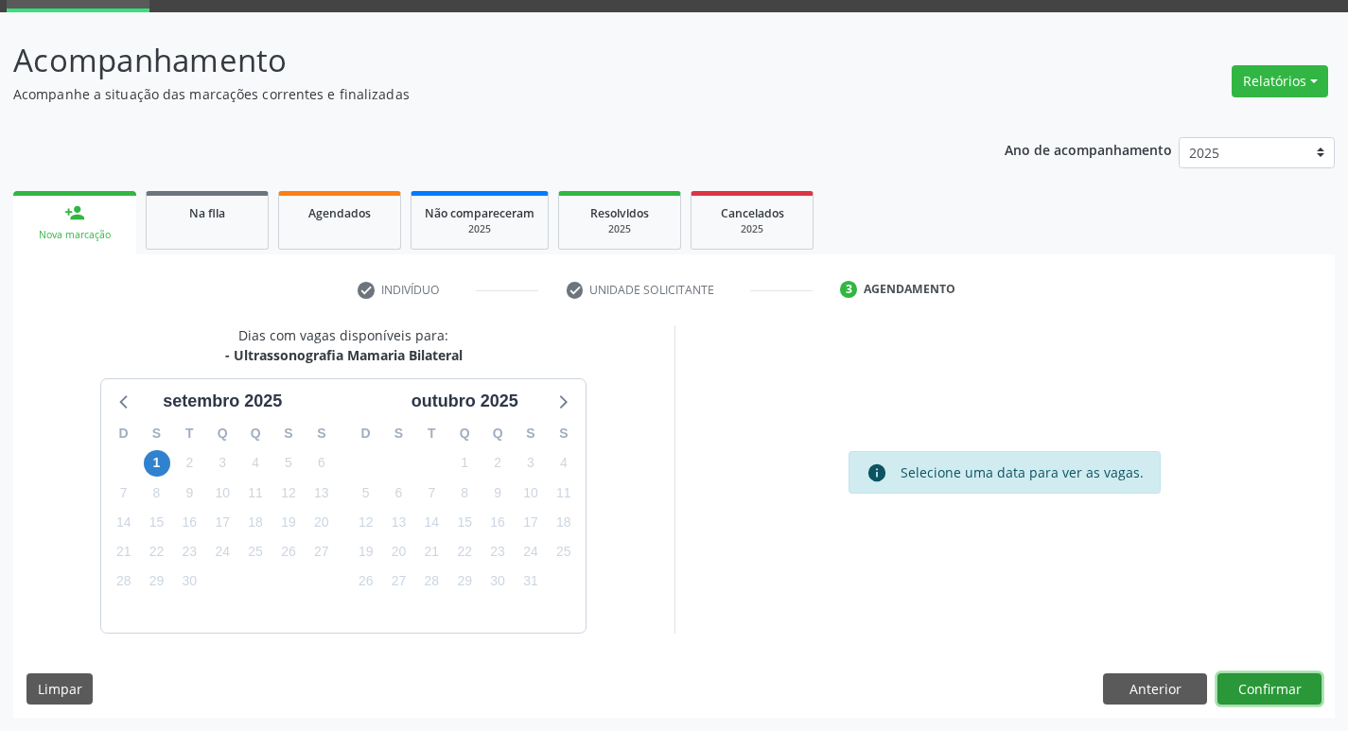
click at [1233, 674] on button "Confirmar" at bounding box center [1269, 690] width 104 height 32
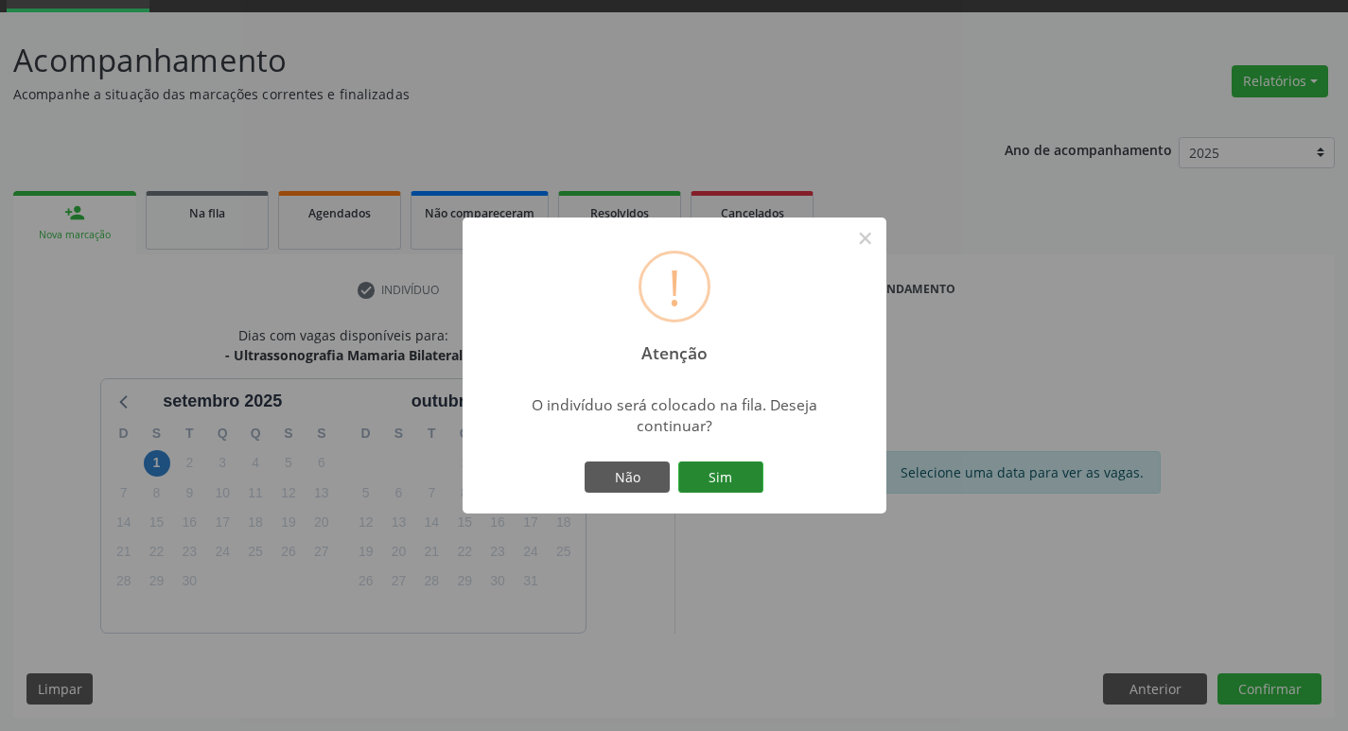
click at [720, 473] on button "Sim" at bounding box center [720, 478] width 85 height 32
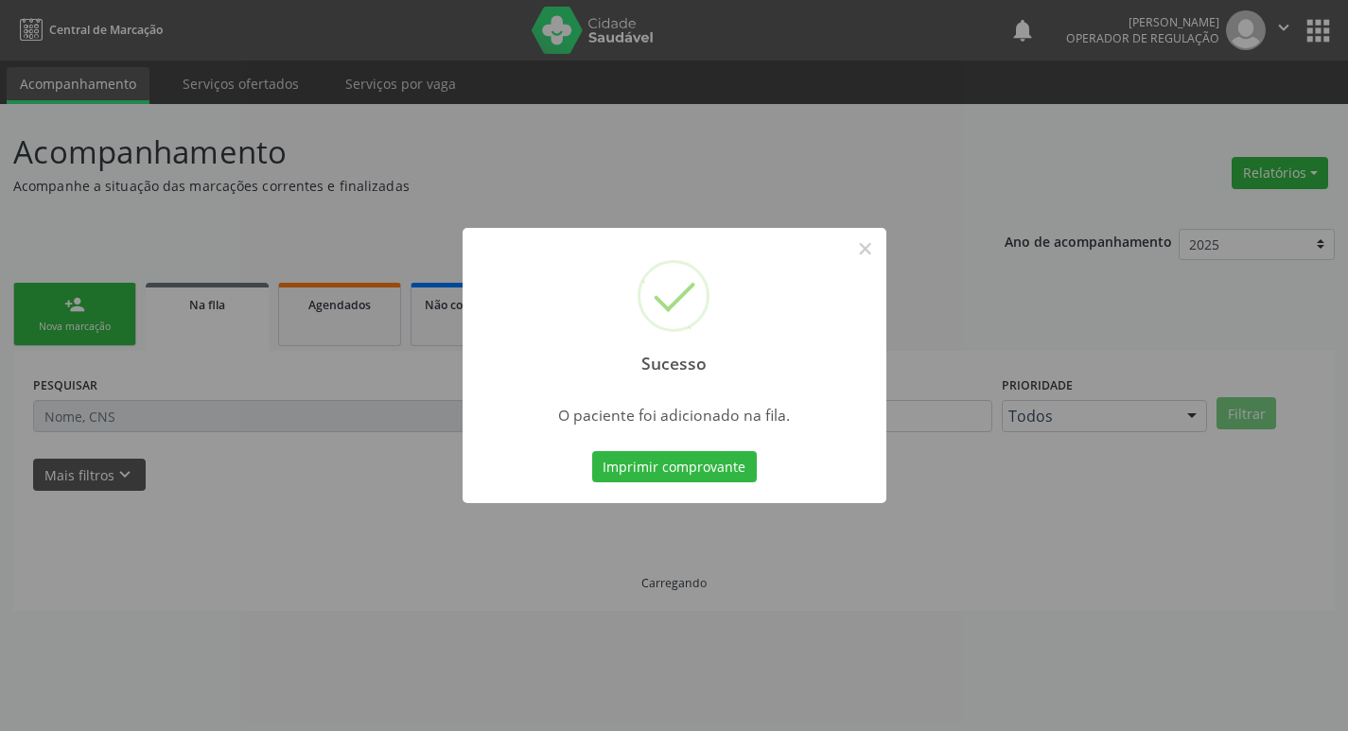
scroll to position [0, 0]
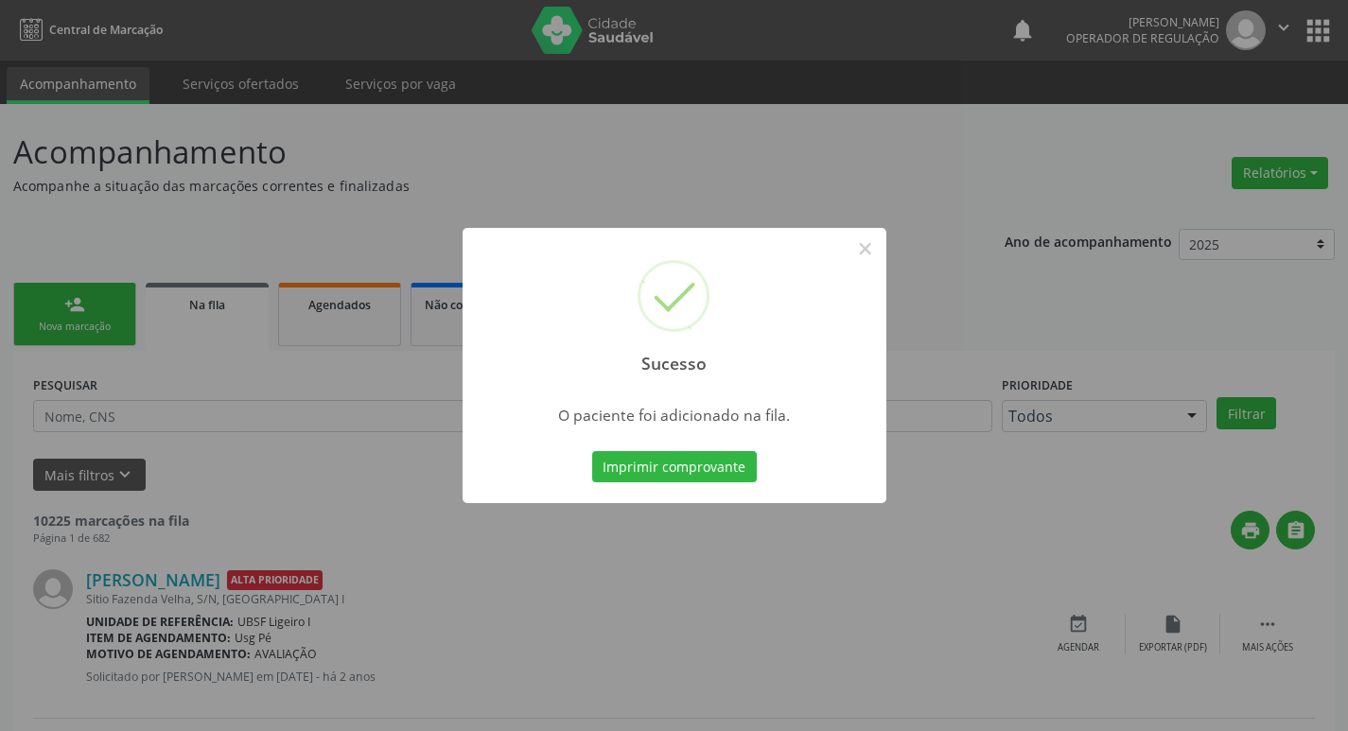
click at [438, 224] on div "Sucesso × O paciente foi adicionado na fila. Imprimir comprovante Cancel" at bounding box center [674, 365] width 1348 height 731
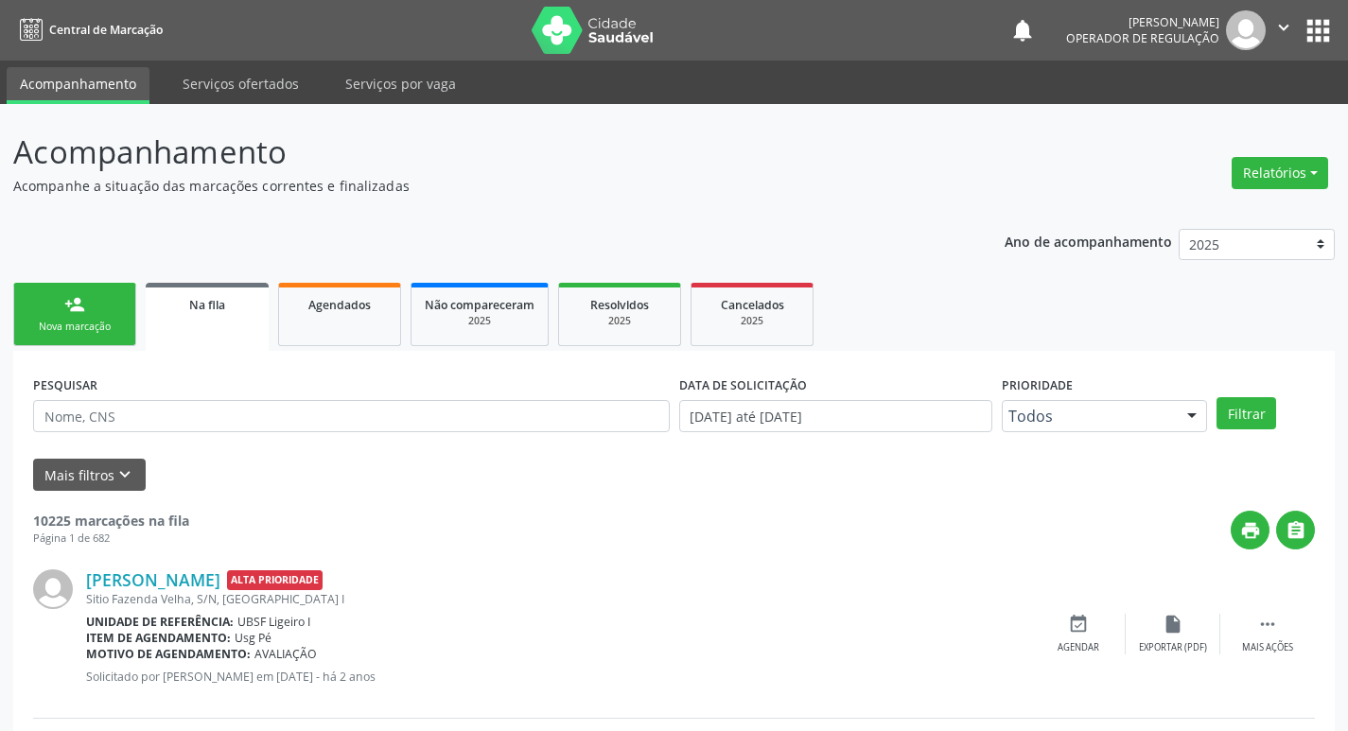
click at [65, 326] on div "Nova marcação" at bounding box center [74, 327] width 95 height 14
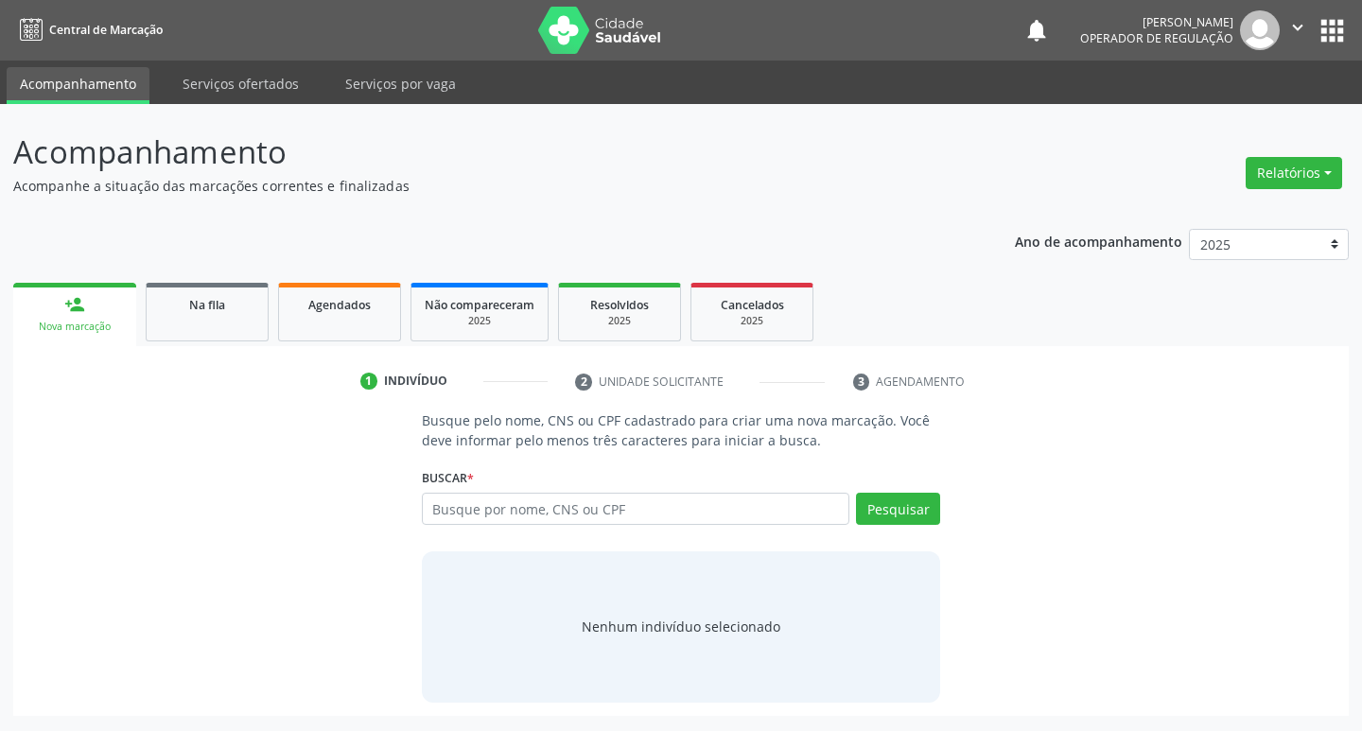
click at [664, 525] on div "Busque por nome, CNS ou CPF Nenhum resultado encontrado para: " " Digite nome, …" at bounding box center [681, 515] width 519 height 45
click at [685, 511] on input "text" at bounding box center [636, 509] width 429 height 32
type input "700805409651887"
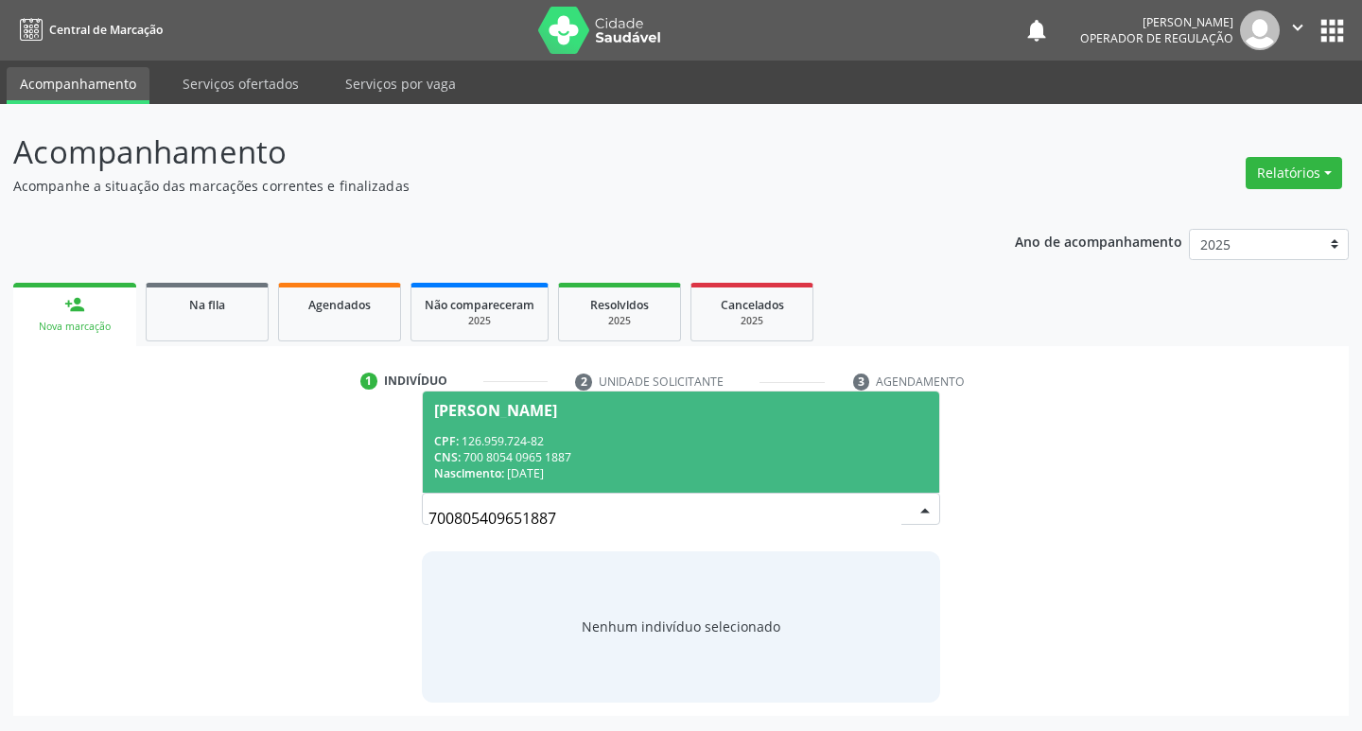
click at [682, 421] on span "Ana Carolina Jeronimo Camilo CPF: 126.959.724-82 CNS: 700 8054 0965 1887 Nascim…" at bounding box center [681, 442] width 517 height 101
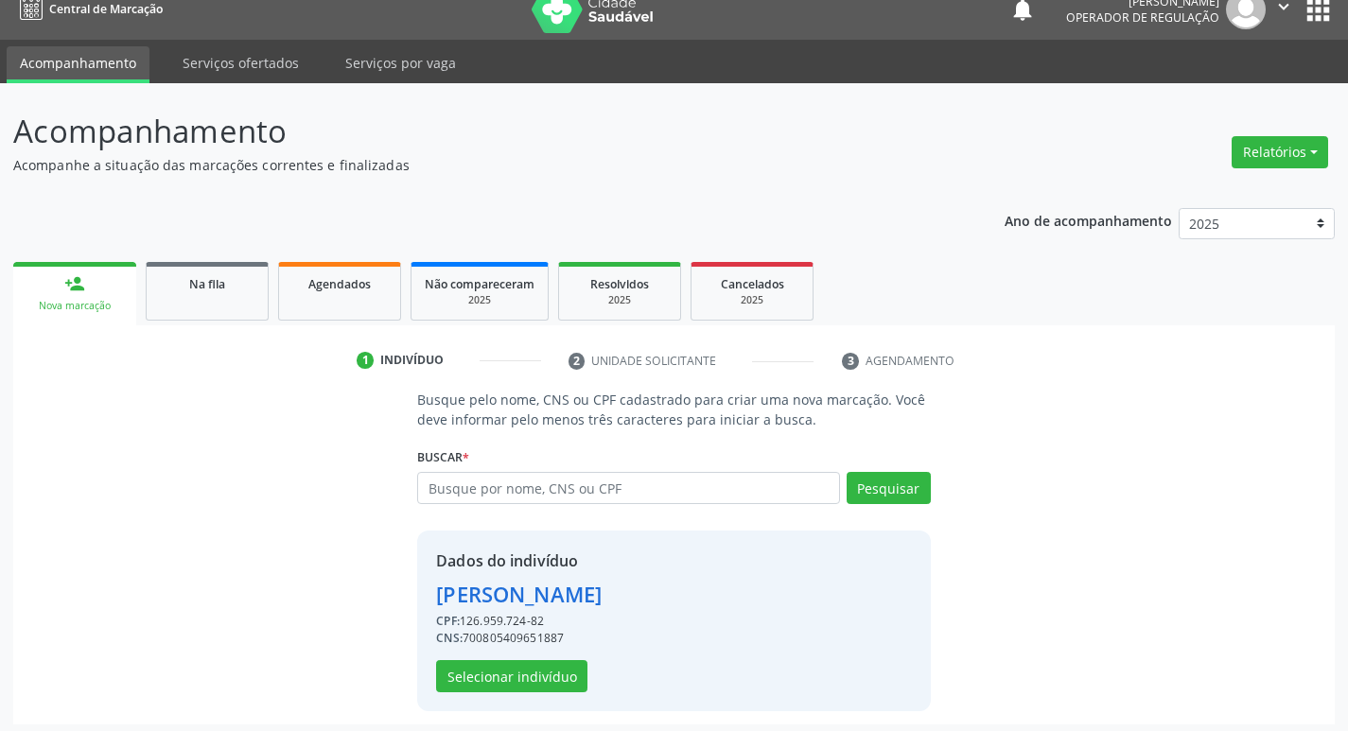
scroll to position [27, 0]
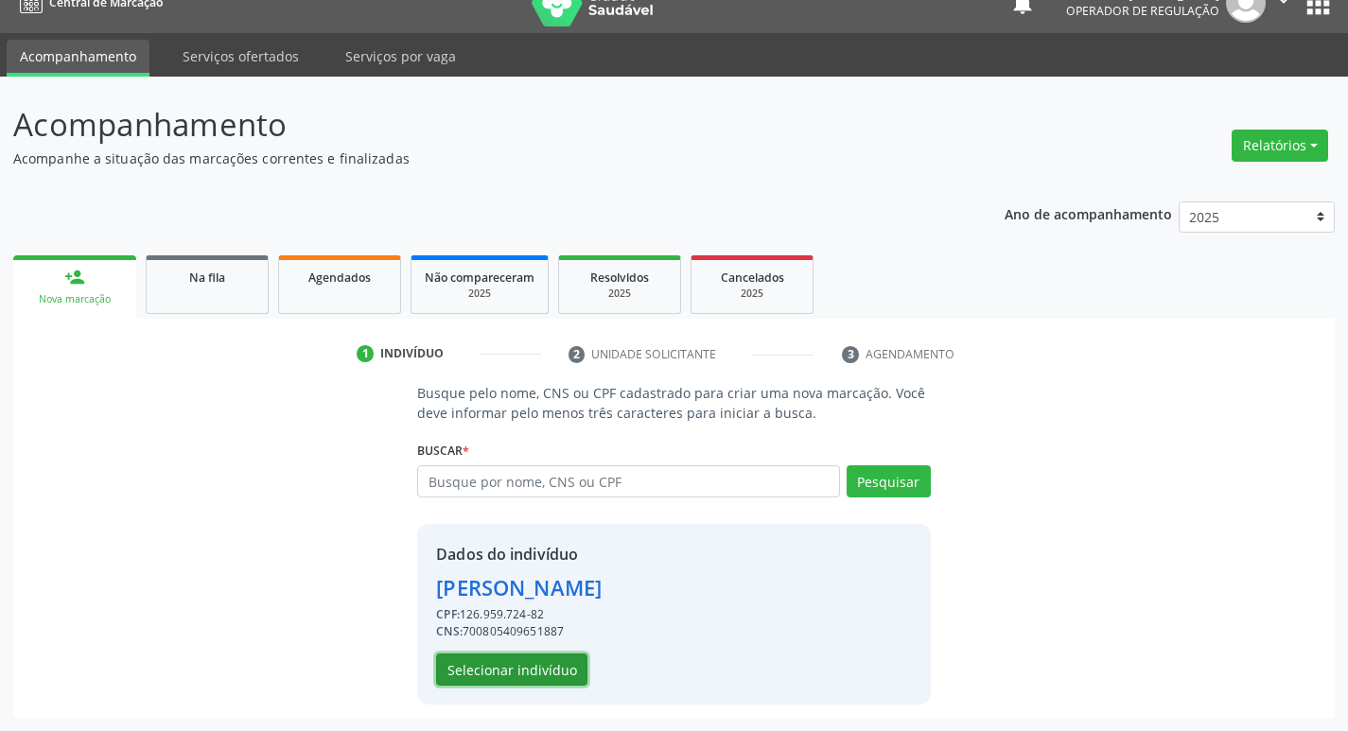
click at [495, 669] on button "Selecionar indivíduo" at bounding box center [511, 670] width 151 height 32
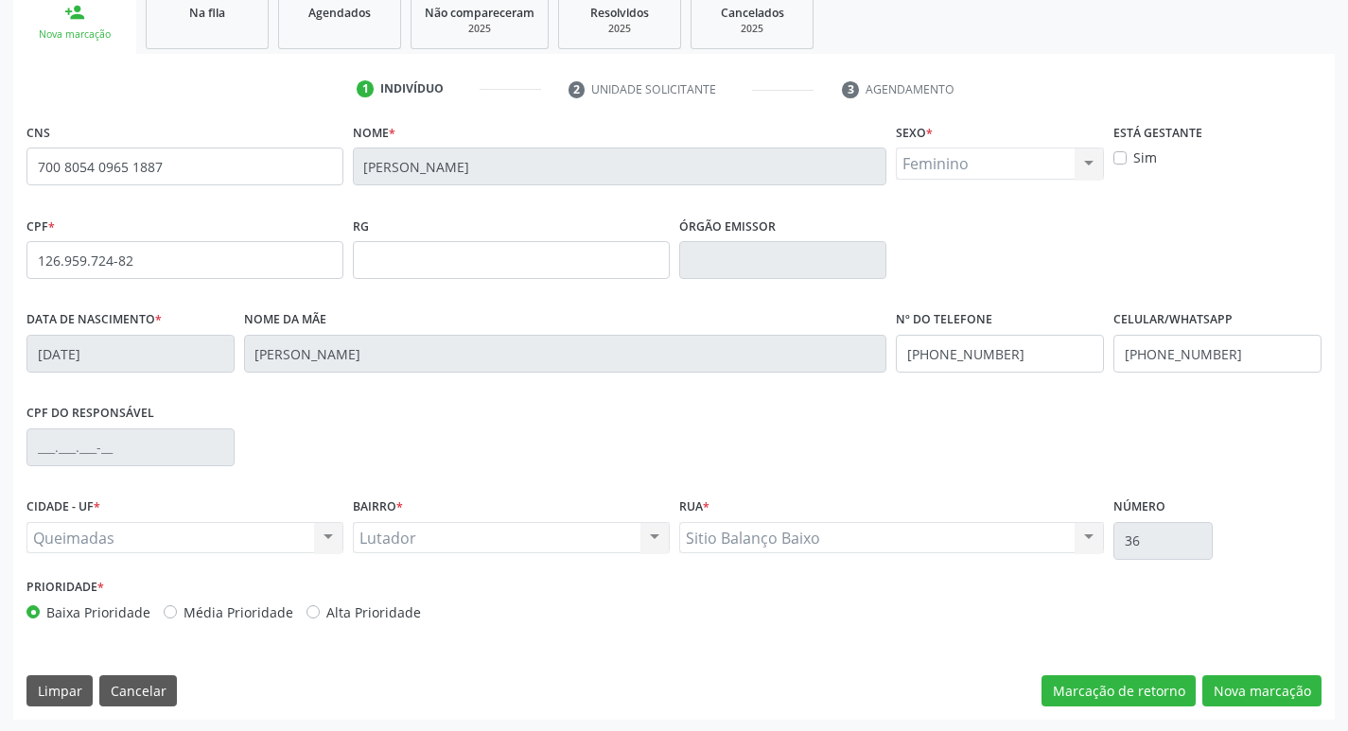
scroll to position [294, 0]
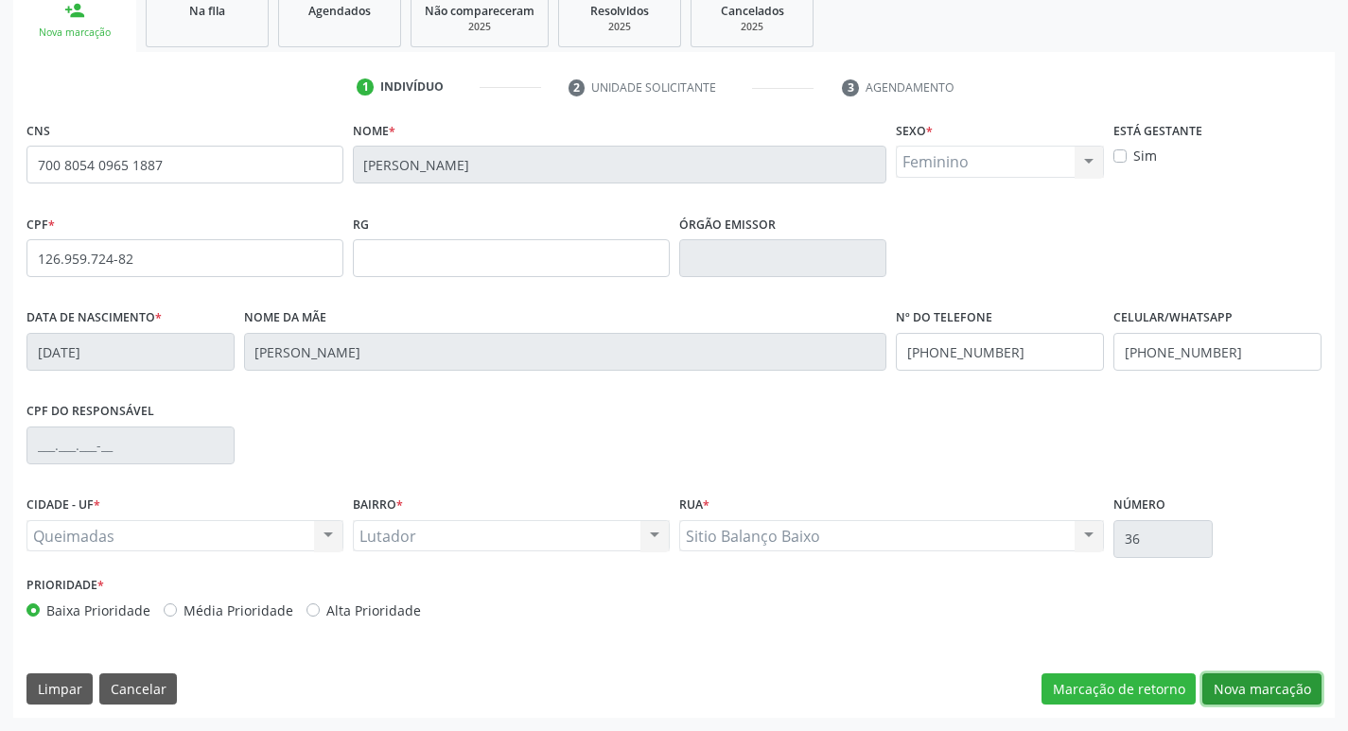
click at [1264, 680] on button "Nova marcação" at bounding box center [1261, 690] width 119 height 32
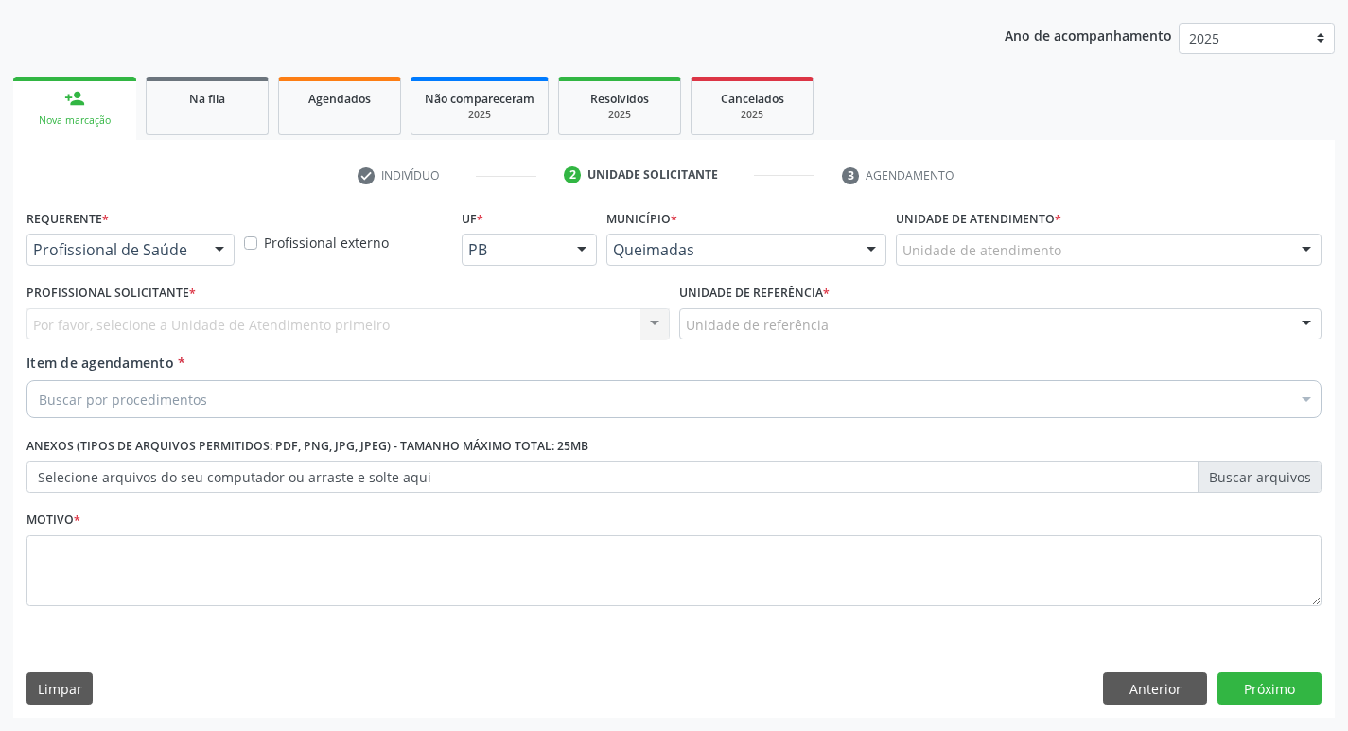
scroll to position [206, 0]
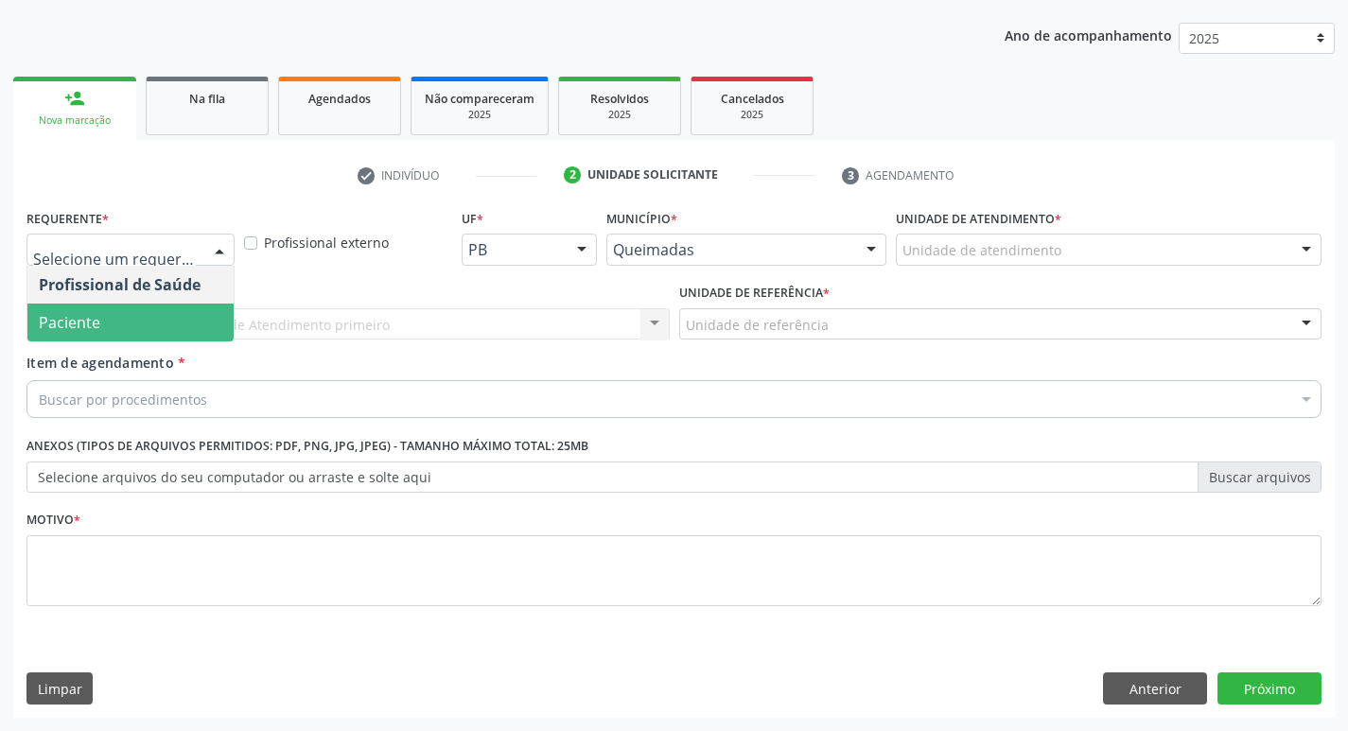
click at [115, 335] on span "Paciente" at bounding box center [130, 323] width 206 height 38
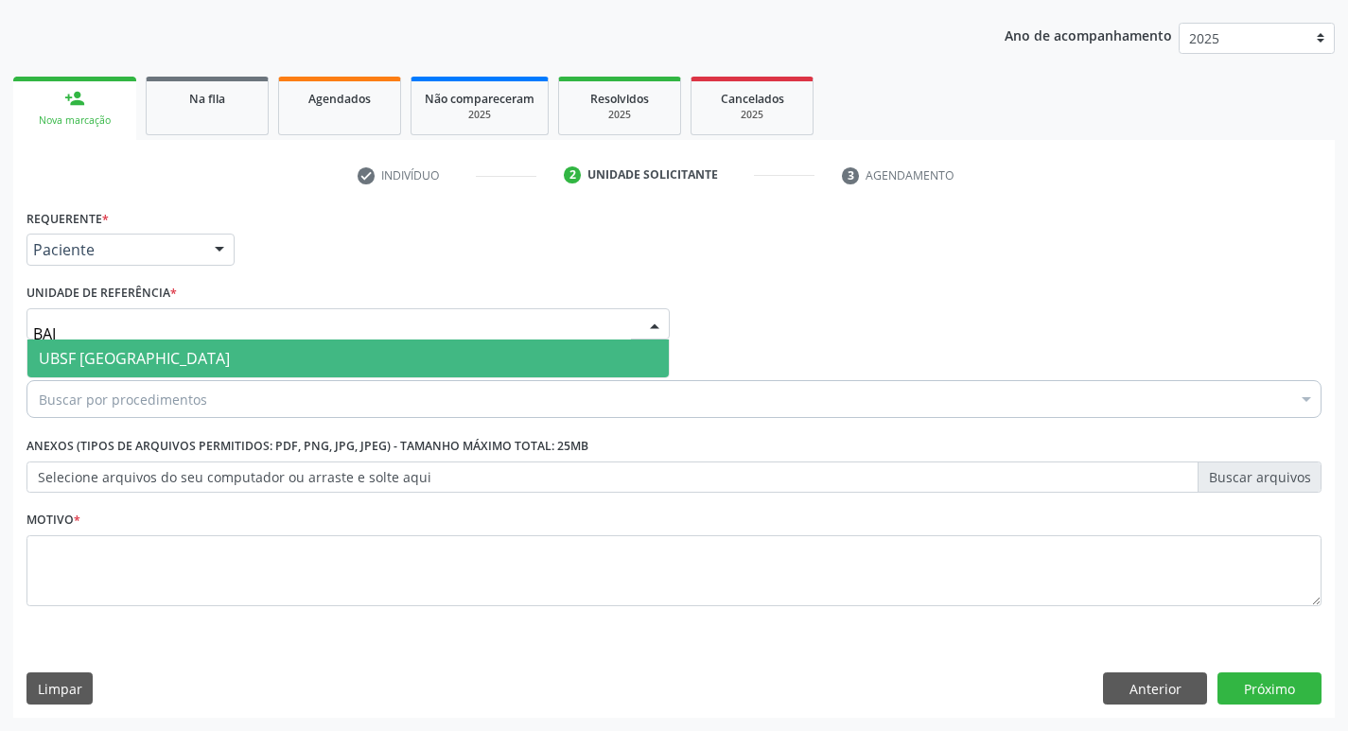
type input "BAIX"
click at [152, 364] on span "UBSF [GEOGRAPHIC_DATA]" at bounding box center [134, 358] width 191 height 21
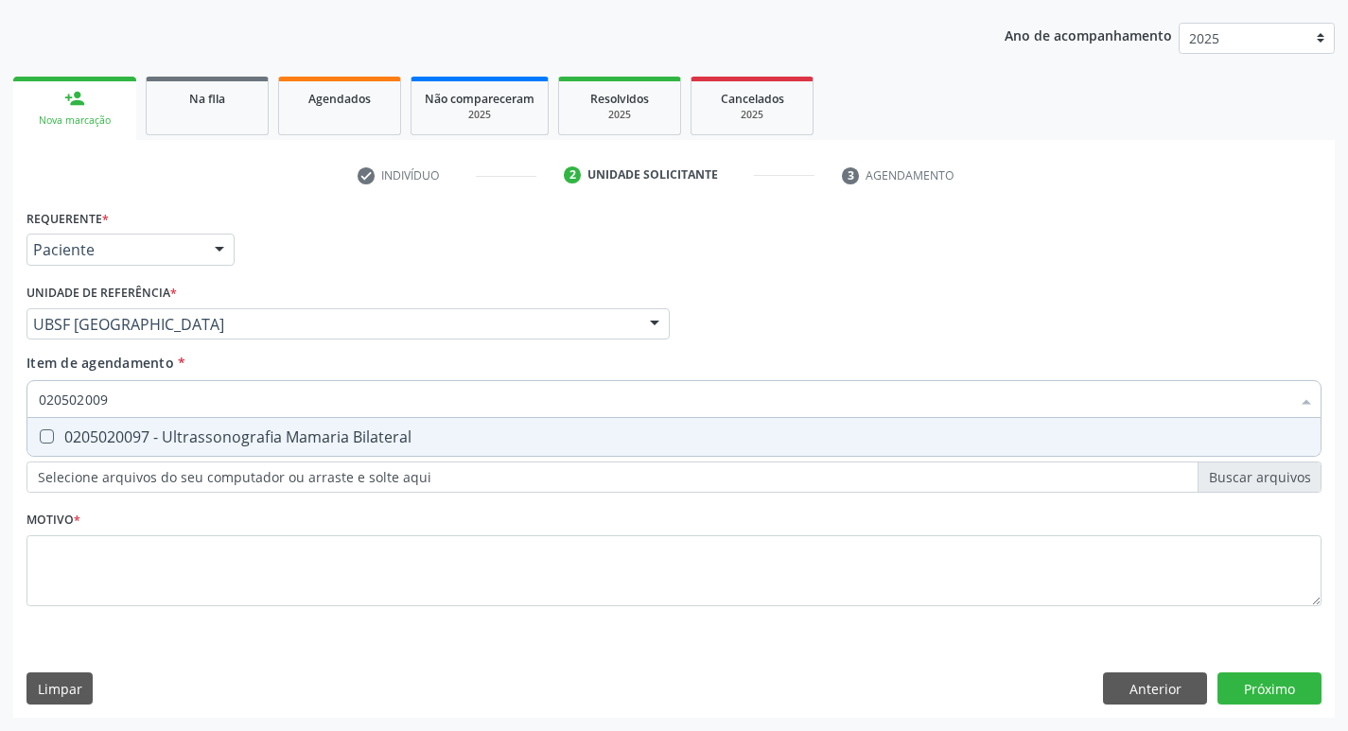
type input "0205020097"
click at [121, 426] on span "0205020097 - Ultrassonografia Mamaria Bilateral" at bounding box center [673, 437] width 1293 height 38
checkbox Bilateral "true"
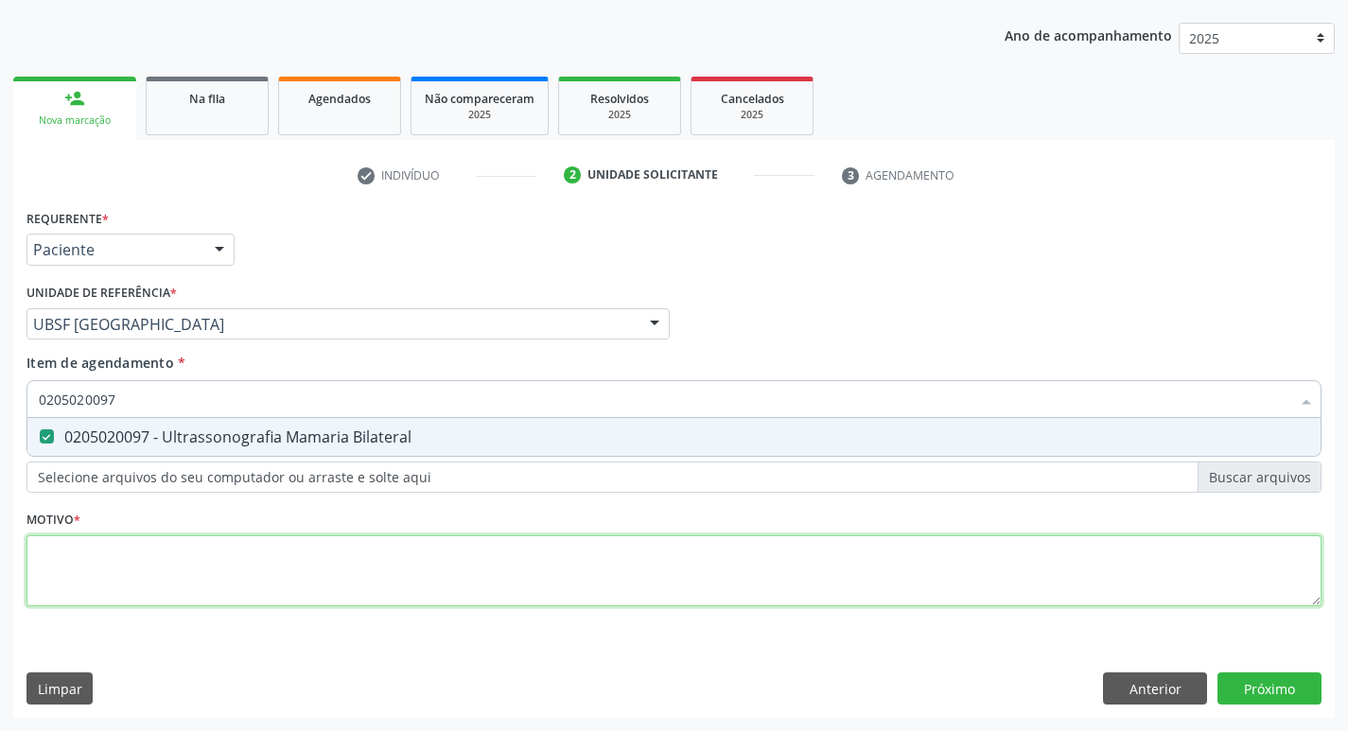
click at [134, 566] on div "Requerente * Paciente Profissional de Saúde Paciente Nenhum resultado encontrad…" at bounding box center [673, 418] width 1295 height 429
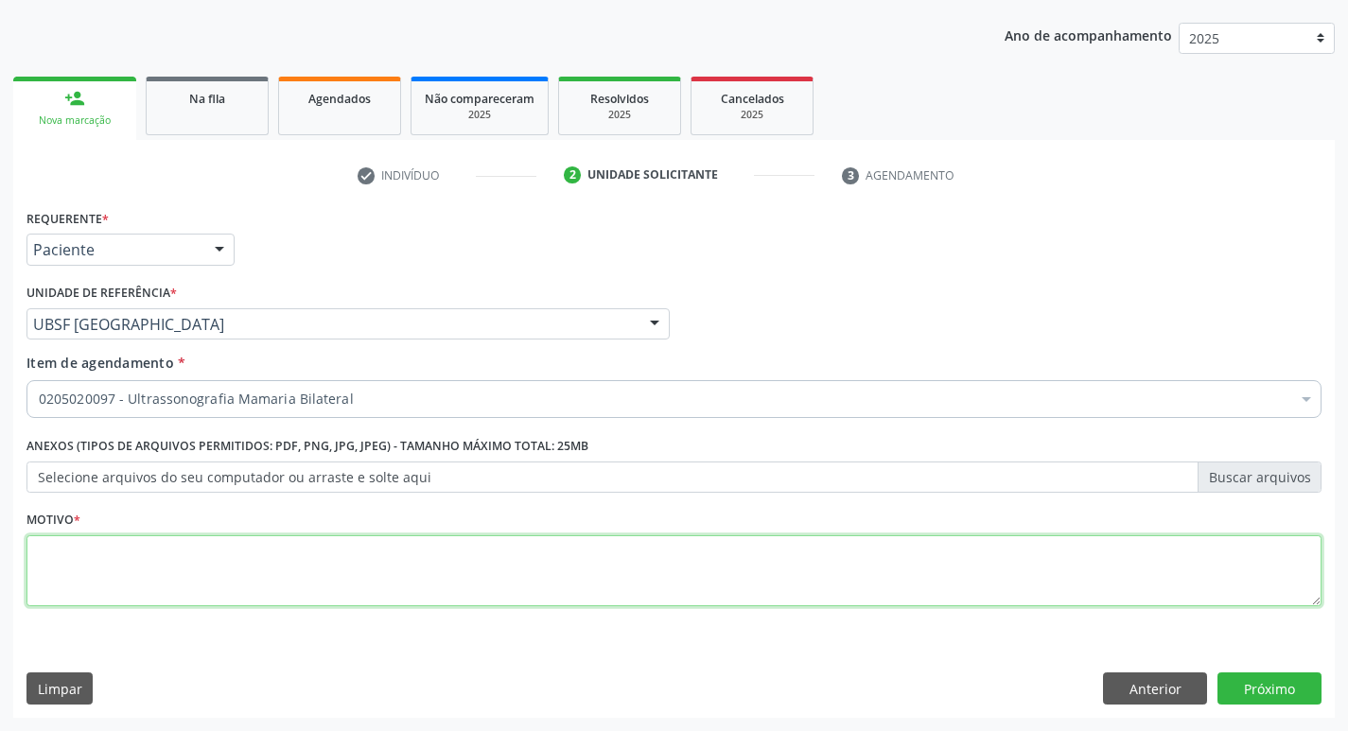
click at [134, 566] on textarea at bounding box center [673, 571] width 1295 height 72
type textarea "MAST"
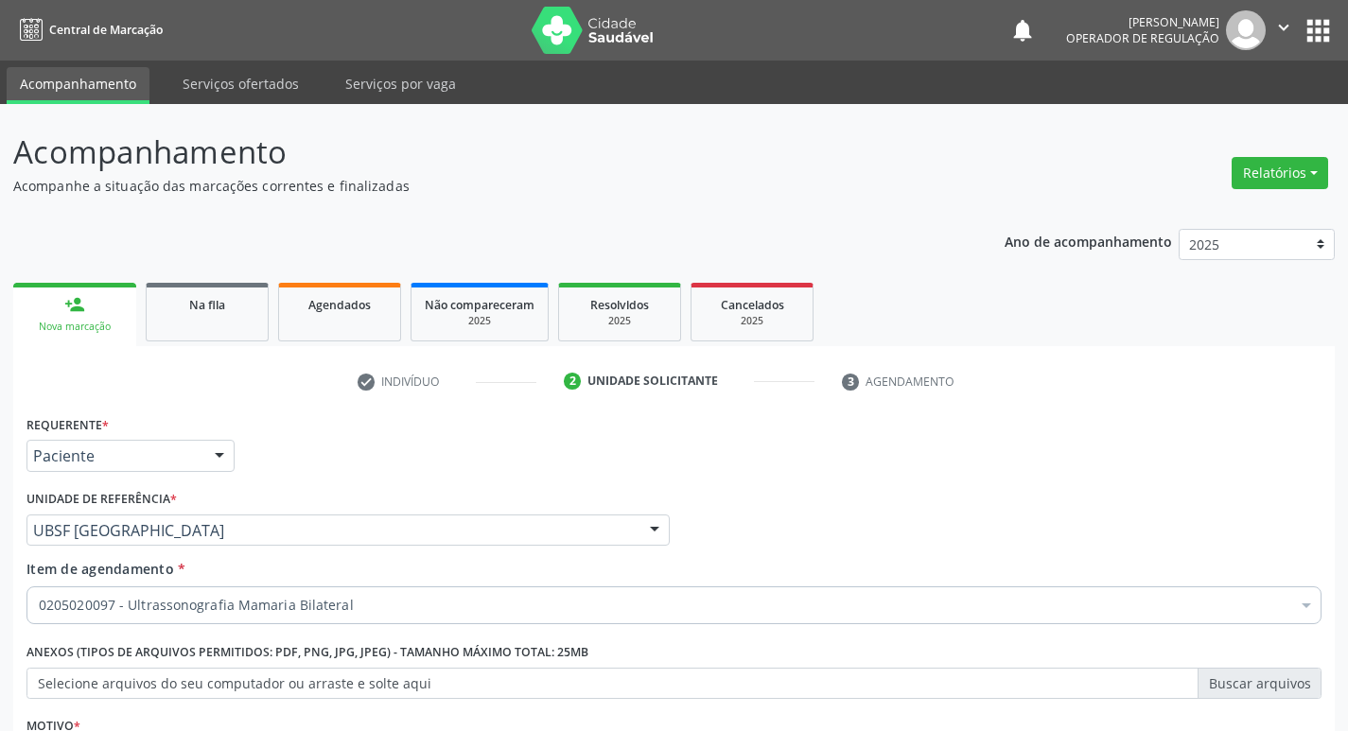
scroll to position [206, 0]
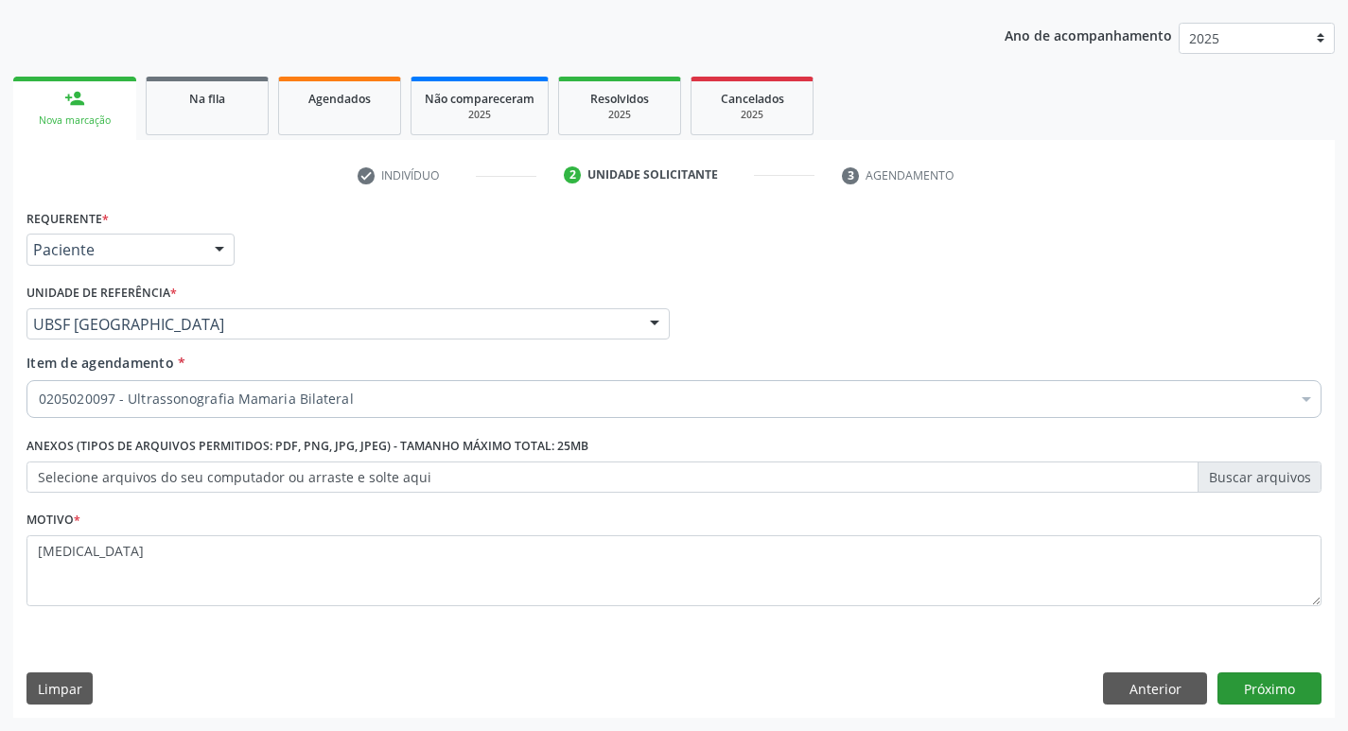
type textarea "[MEDICAL_DATA]"
click at [1286, 693] on button "Próximo" at bounding box center [1269, 689] width 104 height 32
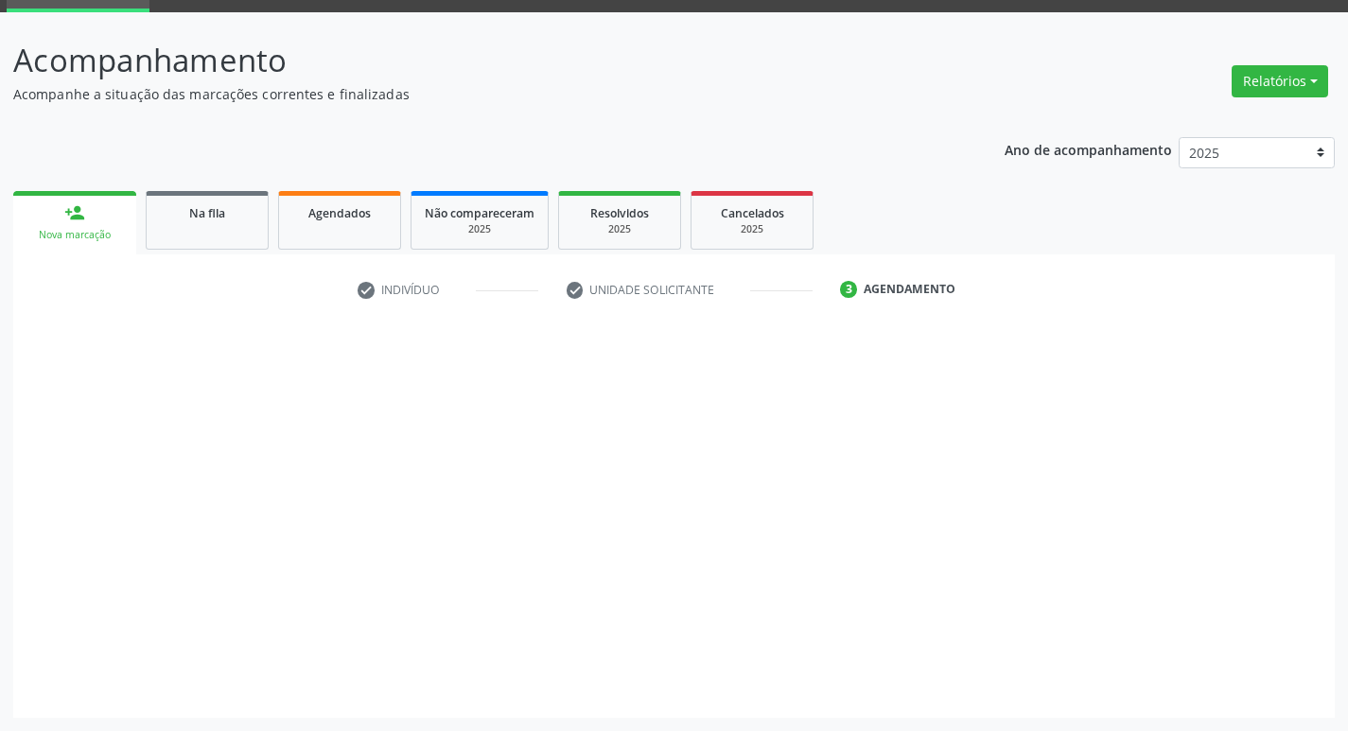
scroll to position [92, 0]
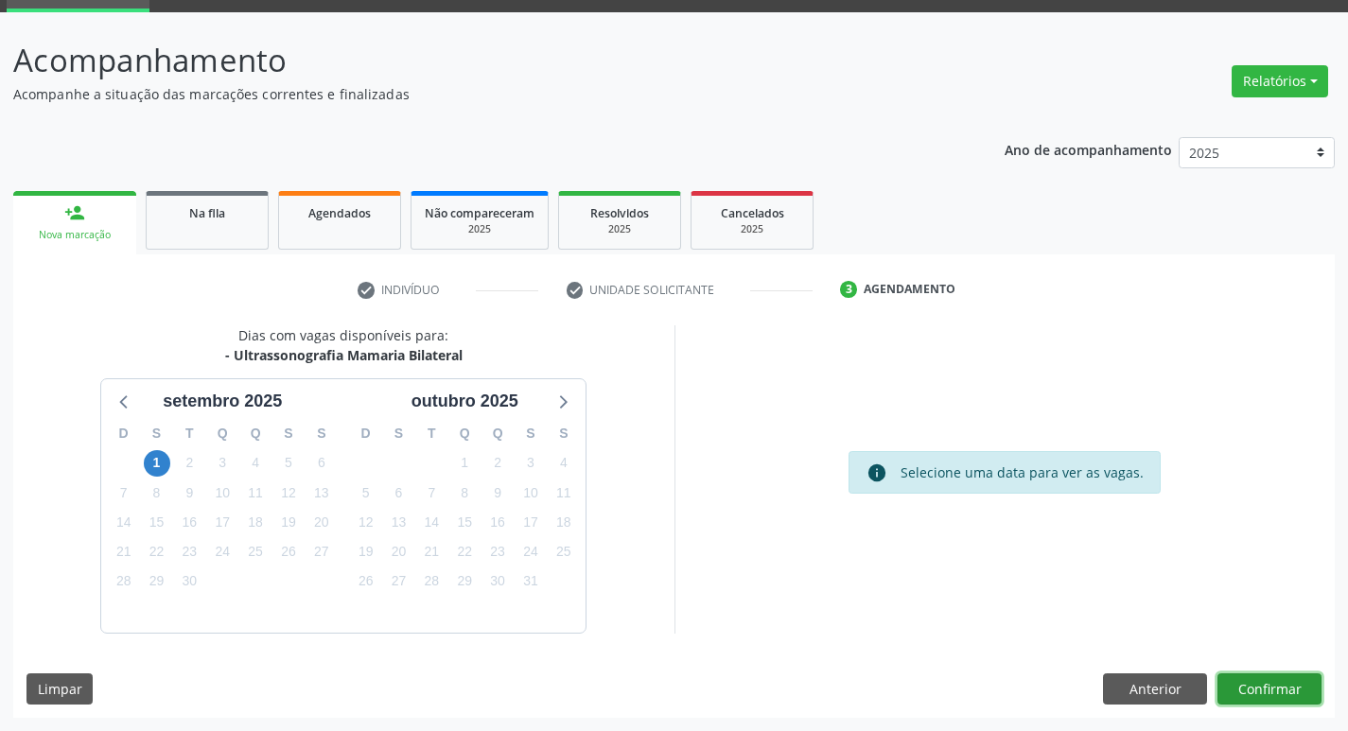
click at [1267, 685] on button "Confirmar" at bounding box center [1269, 690] width 104 height 32
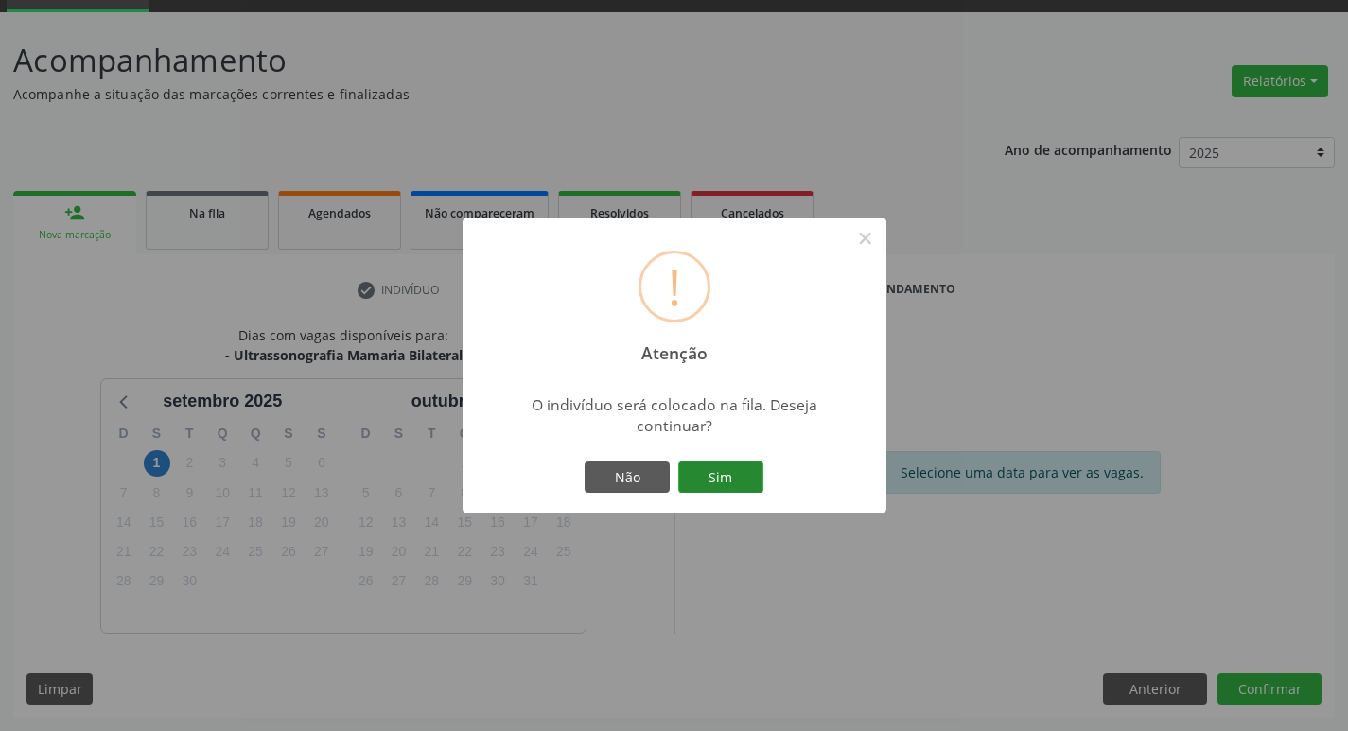
click at [715, 472] on button "Sim" at bounding box center [720, 478] width 85 height 32
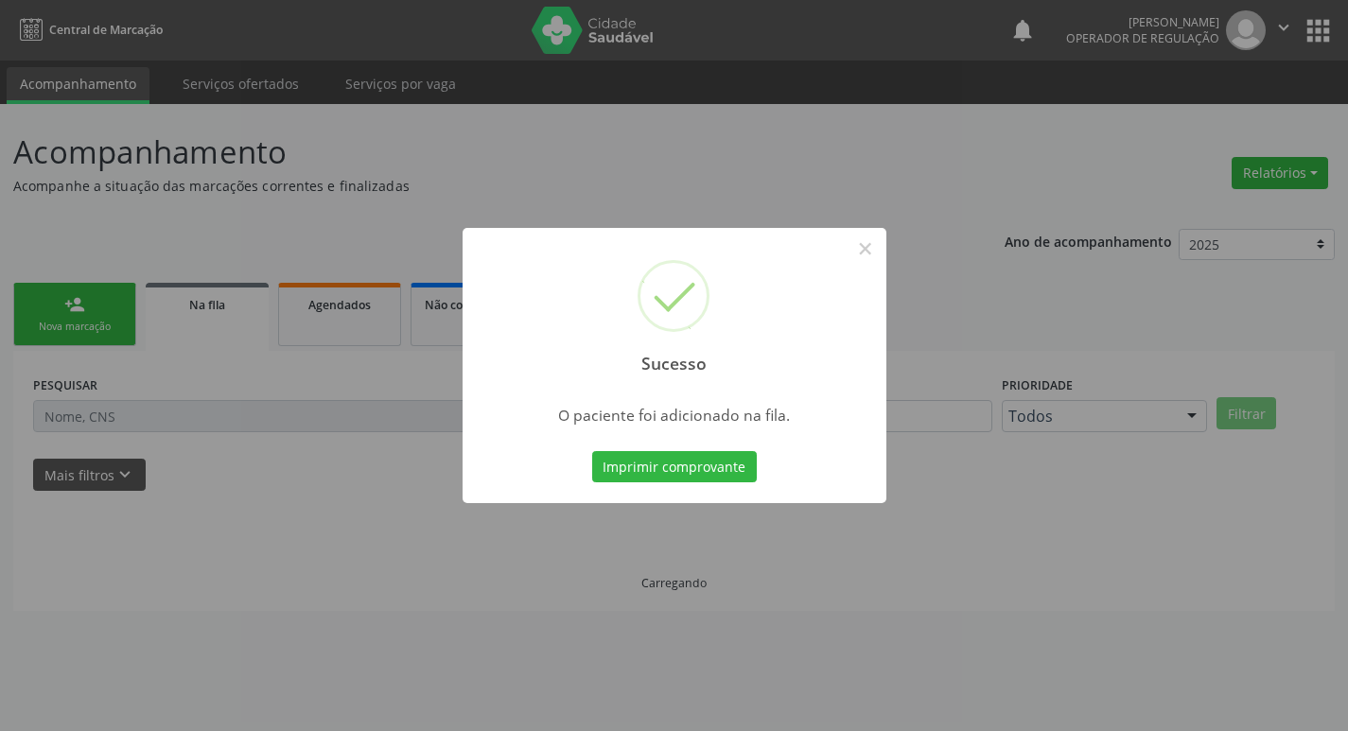
scroll to position [0, 0]
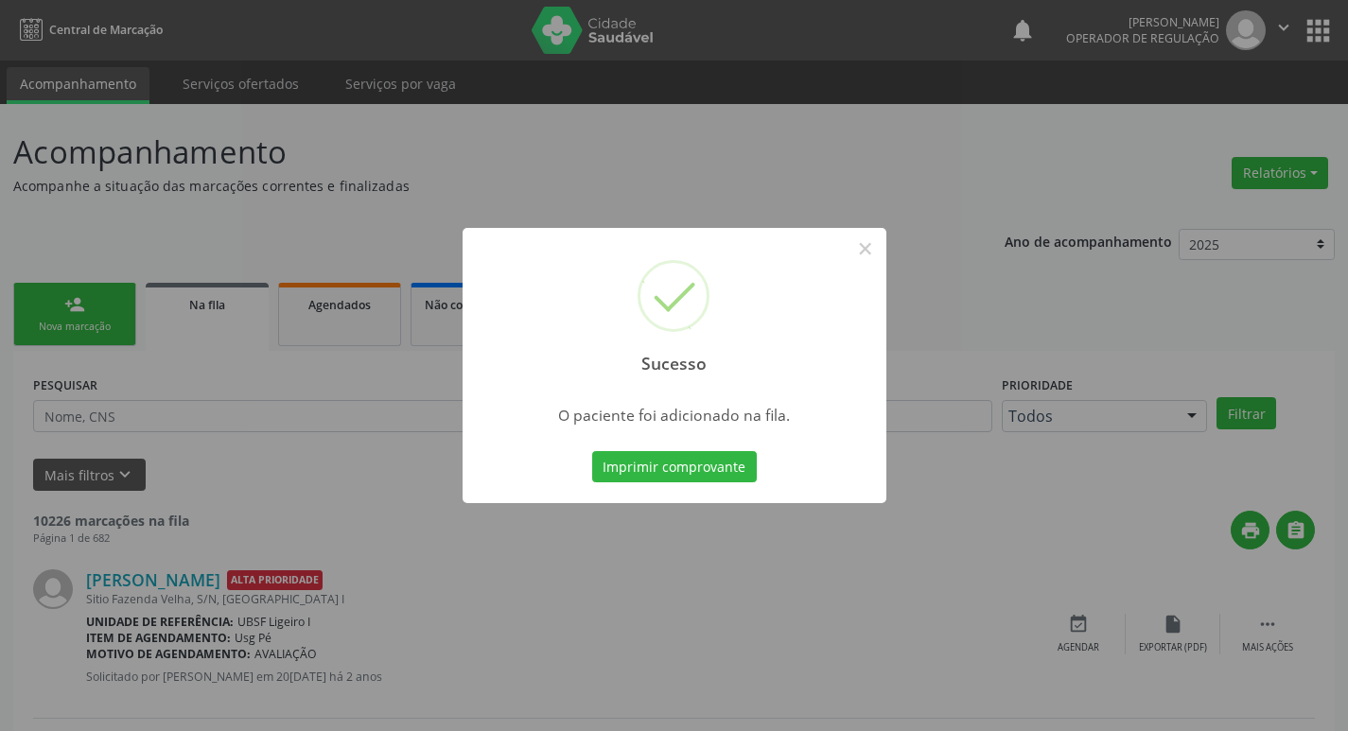
click at [195, 292] on div "Sucesso × O paciente foi adicionado na fila. Imprimir comprovante Cancel" at bounding box center [674, 365] width 1348 height 731
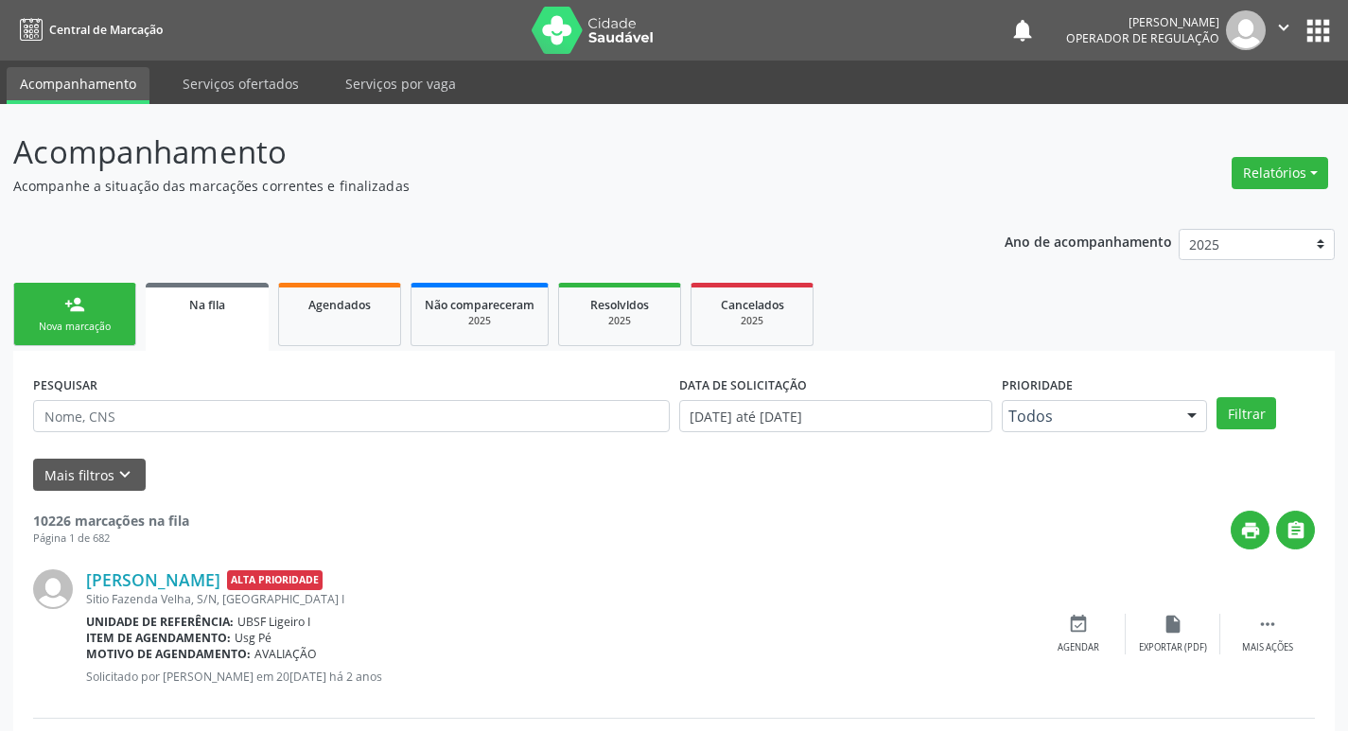
click at [112, 314] on link "person_add Nova marcação" at bounding box center [74, 314] width 123 height 63
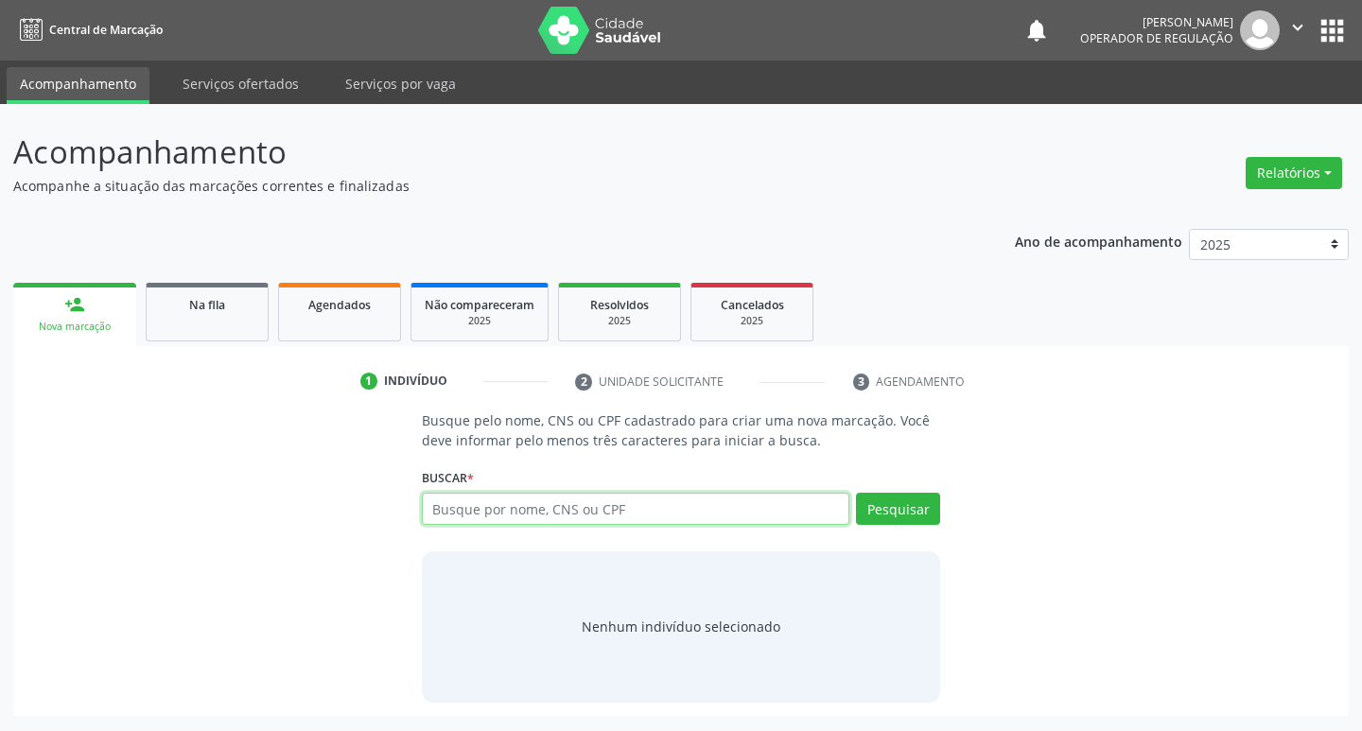
click at [505, 509] on input "text" at bounding box center [636, 509] width 429 height 32
type input "700709930642771"
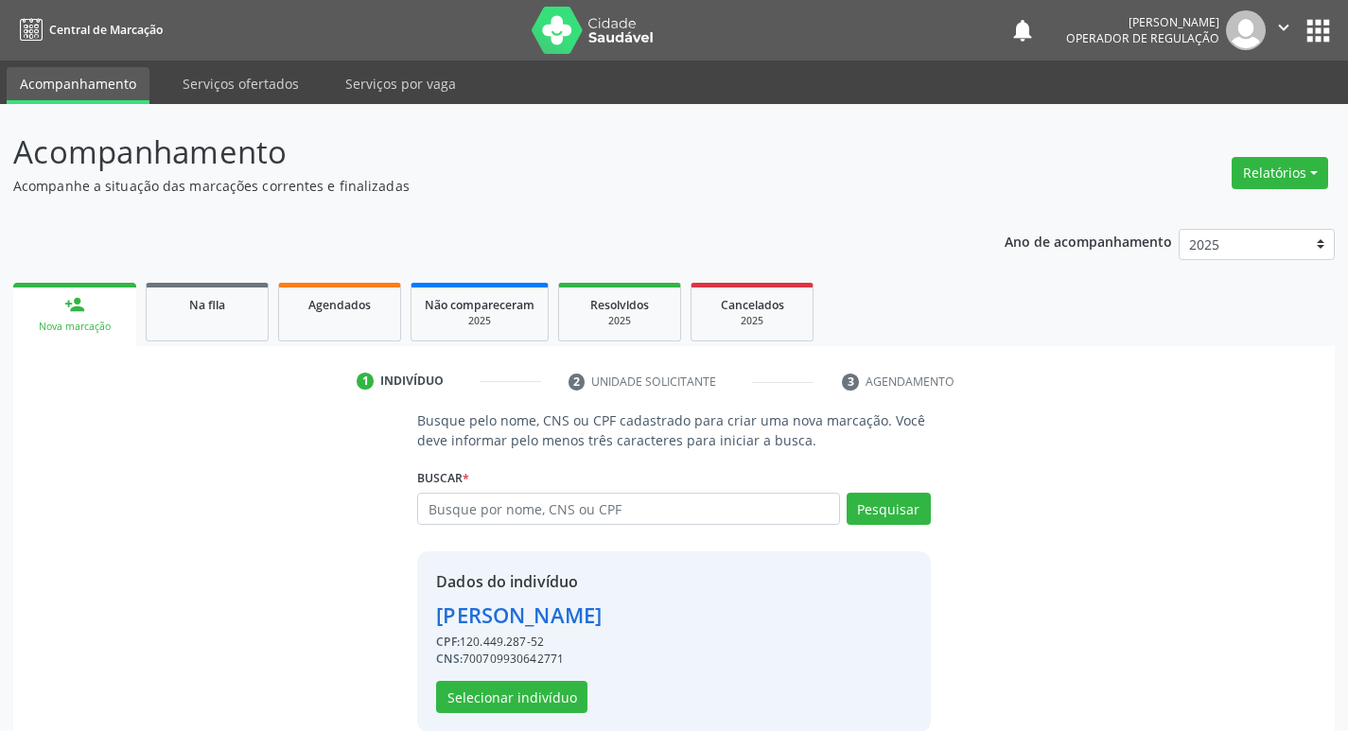
scroll to position [27, 0]
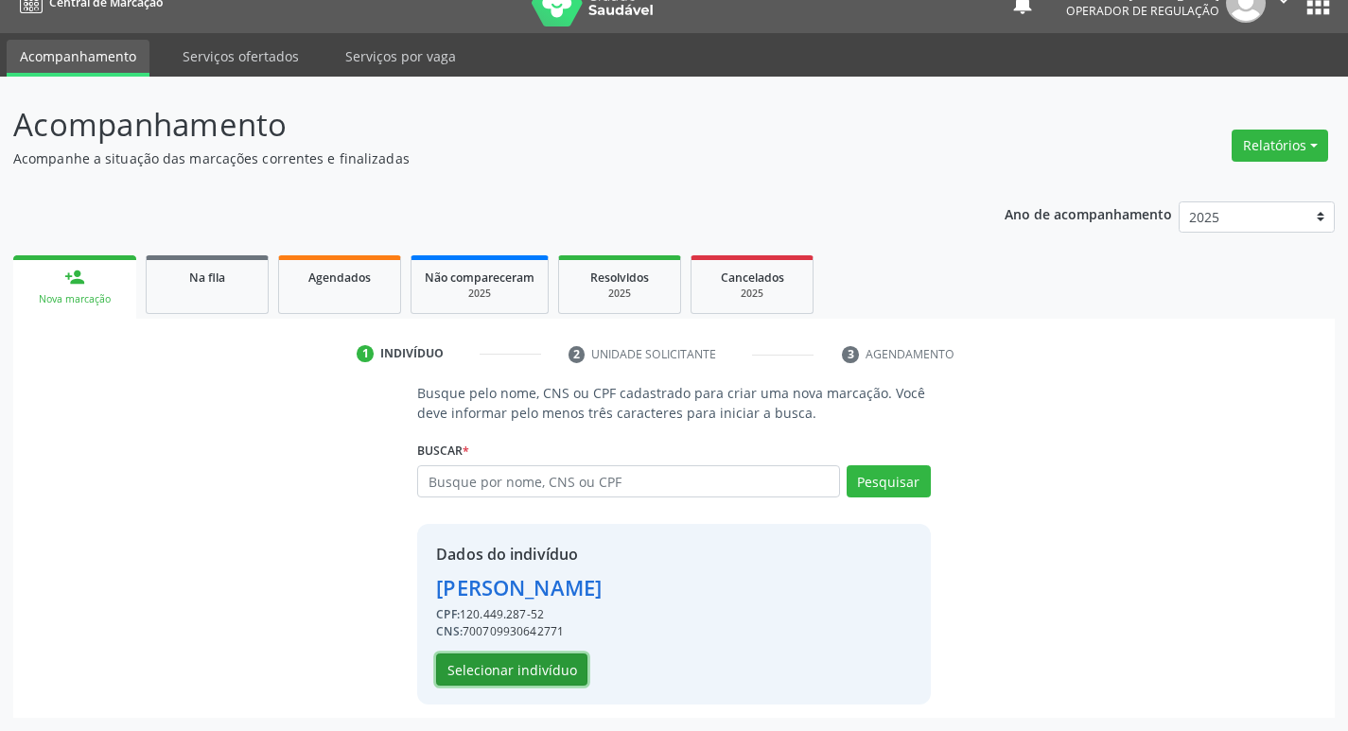
click at [512, 676] on button "Selecionar indivíduo" at bounding box center [511, 670] width 151 height 32
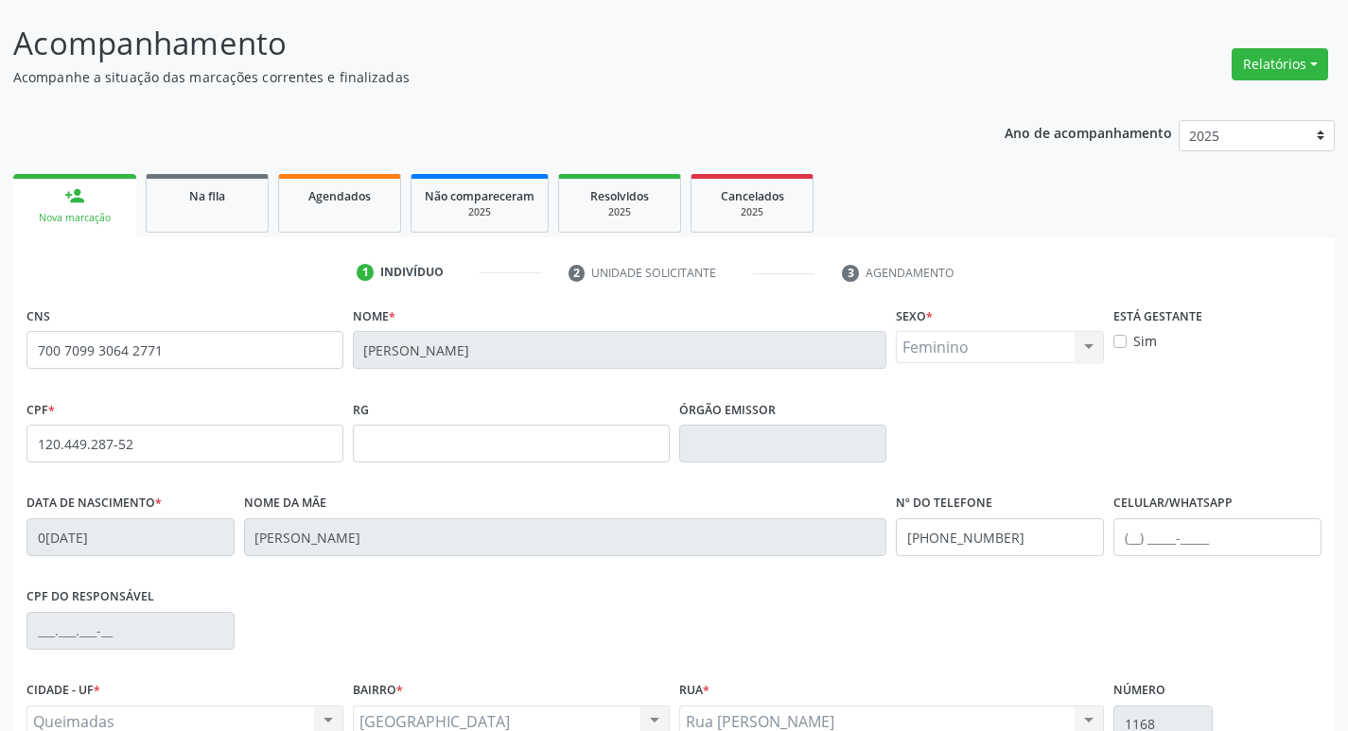
scroll to position [294, 0]
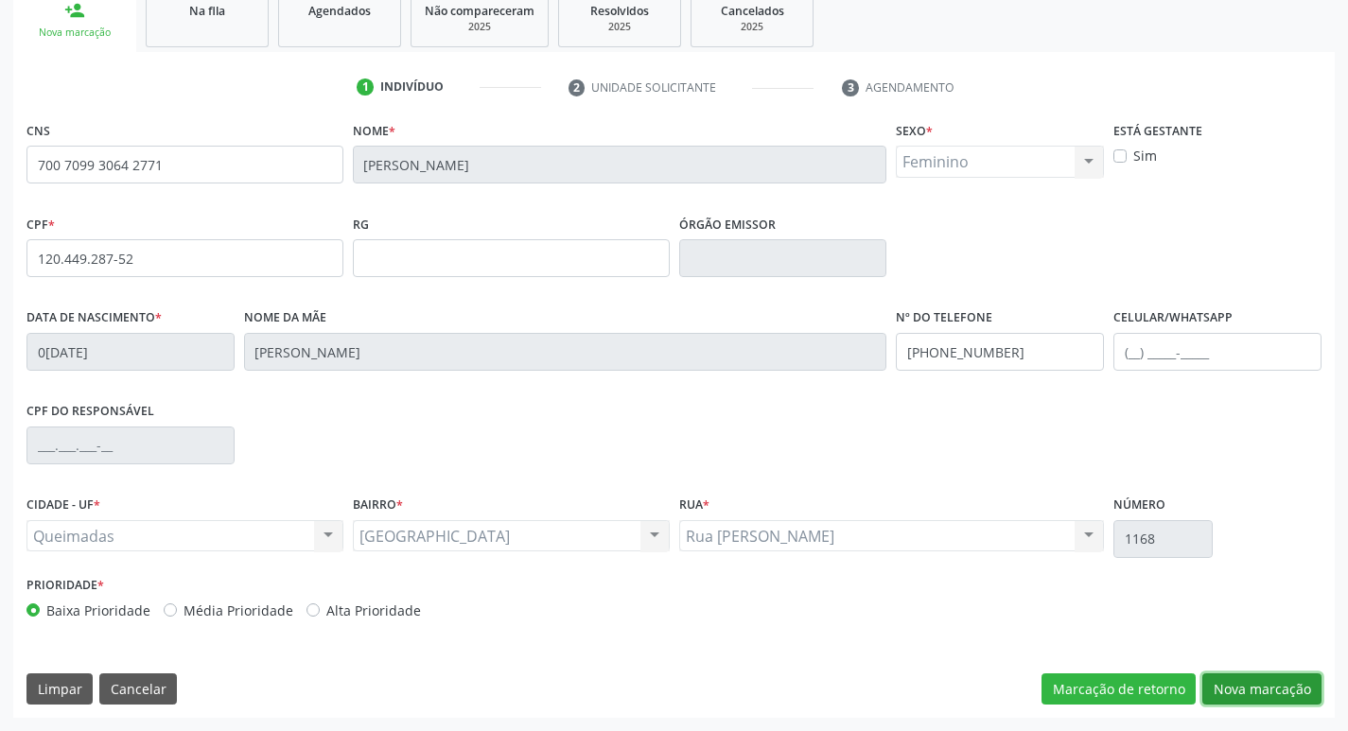
click at [1275, 692] on button "Nova marcação" at bounding box center [1261, 690] width 119 height 32
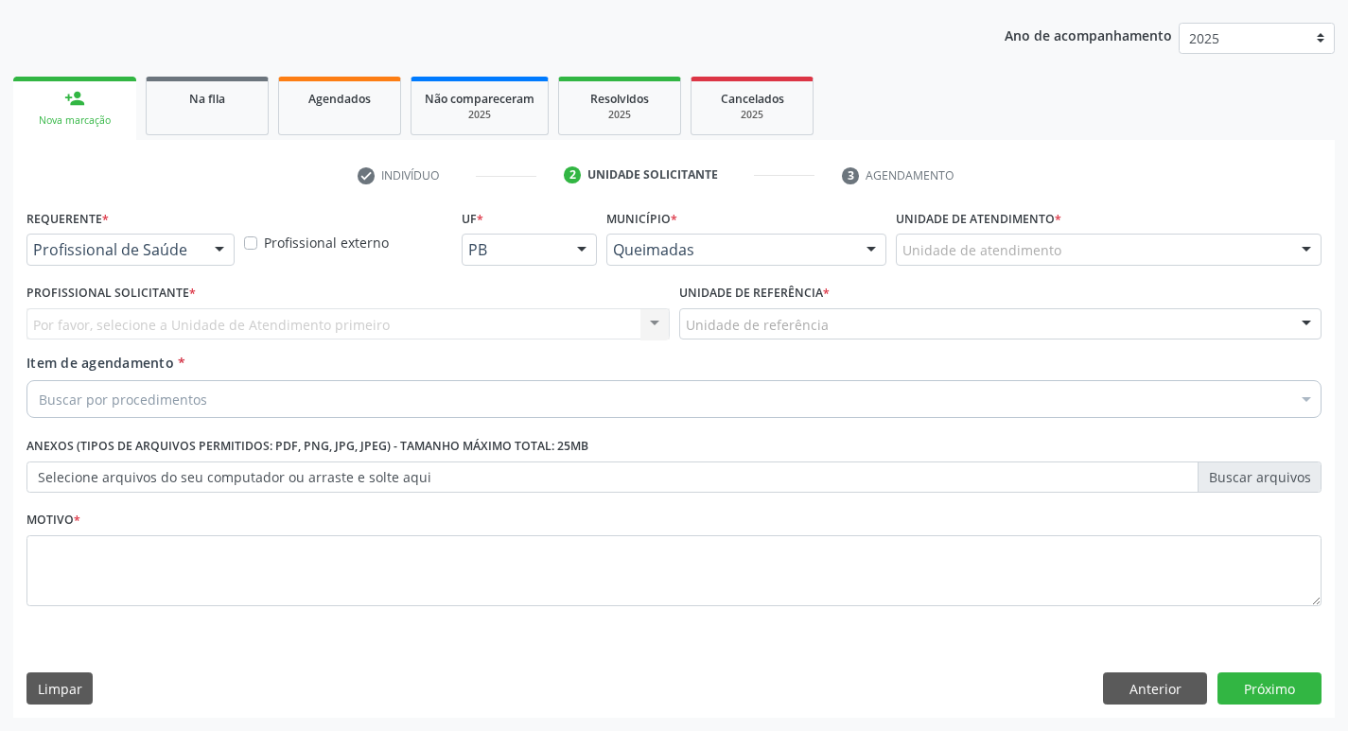
scroll to position [206, 0]
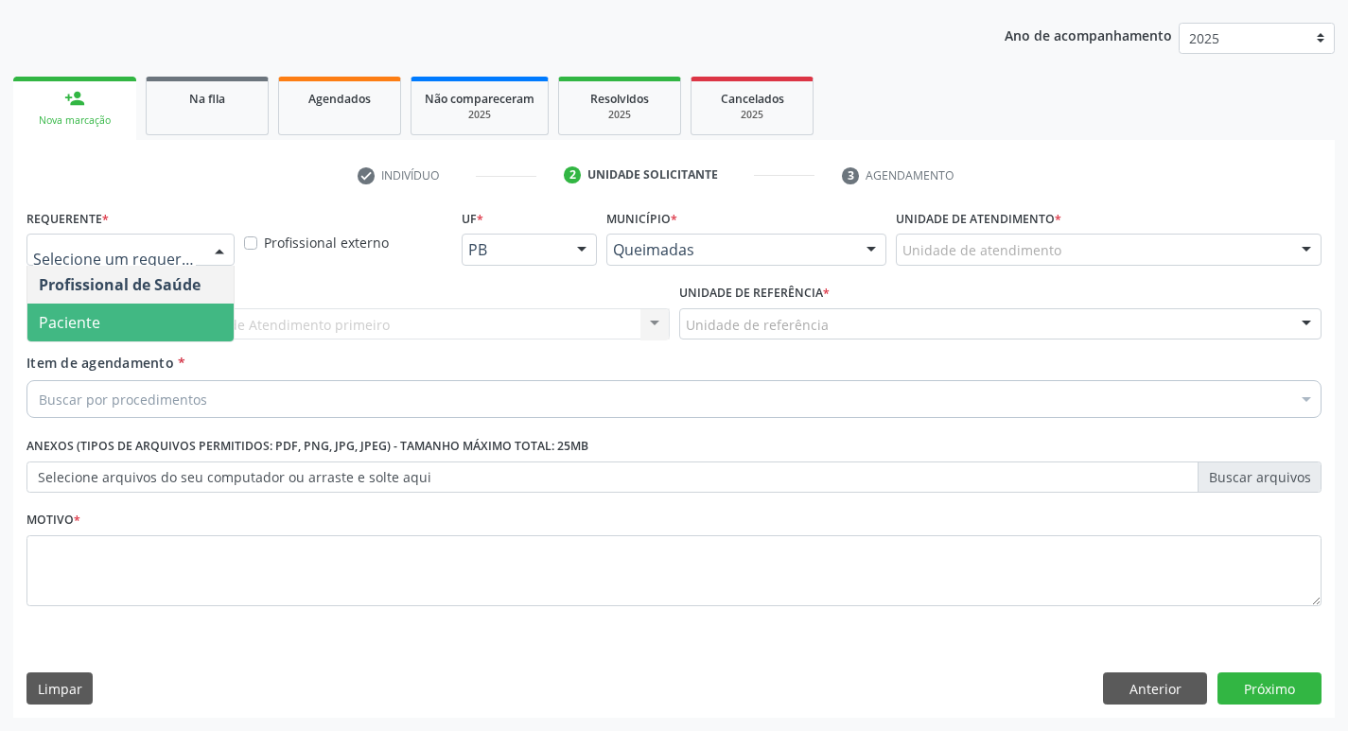
click at [143, 318] on span "Paciente" at bounding box center [130, 323] width 206 height 38
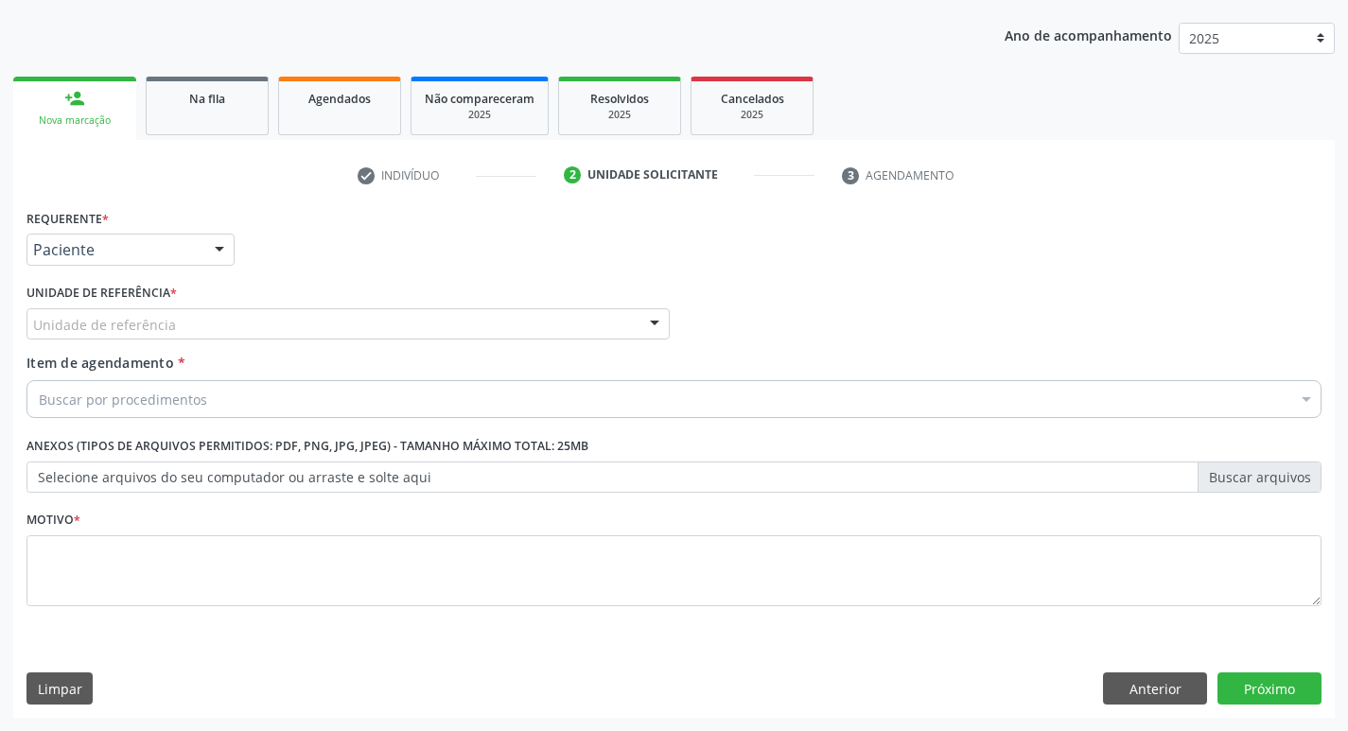
click at [155, 354] on span "Item de agendamento" at bounding box center [100, 363] width 148 height 18
click at [39, 380] on input "Item de agendamento *" at bounding box center [39, 399] width 0 height 38
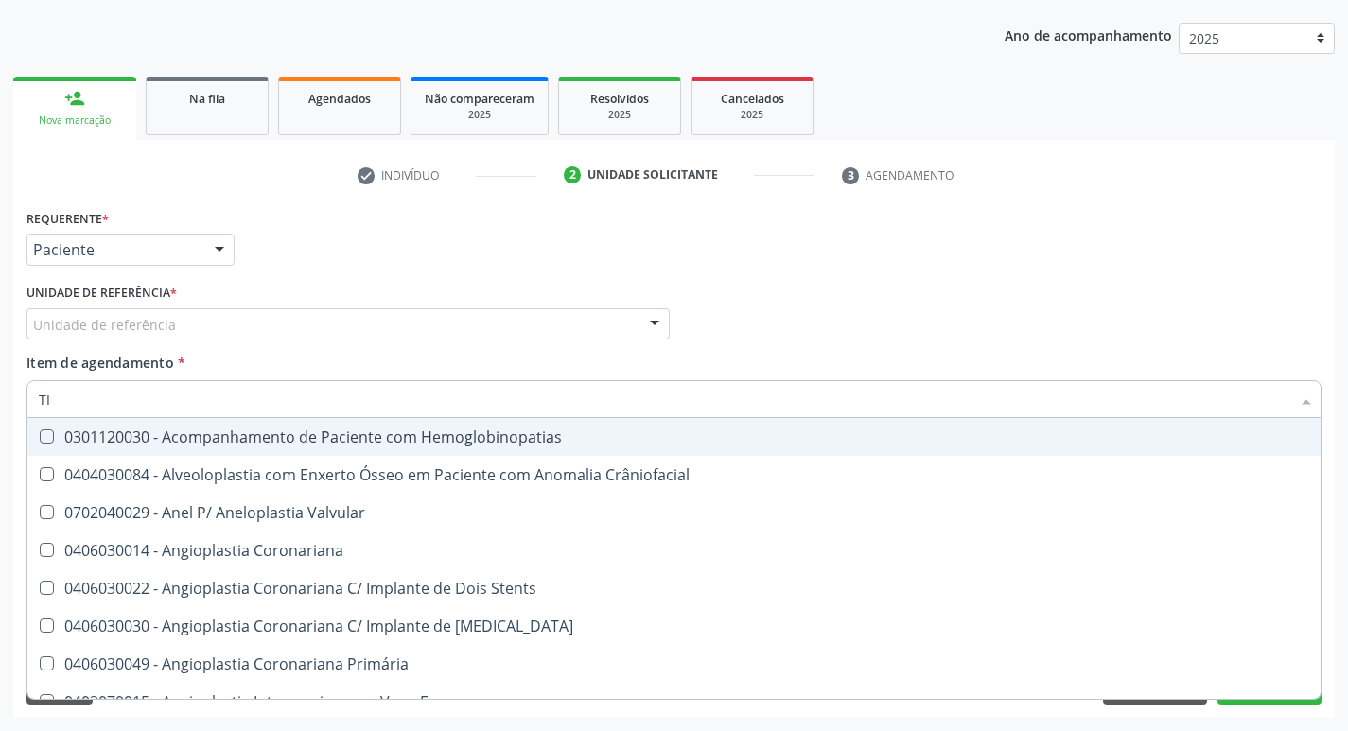
type input "T"
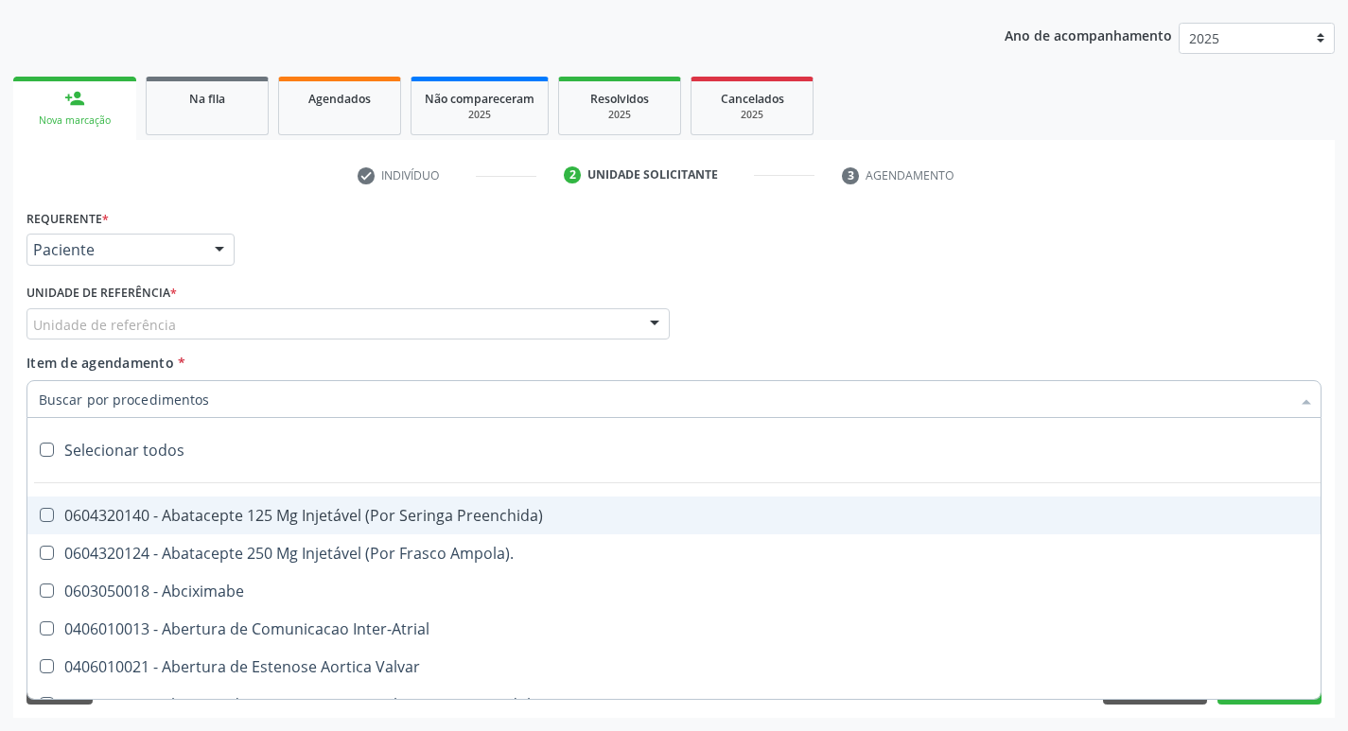
click at [191, 326] on div "Unidade de referência" at bounding box center [347, 324] width 643 height 32
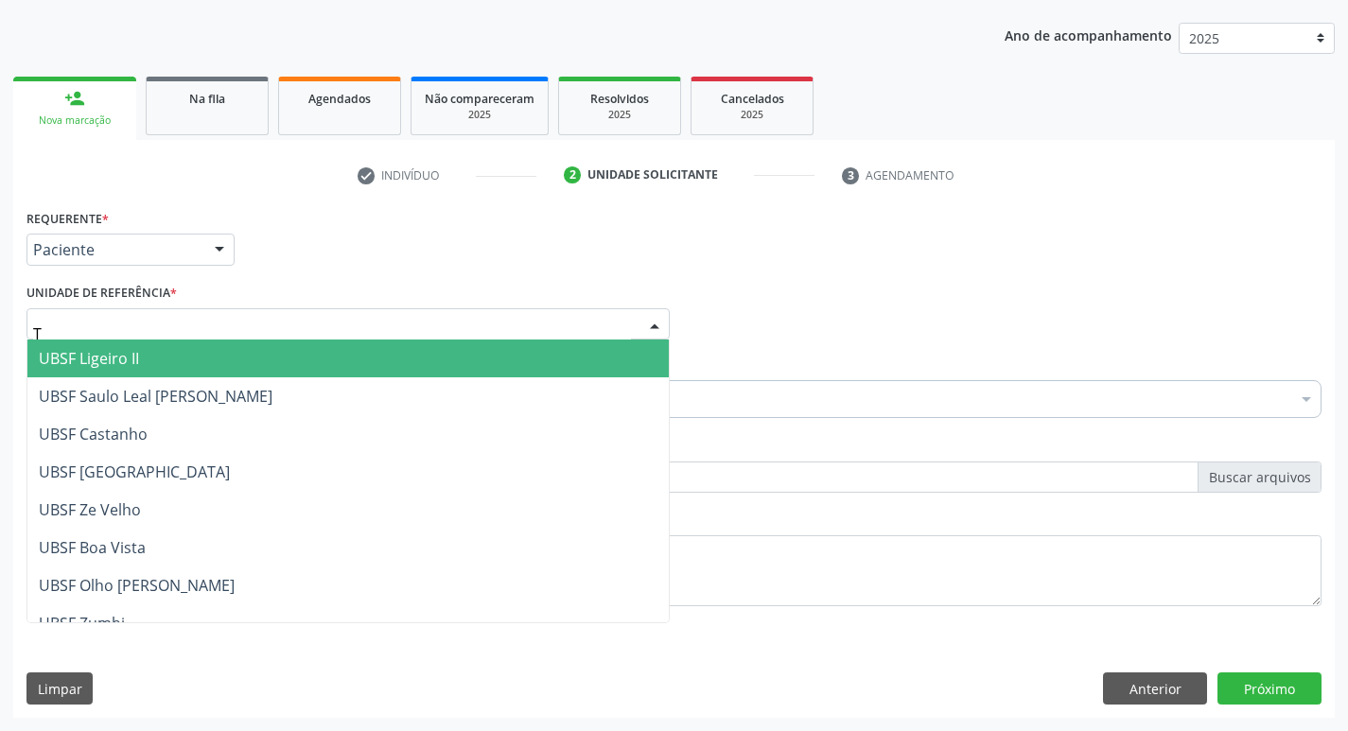
type input "TI"
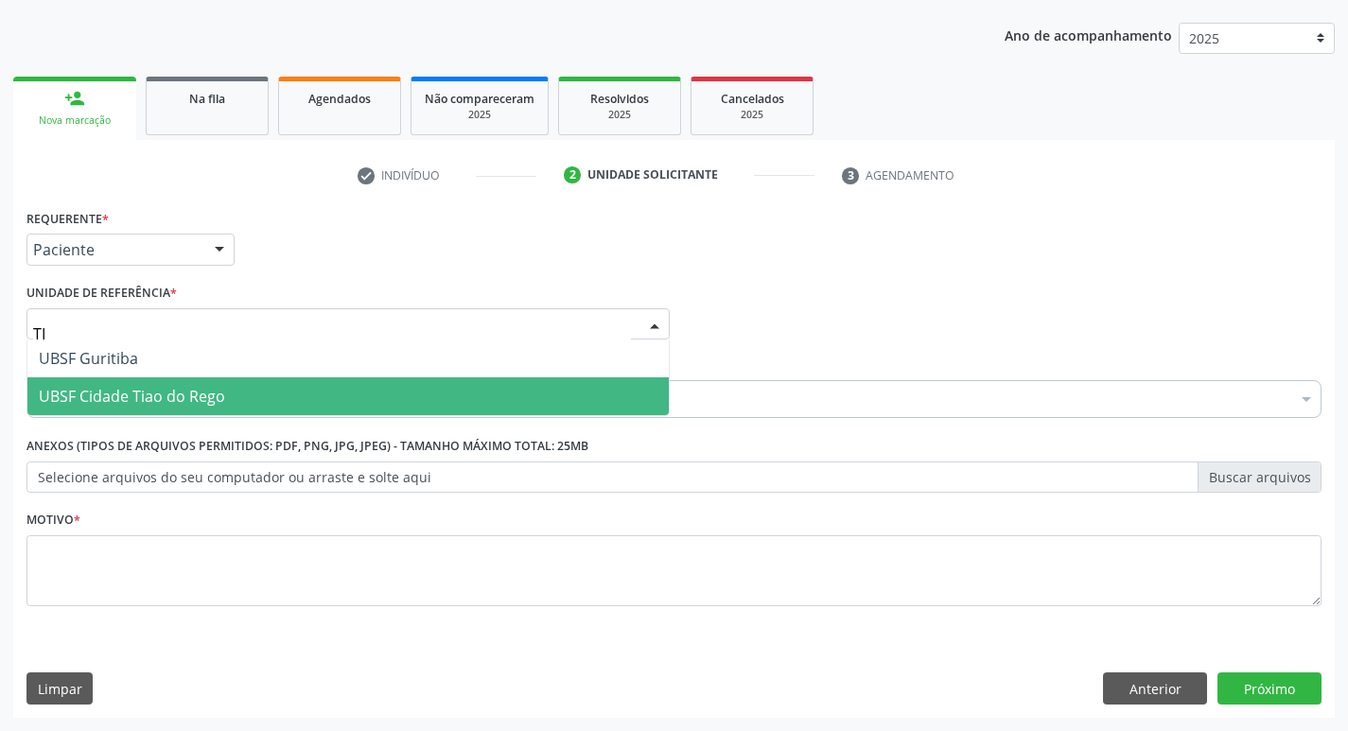
click at [189, 382] on span "UBSF Cidade Tiao do Rego" at bounding box center [347, 396] width 641 height 38
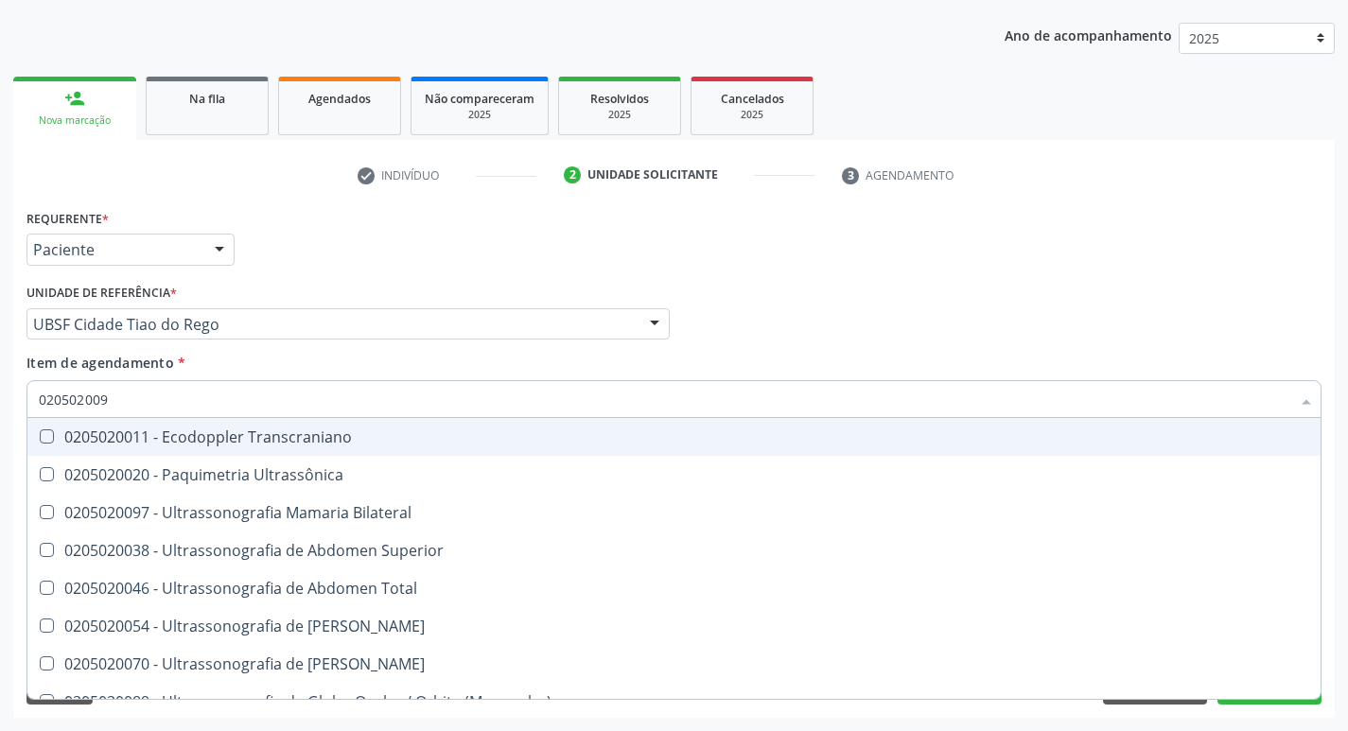
type input "0205020097"
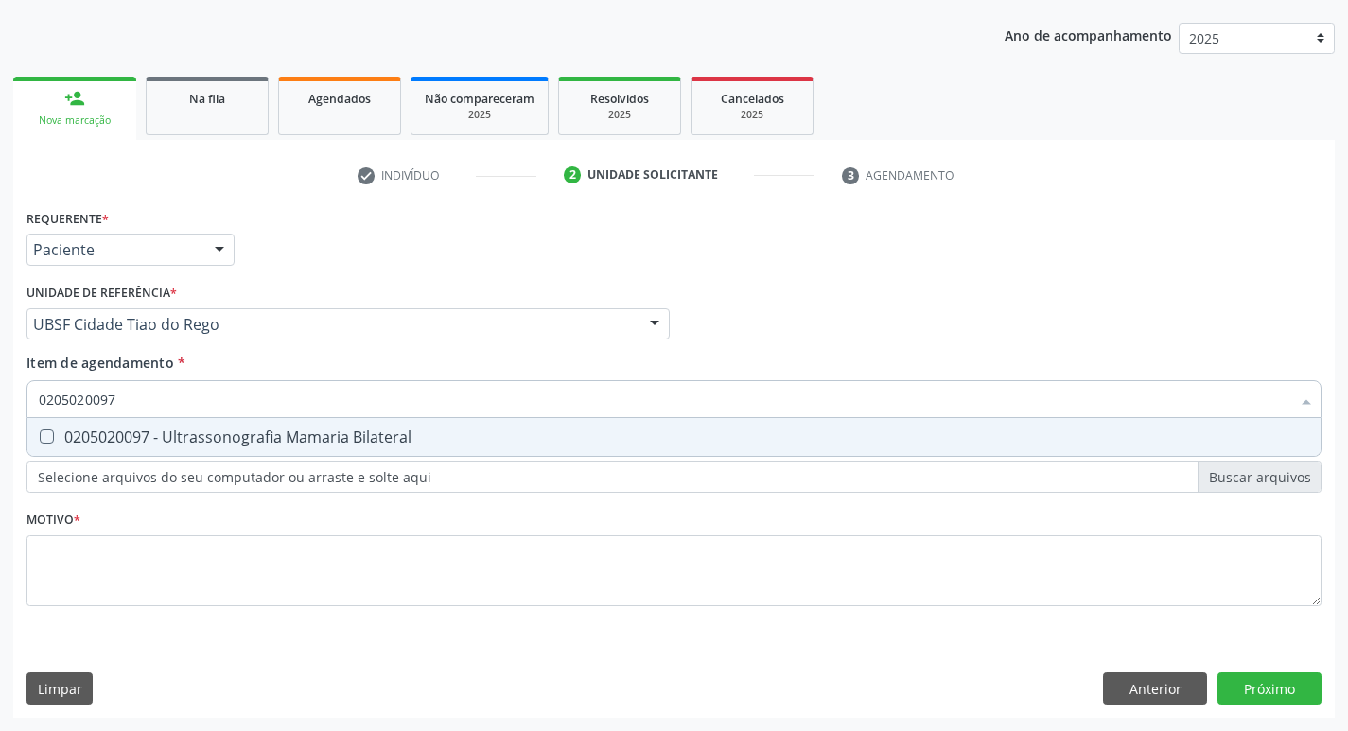
click at [191, 423] on span "0205020097 - Ultrassonografia Mamaria Bilateral" at bounding box center [673, 437] width 1293 height 38
checkbox Bilateral "true"
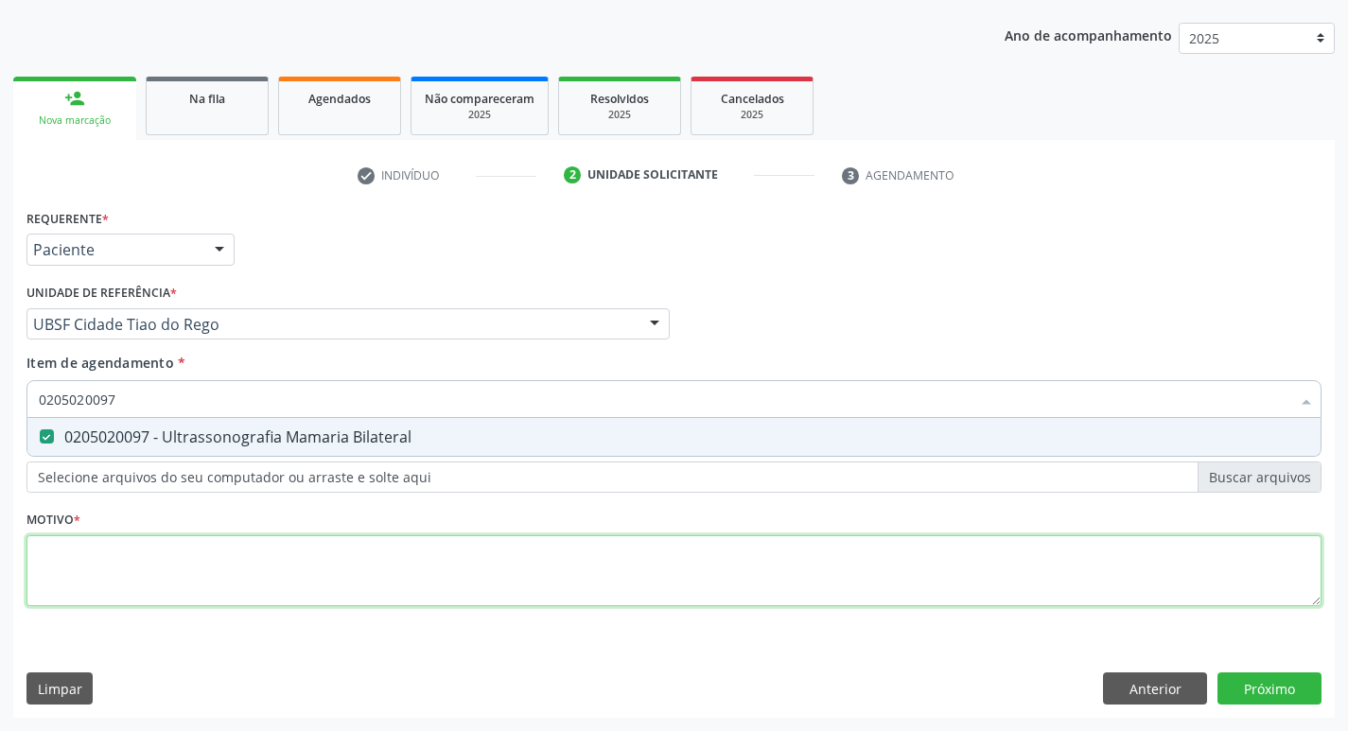
click at [122, 555] on div "Requerente * Paciente Profissional de Saúde Paciente Nenhum resultado encontrad…" at bounding box center [673, 418] width 1295 height 429
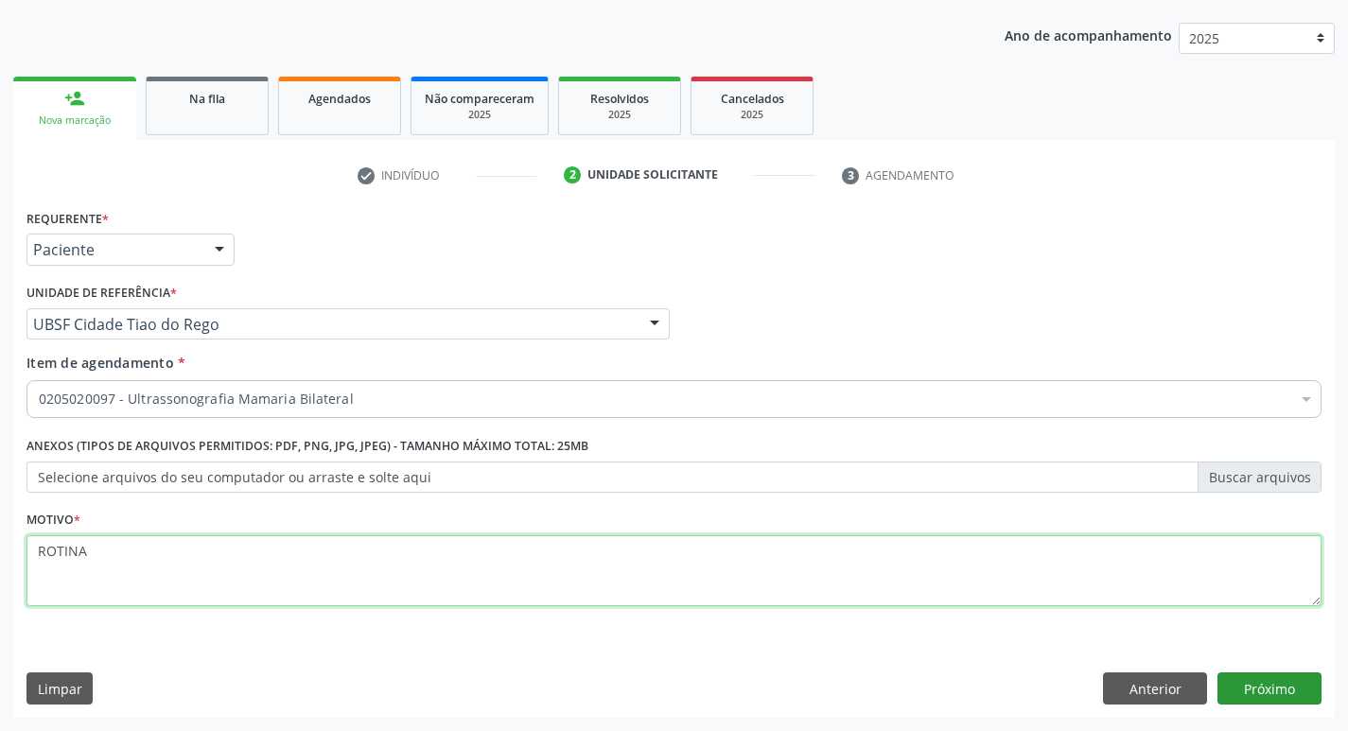
type textarea "ROTINA"
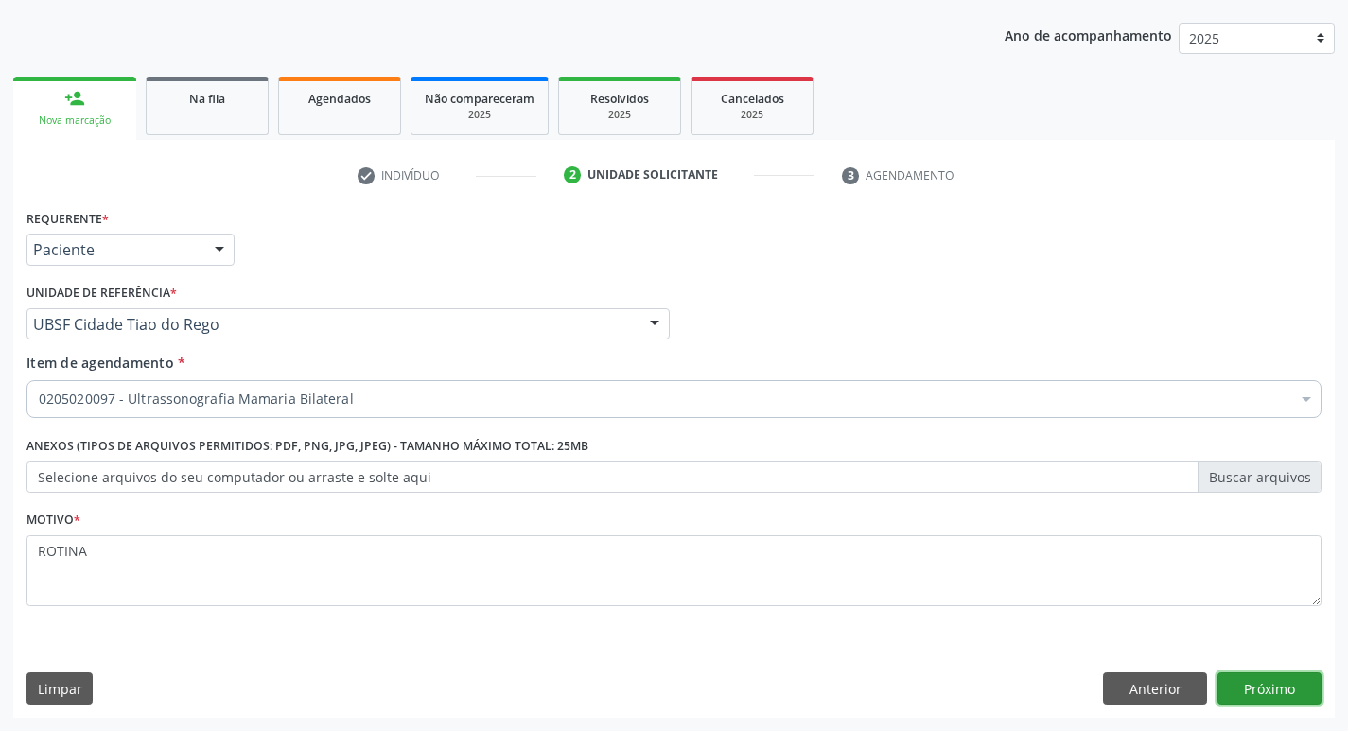
click at [1277, 703] on button "Próximo" at bounding box center [1269, 689] width 104 height 32
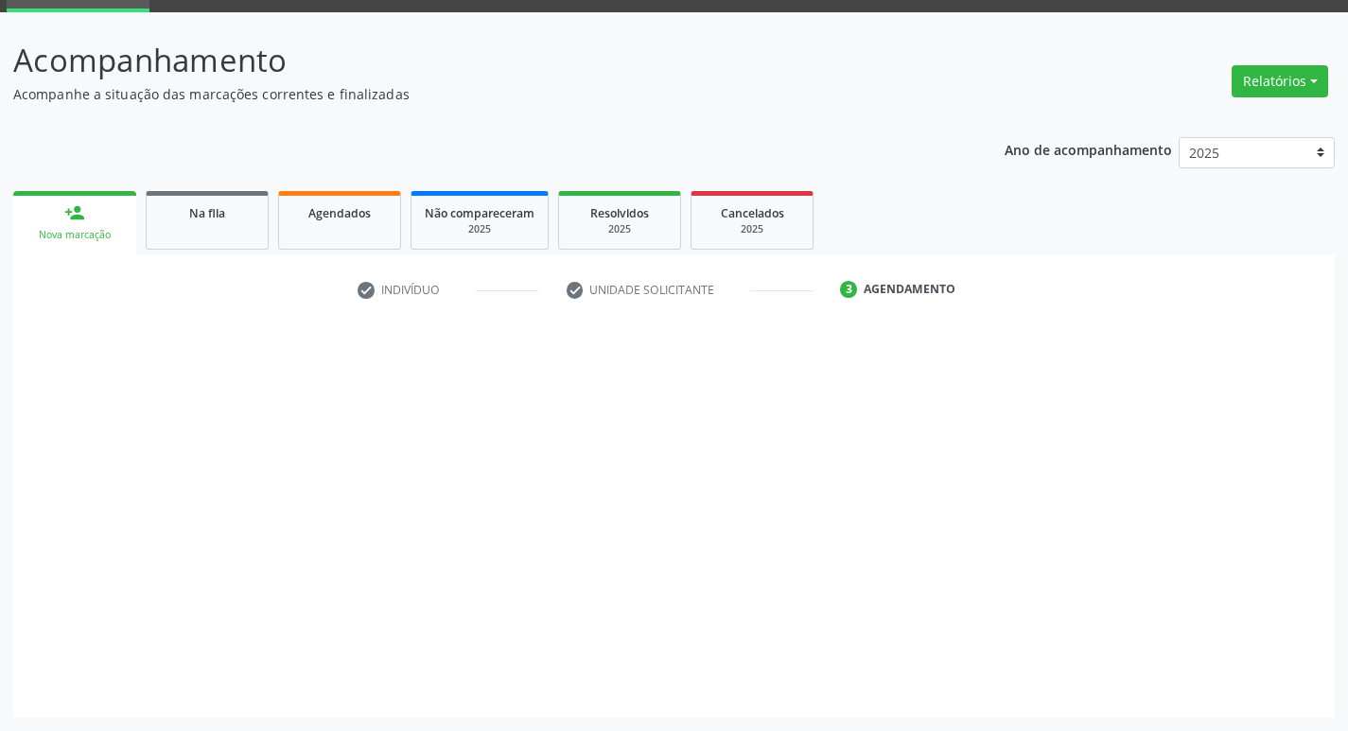
scroll to position [92, 0]
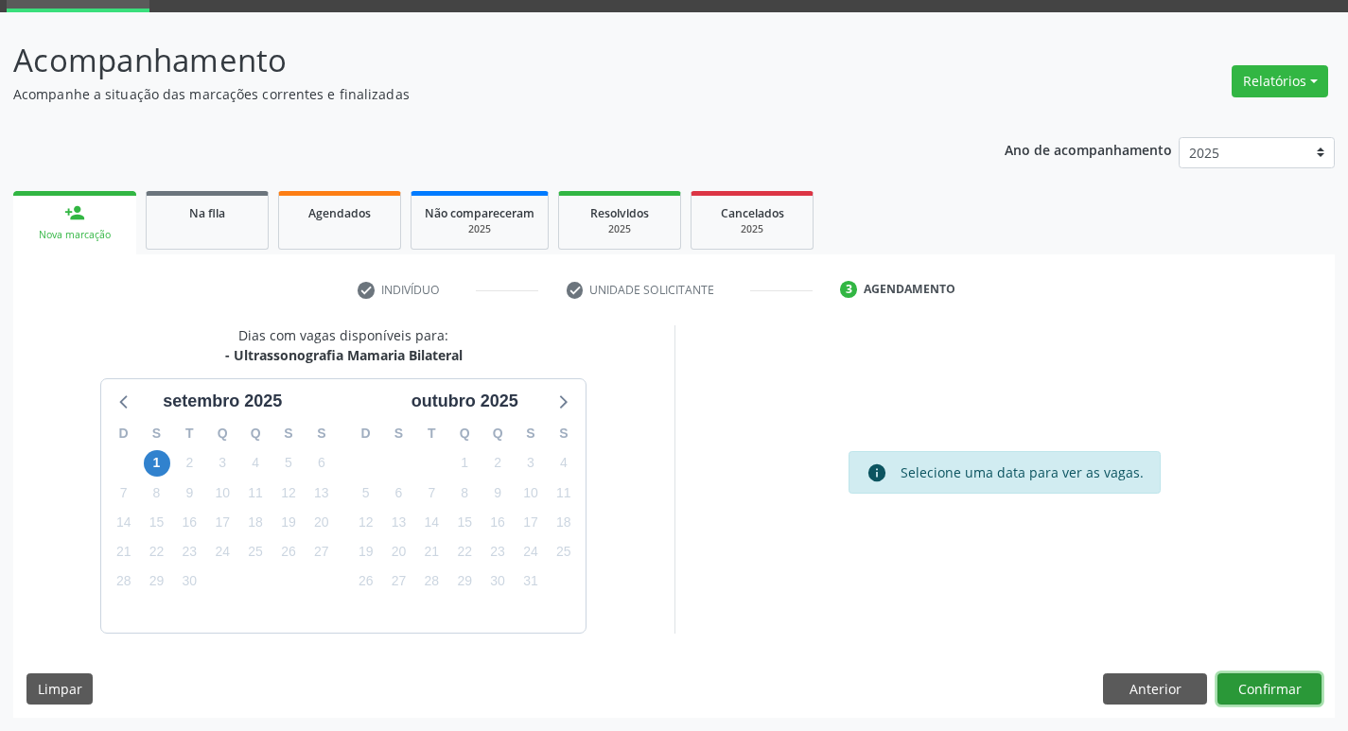
click at [1250, 694] on button "Confirmar" at bounding box center [1269, 690] width 104 height 32
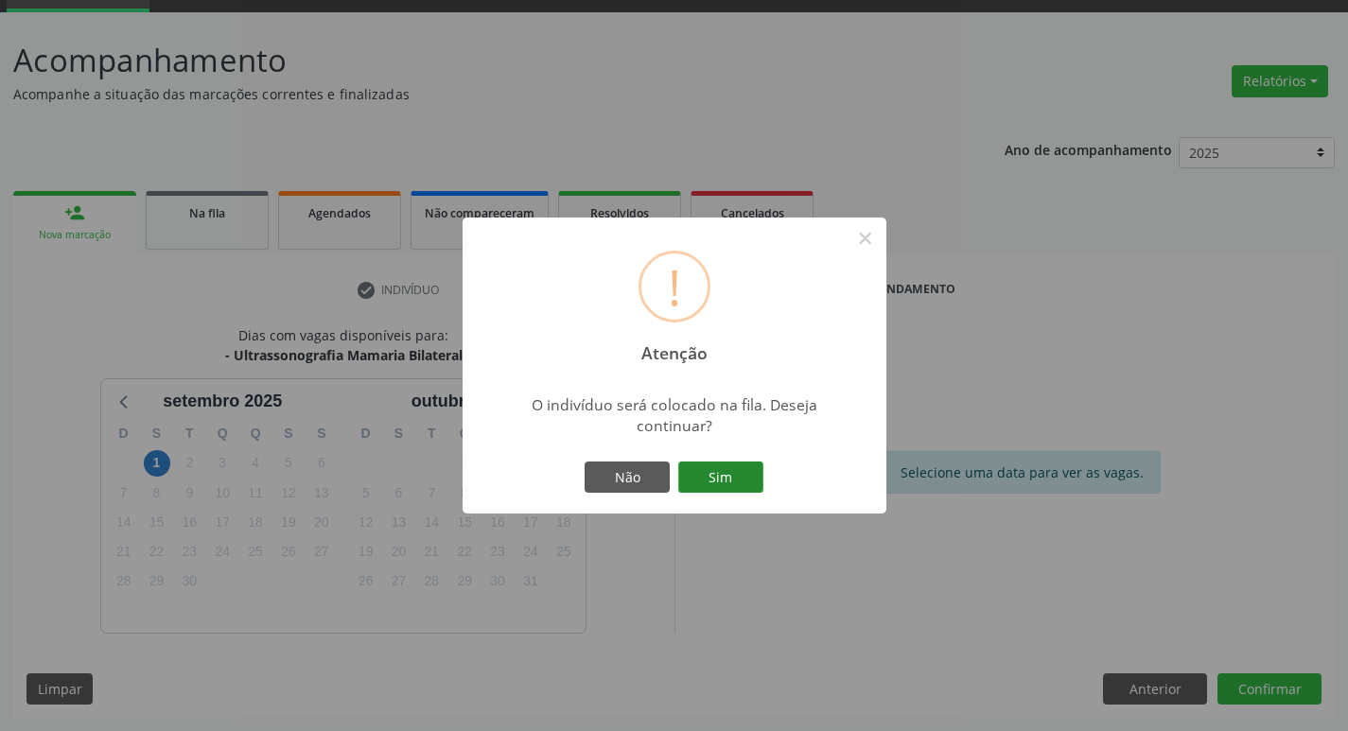
click at [705, 470] on button "Sim" at bounding box center [720, 478] width 85 height 32
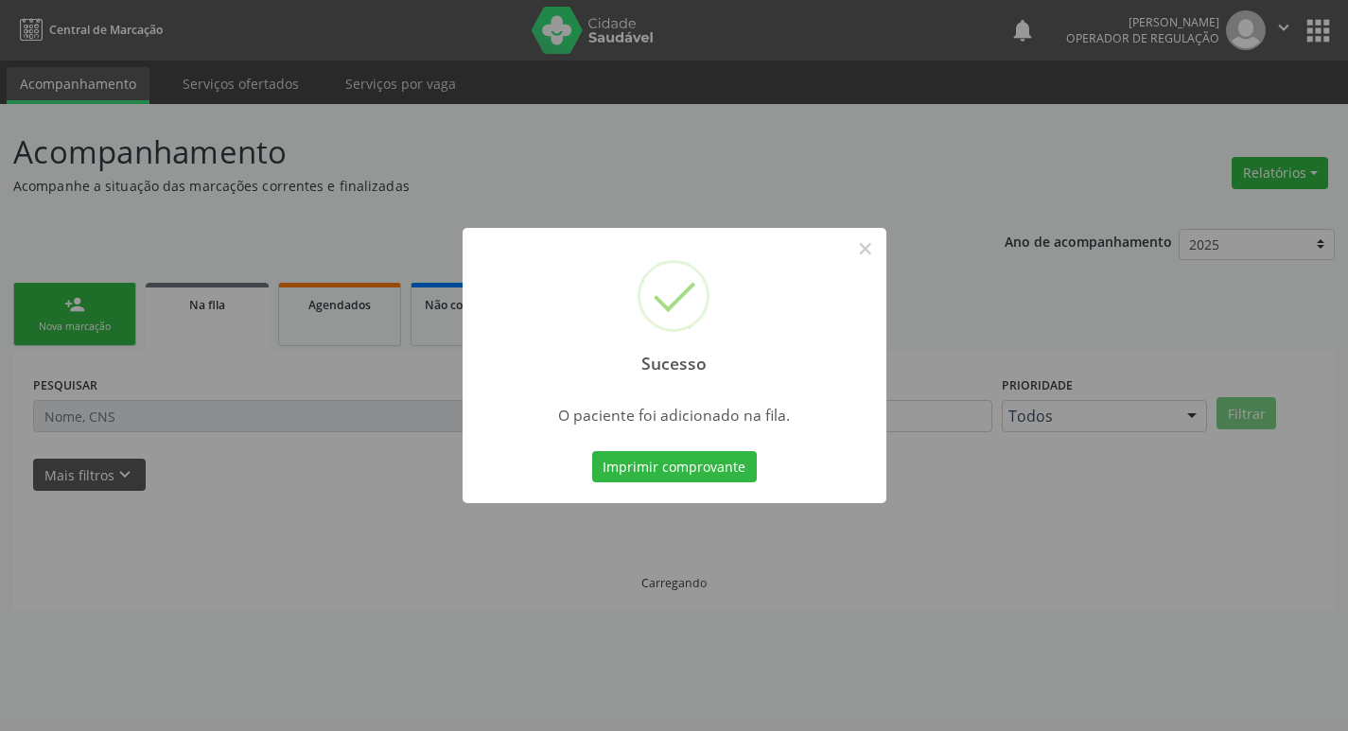
scroll to position [0, 0]
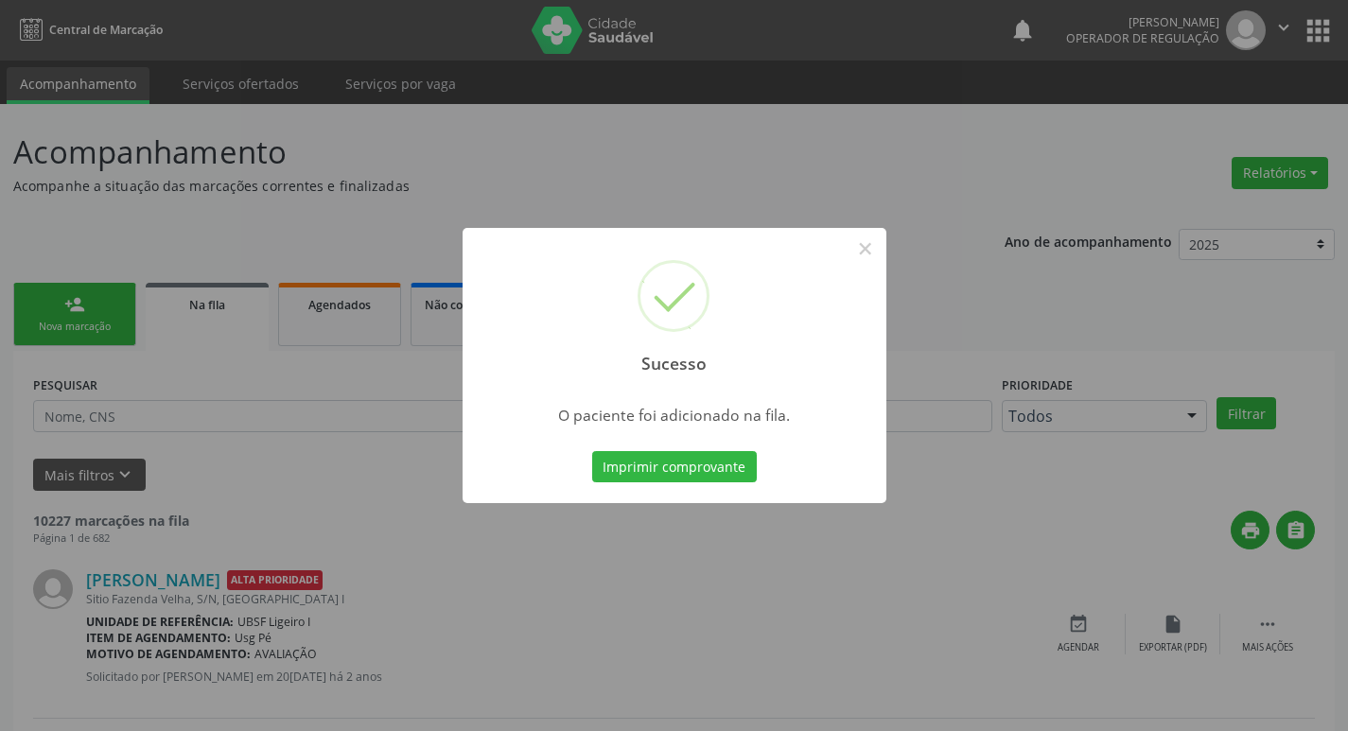
click at [128, 192] on div "Sucesso × O paciente foi adicionado na fila. Imprimir comprovante Cancel" at bounding box center [674, 365] width 1348 height 731
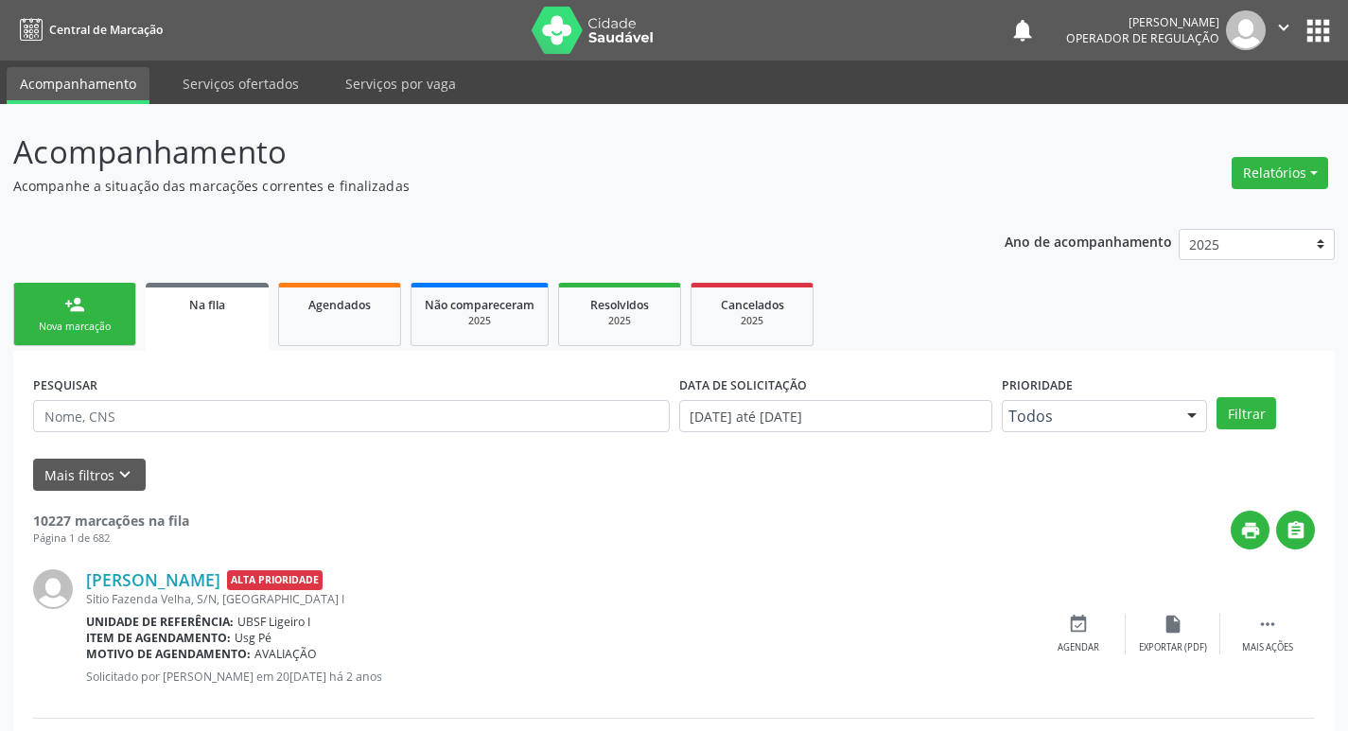
click at [100, 335] on link "person_add Nova marcação" at bounding box center [74, 314] width 123 height 63
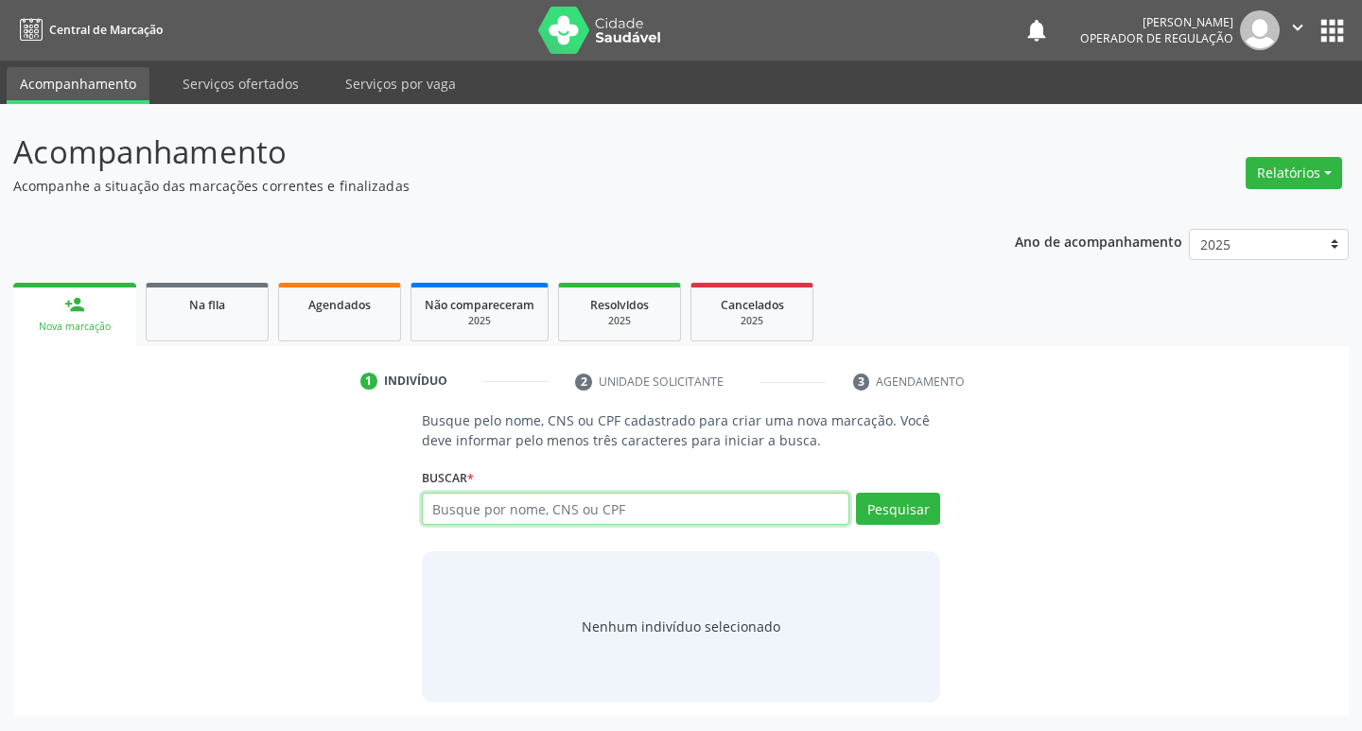
click at [476, 519] on input "text" at bounding box center [636, 509] width 429 height 32
type input "705000046391253"
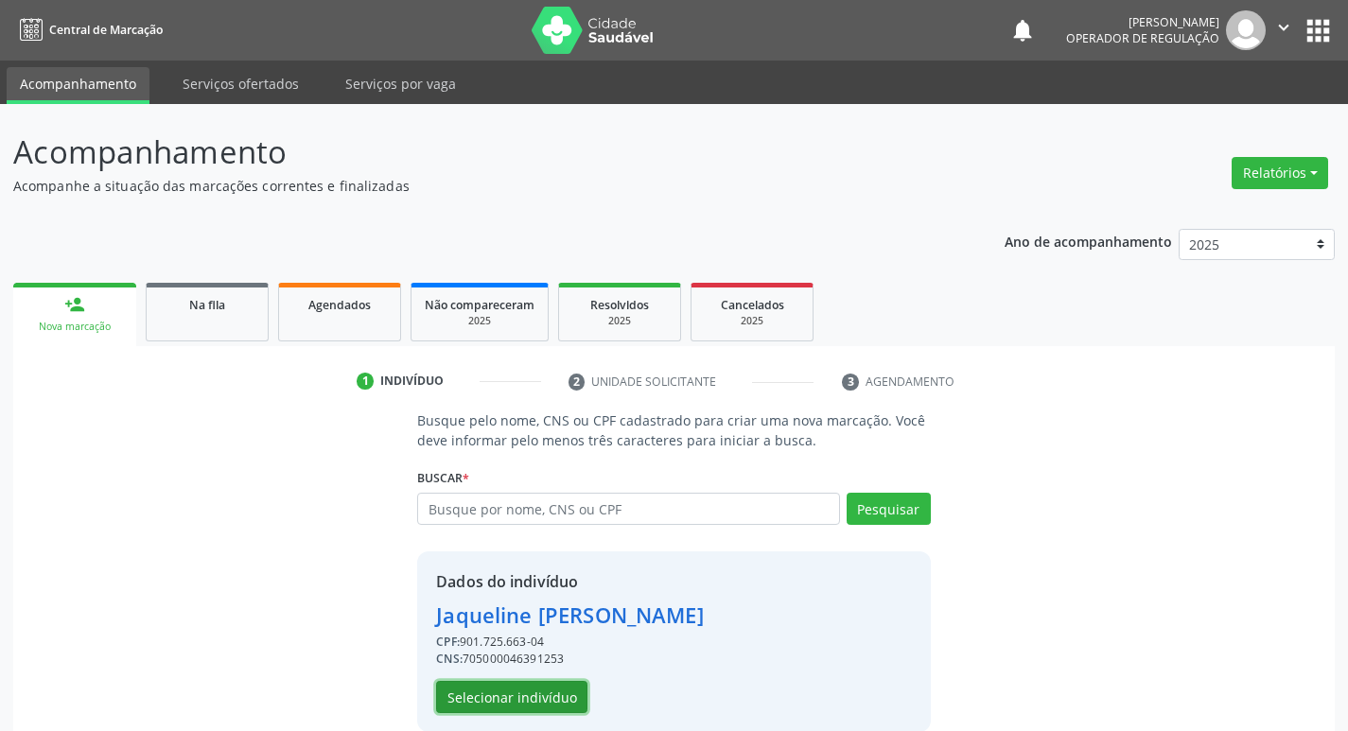
click at [533, 704] on button "Selecionar indivíduo" at bounding box center [511, 697] width 151 height 32
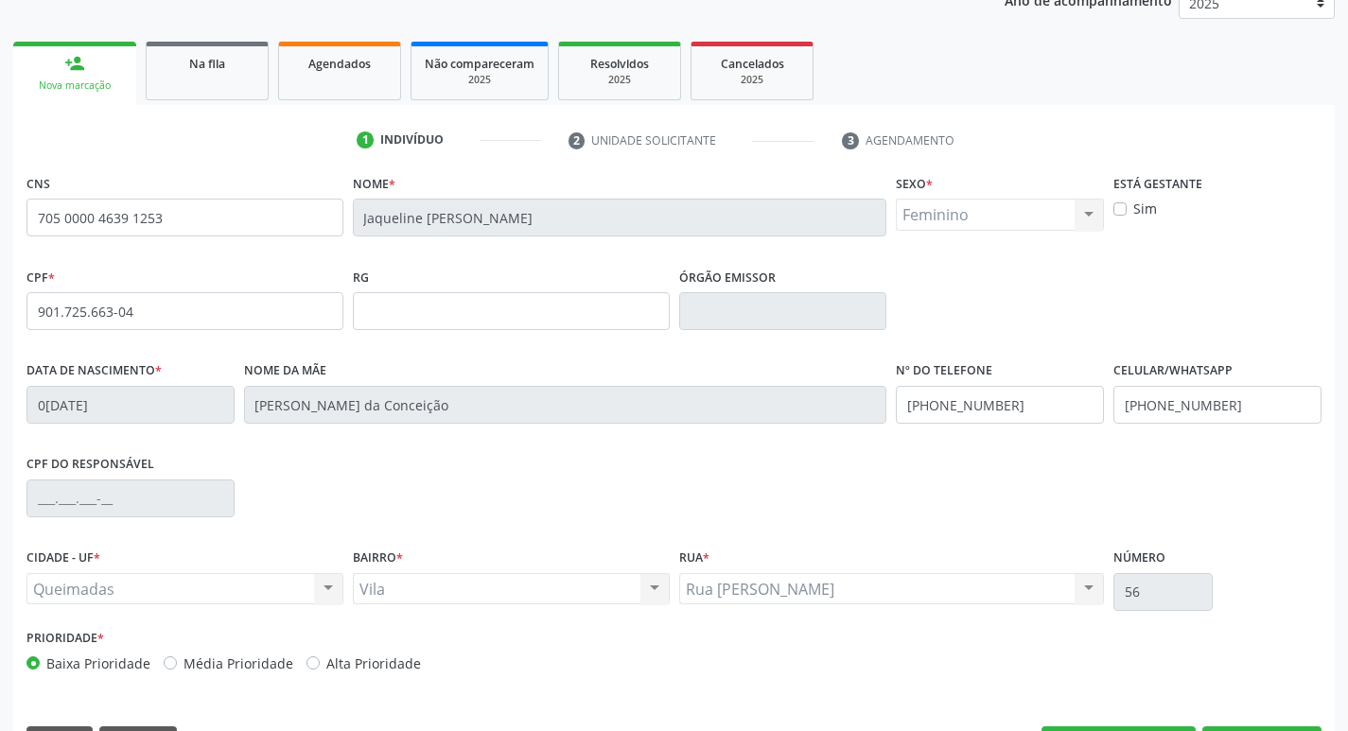
scroll to position [294, 0]
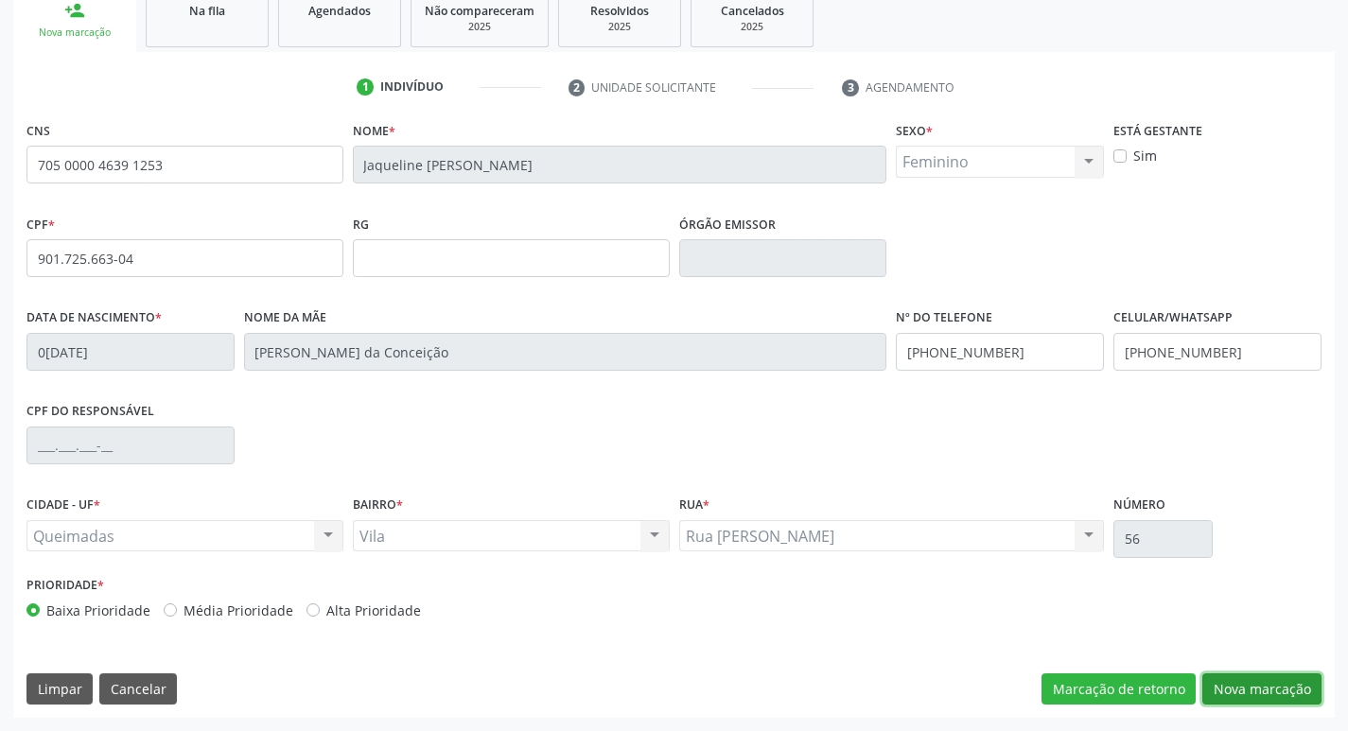
click at [1253, 697] on button "Nova marcação" at bounding box center [1261, 690] width 119 height 32
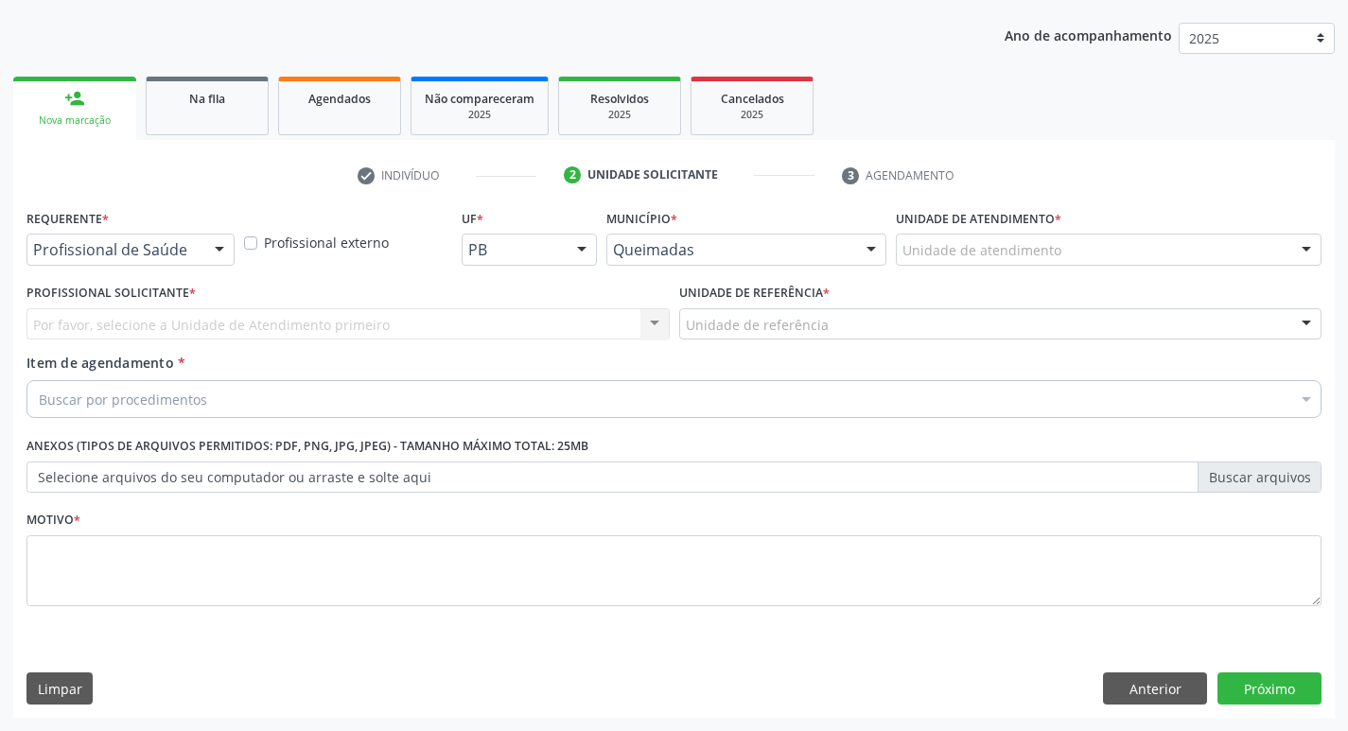
scroll to position [206, 0]
click at [211, 254] on div at bounding box center [219, 251] width 28 height 32
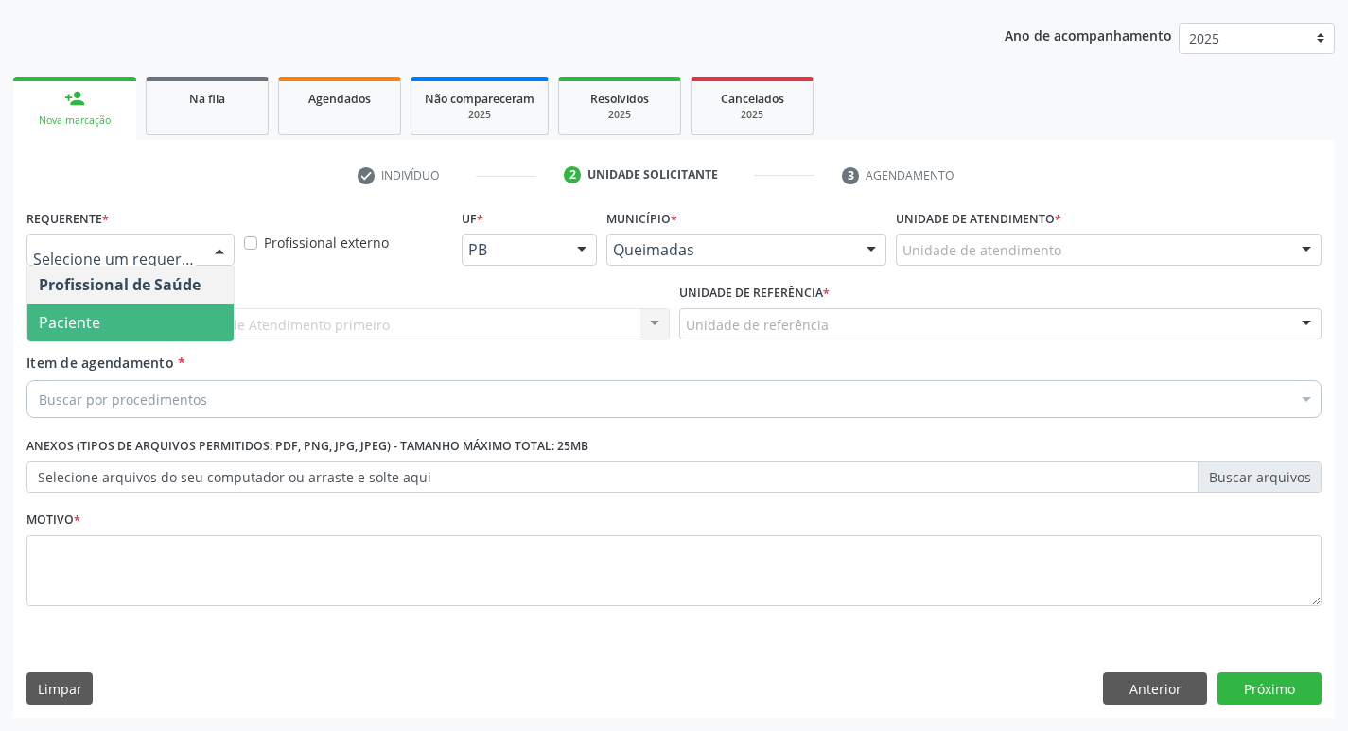
click at [140, 327] on span "Paciente" at bounding box center [130, 323] width 206 height 38
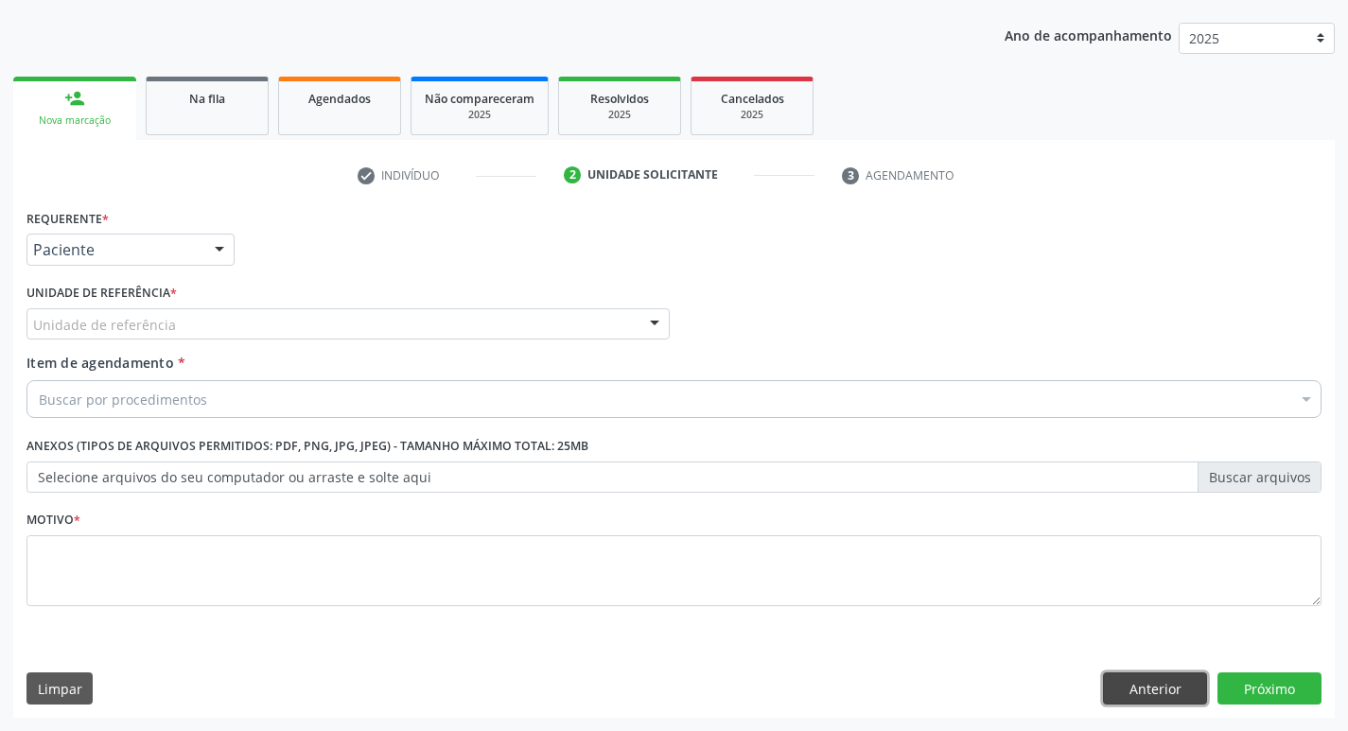
click at [1149, 693] on button "Anterior" at bounding box center [1155, 689] width 104 height 32
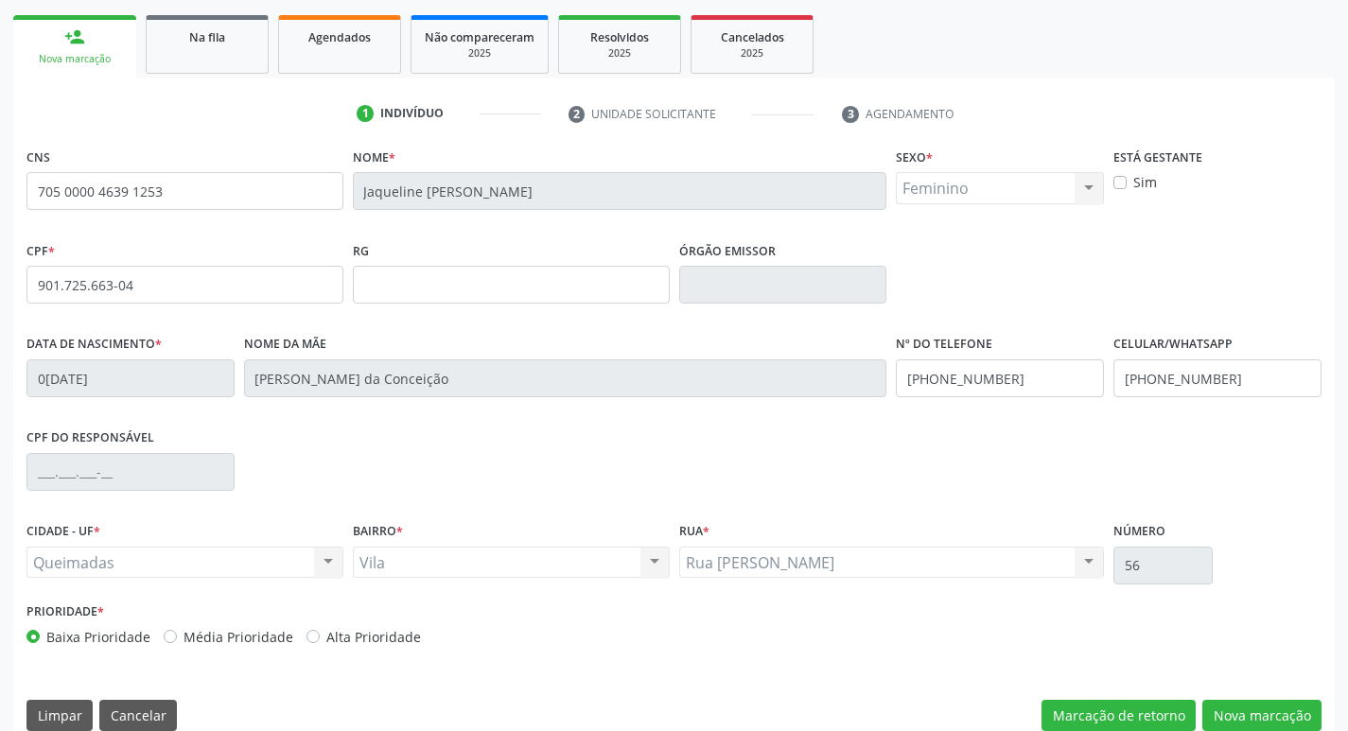
scroll to position [294, 0]
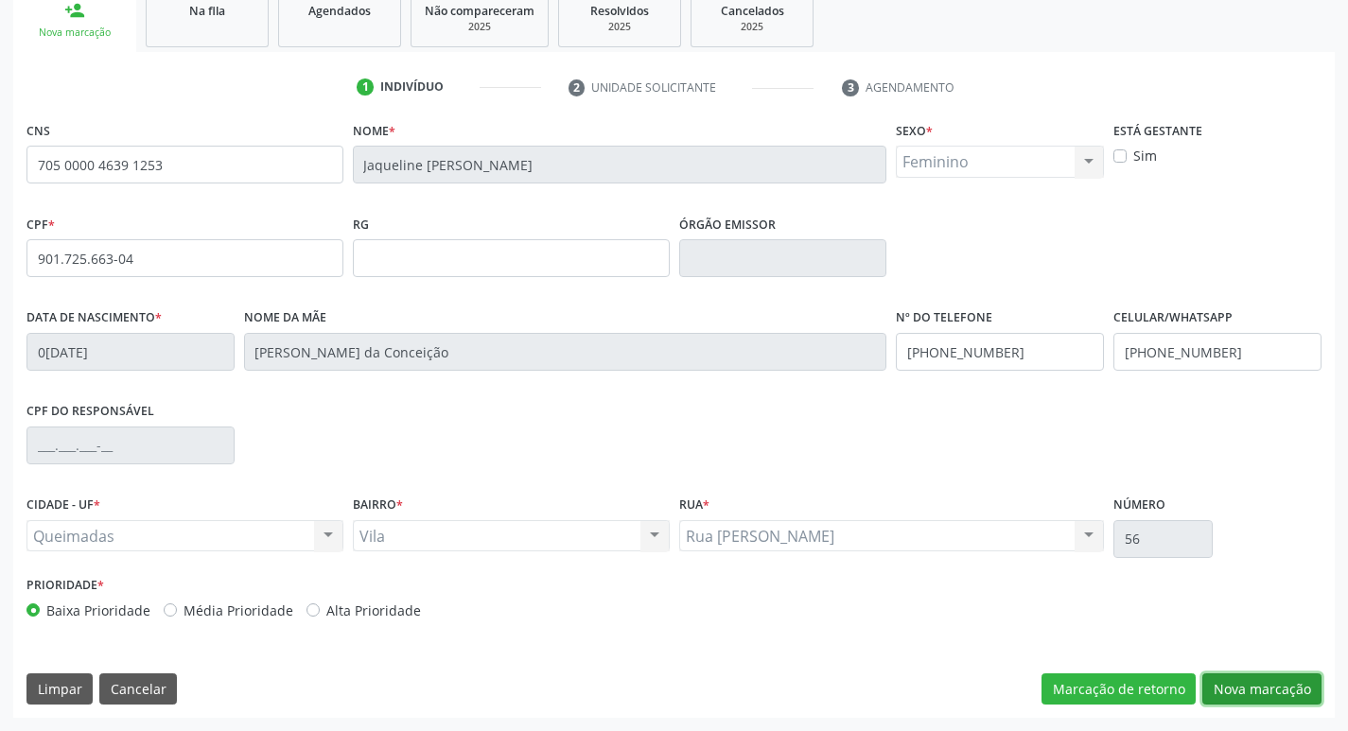
click at [1257, 700] on button "Nova marcação" at bounding box center [1261, 690] width 119 height 32
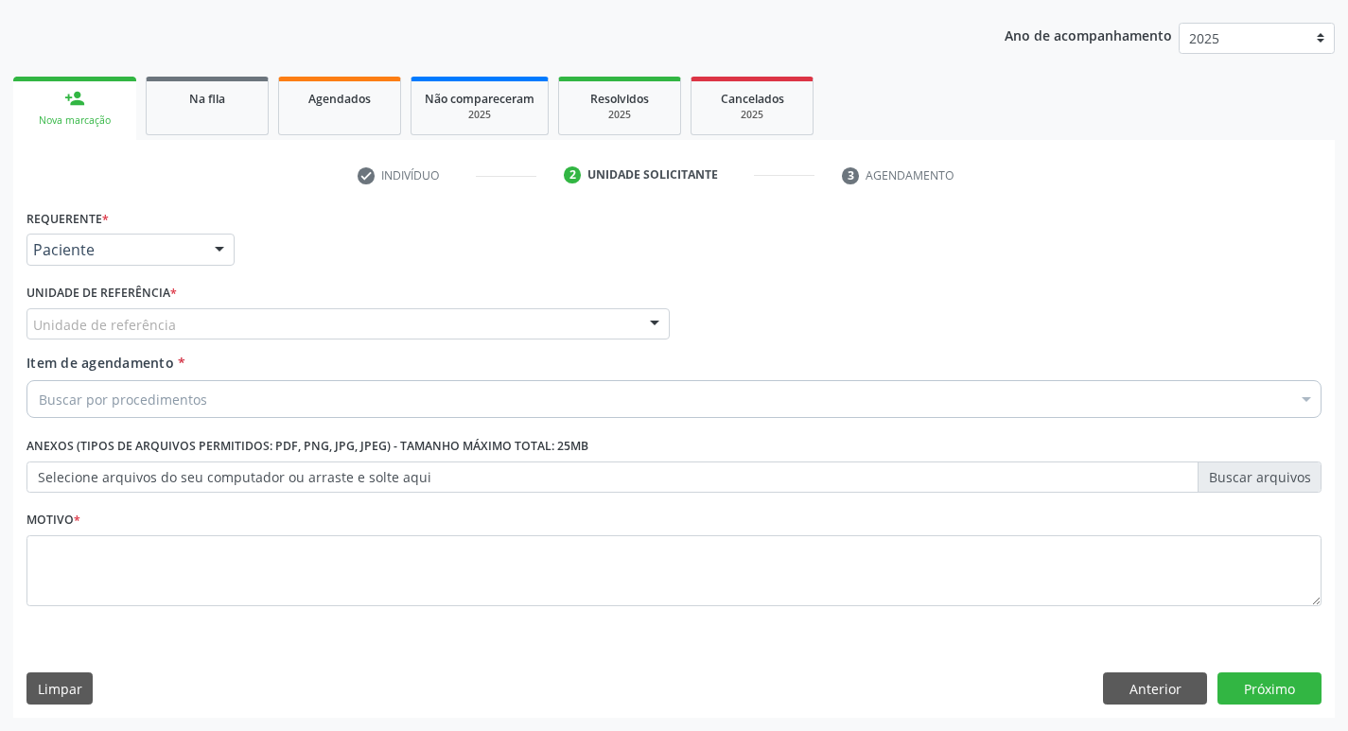
scroll to position [206, 0]
click at [210, 325] on div "Unidade de referência" at bounding box center [347, 324] width 643 height 32
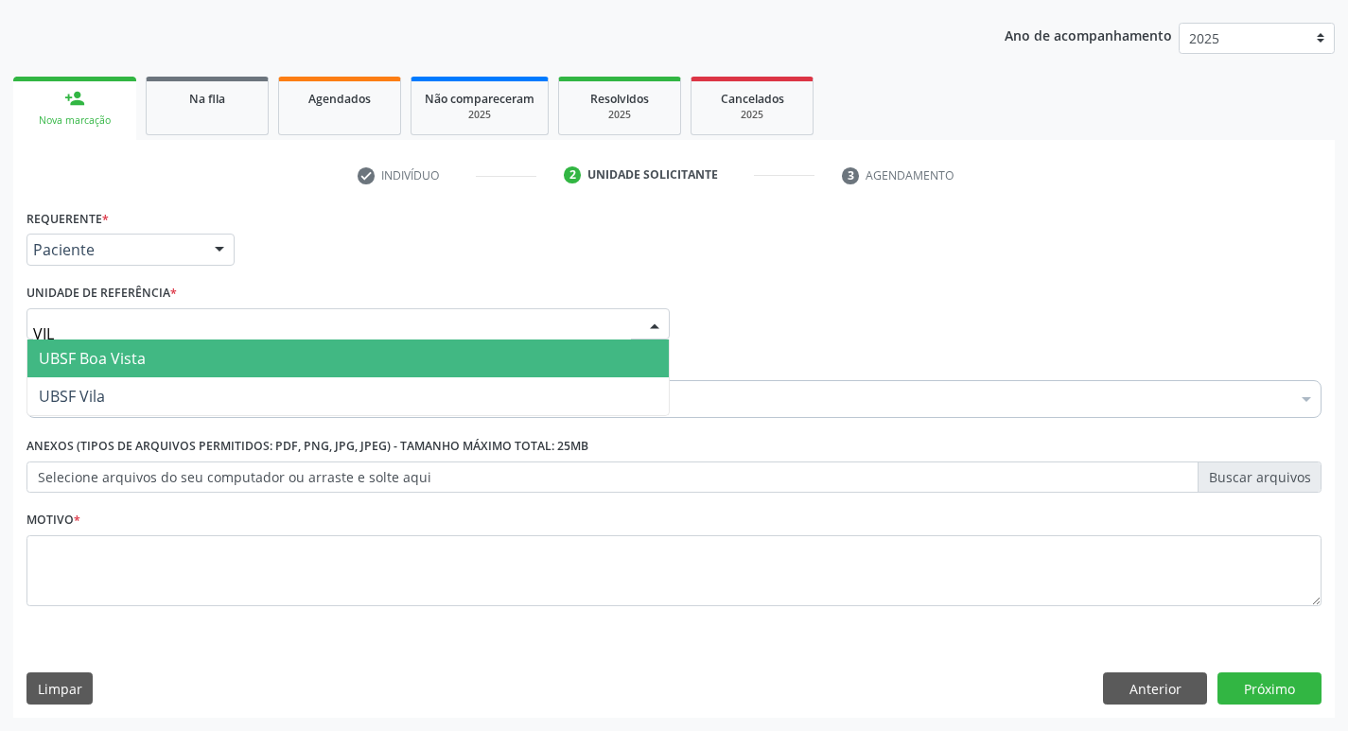
type input "VILA"
click at [214, 357] on span "UBSF Vila" at bounding box center [347, 359] width 641 height 38
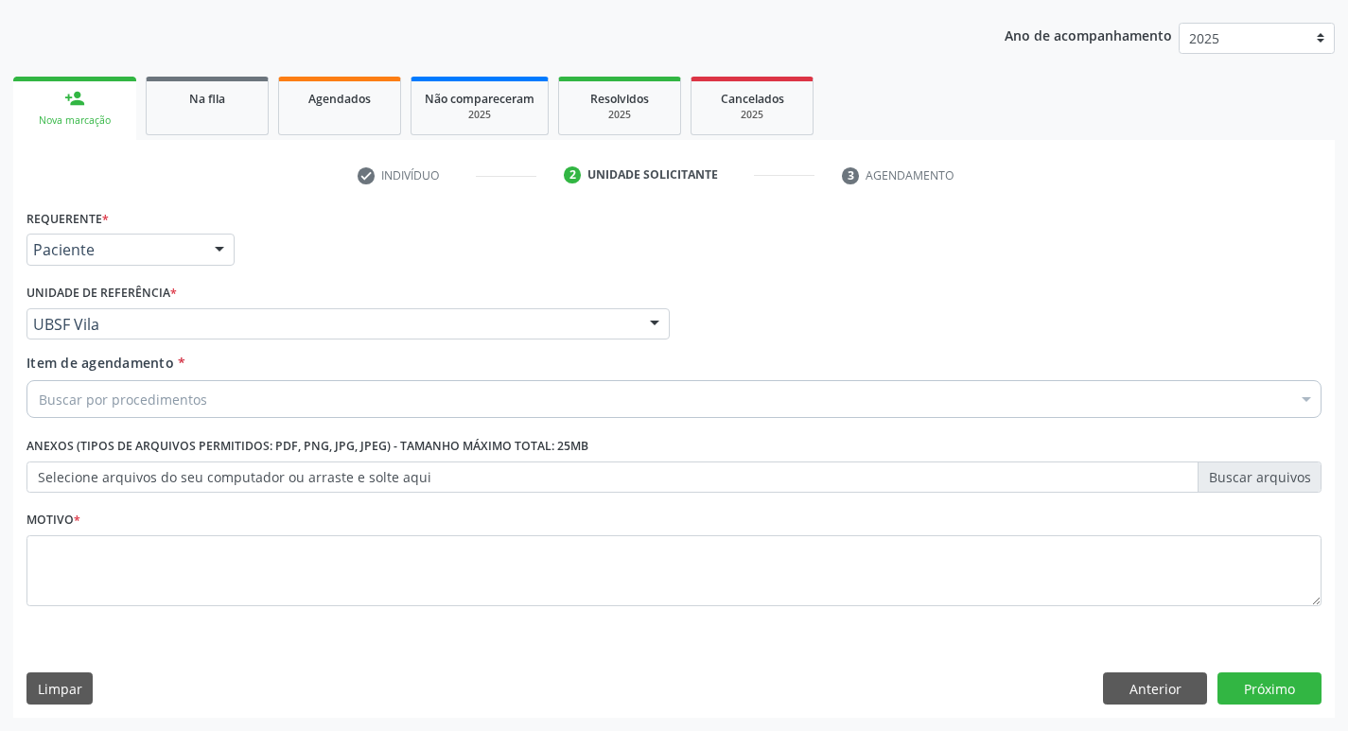
click at [241, 389] on div "Buscar por procedimentos" at bounding box center [673, 399] width 1295 height 38
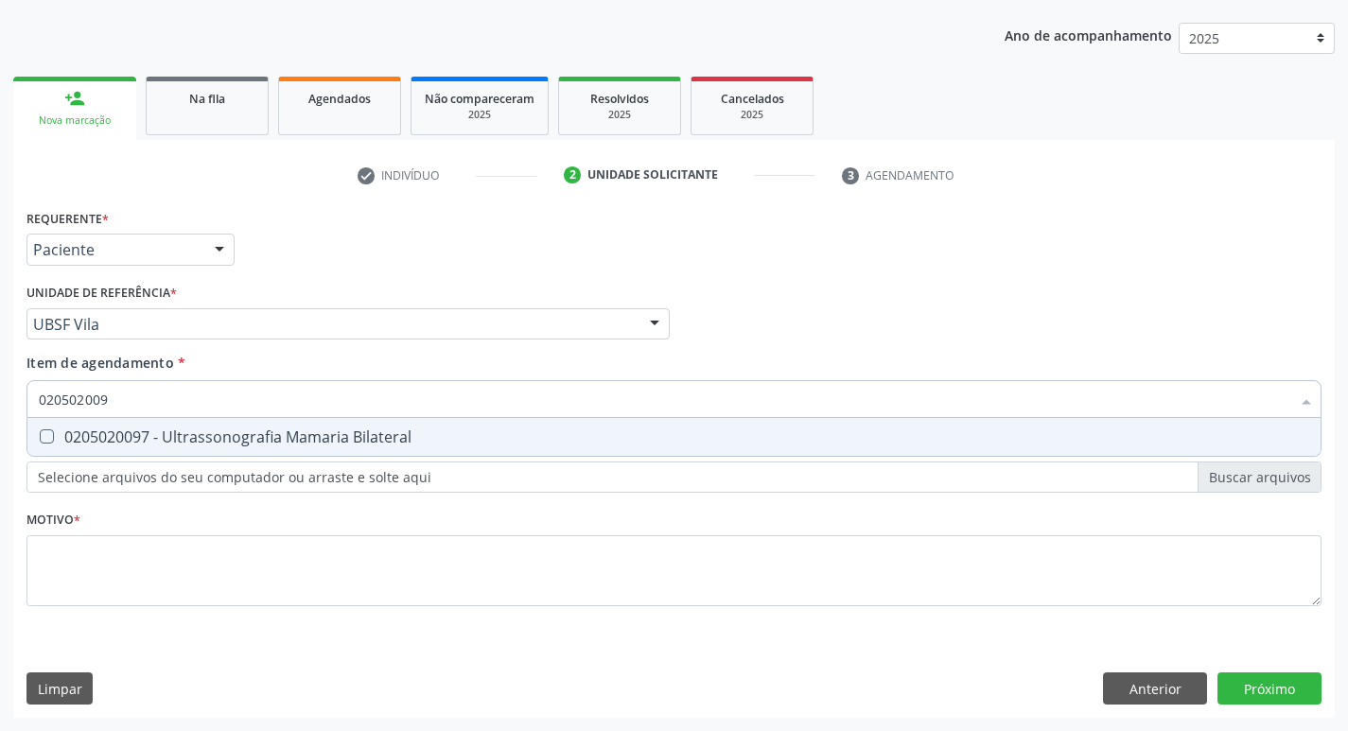
type input "0205020097"
click at [208, 439] on div "0205020097 - Ultrassonografia Mamaria Bilateral" at bounding box center [674, 436] width 1270 height 15
checkbox Bilateral "true"
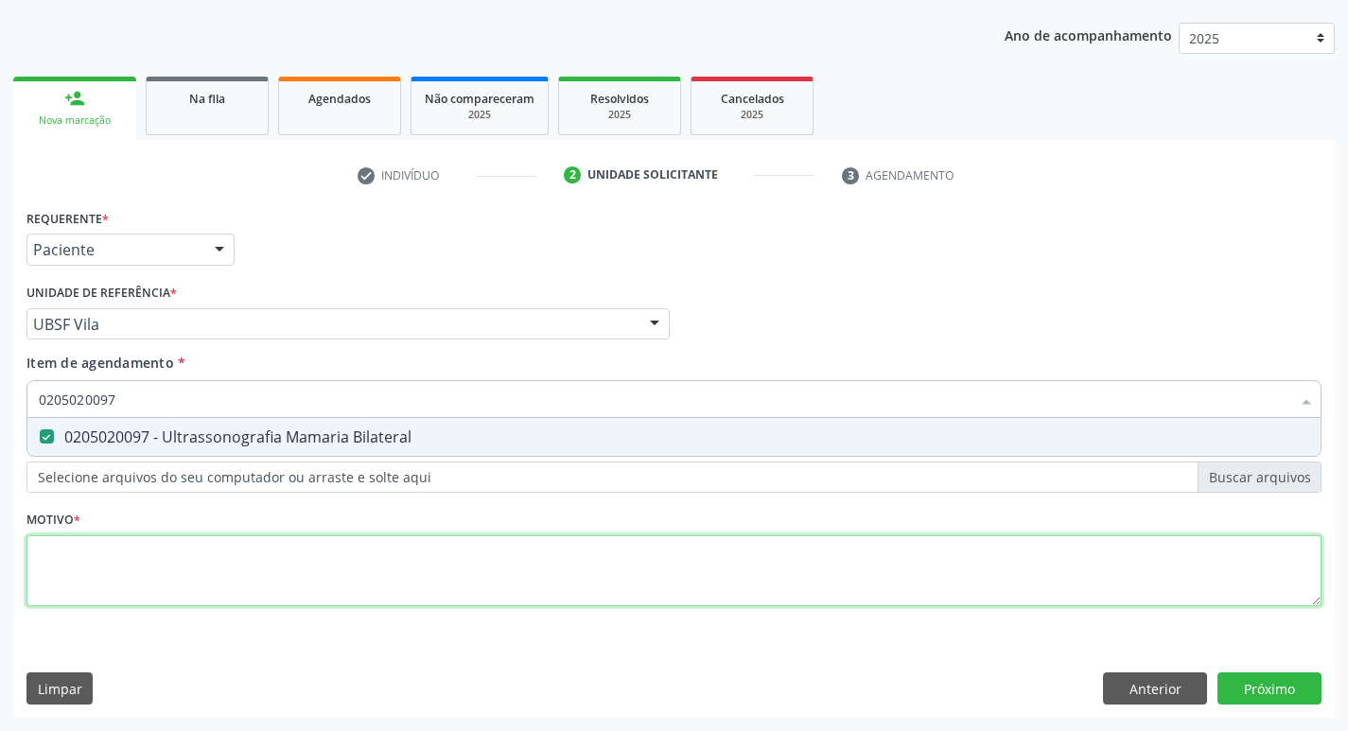
click at [161, 582] on div "Requerente * Paciente Profissional de Saúde Paciente Nenhum resultado encontrad…" at bounding box center [673, 418] width 1295 height 429
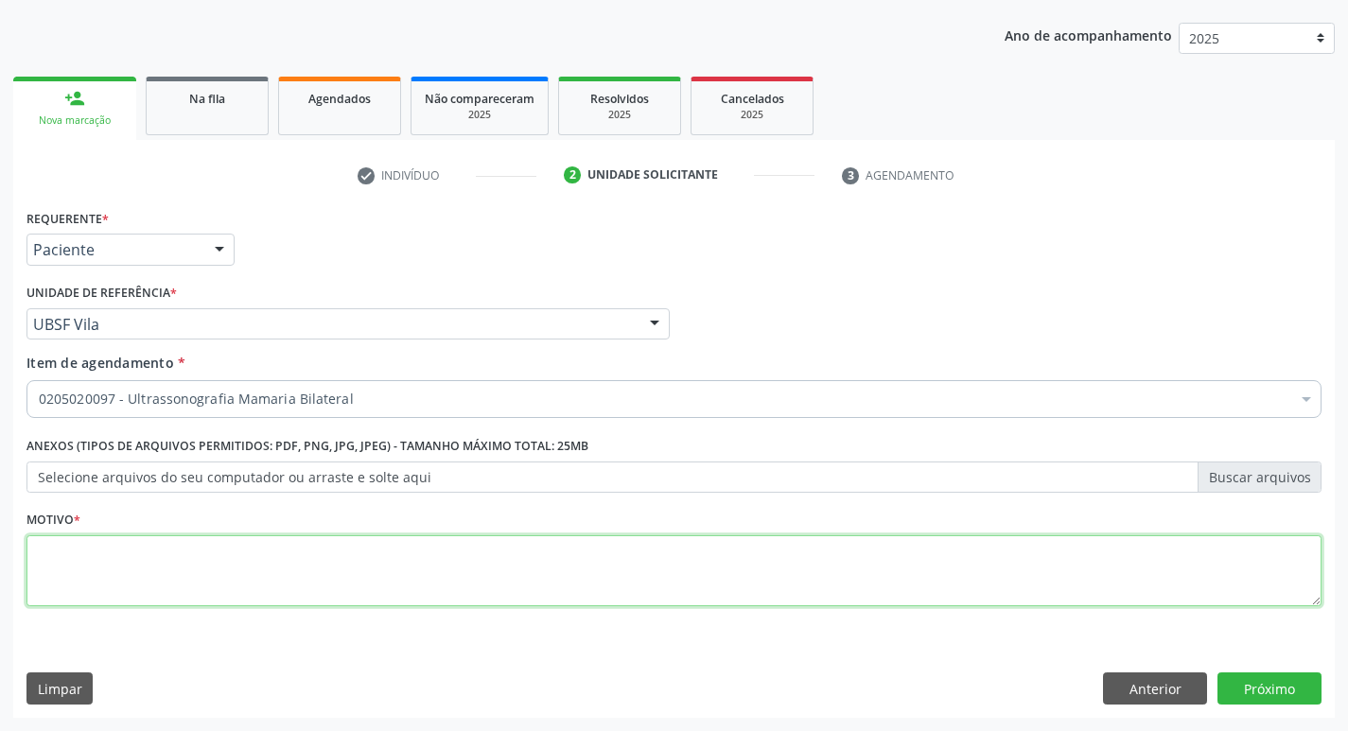
click at [440, 600] on textarea at bounding box center [673, 571] width 1295 height 72
type textarea "RASTREIO"
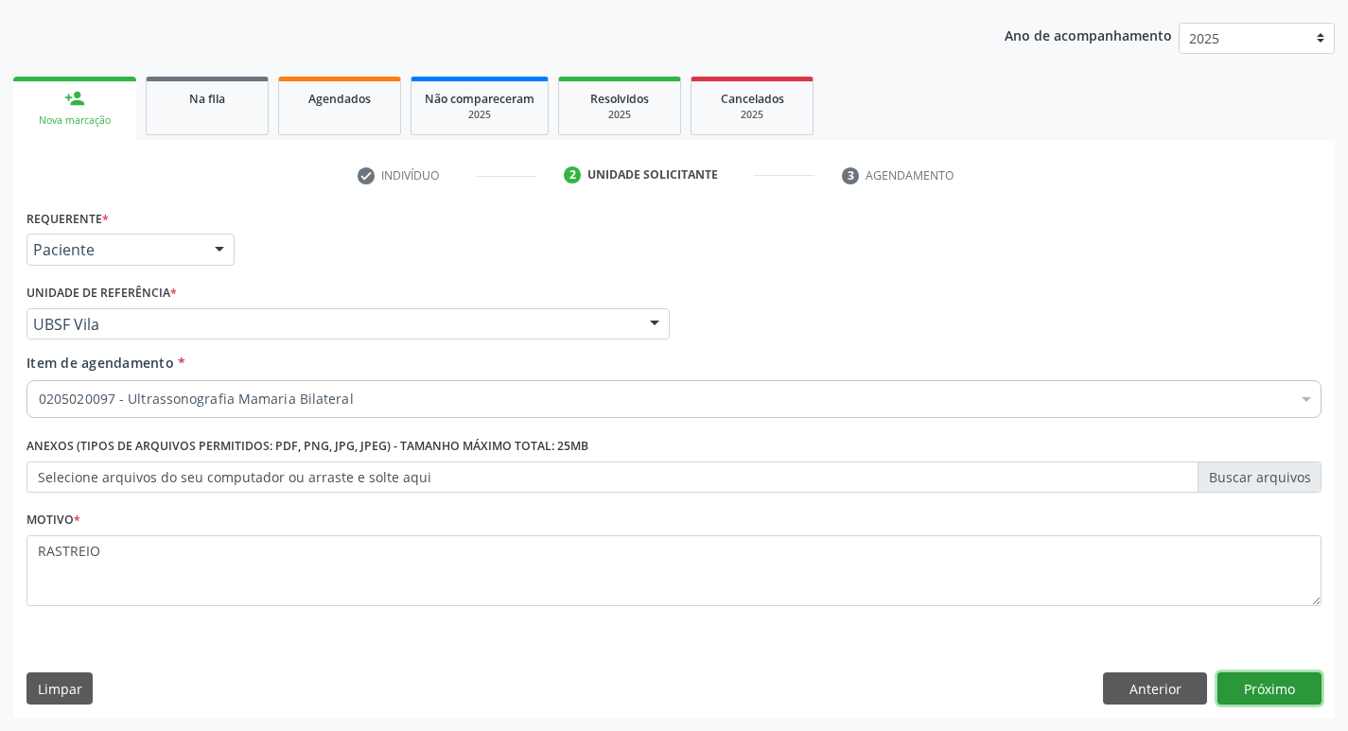
click at [1269, 680] on button "Próximo" at bounding box center [1269, 689] width 104 height 32
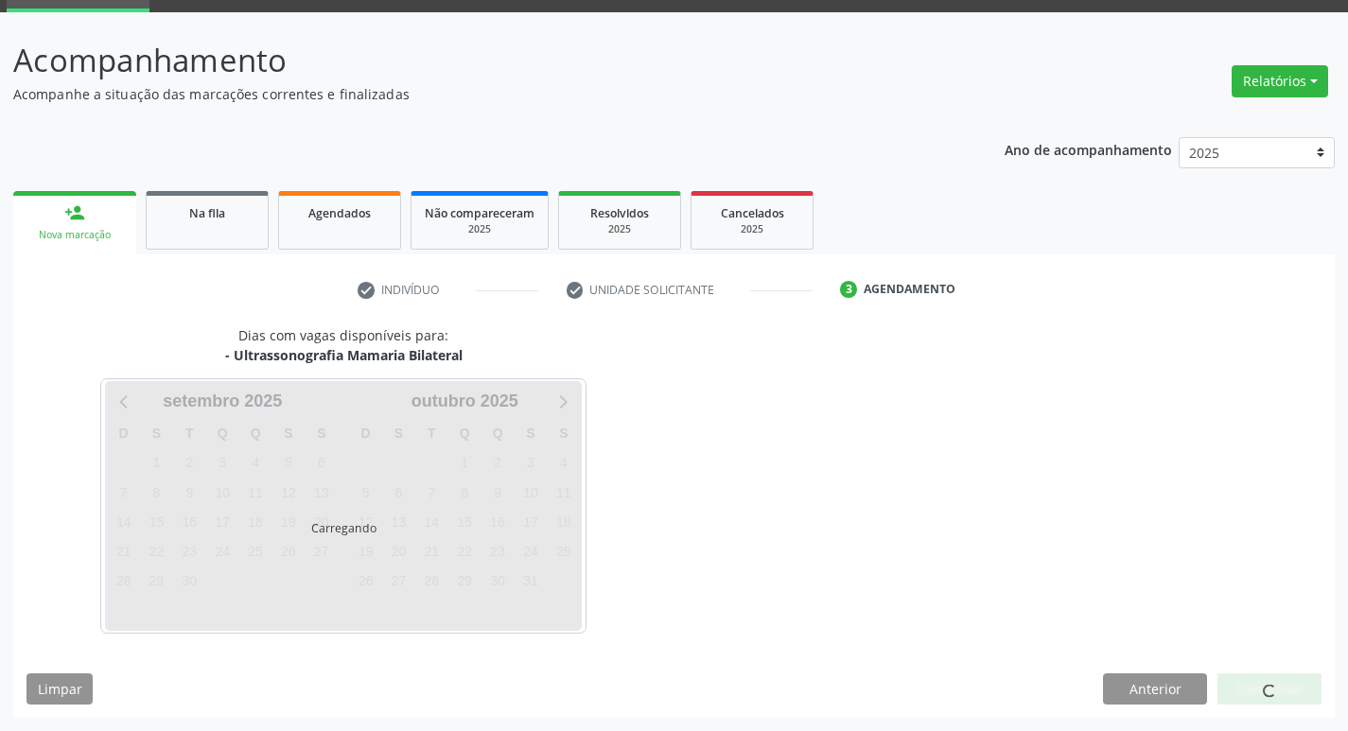
scroll to position [92, 0]
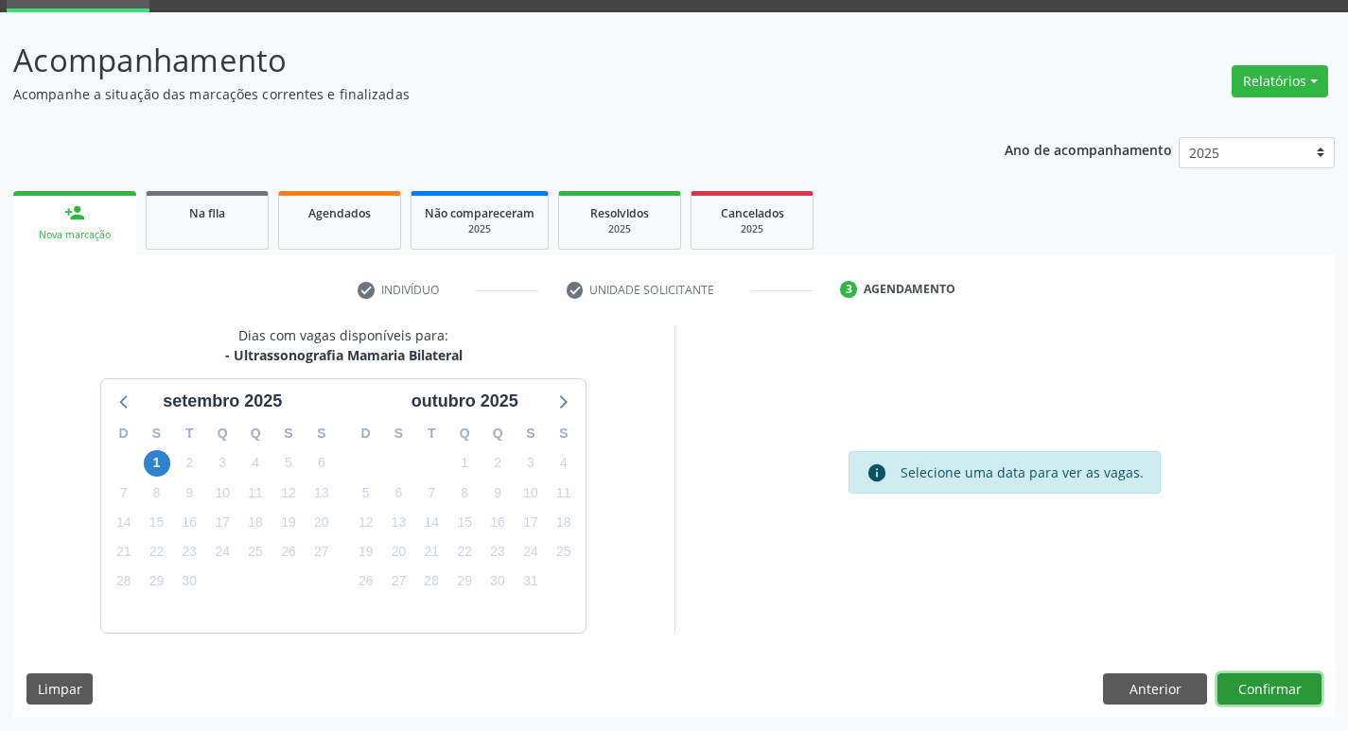
click at [1230, 678] on button "Confirmar" at bounding box center [1269, 690] width 104 height 32
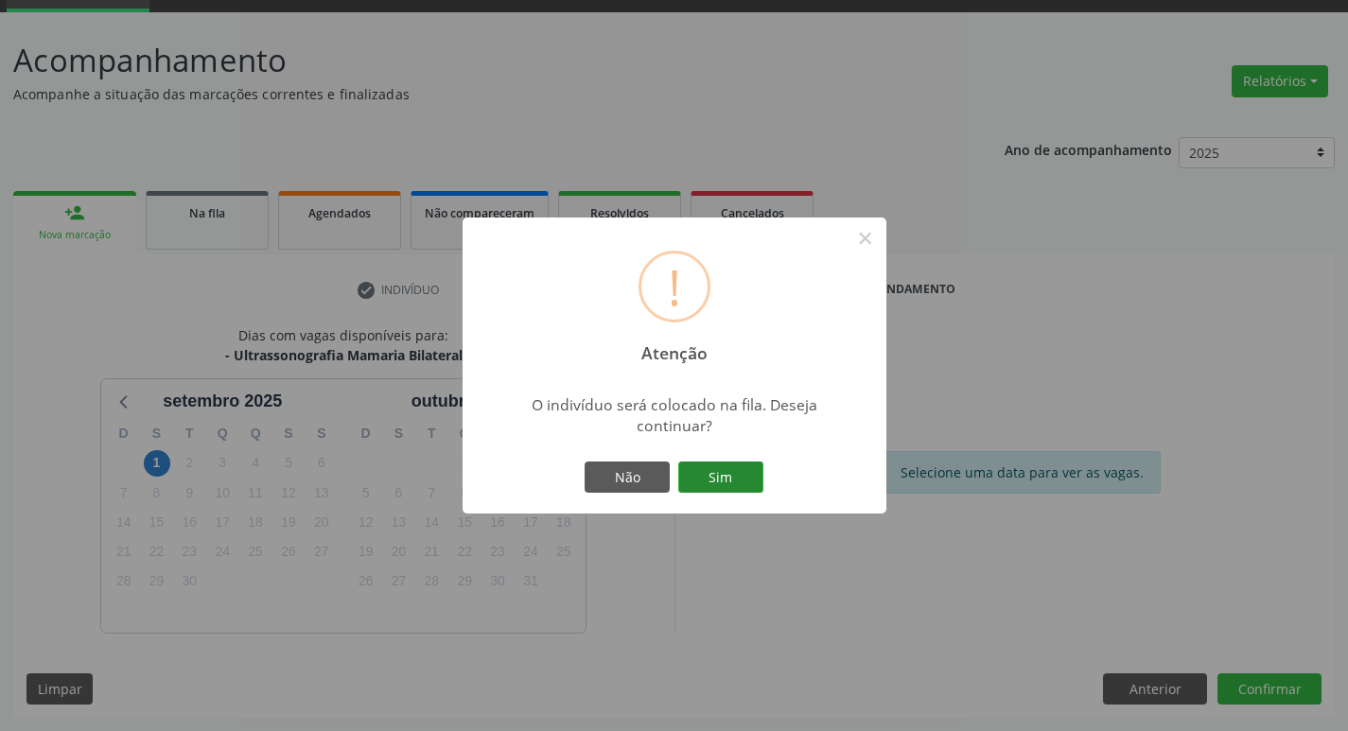
click at [754, 478] on button "Sim" at bounding box center [720, 478] width 85 height 32
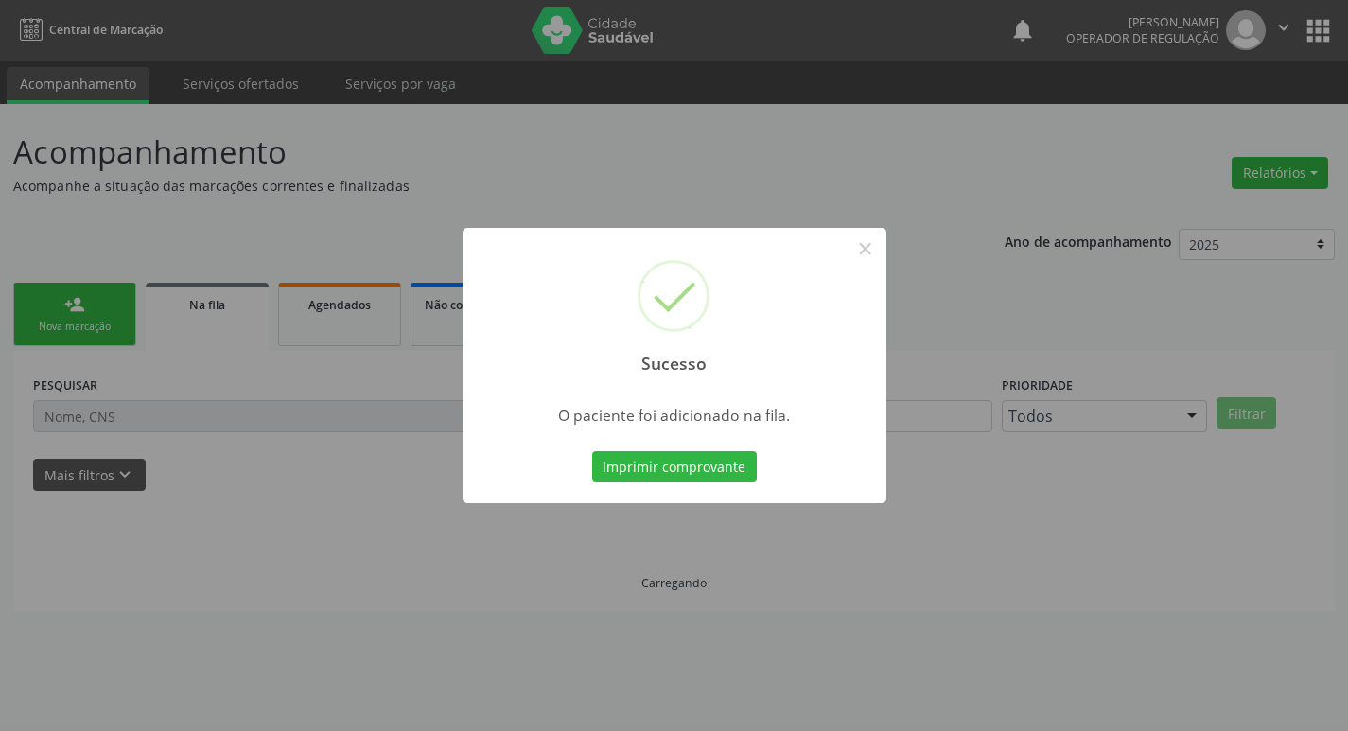
scroll to position [0, 0]
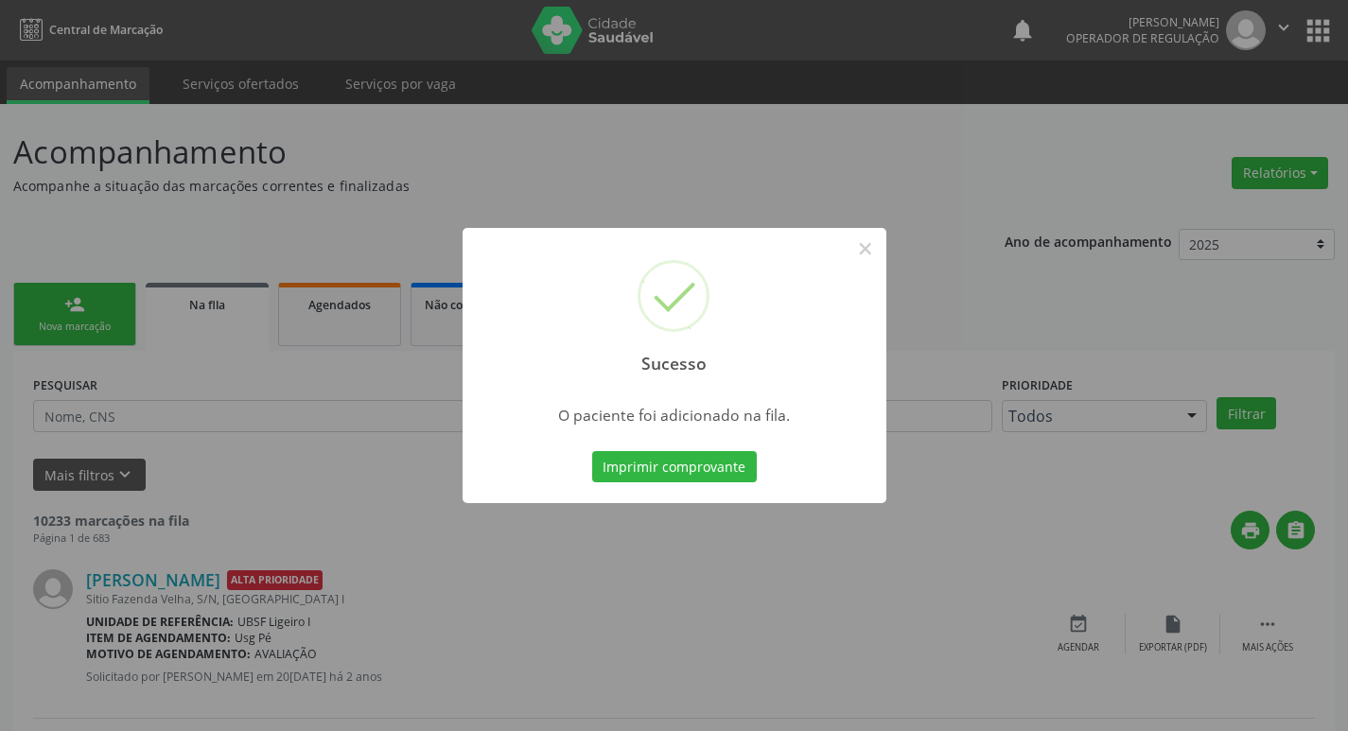
click at [167, 159] on div "Sucesso × O paciente foi adicionado na fila. Imprimir comprovante Cancel" at bounding box center [674, 365] width 1348 height 731
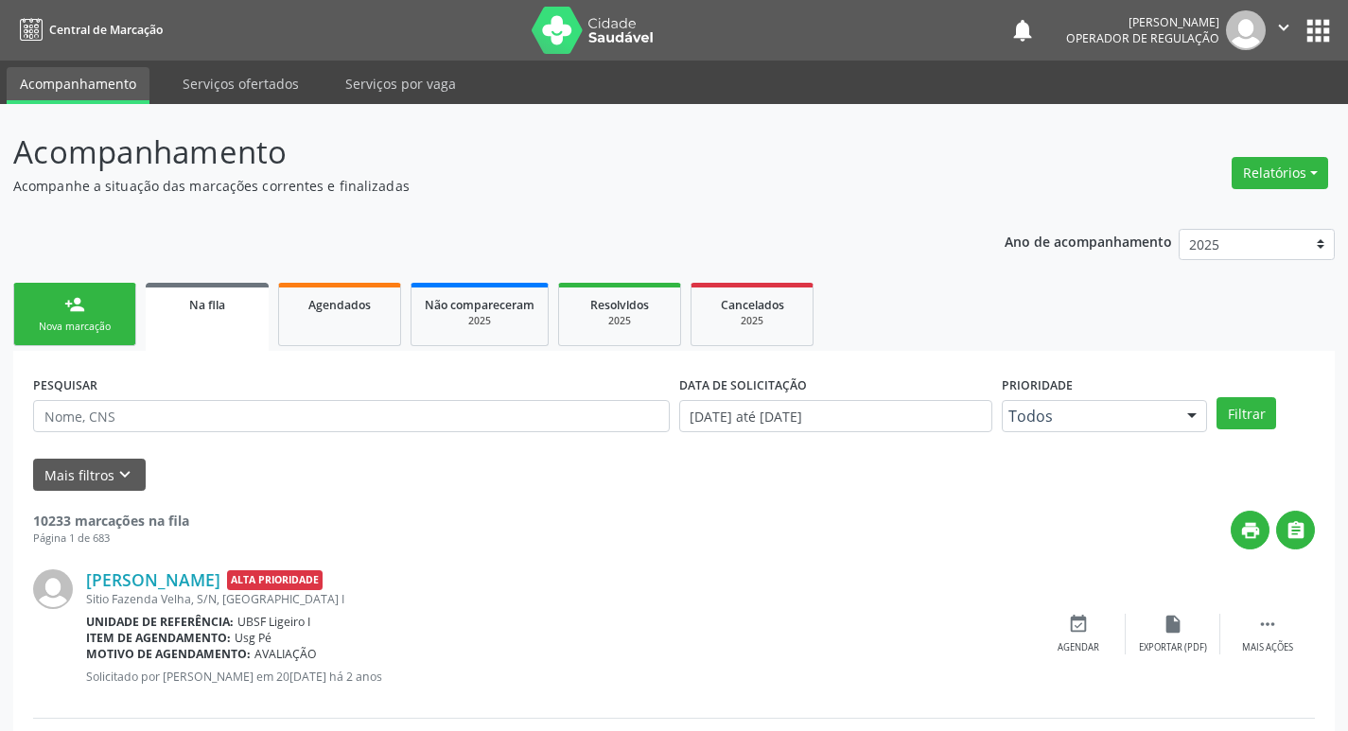
click at [79, 336] on link "person_add Nova marcação" at bounding box center [74, 314] width 123 height 63
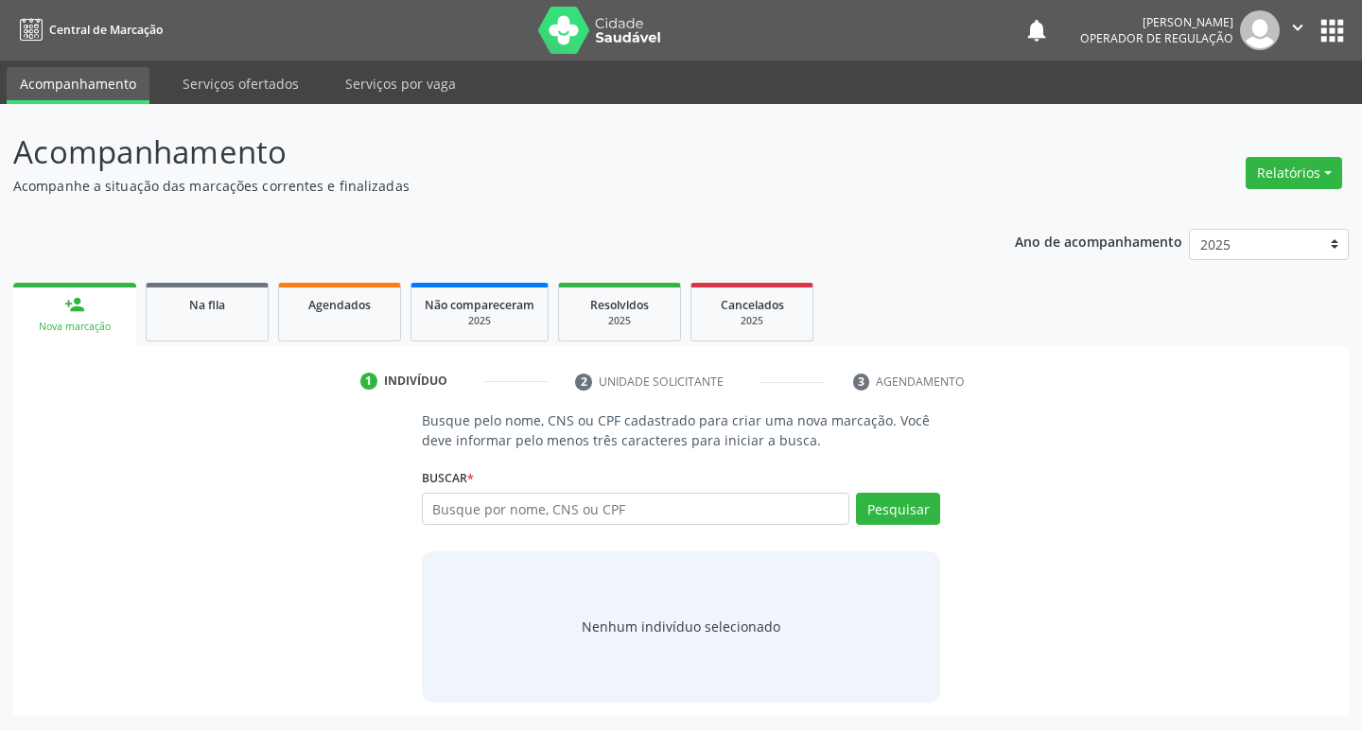
click at [519, 526] on div "Busque por nome, CNS ou CPF Nenhum resultado encontrado para: " " Digite nome, …" at bounding box center [681, 515] width 519 height 45
click at [525, 509] on input "text" at bounding box center [636, 509] width 429 height 32
type input "706508386291299"
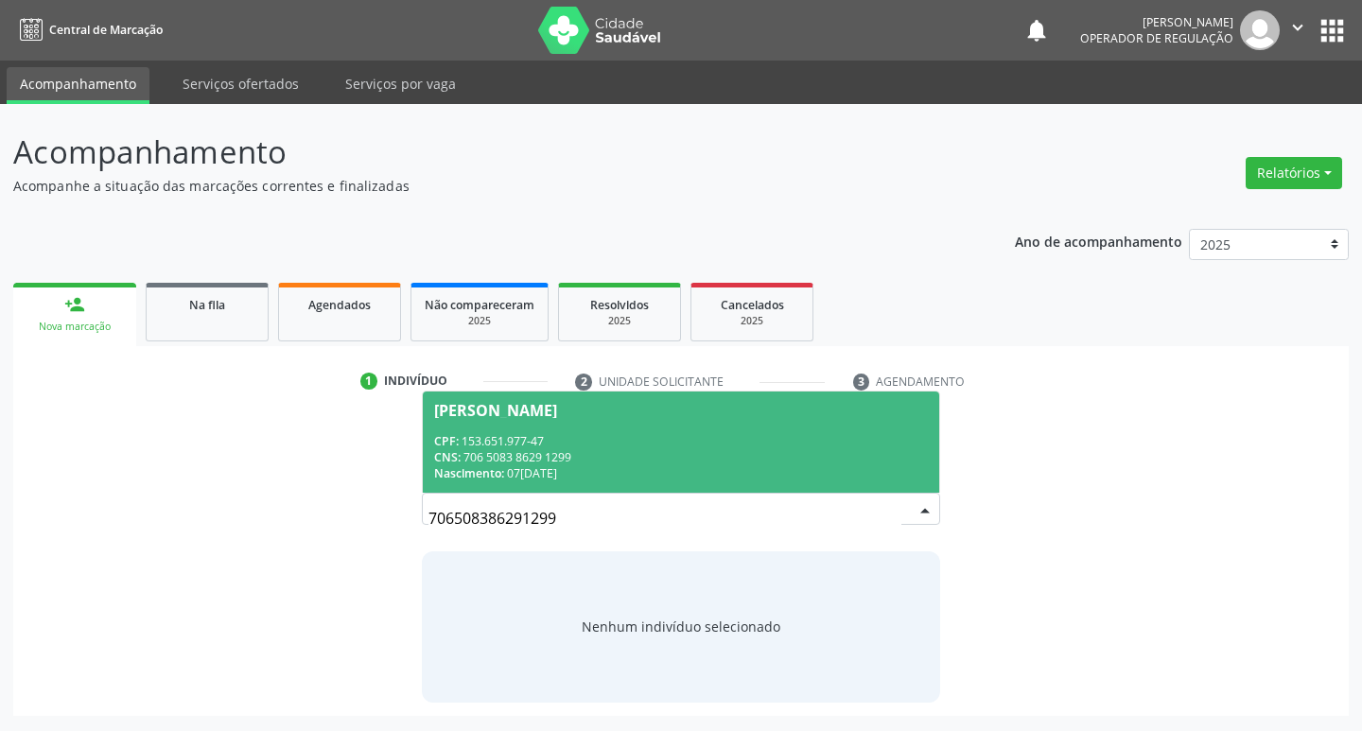
click at [645, 438] on div "CPF: 153.651.977-47" at bounding box center [681, 441] width 495 height 16
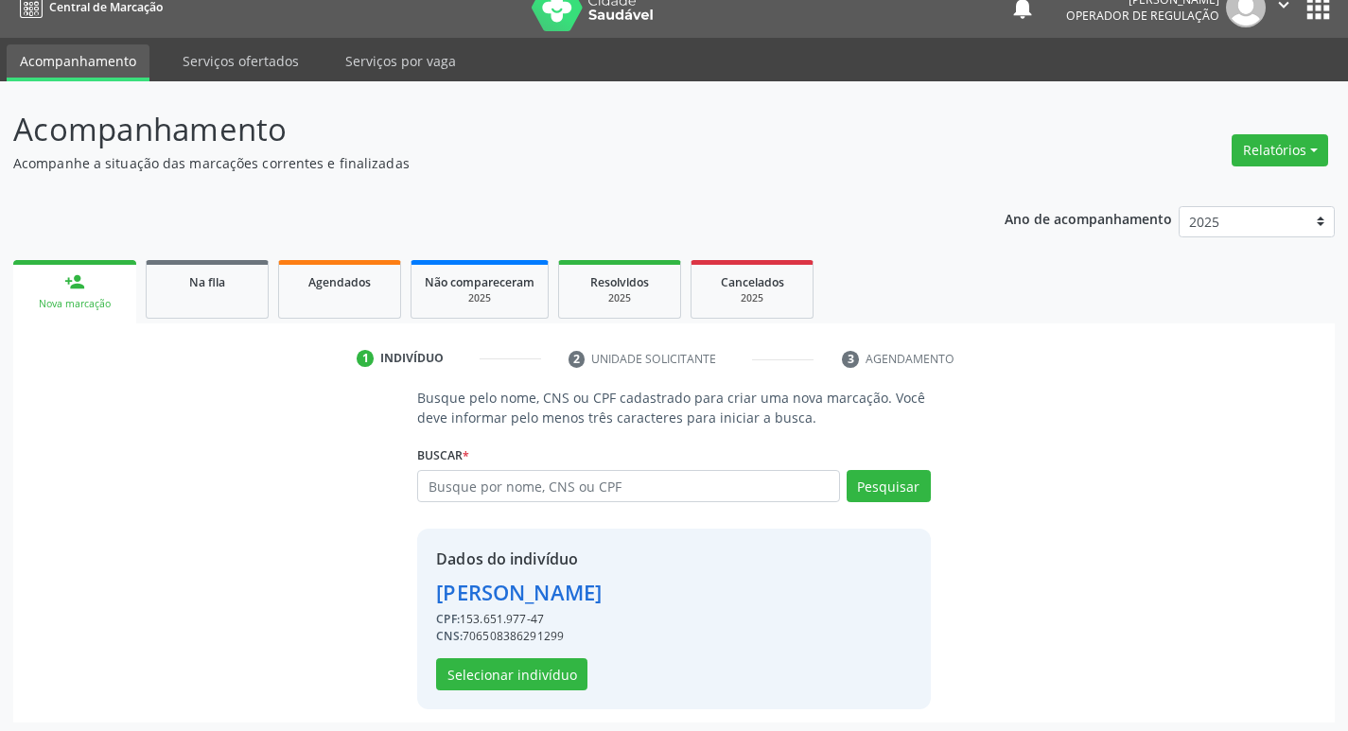
scroll to position [27, 0]
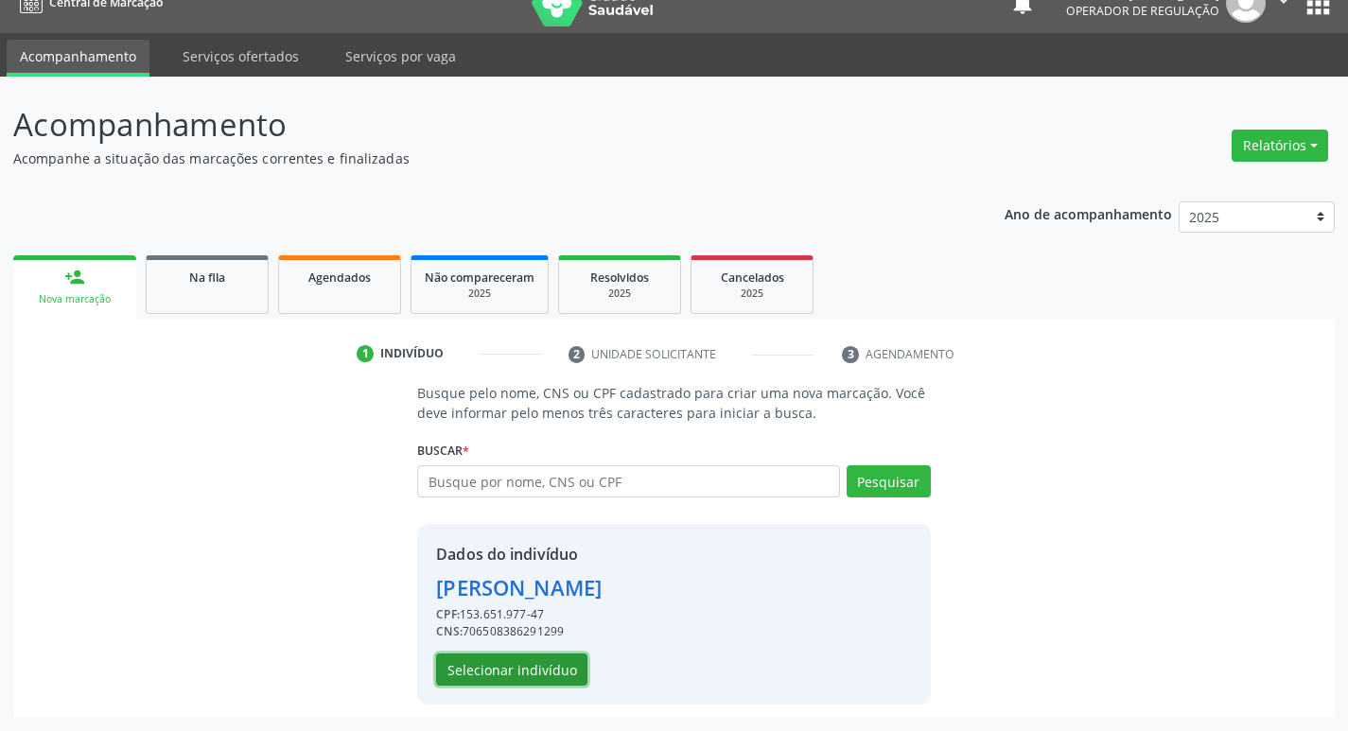
click at [553, 674] on button "Selecionar indivíduo" at bounding box center [511, 670] width 151 height 32
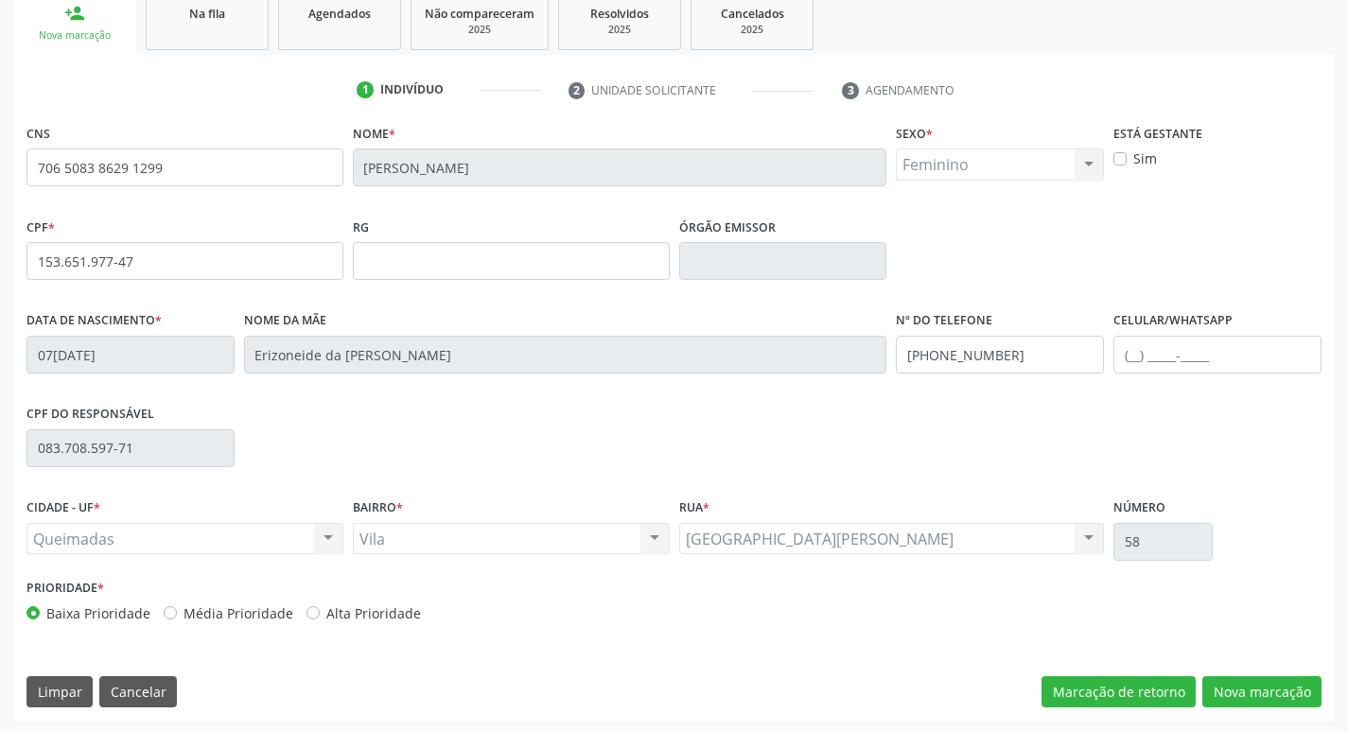
scroll to position [294, 0]
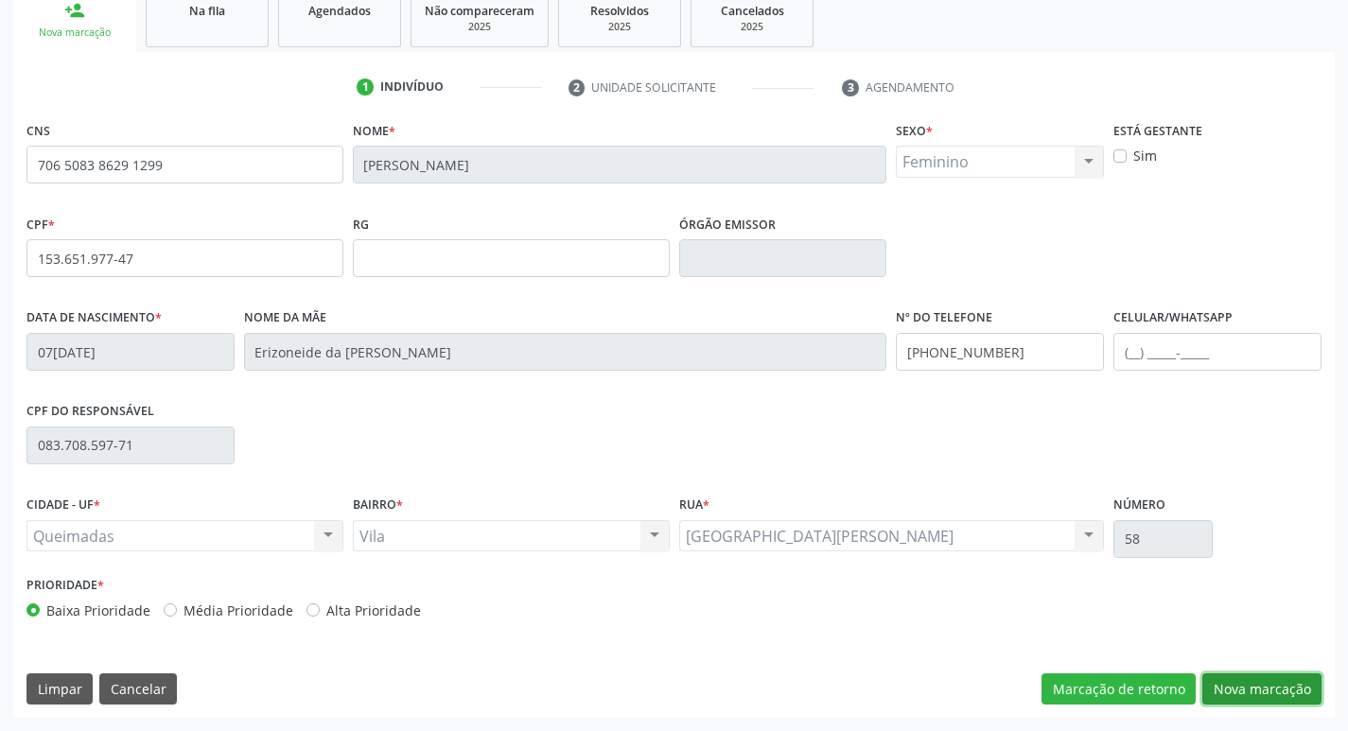
click at [1249, 693] on button "Nova marcação" at bounding box center [1261, 690] width 119 height 32
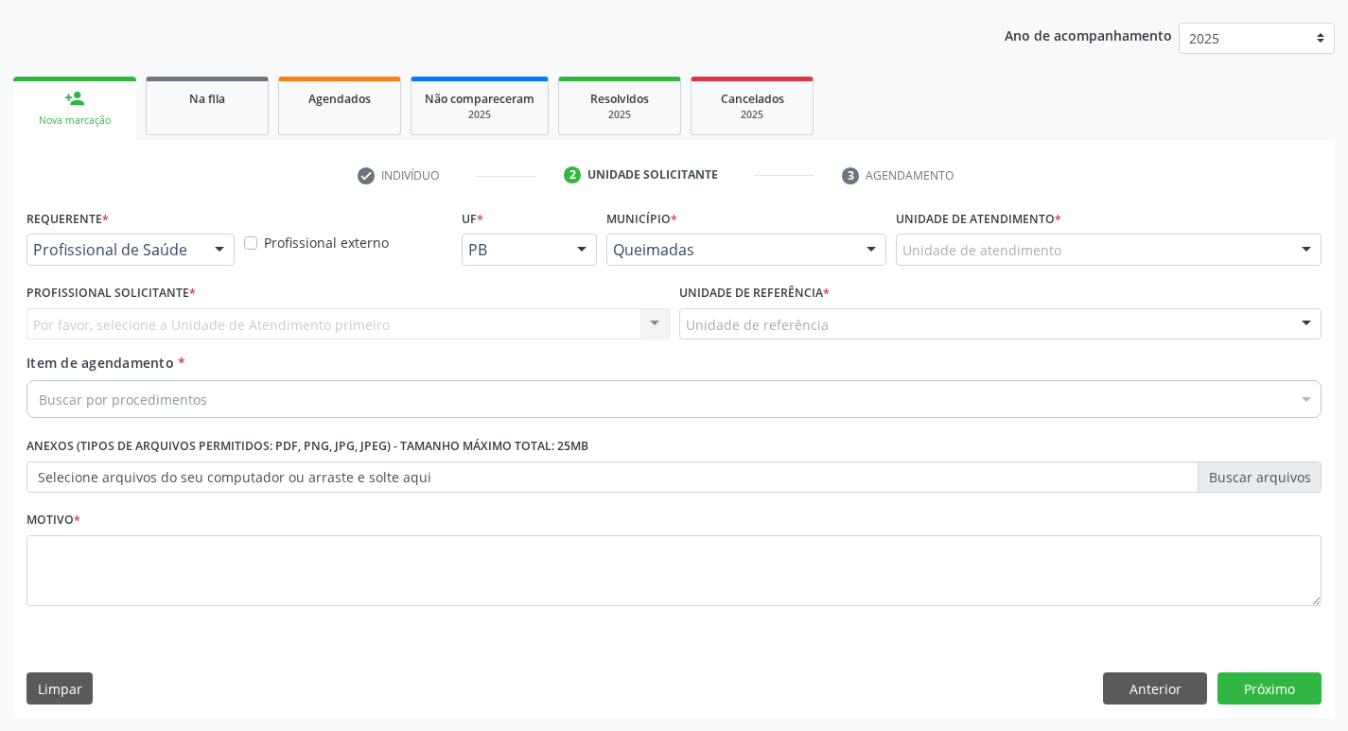
click at [199, 242] on div "Profissional de Saúde Profissional de Saúde Paciente Nenhum resultado encontrad…" at bounding box center [130, 250] width 208 height 32
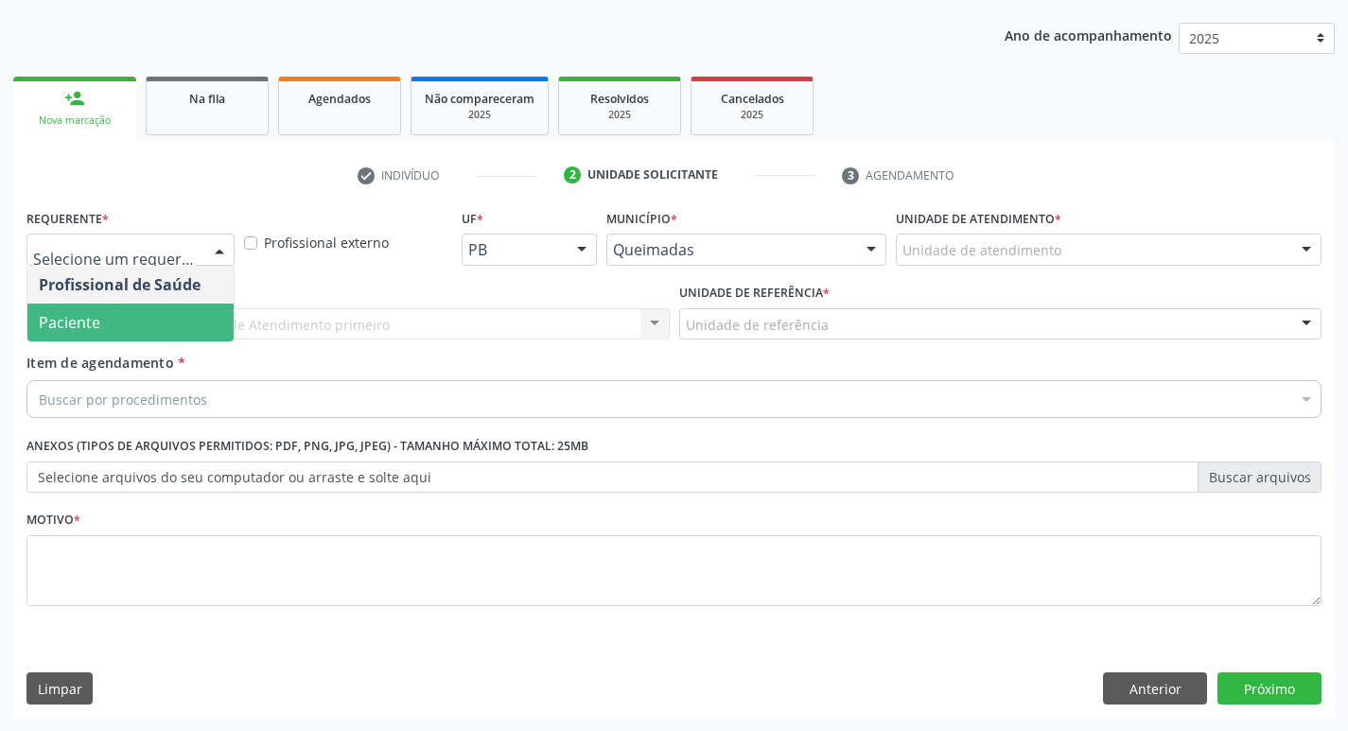
click at [175, 318] on span "Paciente" at bounding box center [130, 323] width 206 height 38
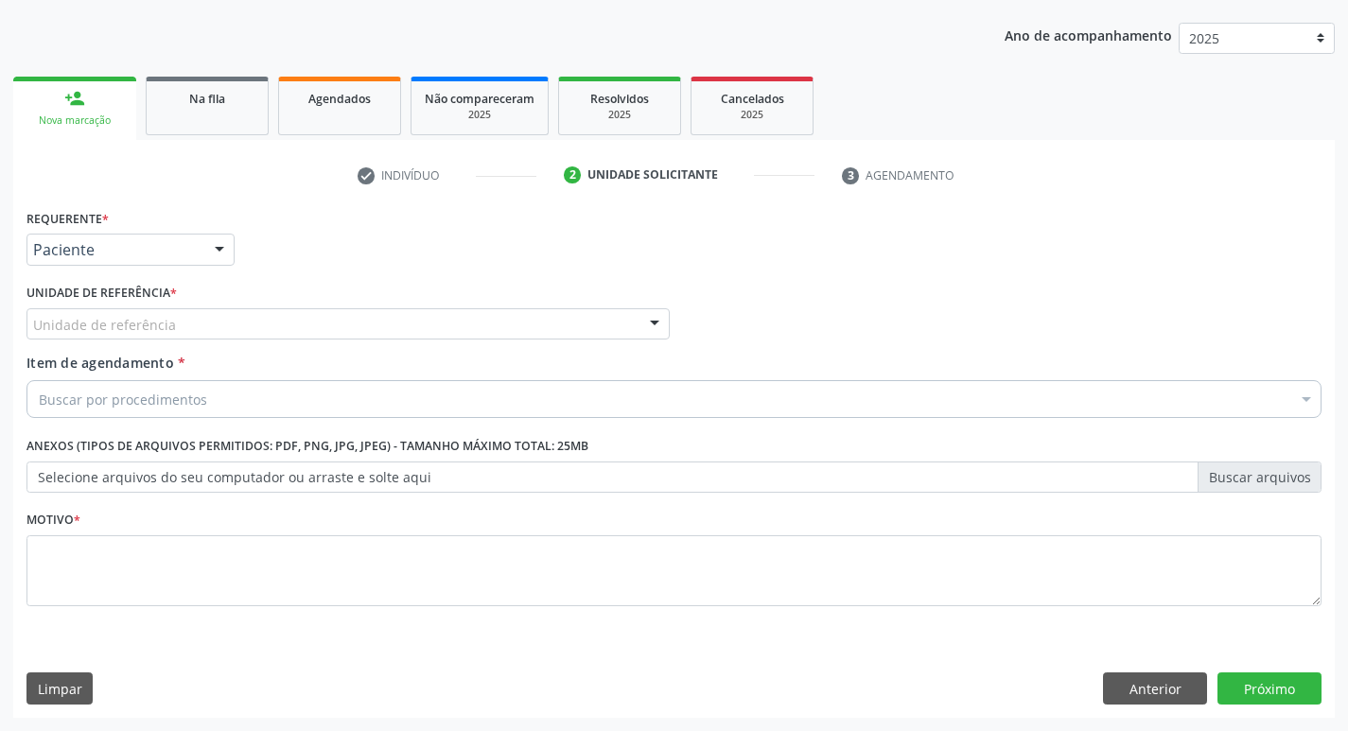
click at [171, 330] on div "Unidade de referência" at bounding box center [347, 324] width 643 height 32
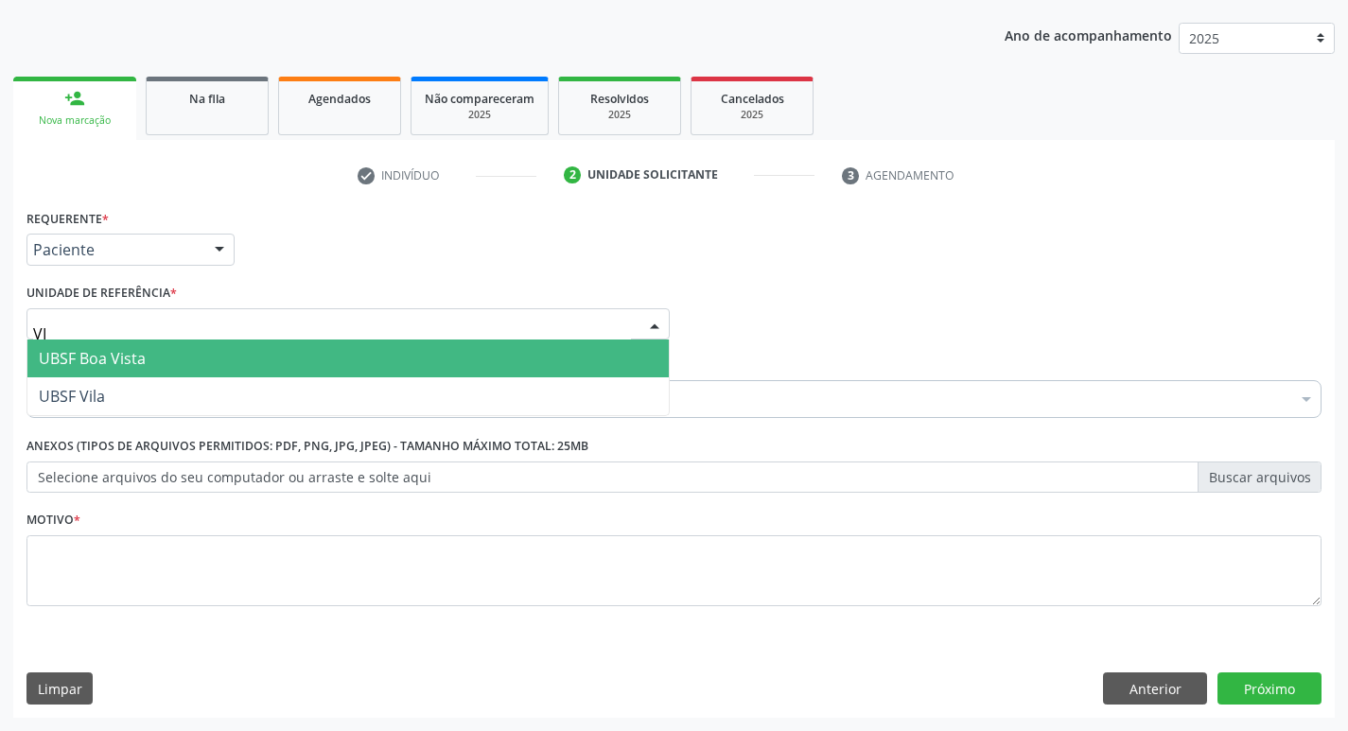
type input "VIL"
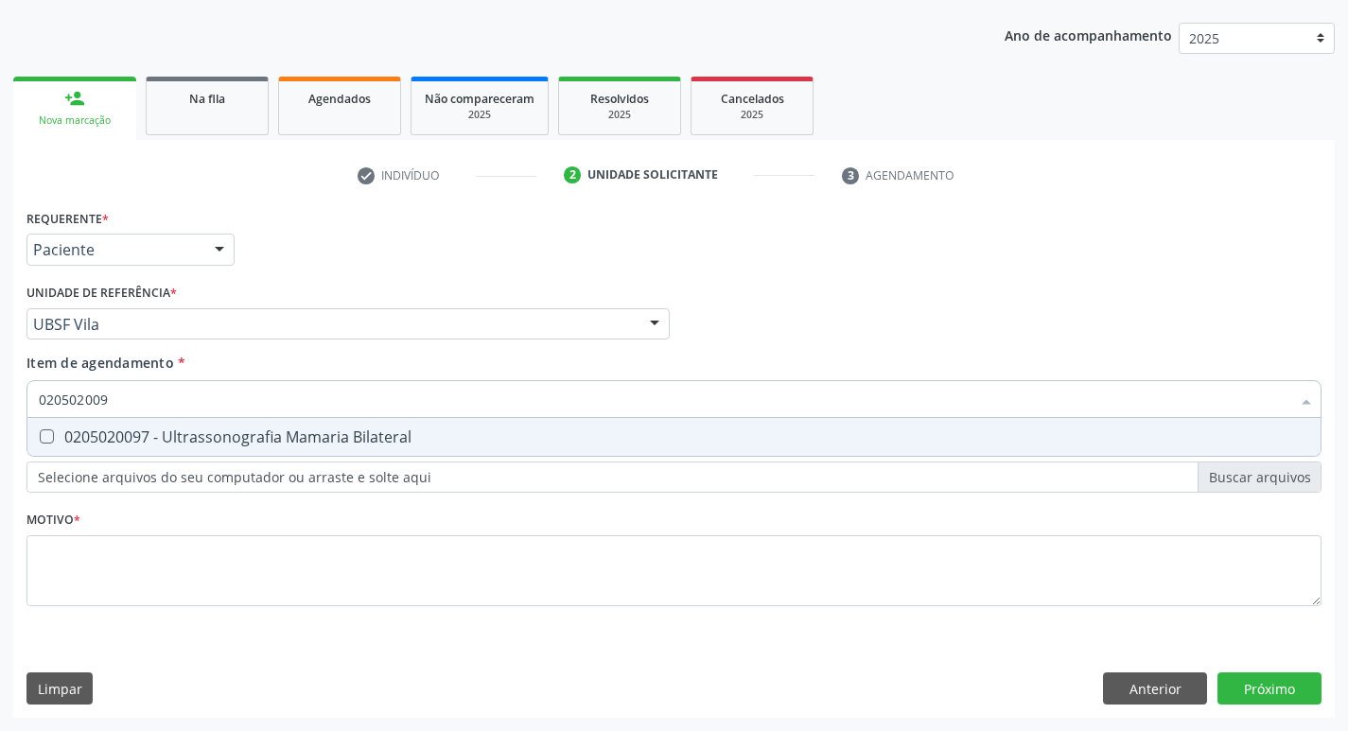
type input "0205020097"
click at [194, 449] on span "0205020097 - Ultrassonografia Mamaria Bilateral" at bounding box center [673, 437] width 1293 height 38
checkbox Bilateral "true"
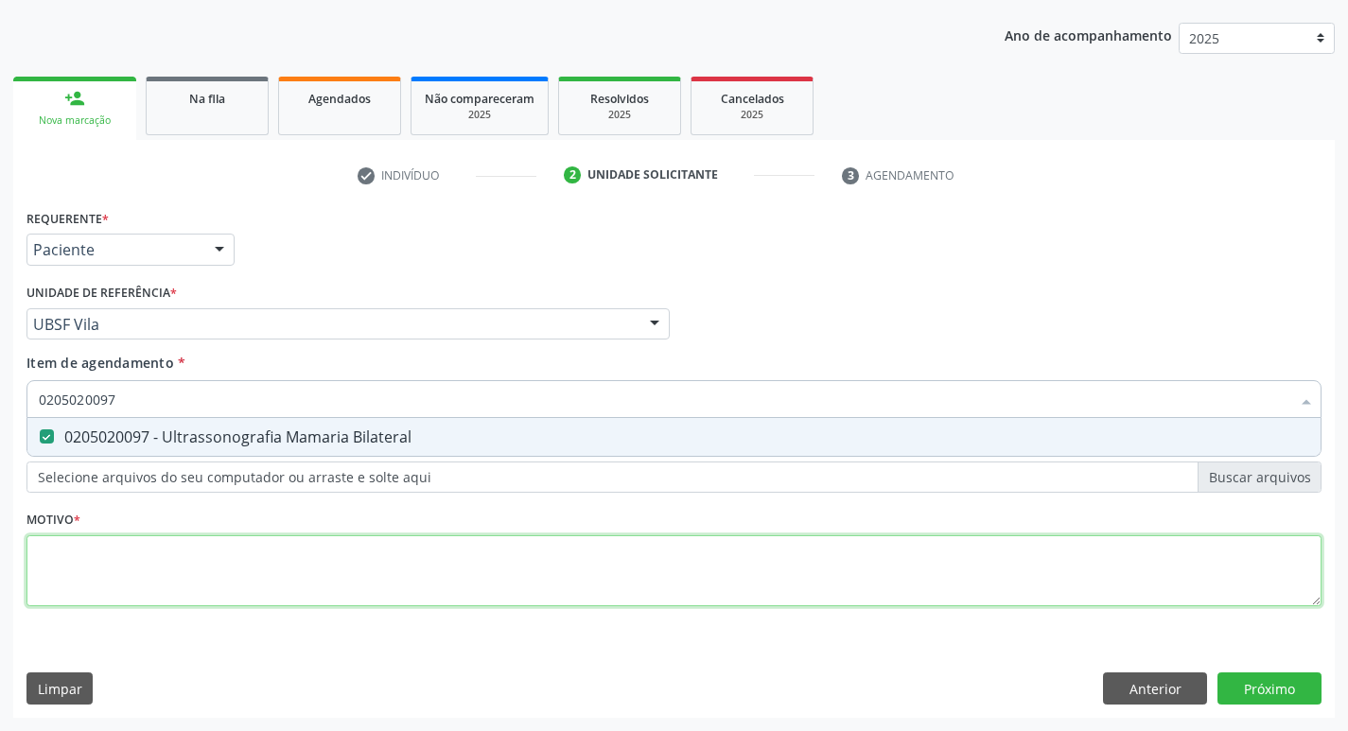
click at [180, 590] on div "Requerente * Paciente Profissional de Saúde Paciente Nenhum resultado encontrad…" at bounding box center [673, 418] width 1295 height 429
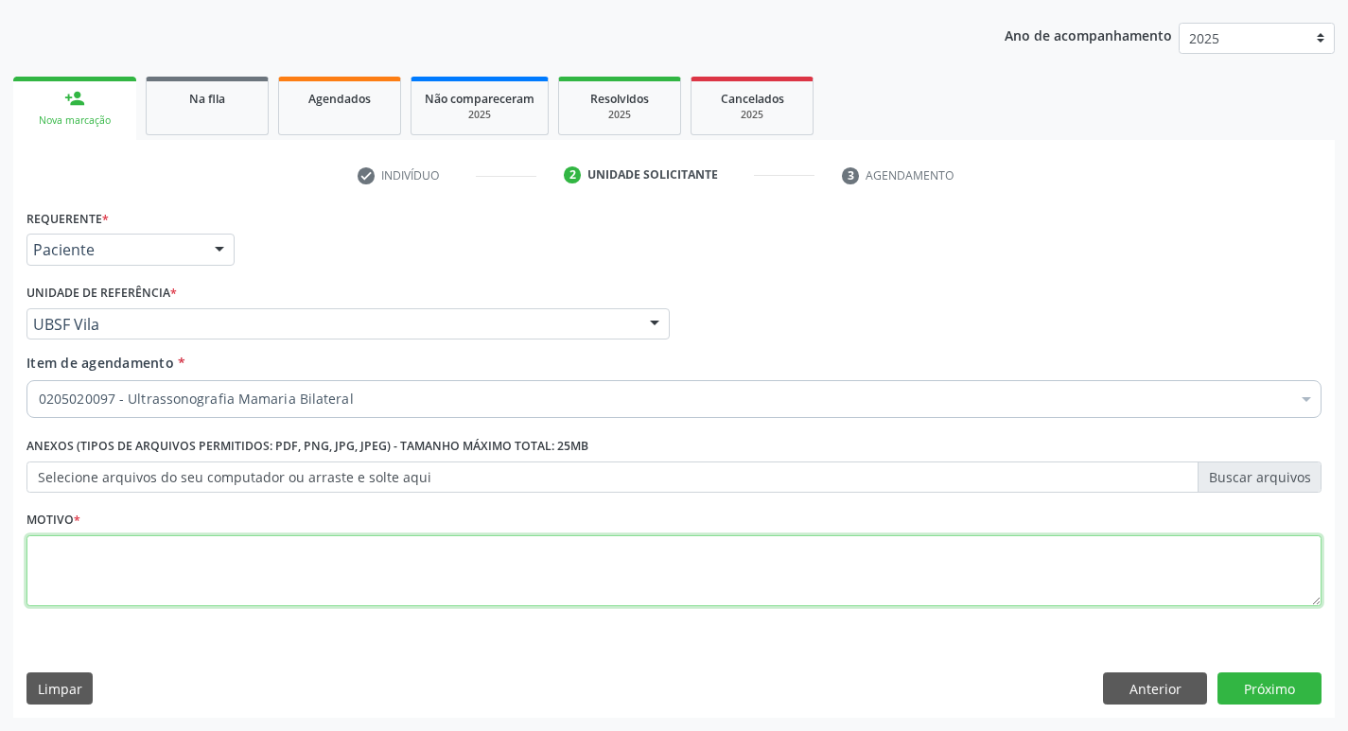
click at [180, 590] on textarea at bounding box center [673, 571] width 1295 height 72
type textarea "AVALIAÇÃO"
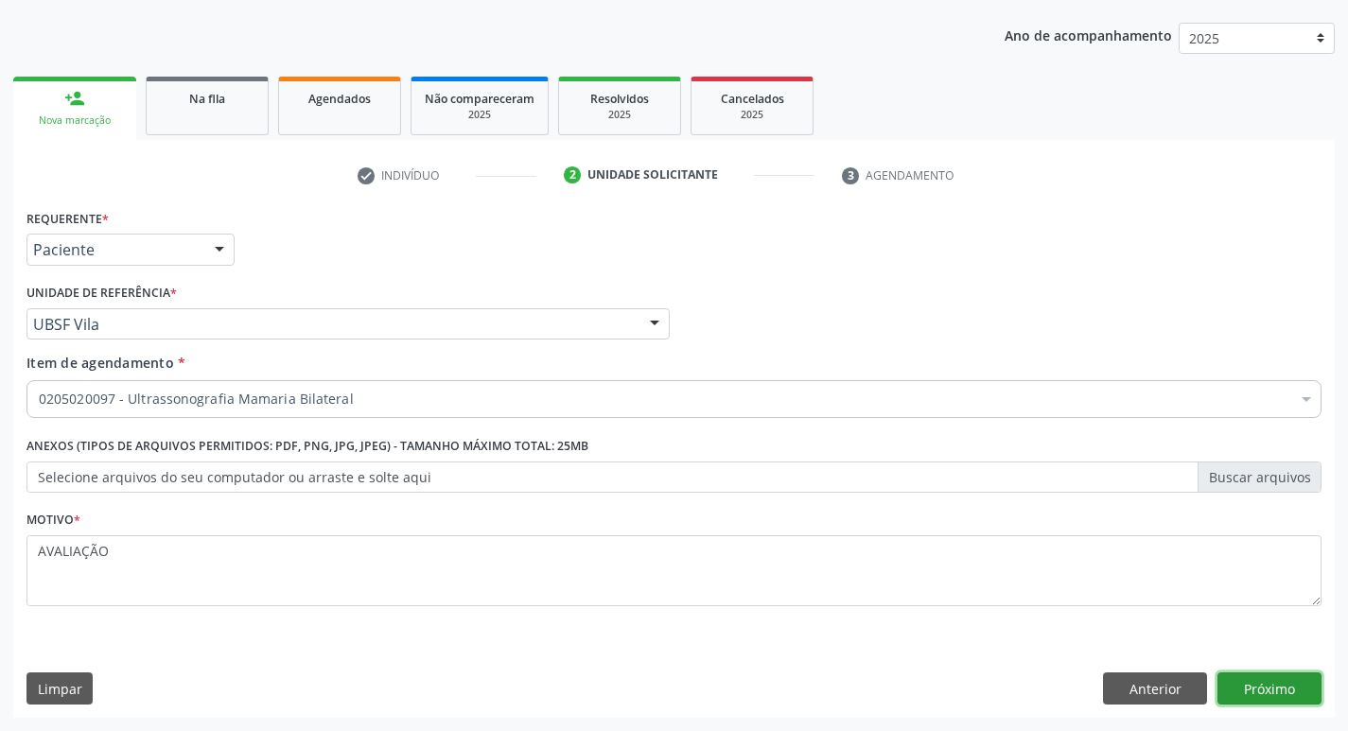
click at [1252, 680] on button "Próximo" at bounding box center [1269, 689] width 104 height 32
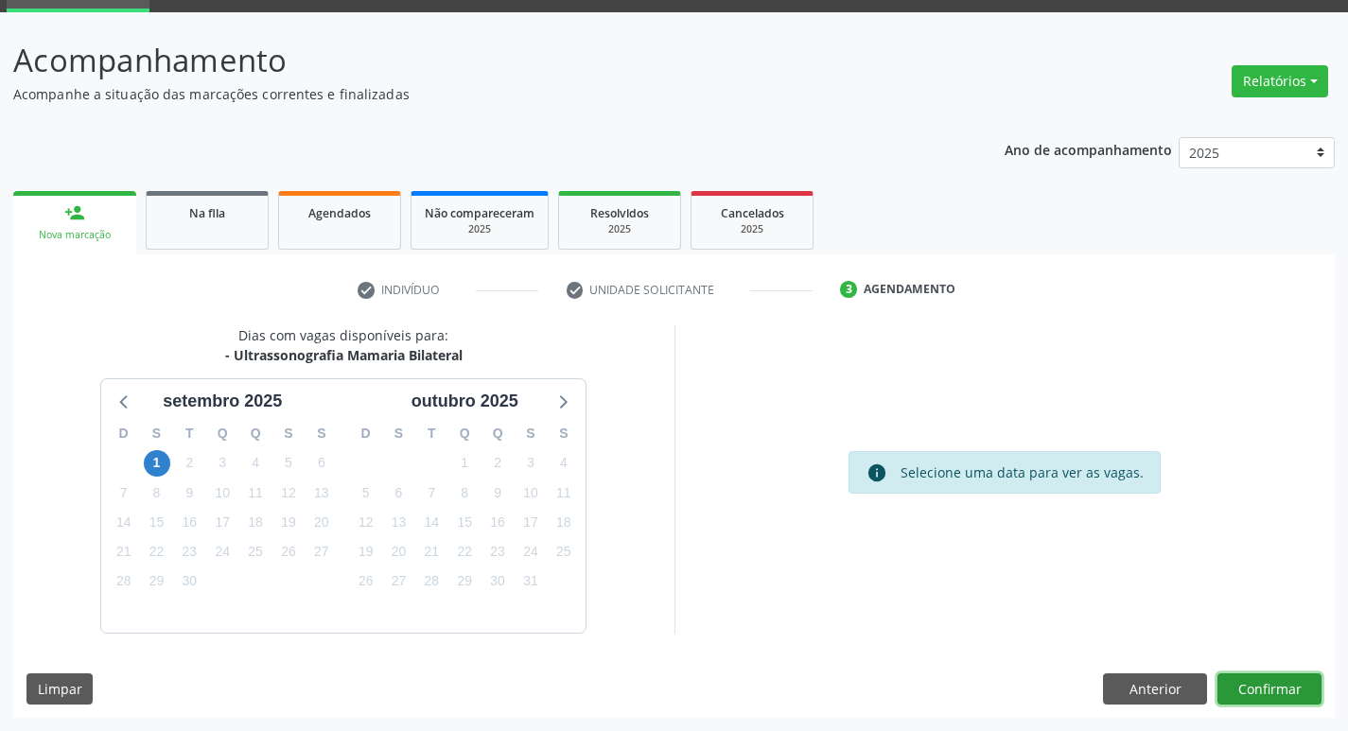
click at [1265, 674] on button "Confirmar" at bounding box center [1269, 690] width 104 height 32
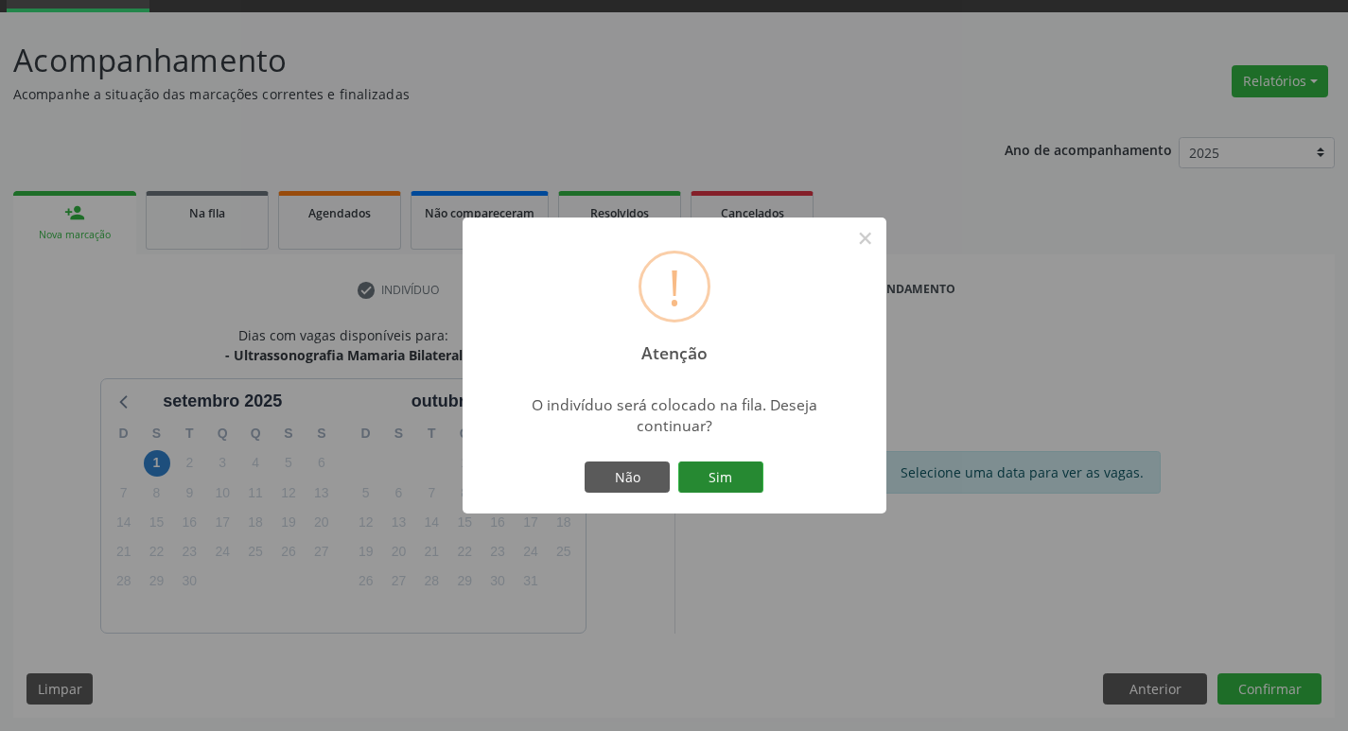
click at [744, 482] on button "Sim" at bounding box center [720, 478] width 85 height 32
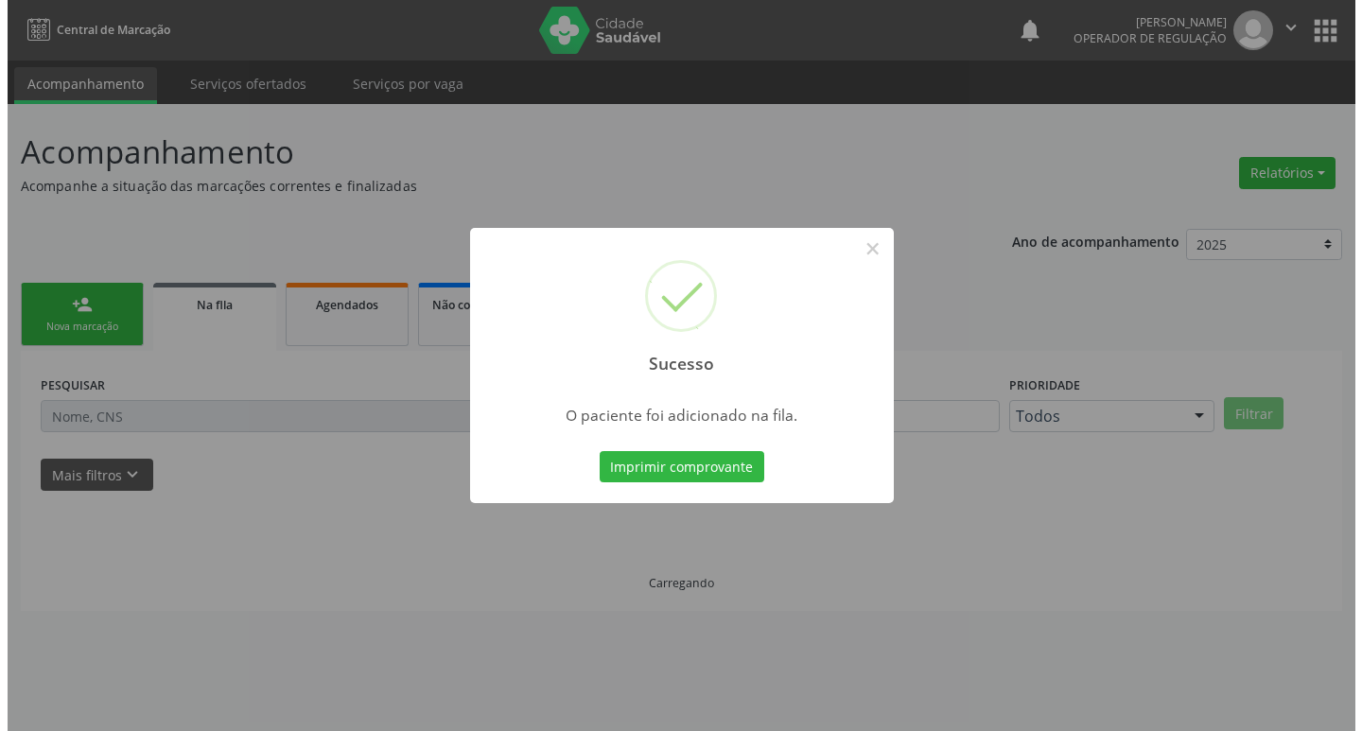
scroll to position [0, 0]
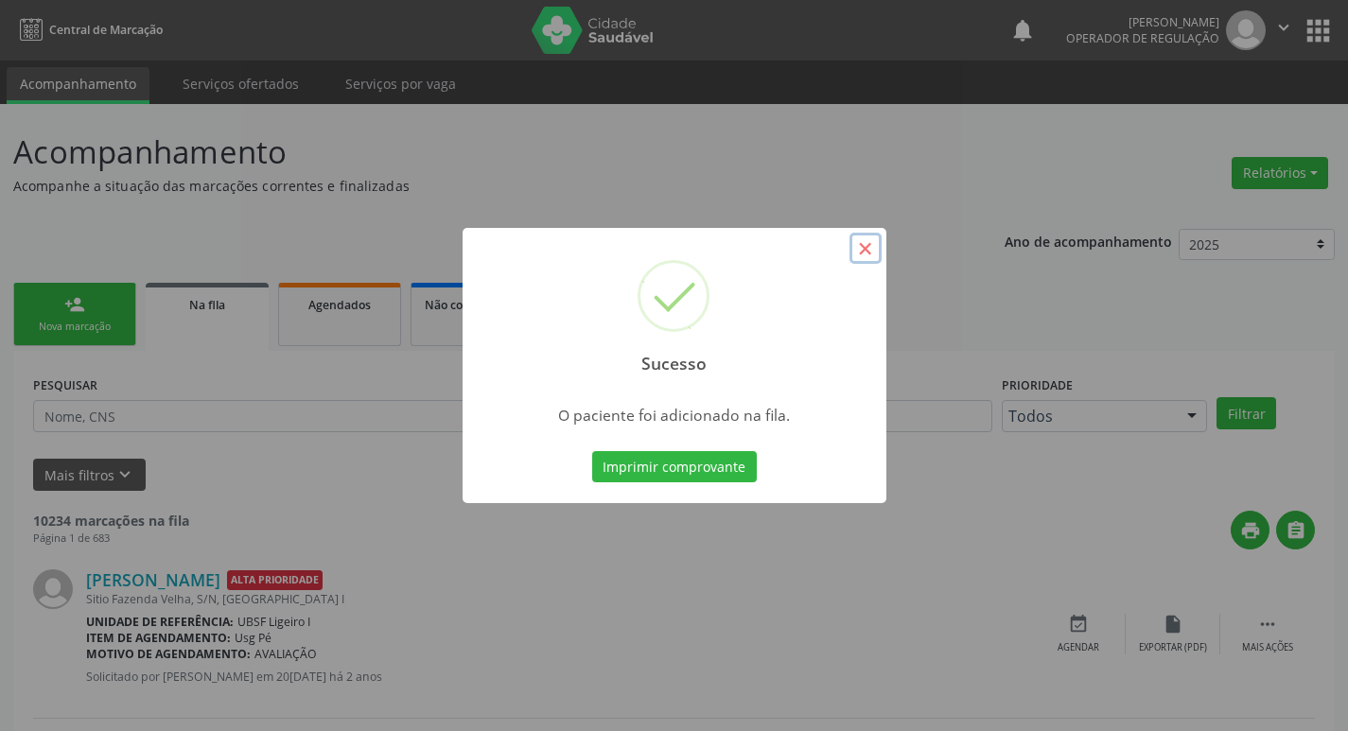
click at [877, 239] on button "×" at bounding box center [865, 249] width 32 height 32
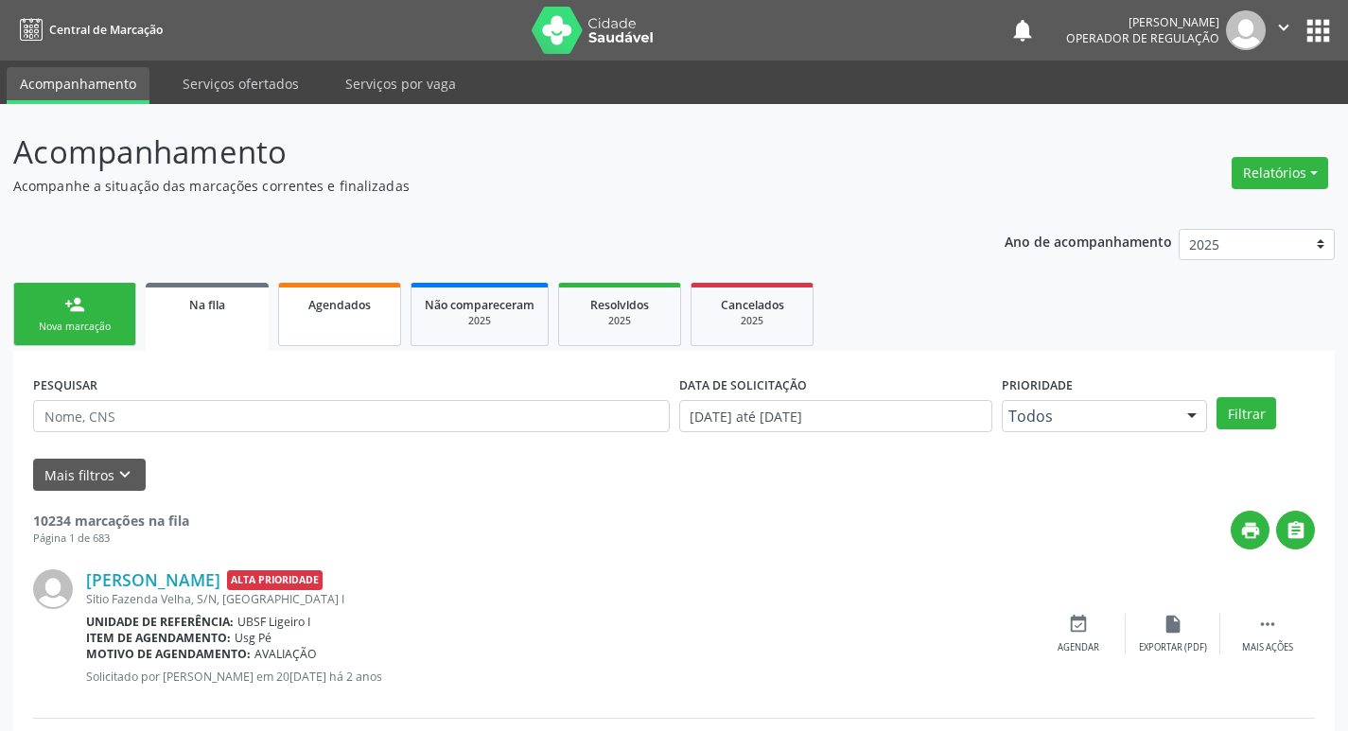
click at [361, 324] on link "Agendados" at bounding box center [339, 314] width 123 height 63
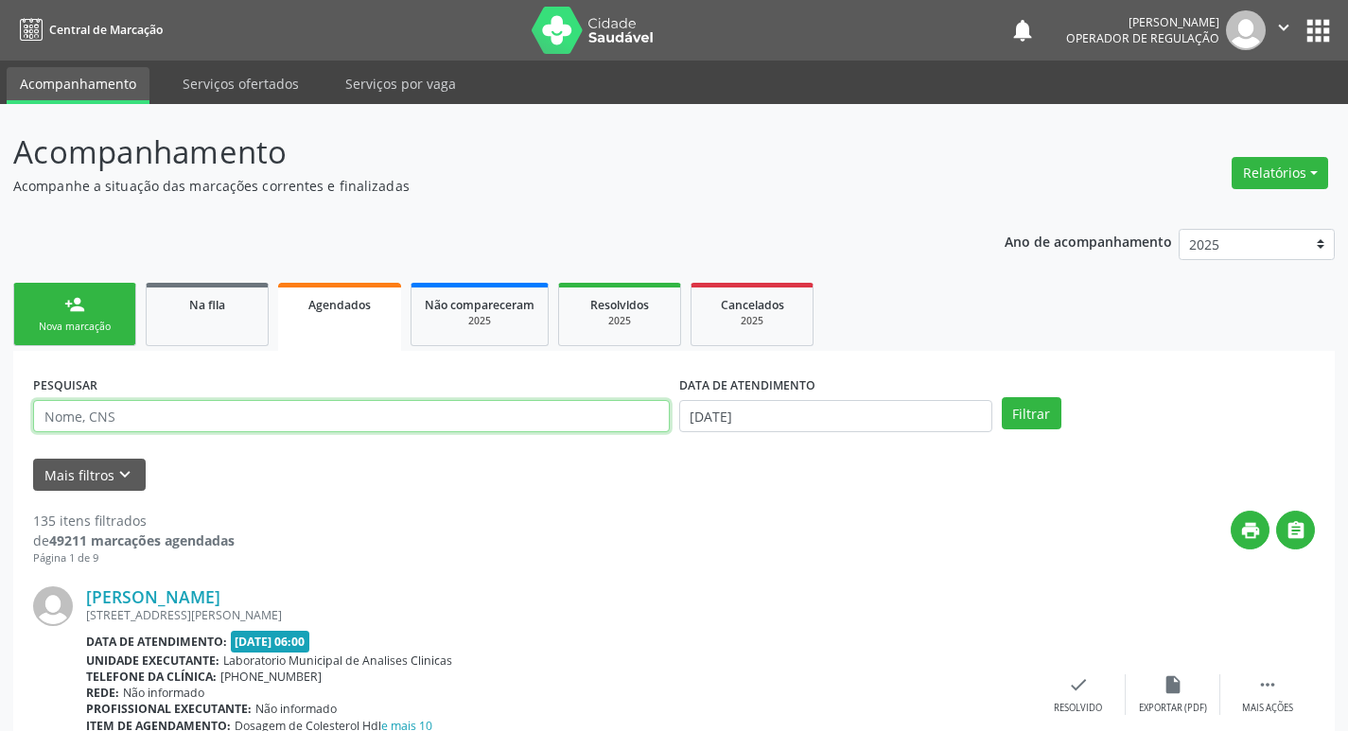
click at [369, 422] on input "text" at bounding box center [351, 416] width 637 height 32
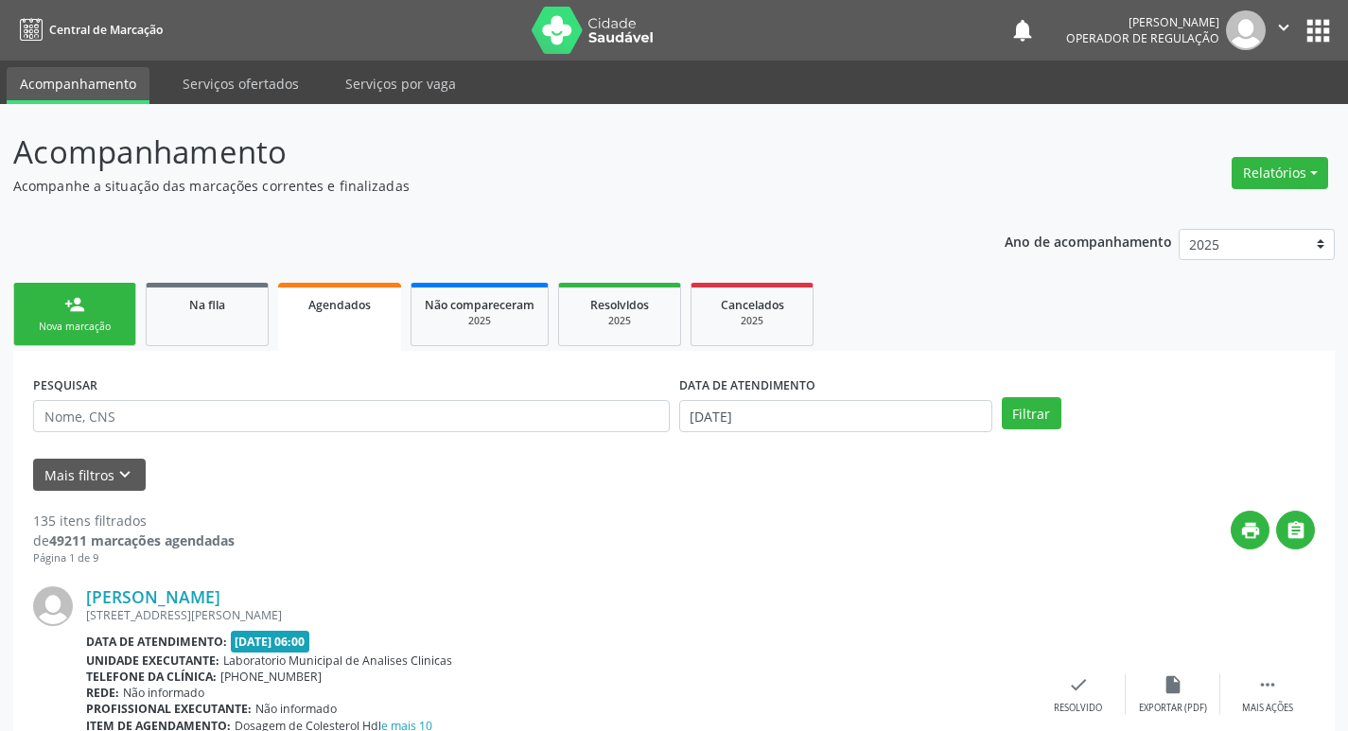
click at [90, 322] on div "Nova marcação" at bounding box center [74, 327] width 95 height 14
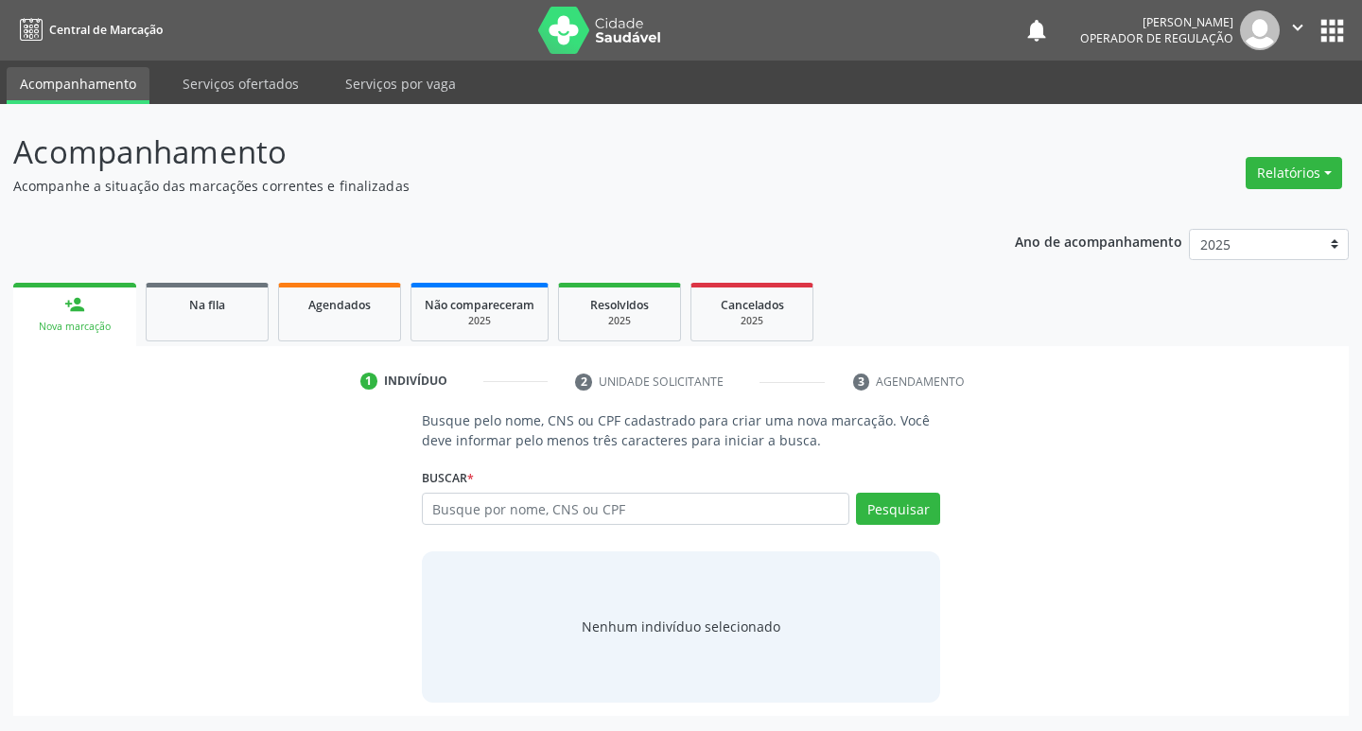
drag, startPoint x: 1304, startPoint y: 6, endPoint x: 1339, endPoint y: 40, distance: 48.2
click at [1313, 18] on nav "Central de Marcação notifications [PERSON_NAME] Operador de regulação  Configu…" at bounding box center [681, 30] width 1362 height 61
click at [1343, 40] on button "apps" at bounding box center [1332, 30] width 33 height 33
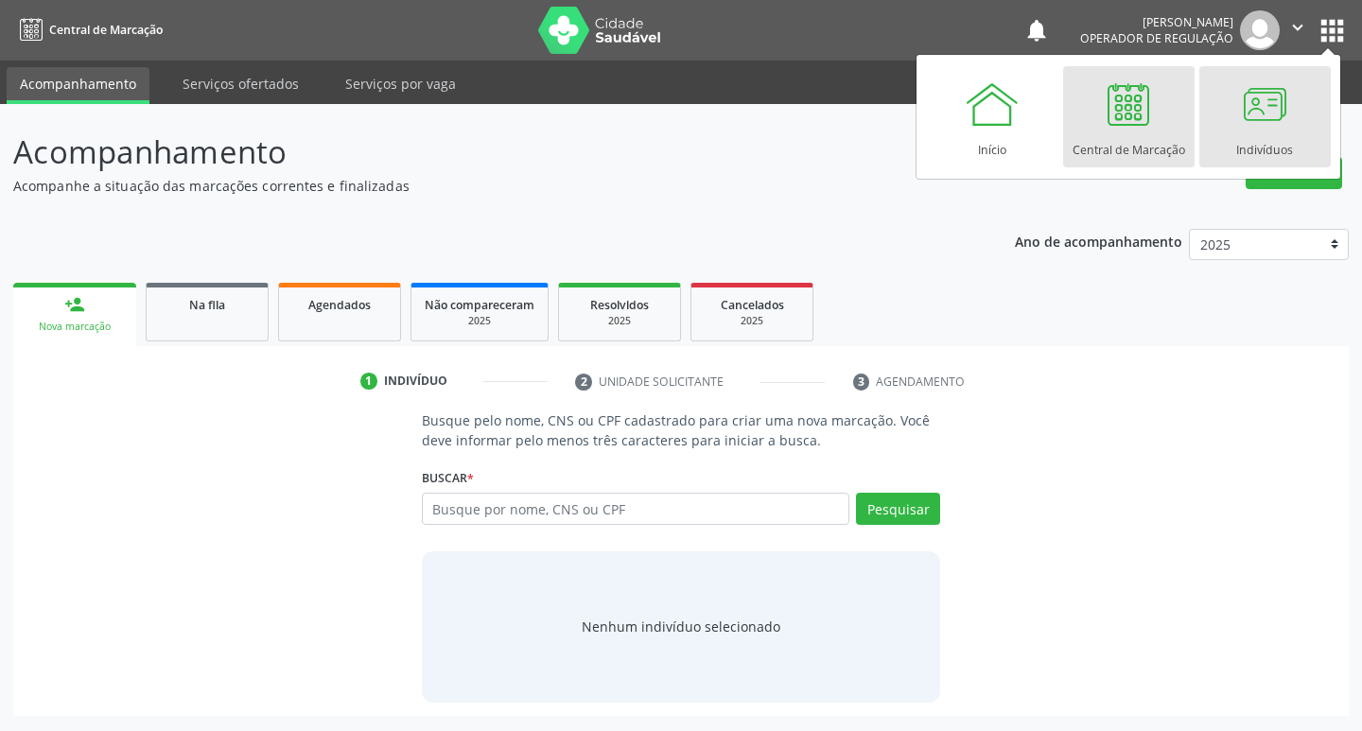
click at [1278, 107] on div at bounding box center [1264, 104] width 57 height 57
